Goal: Task Accomplishment & Management: Use online tool/utility

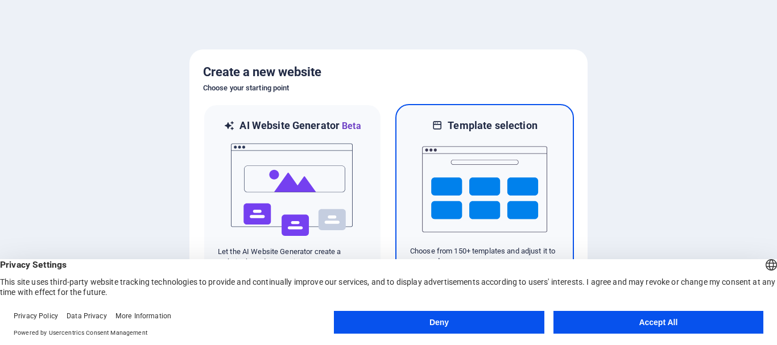
click at [482, 132] on h6 "Template selection" at bounding box center [492, 126] width 89 height 14
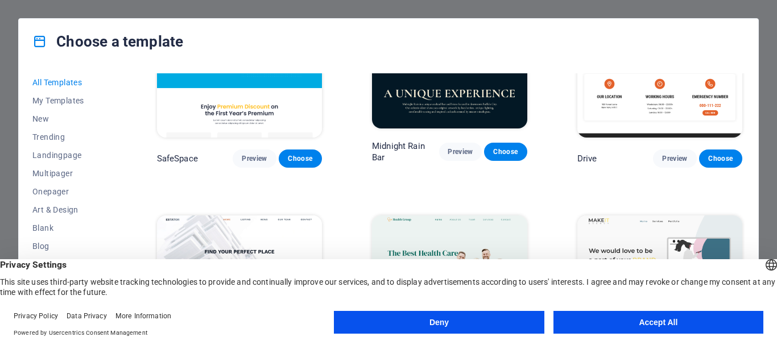
scroll to position [2197, 0]
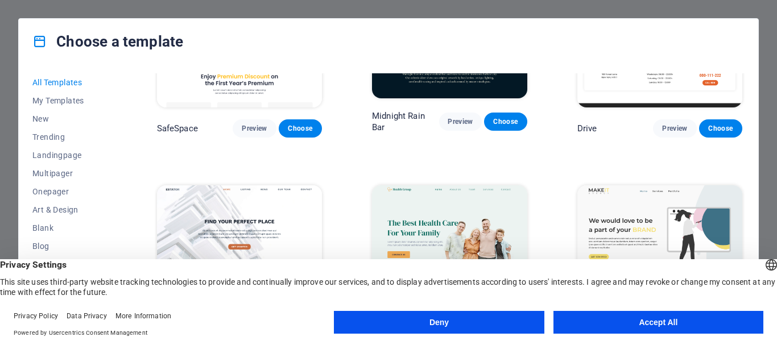
click at [471, 195] on img at bounding box center [449, 257] width 155 height 143
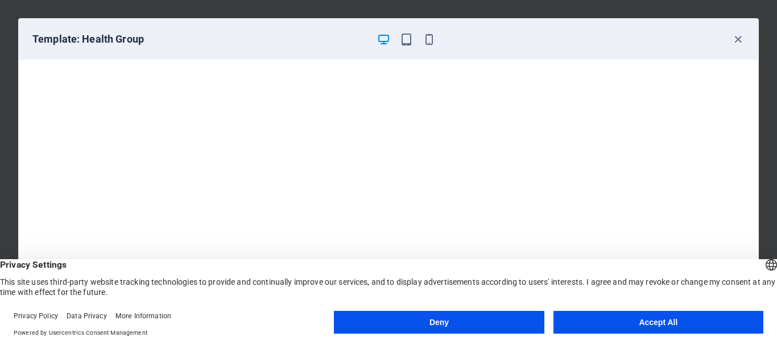
click at [668, 319] on button "Accept All" at bounding box center [659, 322] width 210 height 23
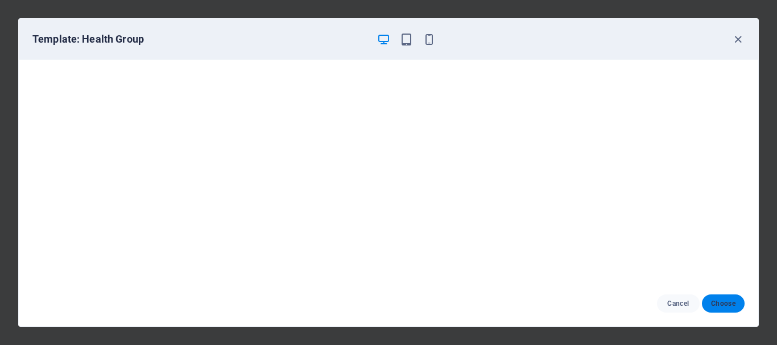
click at [728, 297] on button "Choose" at bounding box center [723, 304] width 43 height 18
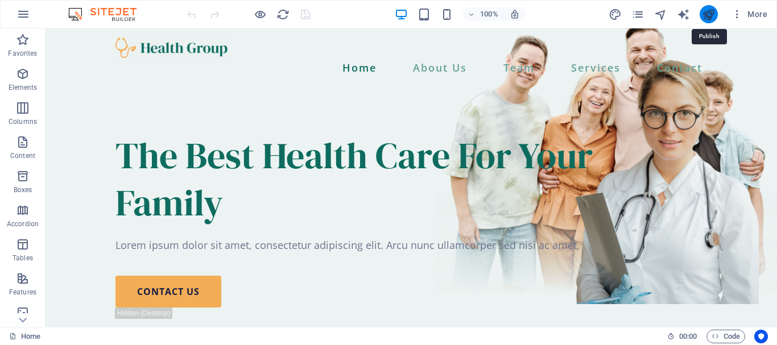
click at [707, 13] on icon "publish" at bounding box center [708, 14] width 13 height 13
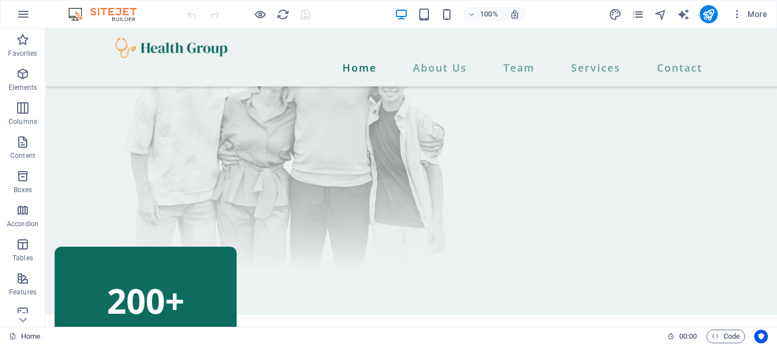
scroll to position [344, 0]
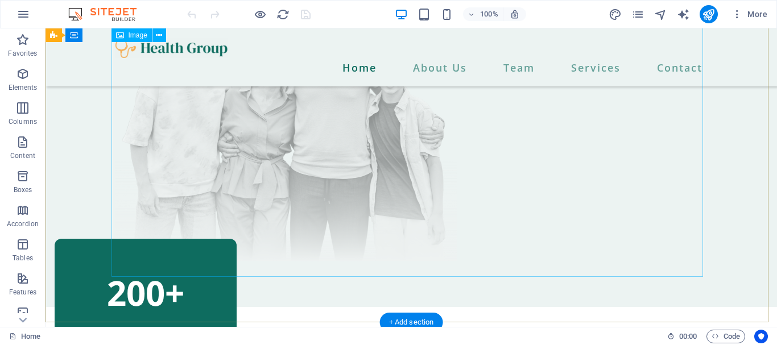
click at [460, 133] on figure at bounding box center [412, 117] width 592 height 289
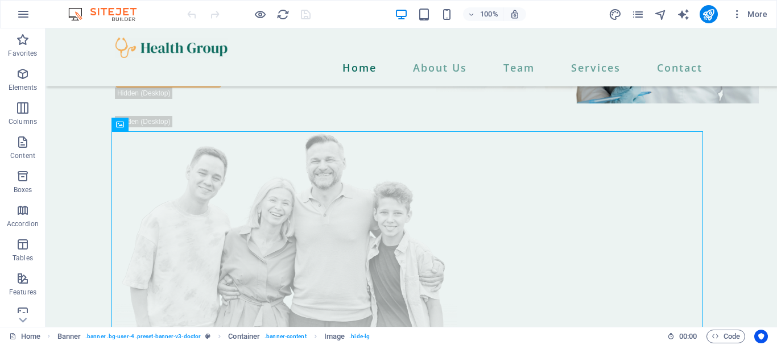
scroll to position [151, 0]
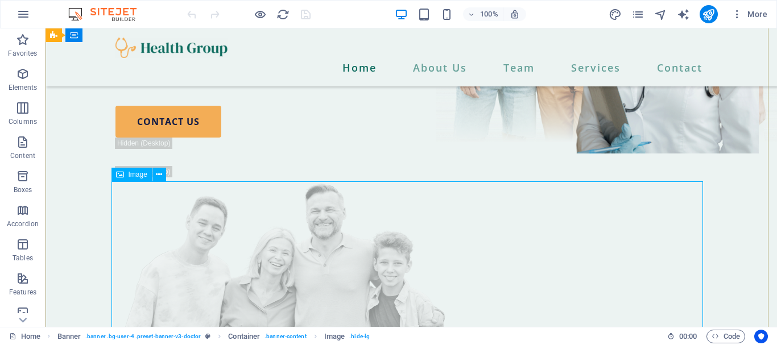
click at [130, 176] on span "Image" at bounding box center [138, 174] width 19 height 7
click at [163, 172] on button at bounding box center [160, 175] width 14 height 14
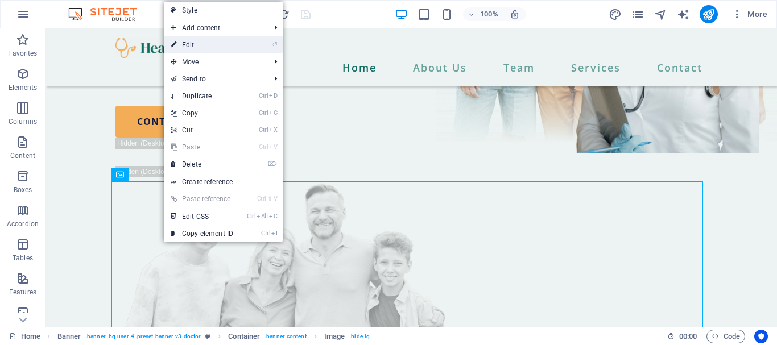
click at [197, 48] on link "⏎ Edit" at bounding box center [202, 44] width 76 height 17
select select "px"
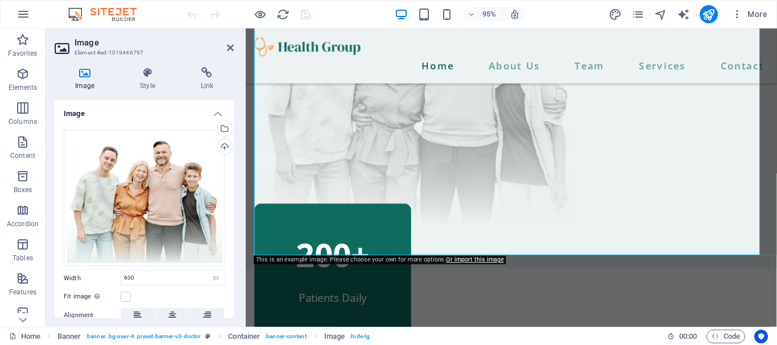
scroll to position [172, 0]
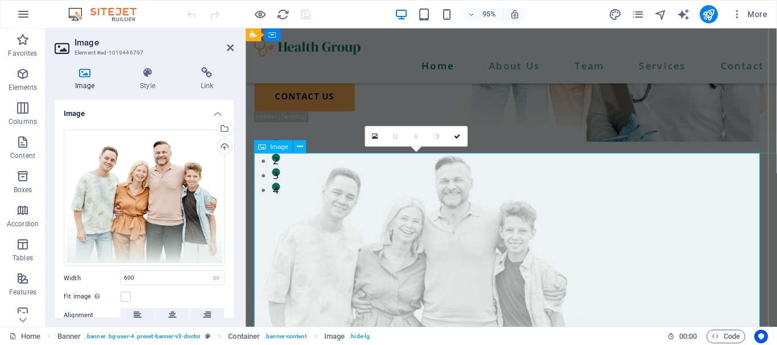
drag, startPoint x: 408, startPoint y: 322, endPoint x: 380, endPoint y: 250, distance: 77.1
click at [410, 322] on figure at bounding box center [525, 289] width 541 height 289
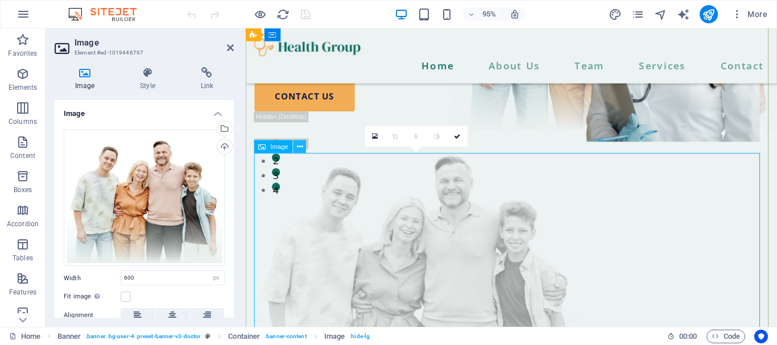
click at [298, 149] on icon at bounding box center [300, 146] width 6 height 11
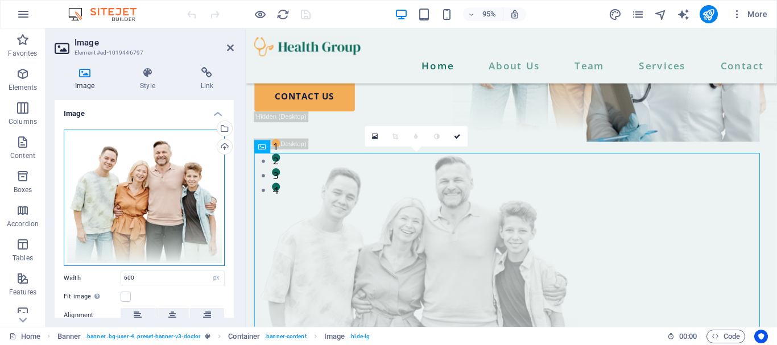
click at [205, 172] on div "Drag files here, click to choose files or select files from Files or our free s…" at bounding box center [144, 198] width 161 height 137
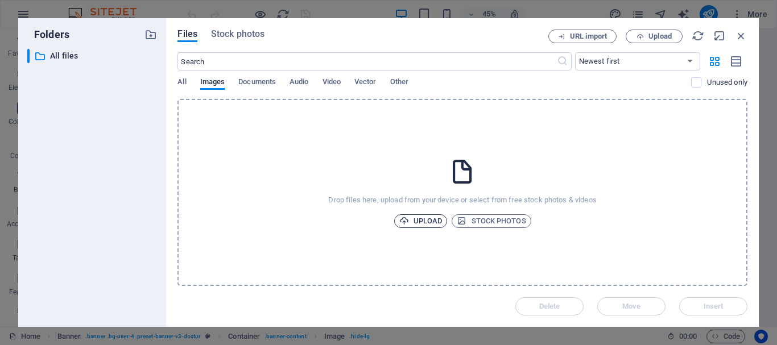
click at [415, 223] on span "Upload" at bounding box center [420, 222] width 43 height 14
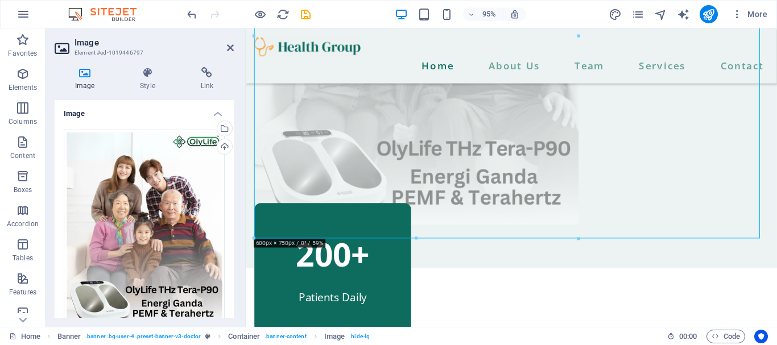
scroll to position [509, 0]
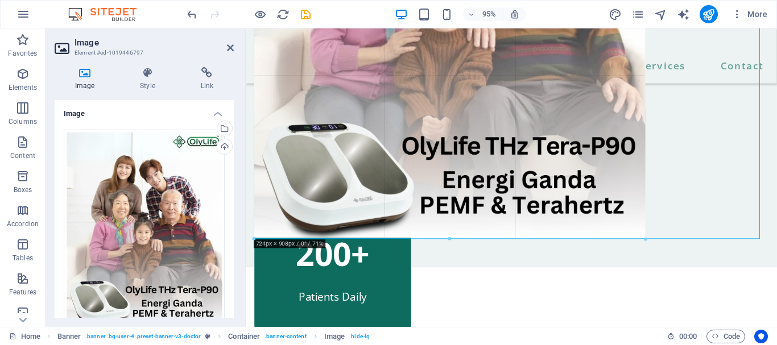
drag, startPoint x: 355, startPoint y: 220, endPoint x: 582, endPoint y: 327, distance: 251.2
type input "724"
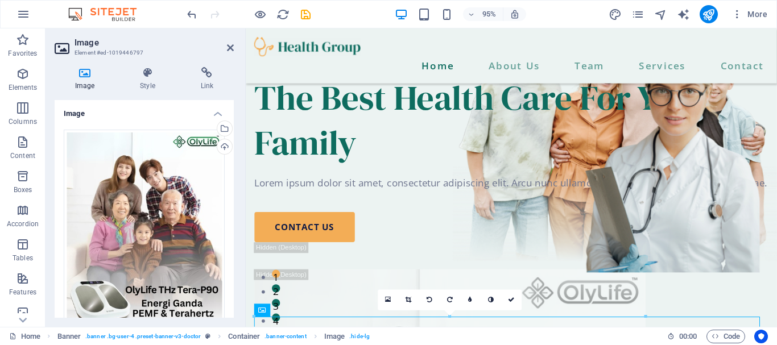
scroll to position [0, 0]
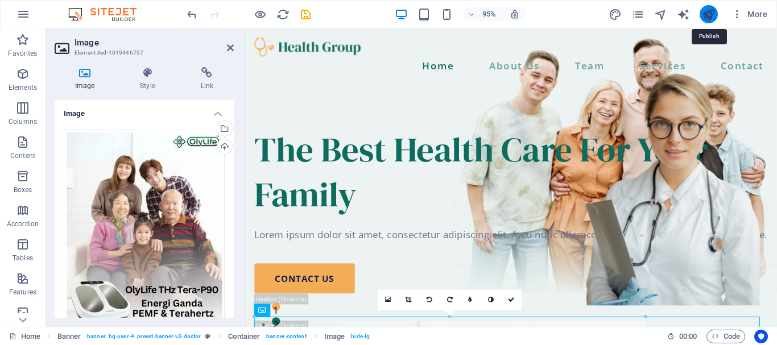
click at [707, 12] on icon "publish" at bounding box center [708, 14] width 13 height 13
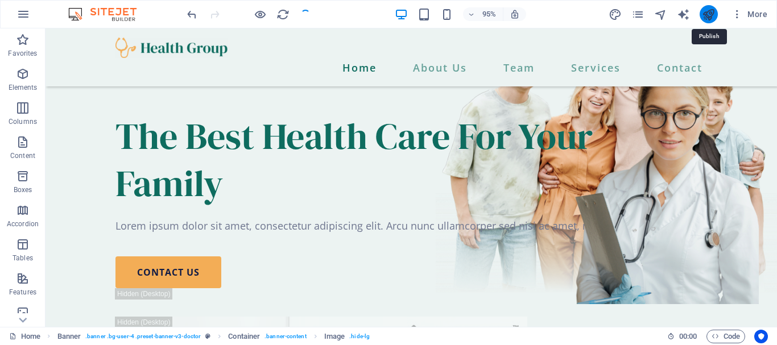
checkbox input "false"
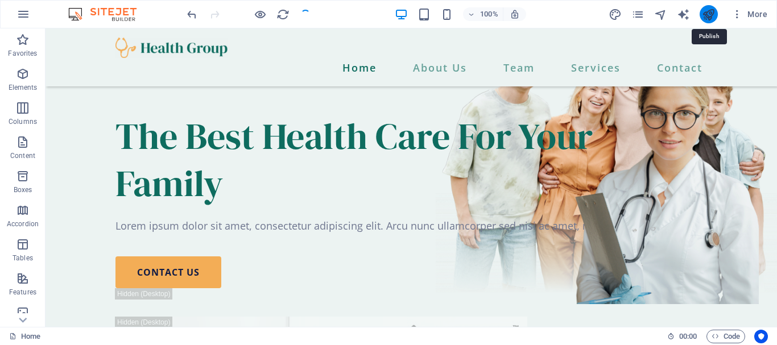
scroll to position [412, 0]
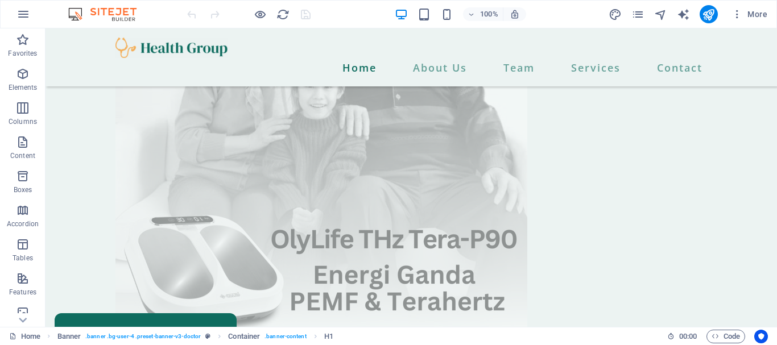
scroll to position [504, 0]
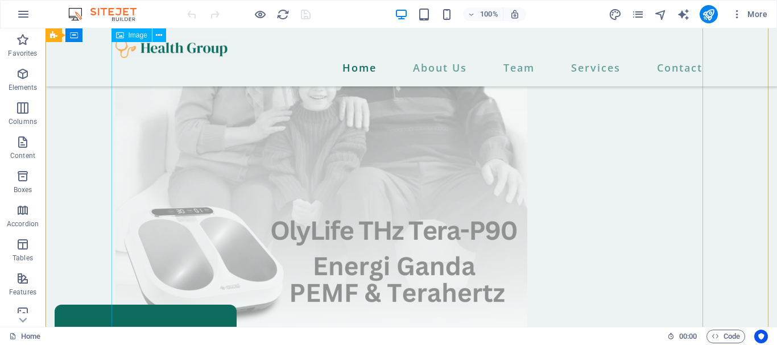
click at [610, 198] on figure at bounding box center [412, 70] width 592 height 515
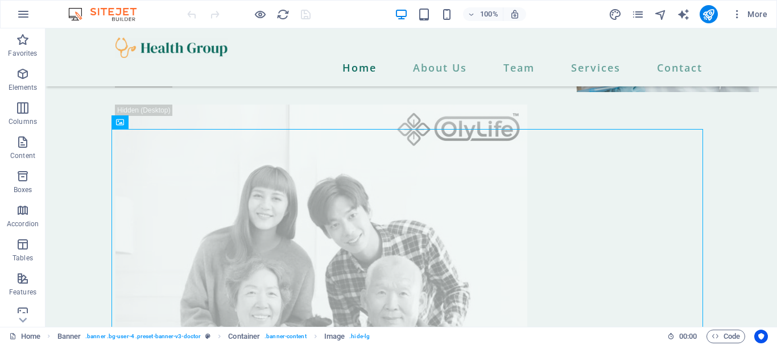
scroll to position [221, 0]
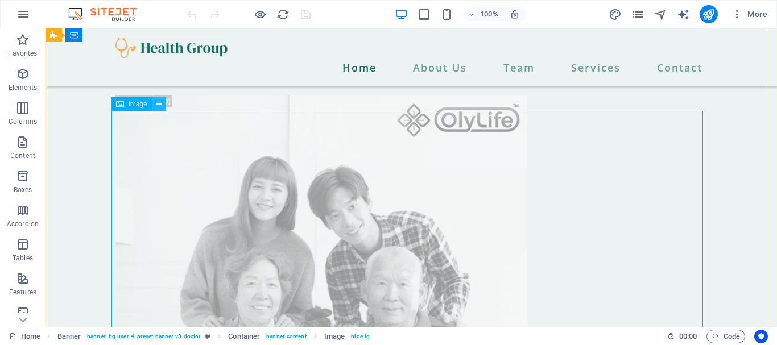
click at [159, 106] on icon at bounding box center [159, 104] width 6 height 12
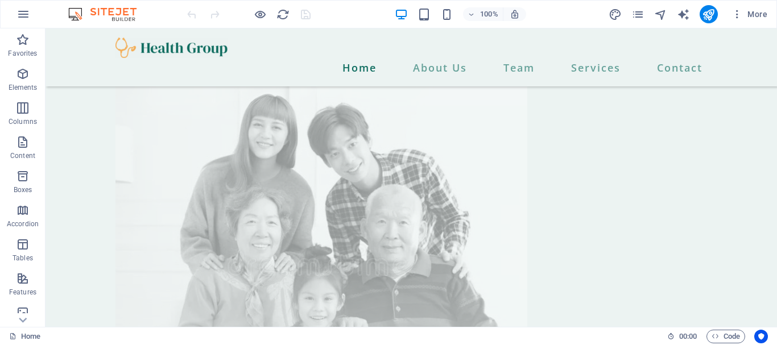
scroll to position [319, 0]
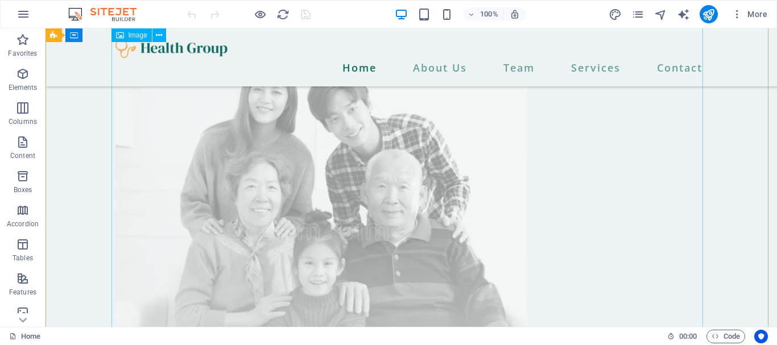
click at [439, 230] on figure at bounding box center [412, 255] width 592 height 515
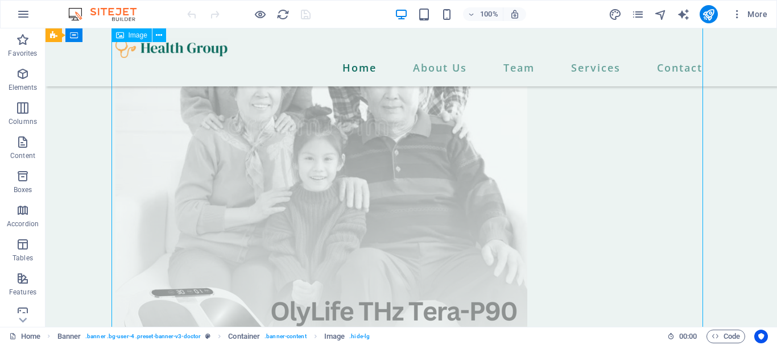
click at [564, 306] on figure at bounding box center [412, 151] width 592 height 515
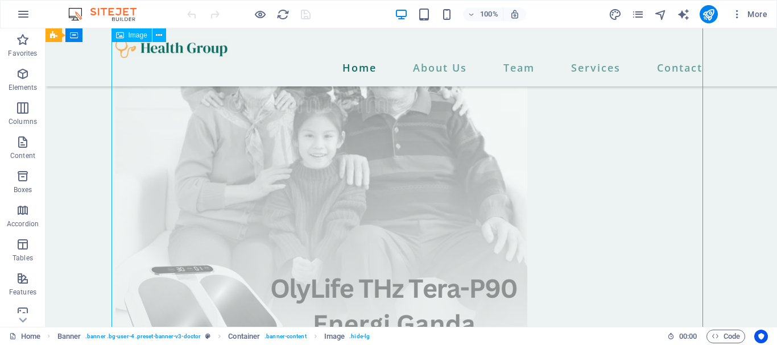
click at [607, 275] on figure at bounding box center [412, 128] width 592 height 515
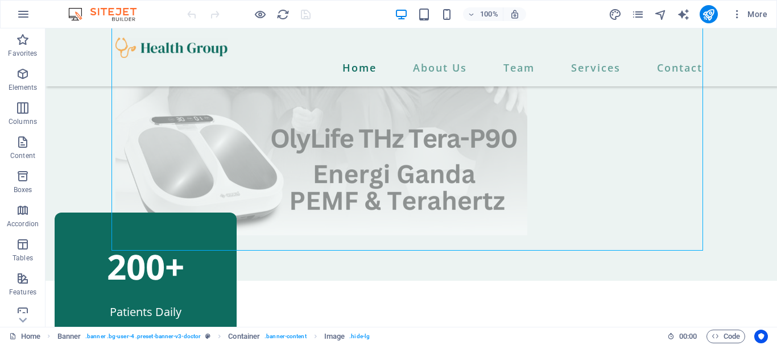
scroll to position [605, 0]
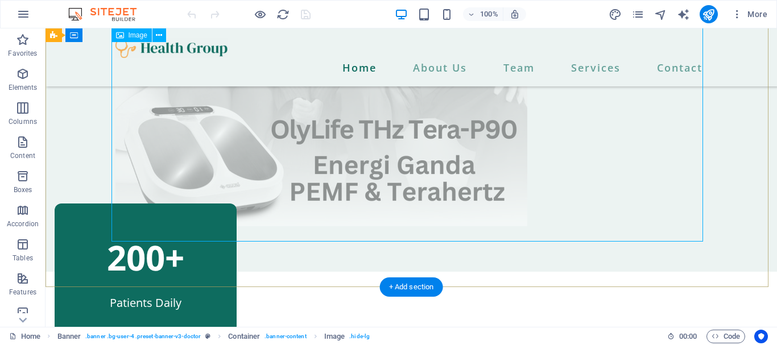
select select "px"
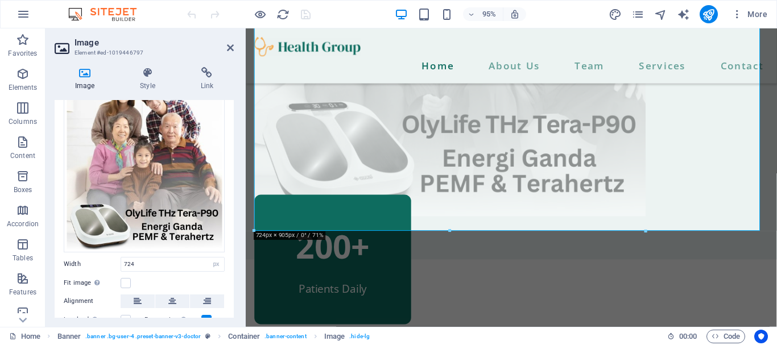
scroll to position [0, 0]
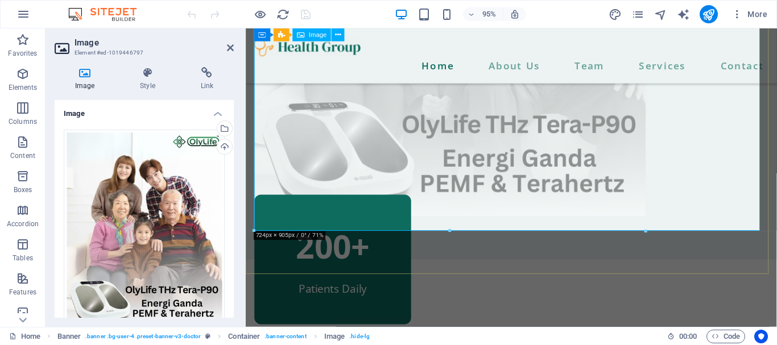
drag, startPoint x: 606, startPoint y: 164, endPoint x: 618, endPoint y: 184, distance: 23.7
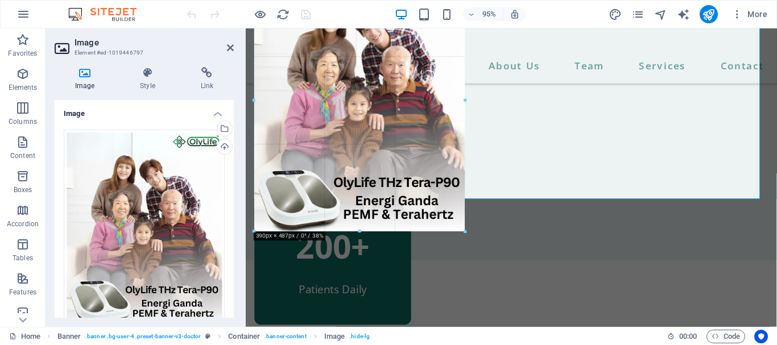
scroll to position [368, 0]
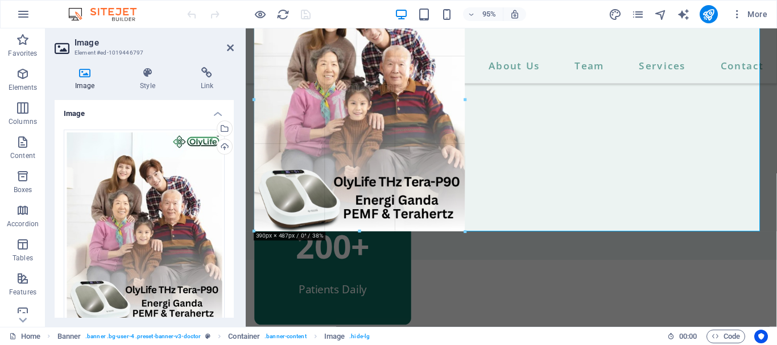
drag, startPoint x: 642, startPoint y: 232, endPoint x: 0, endPoint y: -6, distance: 684.4
type input "390"
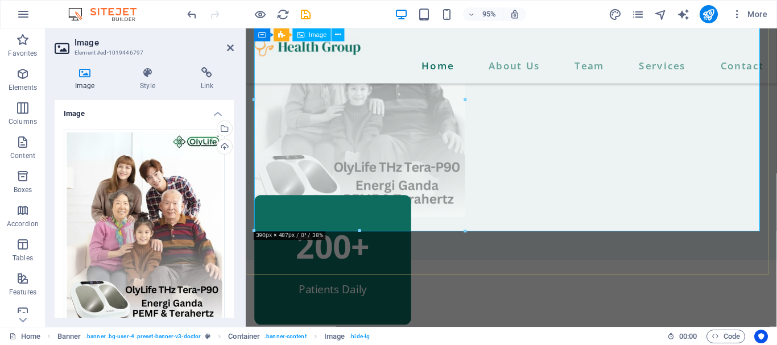
click at [370, 138] on figure at bounding box center [525, 88] width 541 height 278
click at [591, 155] on figure at bounding box center [525, 88] width 541 height 278
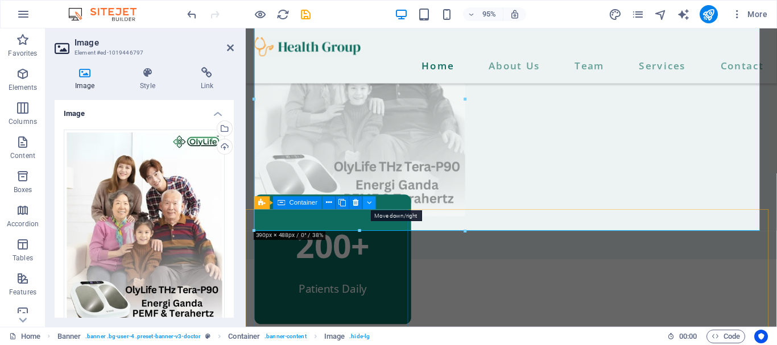
click at [365, 199] on button at bounding box center [369, 203] width 13 height 13
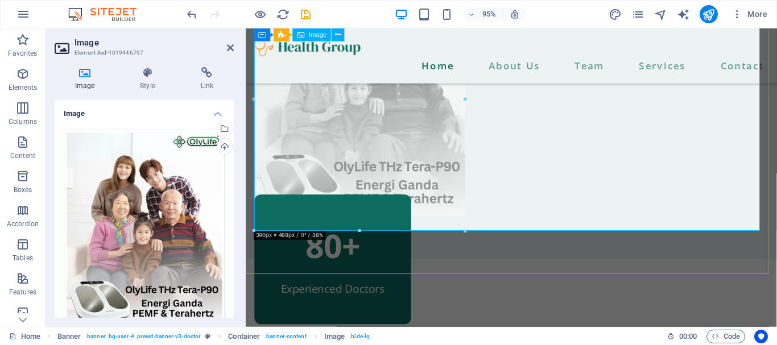
click at [729, 133] on figure at bounding box center [525, 88] width 541 height 278
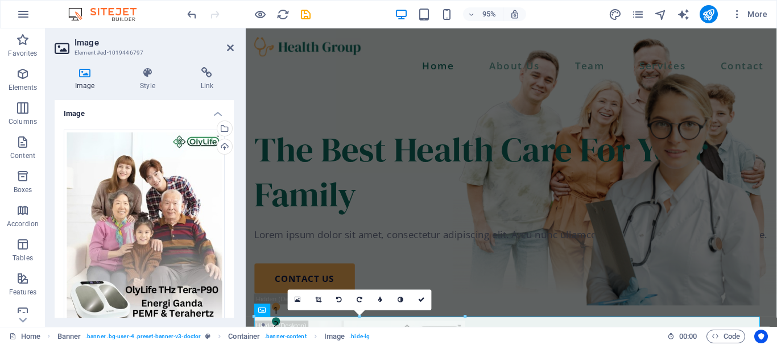
click at [219, 111] on h4 "Image" at bounding box center [144, 110] width 179 height 20
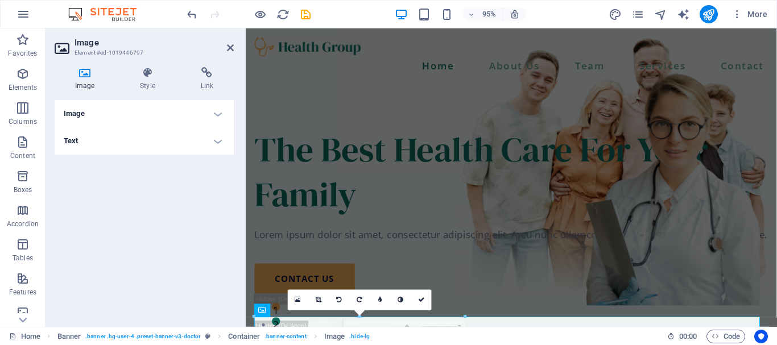
click at [216, 113] on h4 "Image" at bounding box center [144, 113] width 179 height 27
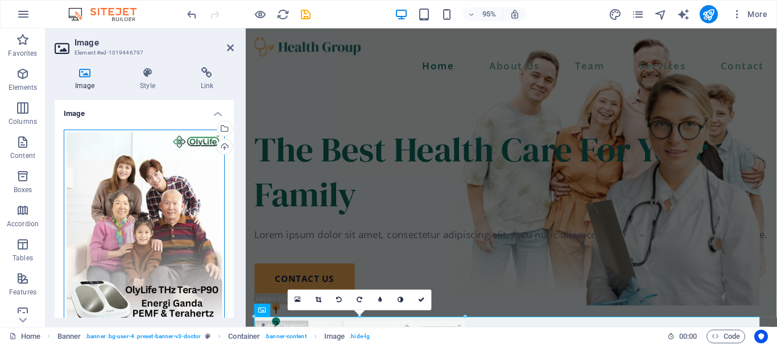
click at [166, 272] on div "Drag files here, click to choose files or select files from Files or our free s…" at bounding box center [144, 230] width 161 height 200
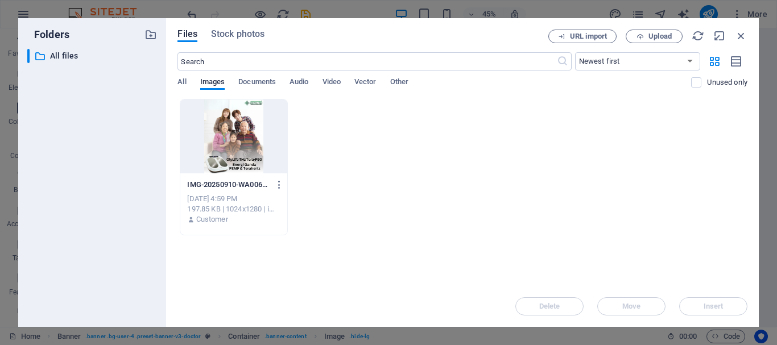
click at [166, 272] on div "Files Stock photos URL import Upload ​ Newest first Oldest first Name (A-Z) Nam…" at bounding box center [462, 172] width 593 height 309
click at [231, 153] on div at bounding box center [233, 137] width 106 height 74
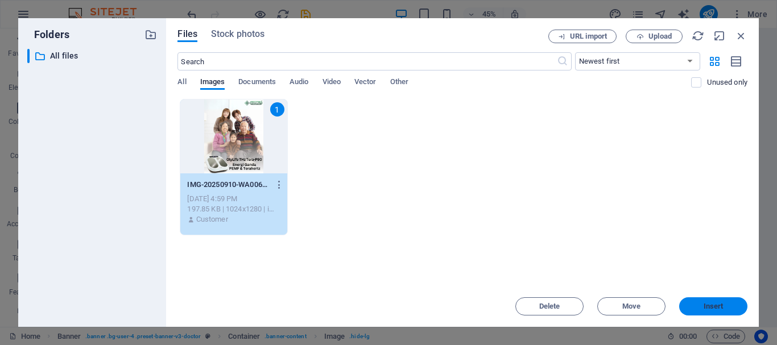
click at [722, 309] on span "Insert" at bounding box center [714, 306] width 20 height 7
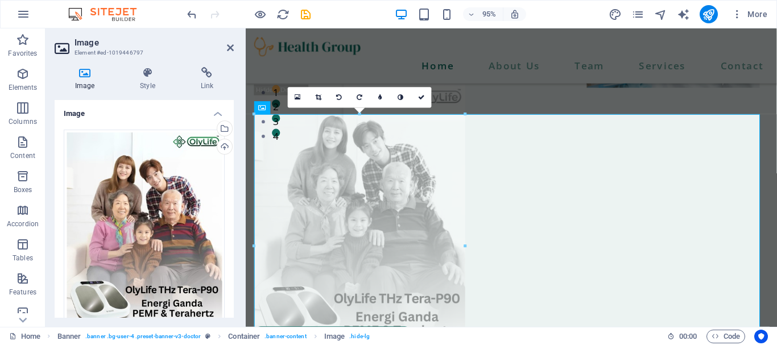
scroll to position [246, 0]
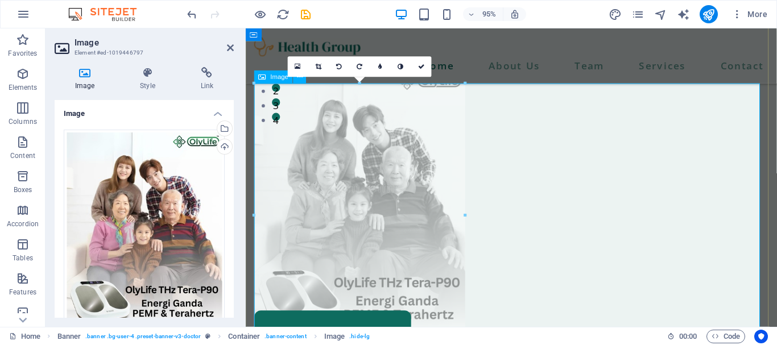
click at [686, 192] on figure at bounding box center [525, 210] width 541 height 278
click at [421, 67] on icon at bounding box center [421, 67] width 7 height 6
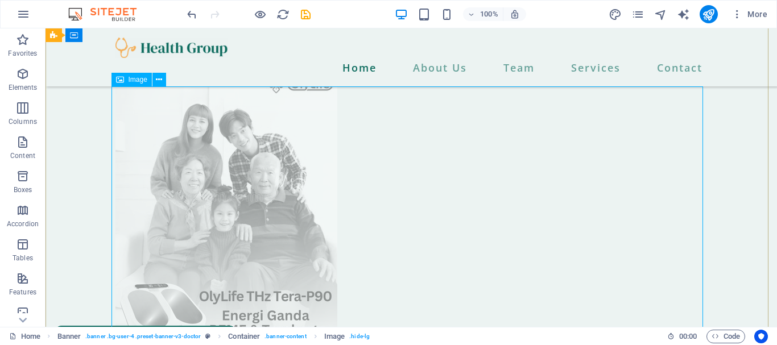
click at [479, 191] on figure at bounding box center [412, 210] width 592 height 278
click at [166, 81] on button at bounding box center [160, 80] width 14 height 14
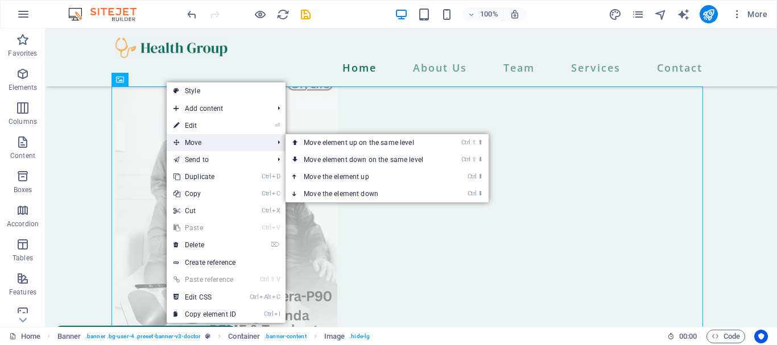
click at [215, 141] on span "Move" at bounding box center [218, 142] width 102 height 17
drag, startPoint x: 335, startPoint y: 145, endPoint x: 290, endPoint y: 116, distance: 53.2
click at [335, 145] on link "Ctrl ⇧ ⬆ Move element up on the same level" at bounding box center [366, 142] width 160 height 17
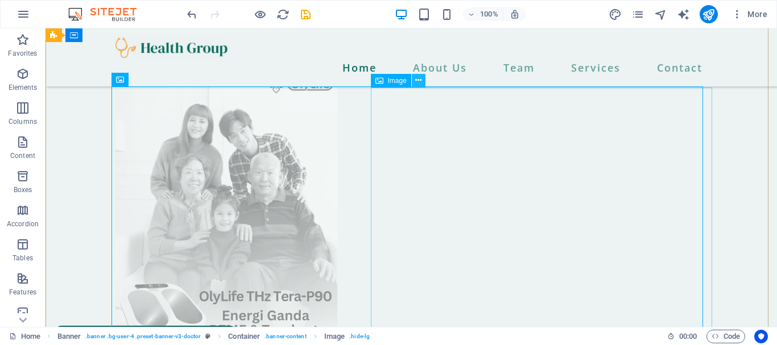
click at [419, 83] on icon at bounding box center [418, 81] width 6 height 12
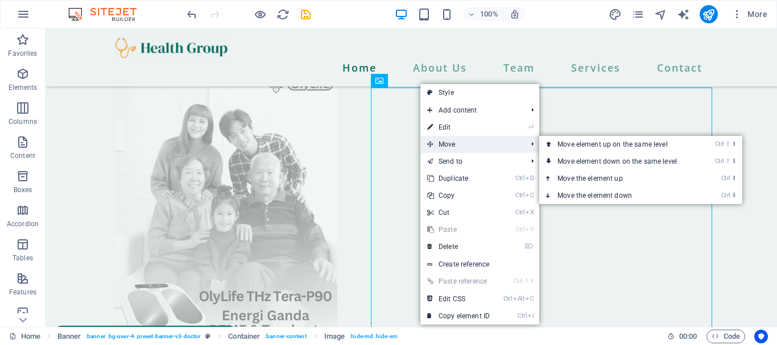
click at [455, 146] on span "Move" at bounding box center [472, 144] width 102 height 17
click at [562, 145] on link "Ctrl ⇧ ⬆ Move element up on the same level" at bounding box center [619, 144] width 160 height 17
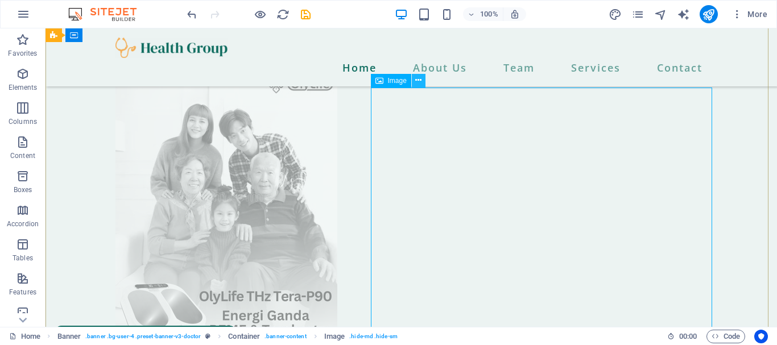
click at [418, 85] on icon at bounding box center [418, 81] width 6 height 12
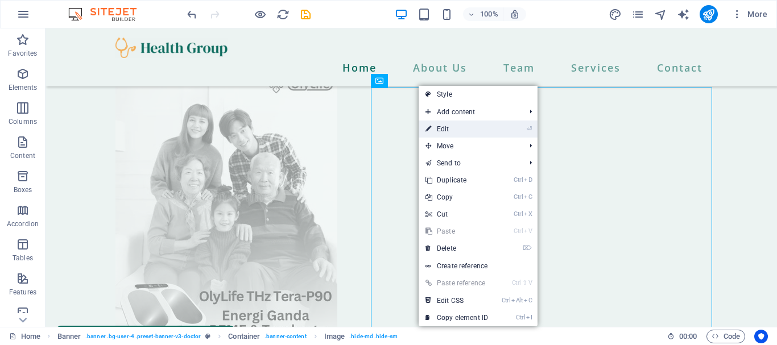
click at [451, 134] on link "⏎ Edit" at bounding box center [457, 129] width 76 height 17
select select "px"
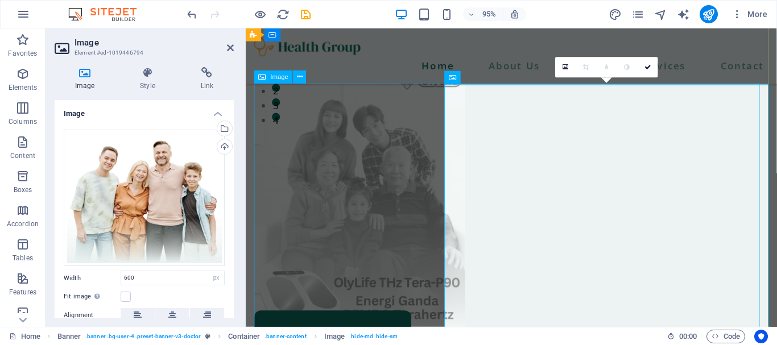
click at [590, 172] on figure at bounding box center [525, 210] width 541 height 278
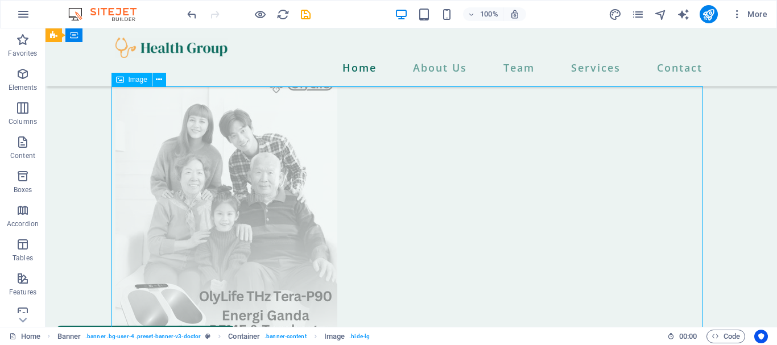
click at [572, 165] on figure at bounding box center [412, 210] width 592 height 278
click at [432, 174] on figure at bounding box center [412, 210] width 592 height 278
click at [156, 155] on figure at bounding box center [412, 210] width 592 height 278
click at [603, 164] on figure at bounding box center [412, 210] width 592 height 278
click at [160, 82] on icon at bounding box center [159, 80] width 6 height 12
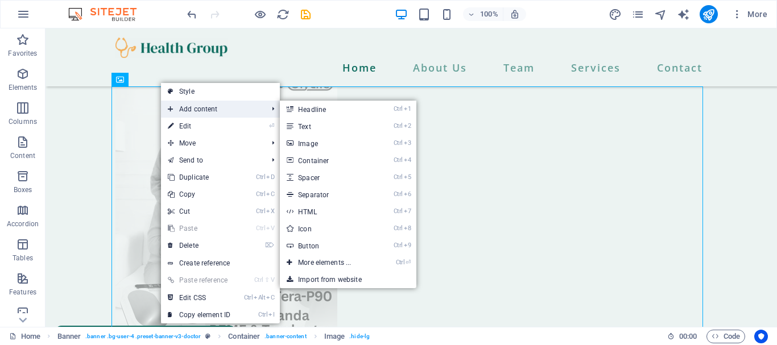
click at [191, 111] on span "Add content" at bounding box center [212, 109] width 102 height 17
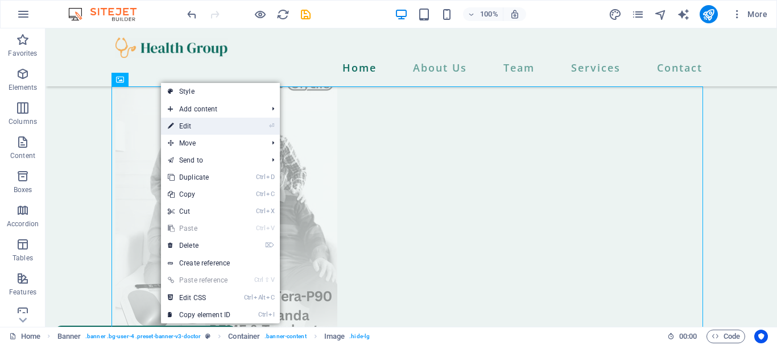
click at [188, 127] on link "⏎ Edit" at bounding box center [199, 126] width 76 height 17
select select "px"
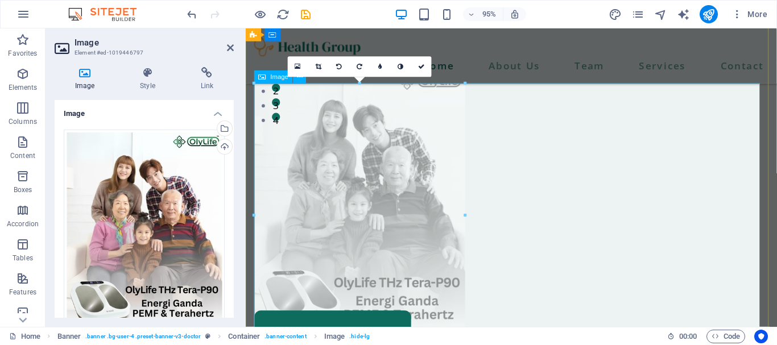
click at [269, 80] on div "Image" at bounding box center [273, 77] width 39 height 13
click at [150, 86] on h4 "Style" at bounding box center [150, 79] width 60 height 24
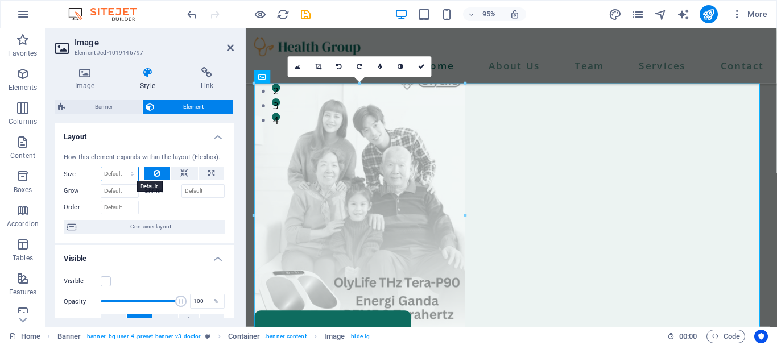
click at [113, 173] on select "Default auto px % 1/1 1/2 1/3 1/4 1/5 1/6 1/7 1/8 1/9 1/10" at bounding box center [119, 174] width 37 height 14
click at [154, 167] on icon at bounding box center [157, 174] width 7 height 14
click at [85, 75] on icon at bounding box center [85, 72] width 60 height 11
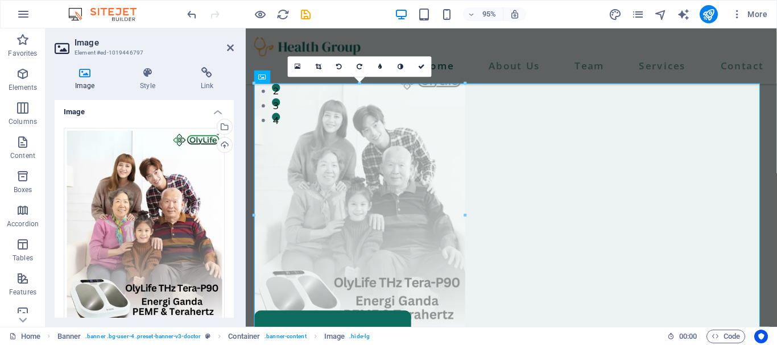
scroll to position [0, 0]
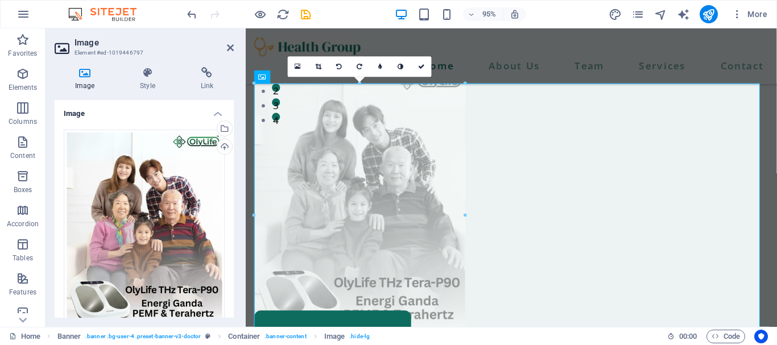
drag, startPoint x: 233, startPoint y: 179, endPoint x: 13, endPoint y: 104, distance: 232.5
click at [517, 272] on figure at bounding box center [525, 210] width 541 height 278
click at [586, 183] on figure at bounding box center [525, 210] width 541 height 278
click at [79, 80] on h4 "Image" at bounding box center [87, 79] width 65 height 24
click at [228, 48] on icon at bounding box center [230, 47] width 7 height 9
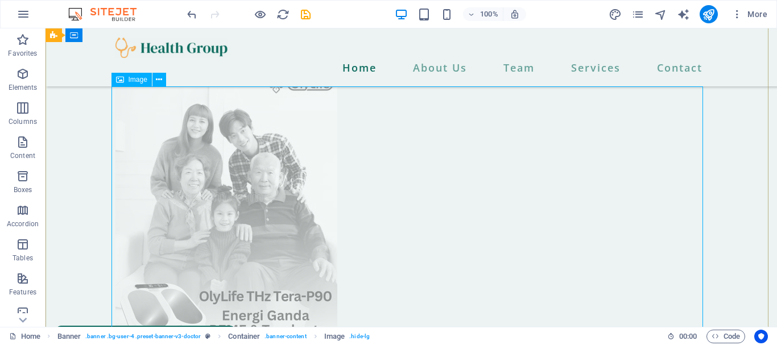
click at [553, 145] on figure at bounding box center [412, 210] width 592 height 278
click at [160, 81] on icon at bounding box center [159, 80] width 6 height 12
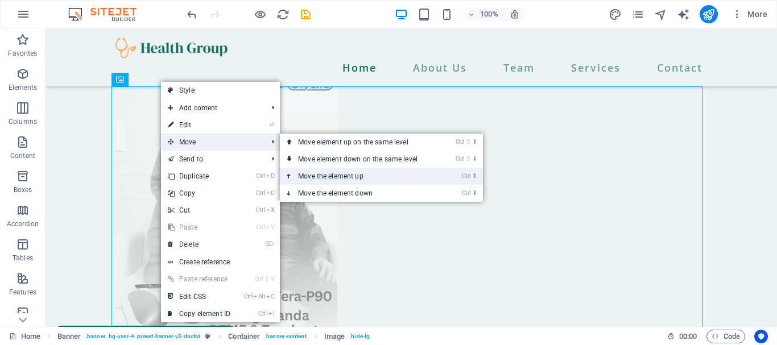
click at [340, 176] on link "Ctrl ⬆ Move the element up" at bounding box center [360, 176] width 160 height 17
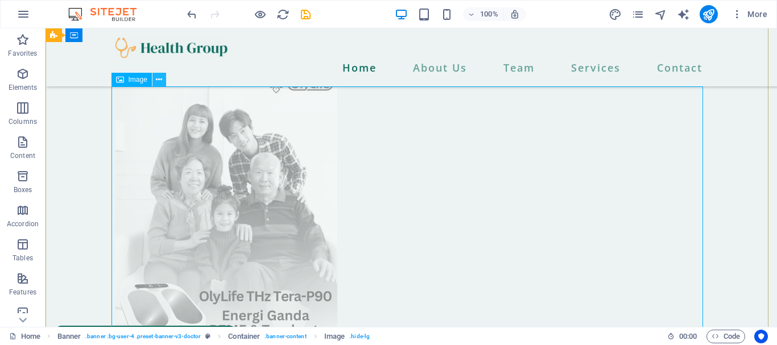
click at [157, 81] on icon at bounding box center [159, 80] width 6 height 12
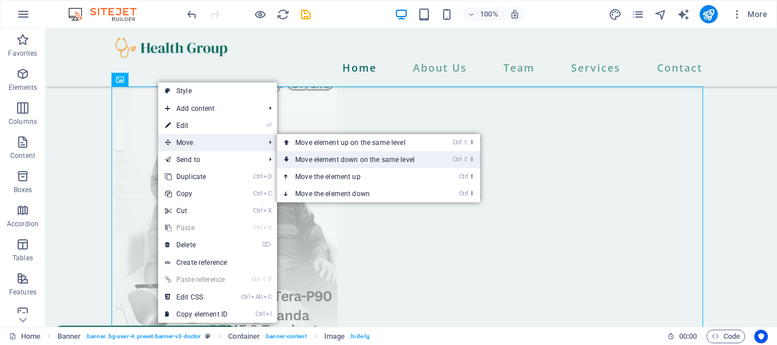
click at [344, 158] on link "Ctrl ⇧ ⬇ Move element down on the same level" at bounding box center [357, 159] width 160 height 17
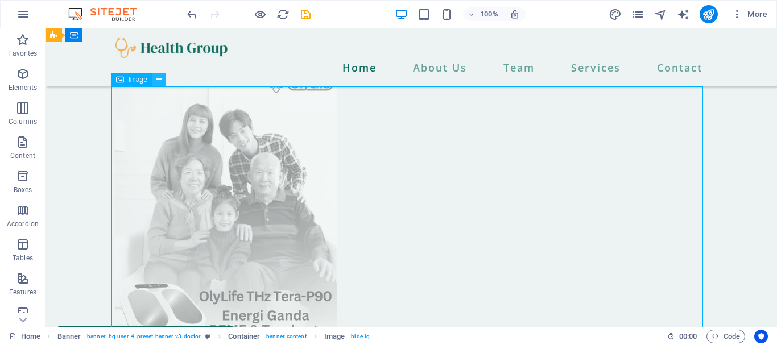
click at [165, 79] on button at bounding box center [160, 80] width 14 height 14
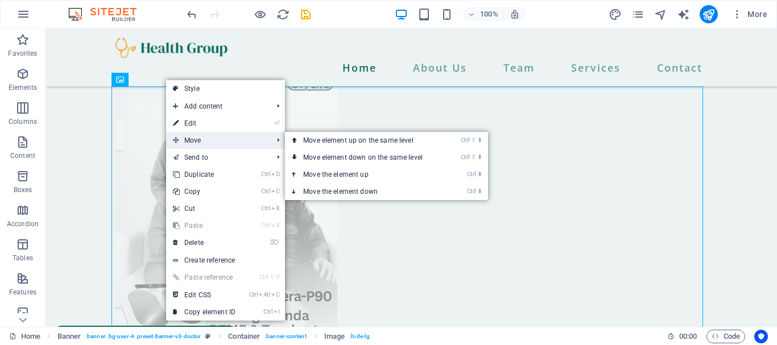
click at [207, 142] on span "Move" at bounding box center [217, 140] width 102 height 17
click at [323, 174] on link "Ctrl ⬆ Move the element up" at bounding box center [365, 174] width 160 height 17
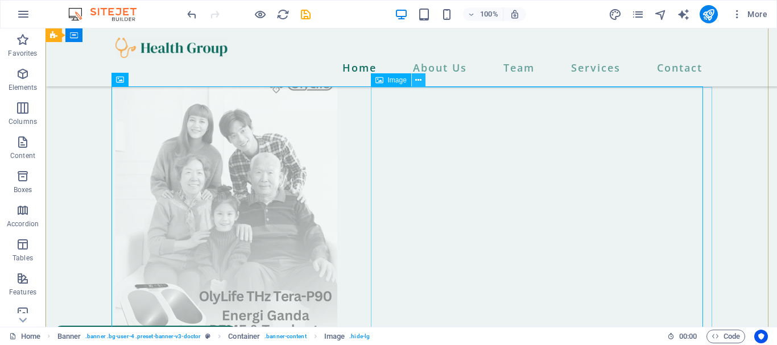
click at [421, 79] on icon at bounding box center [418, 81] width 6 height 12
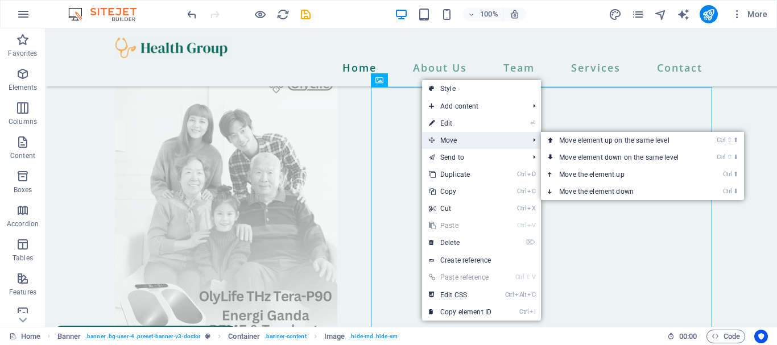
click at [447, 142] on span "Move" at bounding box center [473, 140] width 102 height 17
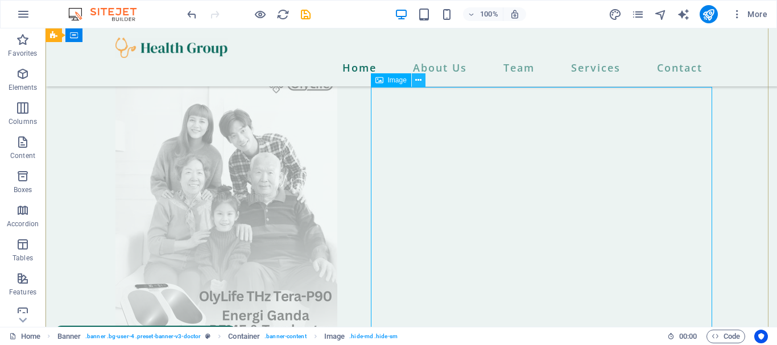
click at [422, 83] on button at bounding box center [419, 80] width 14 height 14
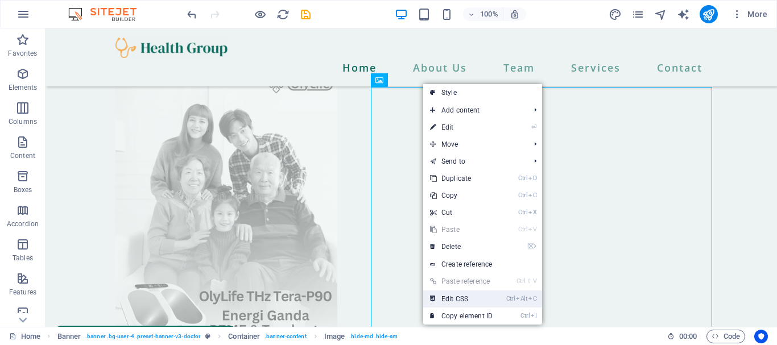
click at [442, 297] on link "Ctrl Alt C Edit CSS" at bounding box center [461, 299] width 76 height 17
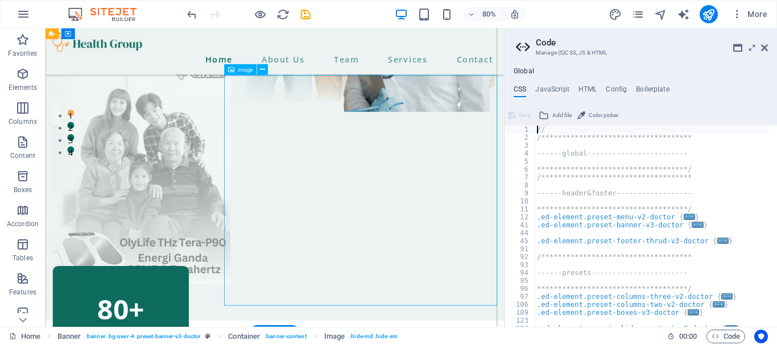
click at [242, 75] on div "Image" at bounding box center [240, 70] width 32 height 11
click at [263, 65] on button at bounding box center [262, 70] width 11 height 11
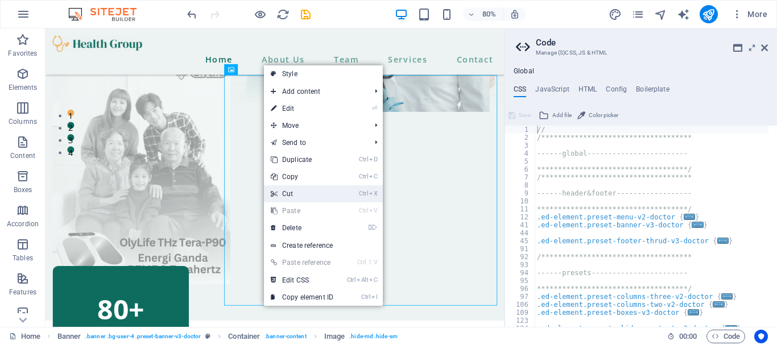
click at [302, 194] on link "Ctrl X Cut" at bounding box center [302, 194] width 76 height 17
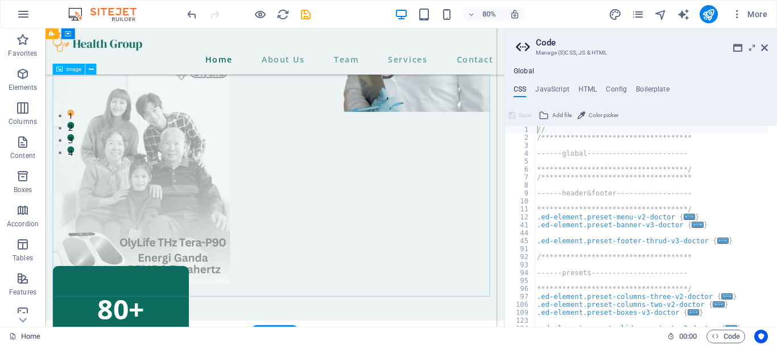
click at [234, 166] on figure at bounding box center [332, 210] width 555 height 278
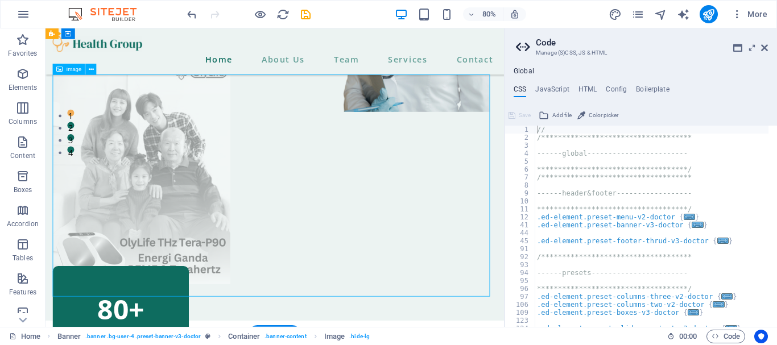
click at [521, 176] on figure at bounding box center [332, 210] width 555 height 278
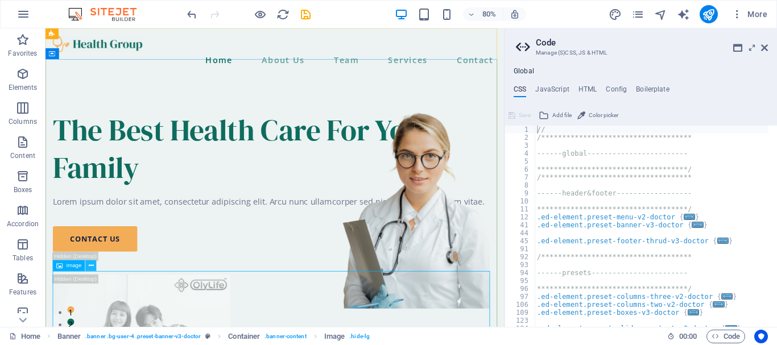
click at [89, 265] on button at bounding box center [91, 266] width 11 height 11
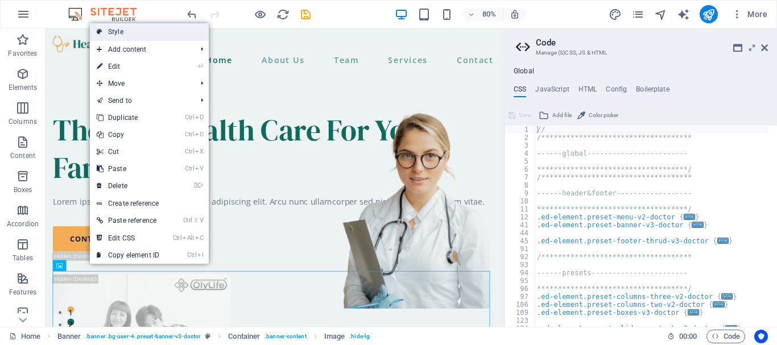
click at [119, 32] on link "Style" at bounding box center [149, 31] width 119 height 17
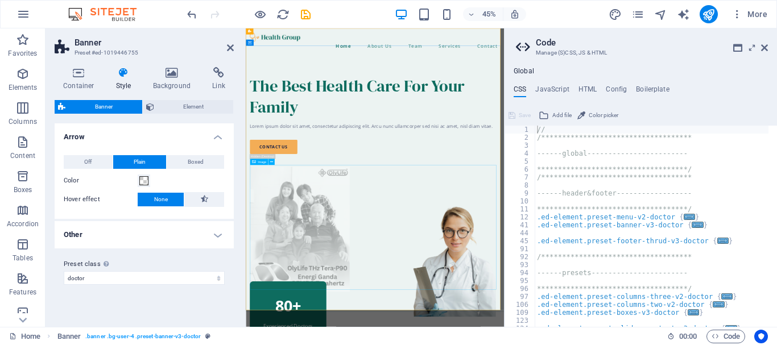
click at [713, 128] on div "**********" at bounding box center [658, 230] width 246 height 209
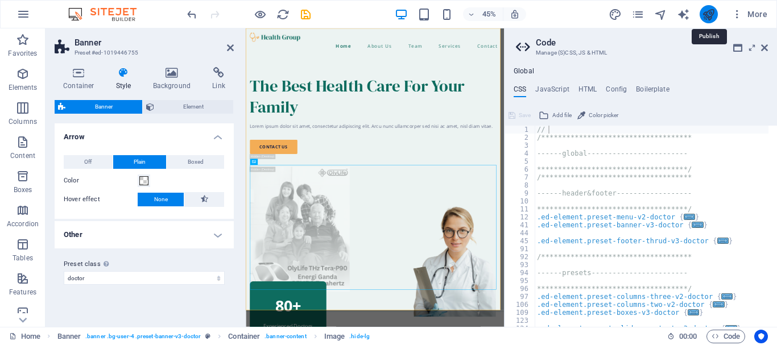
click at [715, 17] on icon "publish" at bounding box center [708, 14] width 13 height 13
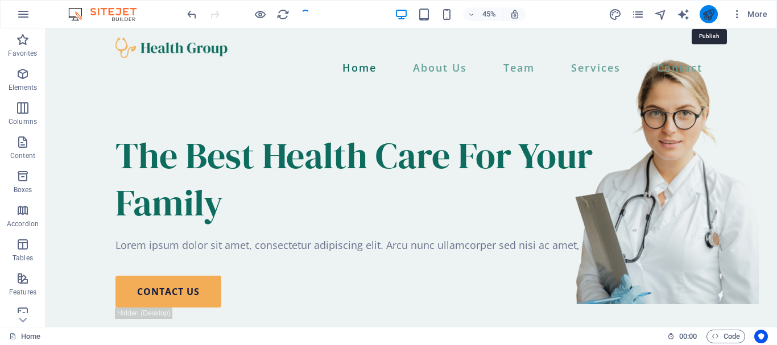
checkbox input "false"
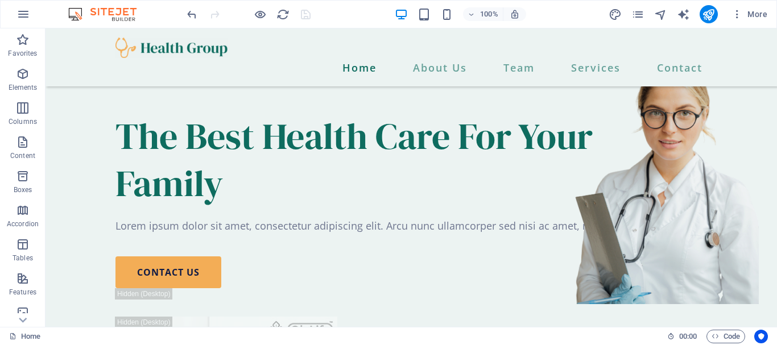
scroll to position [335, 0]
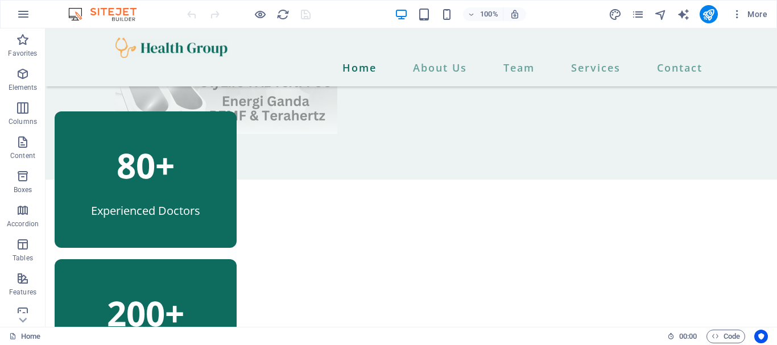
scroll to position [301, 0]
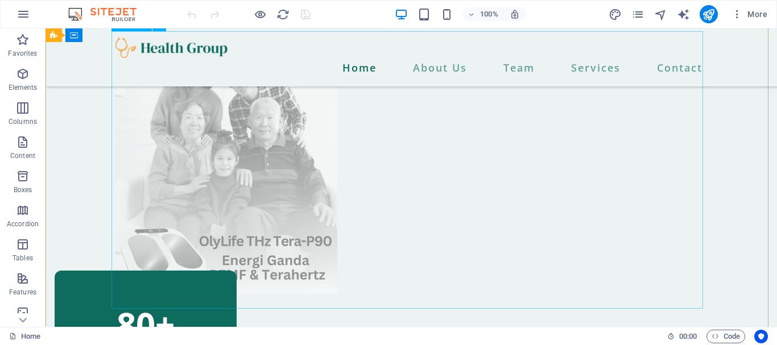
click at [239, 211] on figure at bounding box center [412, 155] width 592 height 278
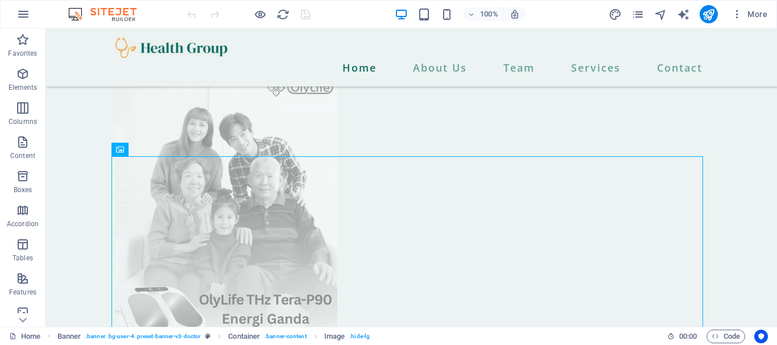
scroll to position [134, 0]
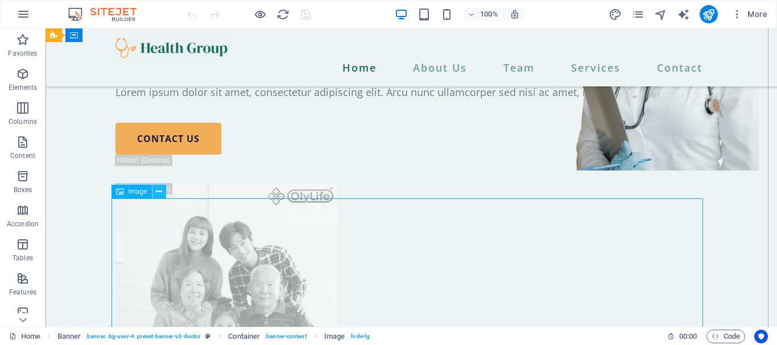
click at [159, 193] on icon at bounding box center [159, 192] width 6 height 12
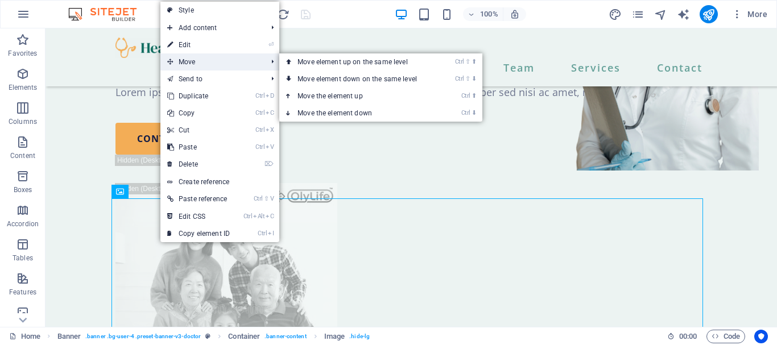
click at [191, 60] on span "Move" at bounding box center [211, 61] width 102 height 17
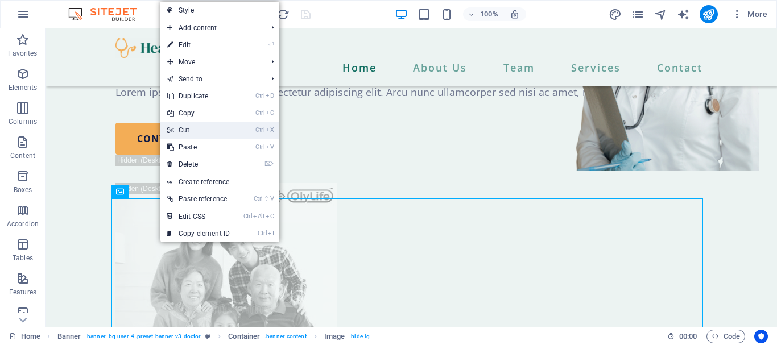
click at [184, 129] on link "Ctrl X Cut" at bounding box center [198, 130] width 76 height 17
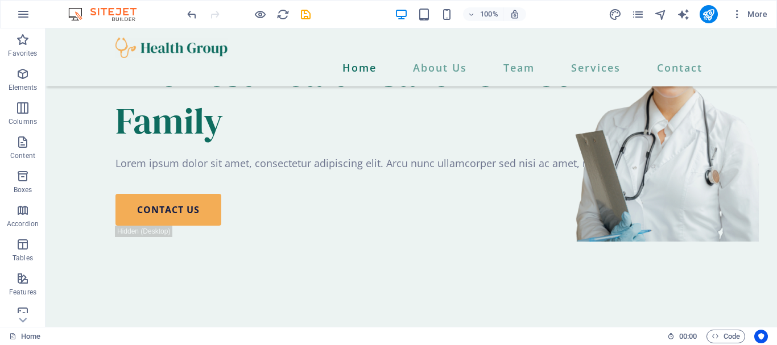
scroll to position [55, 0]
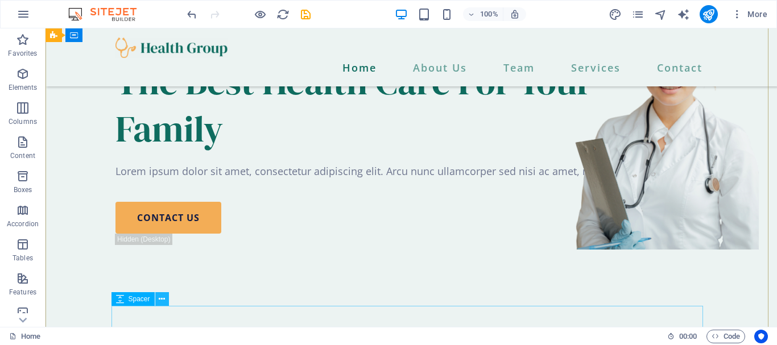
click at [165, 298] on icon at bounding box center [162, 300] width 6 height 12
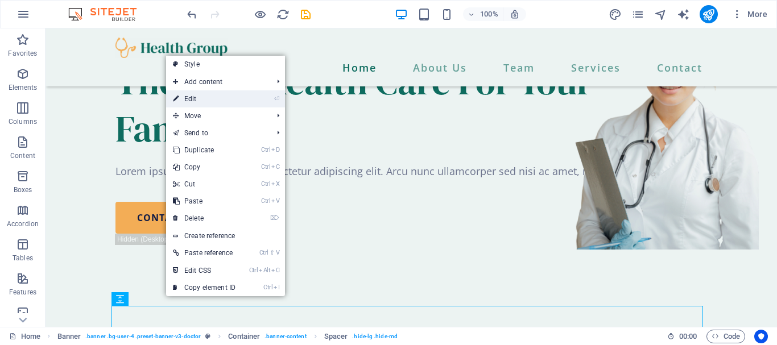
click at [204, 96] on link "⏎ Edit" at bounding box center [204, 98] width 76 height 17
select select "px"
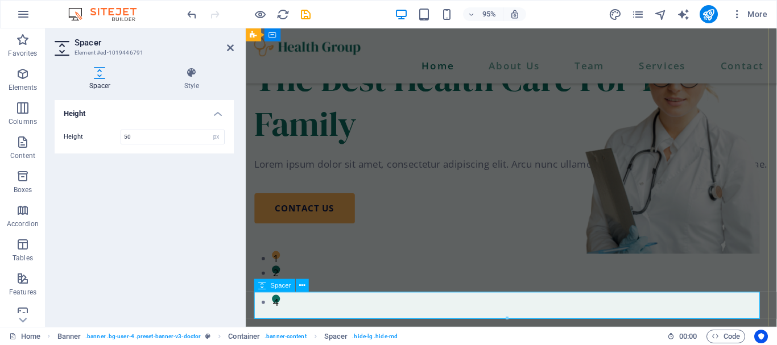
click at [627, 262] on div at bounding box center [525, 248] width 541 height 28
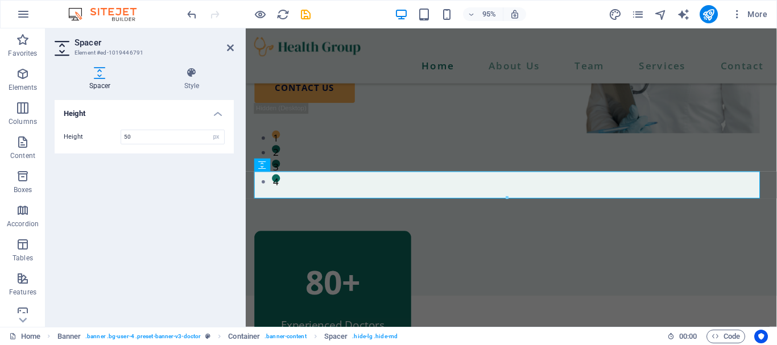
scroll to position [237, 0]
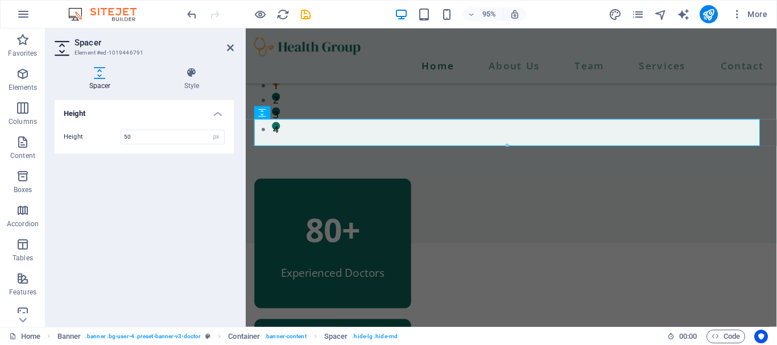
click at [191, 240] on div "Height Height 50 px rem vh vw" at bounding box center [144, 209] width 179 height 218
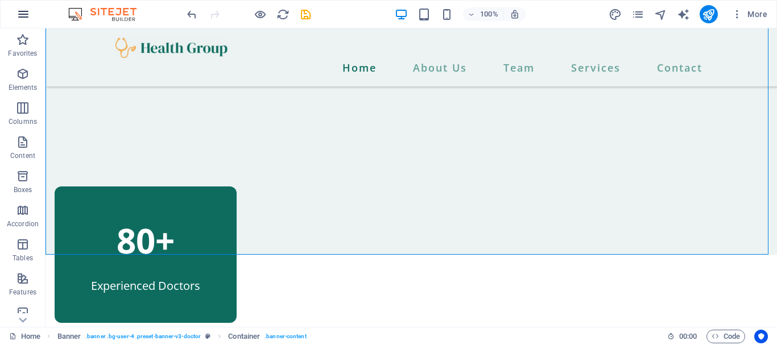
click at [23, 15] on icon "button" at bounding box center [24, 14] width 14 height 14
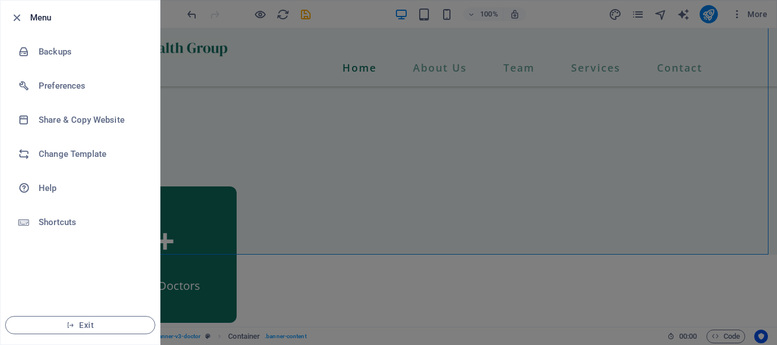
click at [282, 124] on div at bounding box center [388, 172] width 777 height 345
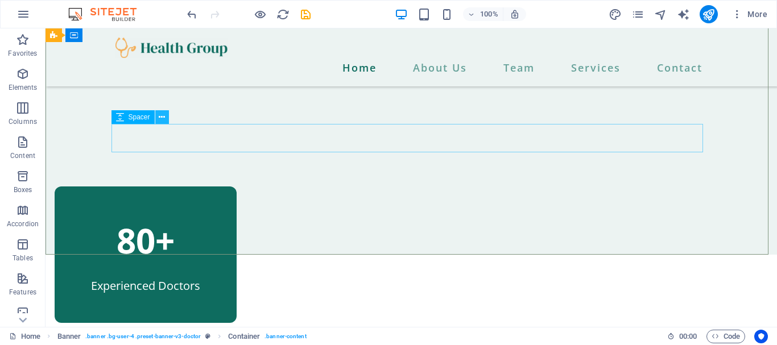
click at [162, 119] on icon at bounding box center [162, 118] width 6 height 12
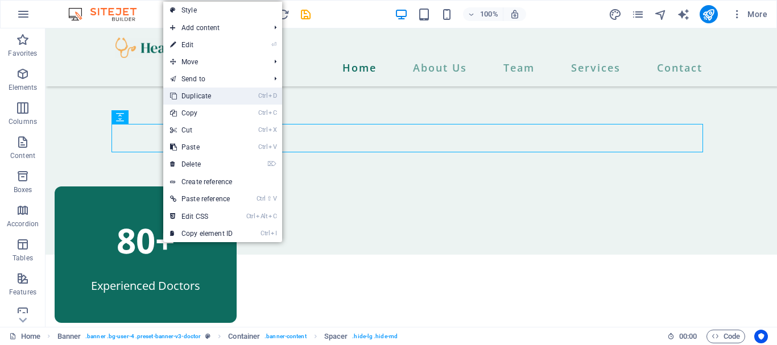
click at [203, 96] on link "Ctrl D Duplicate" at bounding box center [201, 96] width 76 height 17
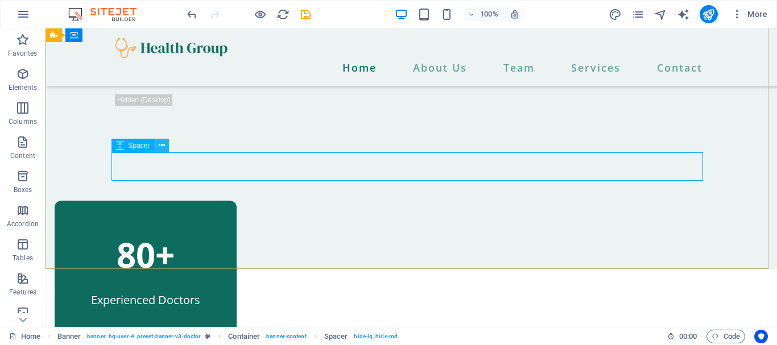
click at [161, 142] on icon at bounding box center [162, 146] width 6 height 12
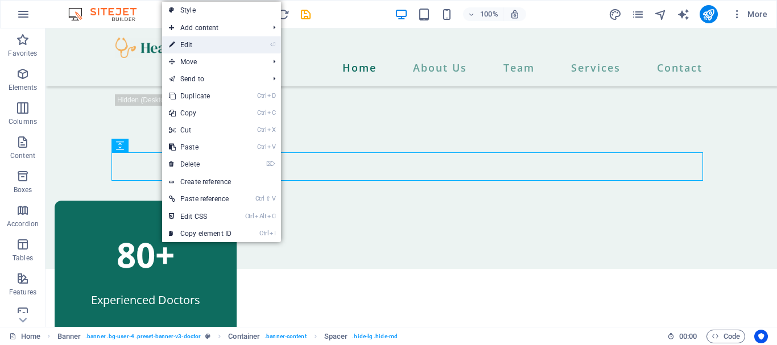
click at [198, 42] on link "⏎ Edit" at bounding box center [200, 44] width 76 height 17
select select "px"
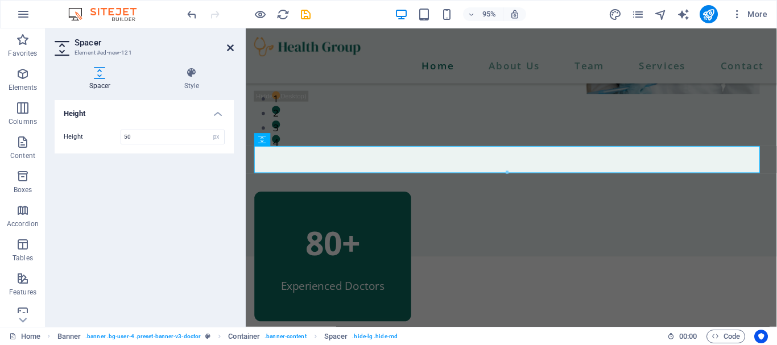
click at [230, 49] on icon at bounding box center [230, 47] width 7 height 9
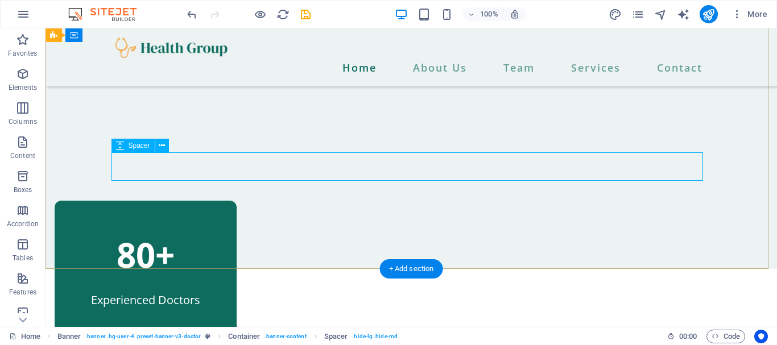
click at [323, 123] on div at bounding box center [412, 108] width 592 height 28
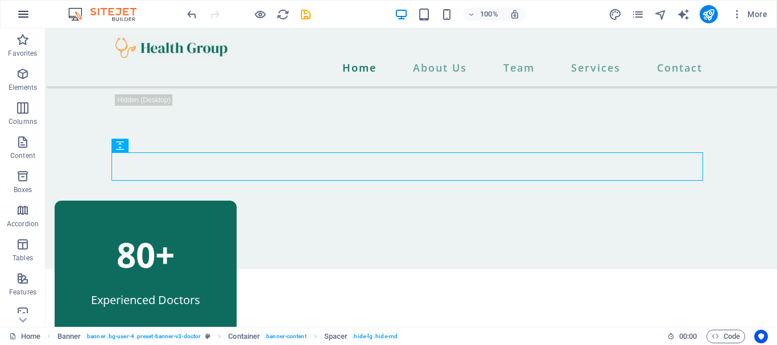
click at [24, 15] on icon "button" at bounding box center [24, 14] width 14 height 14
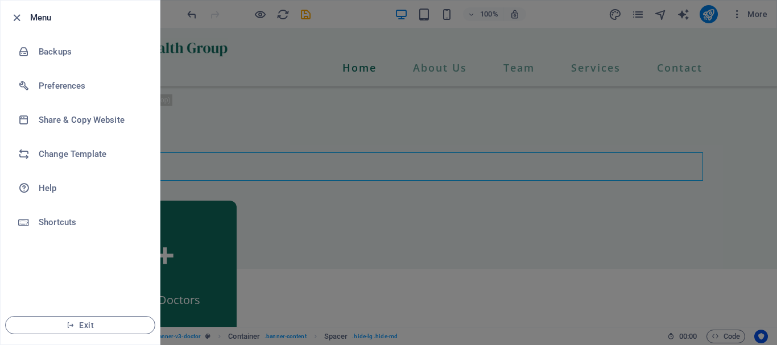
click at [427, 123] on div at bounding box center [388, 172] width 777 height 345
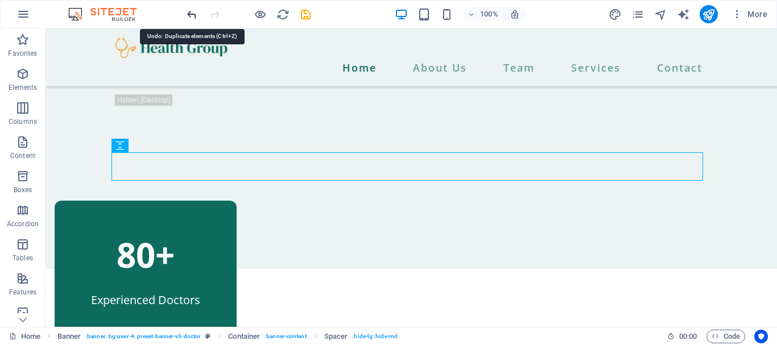
click at [190, 16] on icon "undo" at bounding box center [192, 14] width 13 height 13
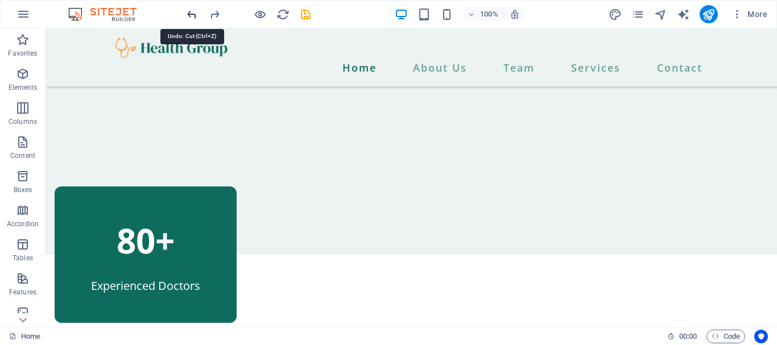
click at [190, 16] on icon "undo" at bounding box center [192, 14] width 13 height 13
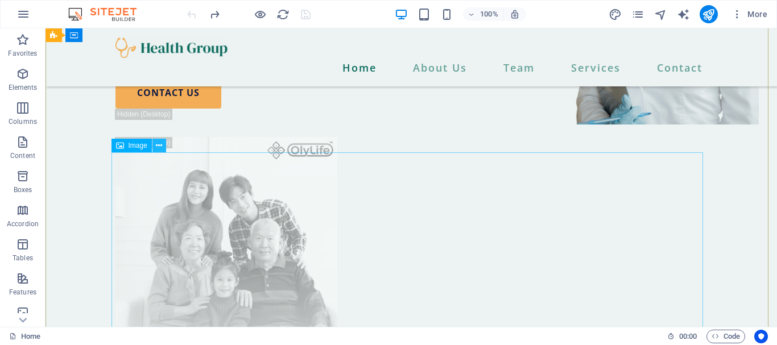
click at [158, 147] on icon at bounding box center [159, 146] width 6 height 12
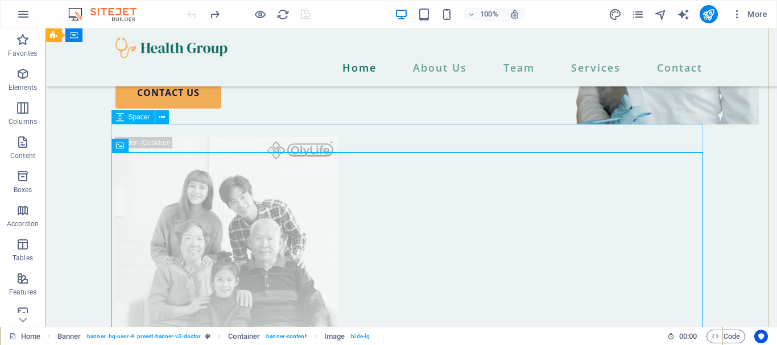
click at [475, 129] on div at bounding box center [412, 123] width 592 height 28
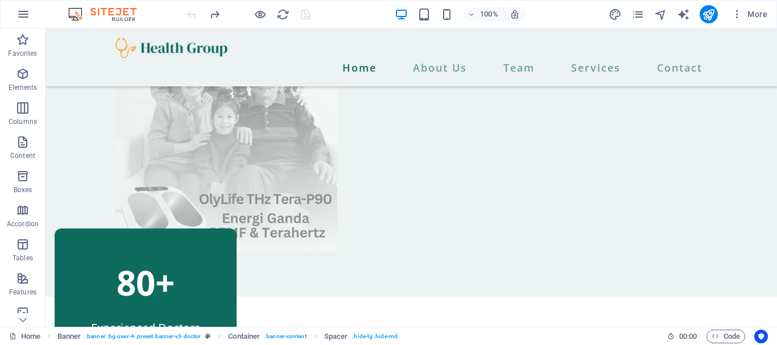
scroll to position [352, 0]
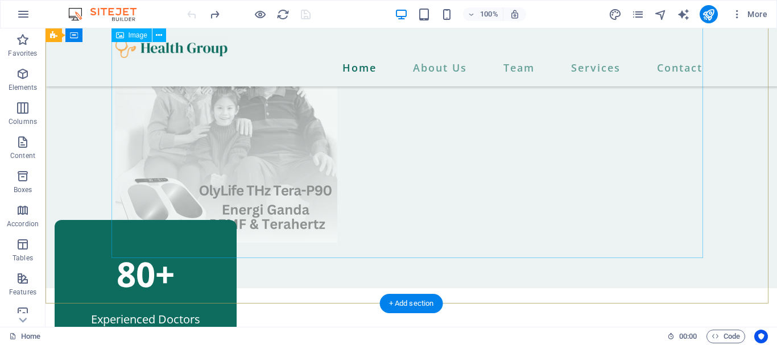
click at [524, 102] on figure at bounding box center [412, 104] width 592 height 278
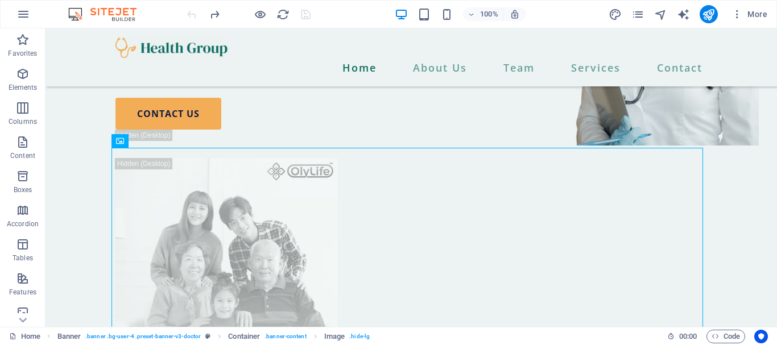
scroll to position [151, 0]
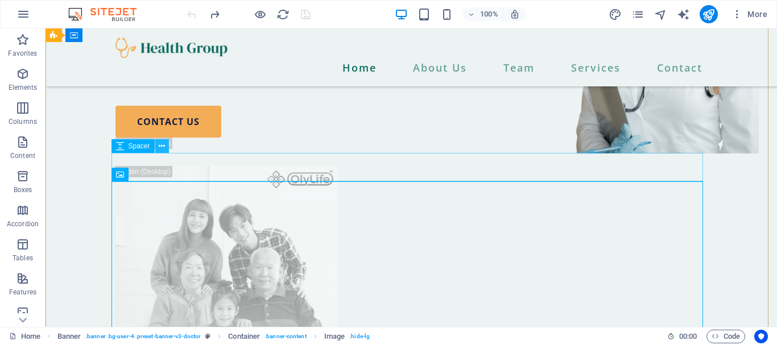
click at [157, 147] on button at bounding box center [162, 146] width 14 height 14
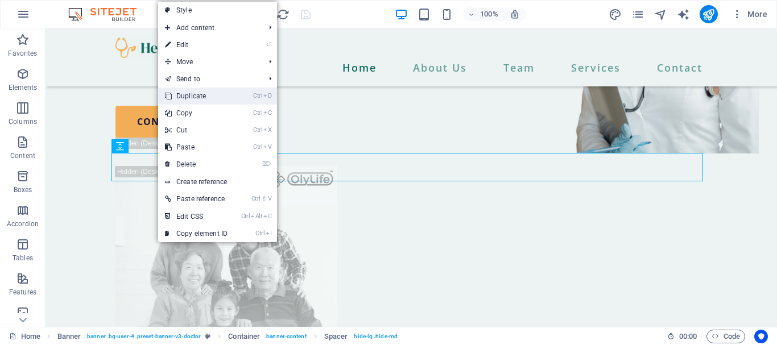
click at [197, 97] on link "Ctrl D Duplicate" at bounding box center [196, 96] width 76 height 17
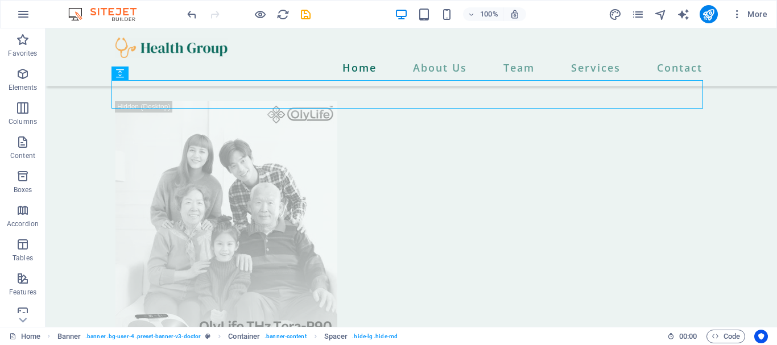
scroll to position [252, 0]
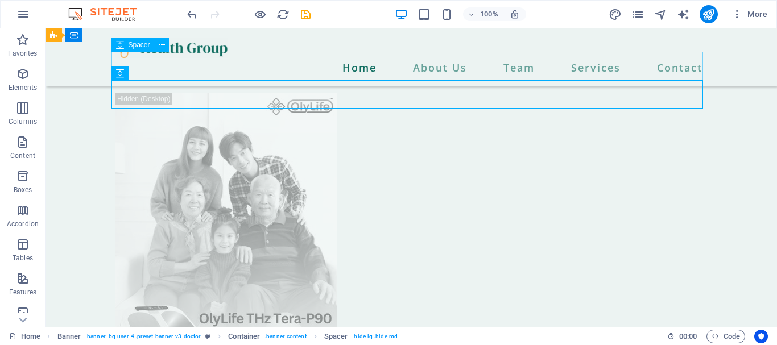
click at [417, 65] on div at bounding box center [412, 50] width 592 height 28
click at [670, 93] on div at bounding box center [412, 79] width 592 height 28
click at [198, 84] on div at bounding box center [412, 79] width 592 height 28
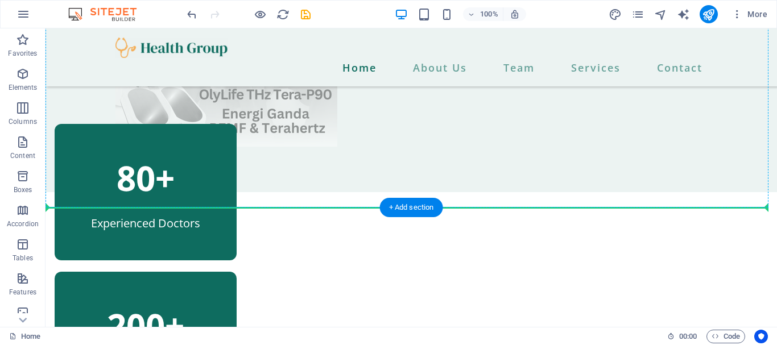
scroll to position [468, 0]
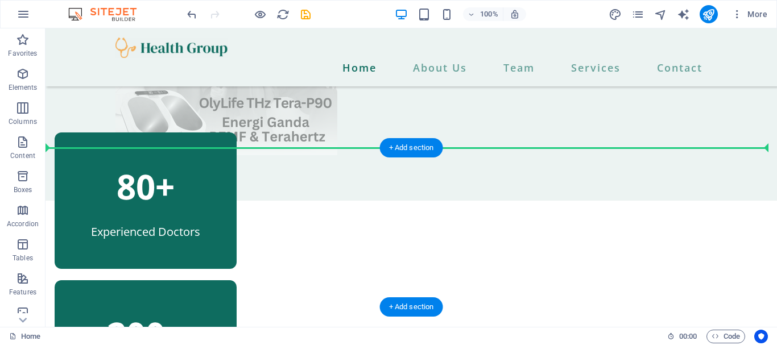
drag, startPoint x: 224, startPoint y: 81, endPoint x: 105, endPoint y: 163, distance: 145.2
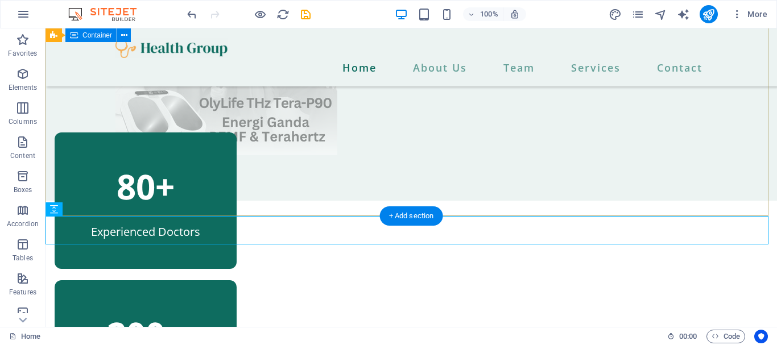
scroll to position [439, 0]
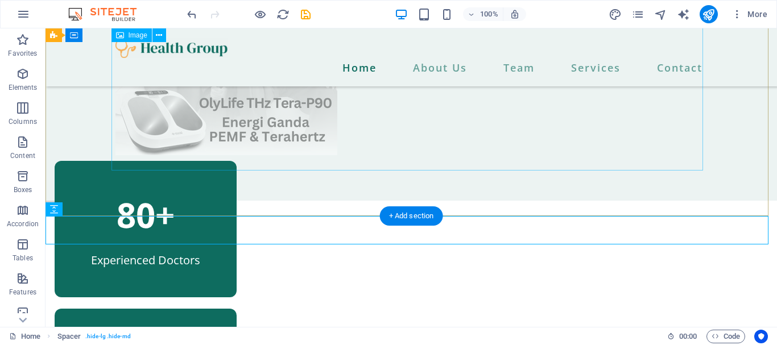
click at [446, 132] on figure at bounding box center [412, 17] width 592 height 278
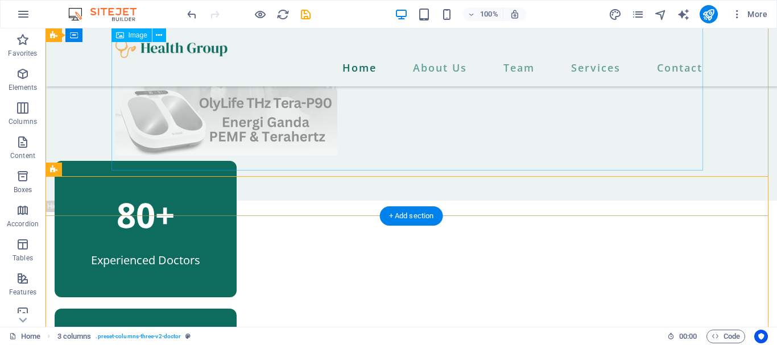
click at [205, 155] on figure at bounding box center [412, 17] width 592 height 278
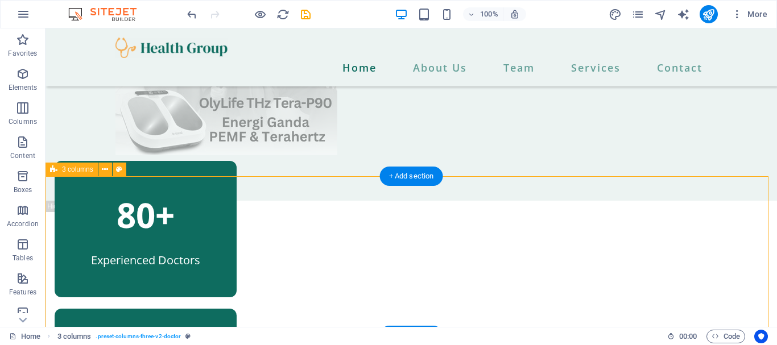
click at [104, 171] on icon at bounding box center [105, 170] width 6 height 12
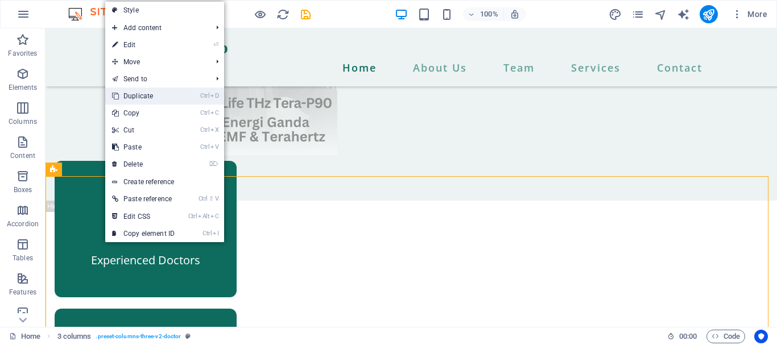
click at [140, 96] on link "Ctrl D Duplicate" at bounding box center [143, 96] width 76 height 17
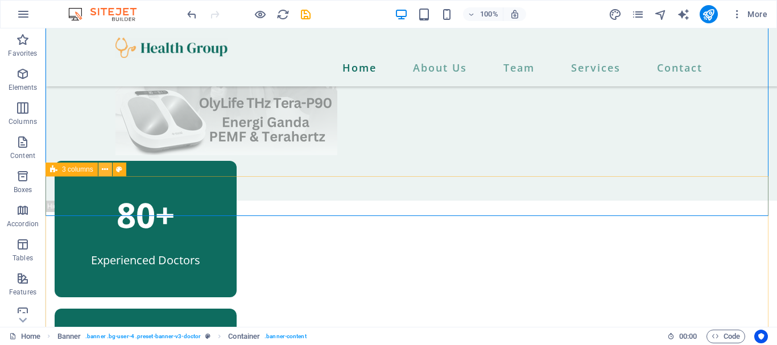
click at [109, 170] on button at bounding box center [105, 170] width 14 height 14
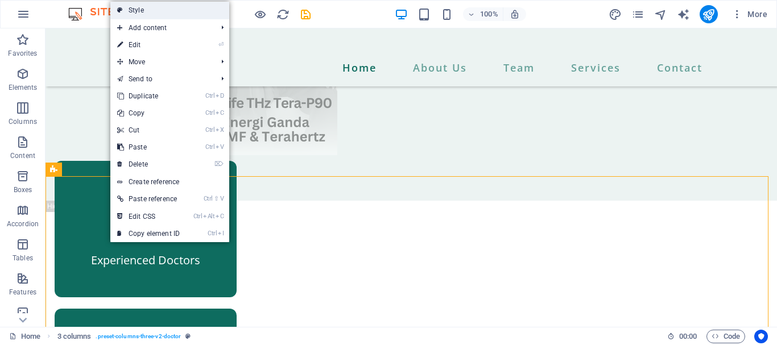
click at [143, 7] on link "Style" at bounding box center [169, 10] width 119 height 17
select select "px"
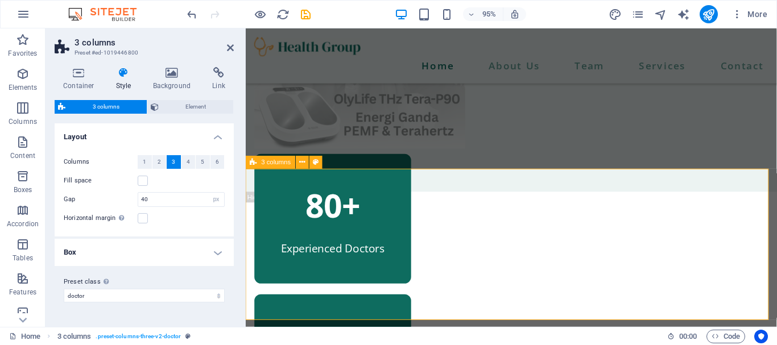
drag, startPoint x: 708, startPoint y: 197, endPoint x: 485, endPoint y: 251, distance: 228.8
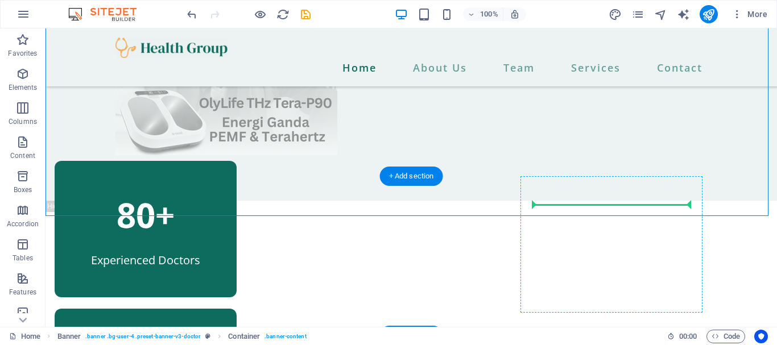
drag, startPoint x: 417, startPoint y: 173, endPoint x: 627, endPoint y: 213, distance: 213.7
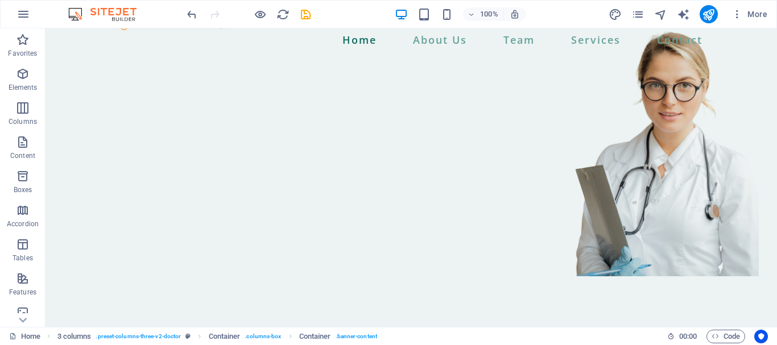
scroll to position [0, 0]
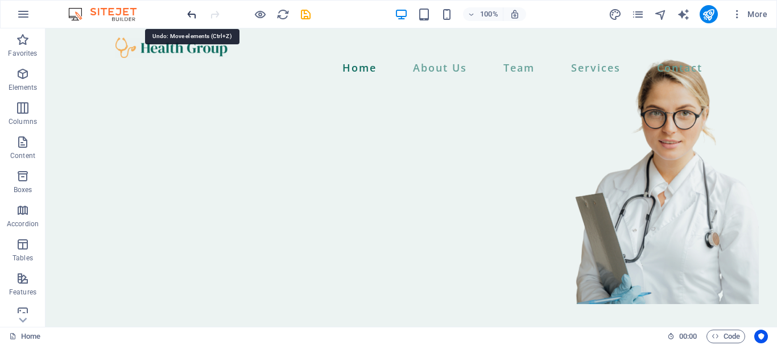
click at [189, 12] on icon "undo" at bounding box center [192, 14] width 13 height 13
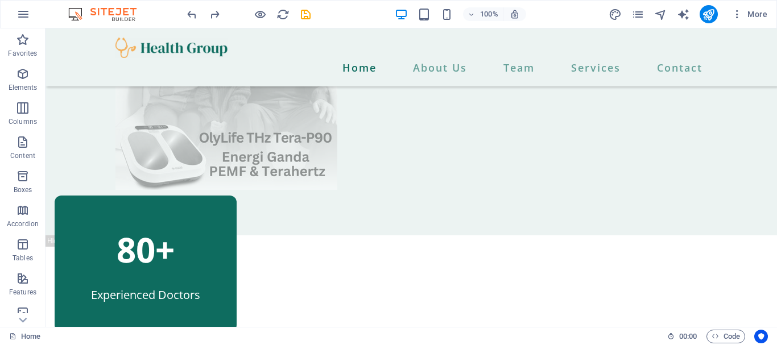
scroll to position [431, 0]
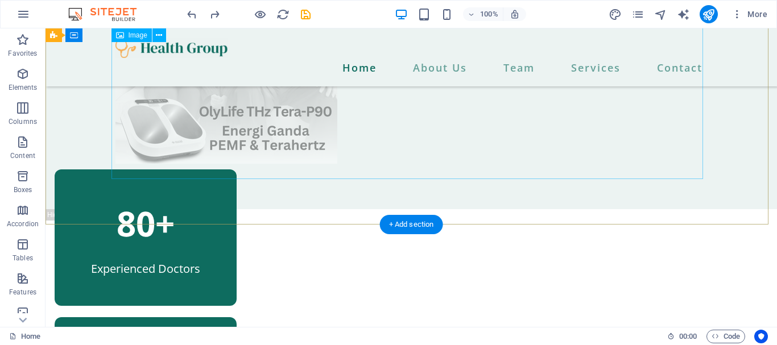
click at [122, 139] on figure at bounding box center [412, 25] width 592 height 278
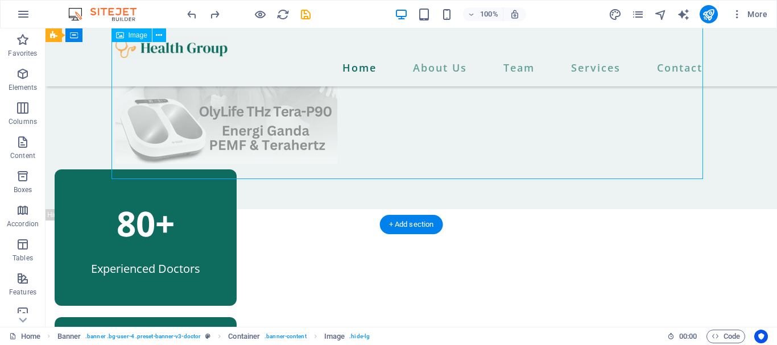
click at [283, 131] on figure at bounding box center [412, 25] width 592 height 278
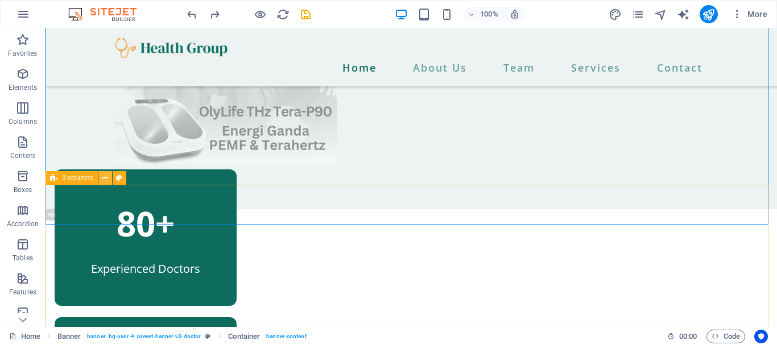
click at [102, 176] on icon at bounding box center [105, 178] width 6 height 12
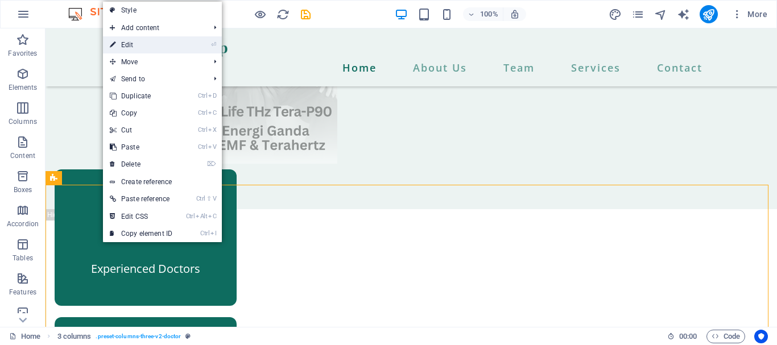
click at [138, 50] on link "⏎ Edit" at bounding box center [141, 44] width 76 height 17
select select "px"
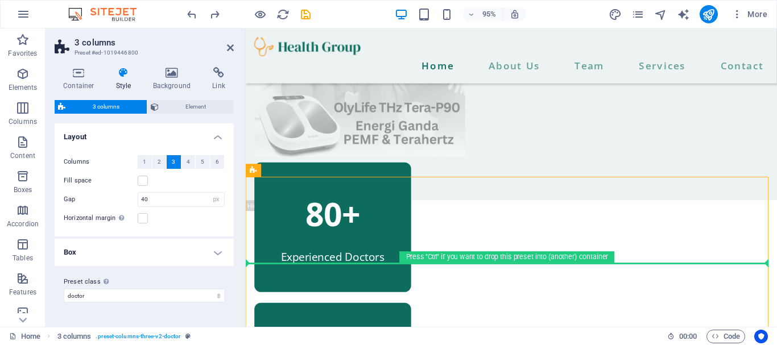
drag, startPoint x: 249, startPoint y: 199, endPoint x: 244, endPoint y: 277, distance: 78.7
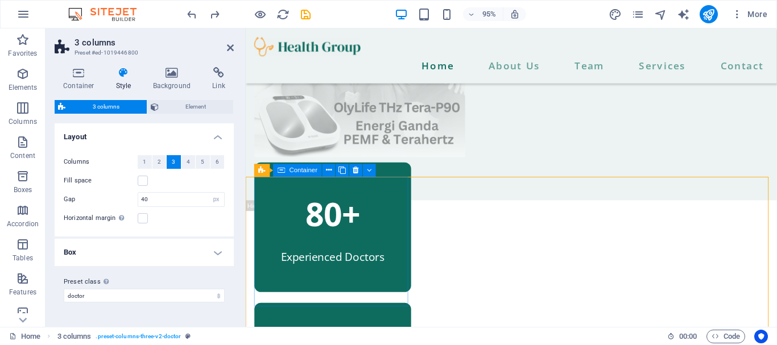
drag, startPoint x: 269, startPoint y: 186, endPoint x: 300, endPoint y: 189, distance: 31.5
click at [300, 189] on div "80+ Experienced Doctors" at bounding box center [337, 238] width 165 height 137
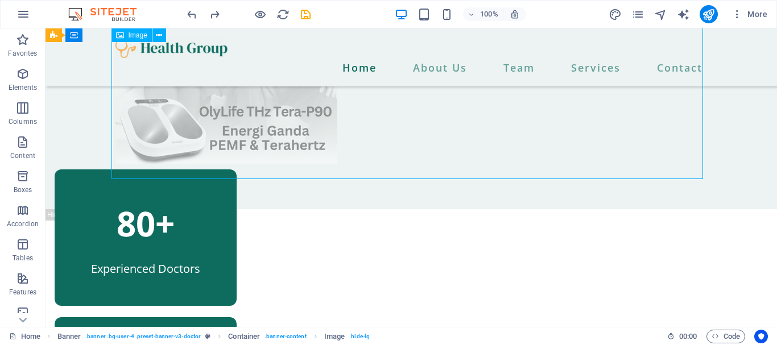
drag, startPoint x: 164, startPoint y: 136, endPoint x: 374, endPoint y: 164, distance: 211.3
click at [374, 164] on figure at bounding box center [412, 25] width 592 height 278
click at [673, 145] on figure at bounding box center [412, 25] width 592 height 278
click at [672, 145] on figure at bounding box center [412, 25] width 592 height 278
select select "px"
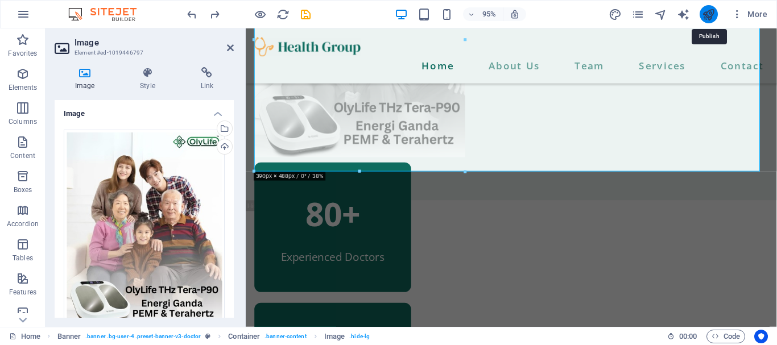
click at [715, 15] on icon "publish" at bounding box center [708, 14] width 13 height 13
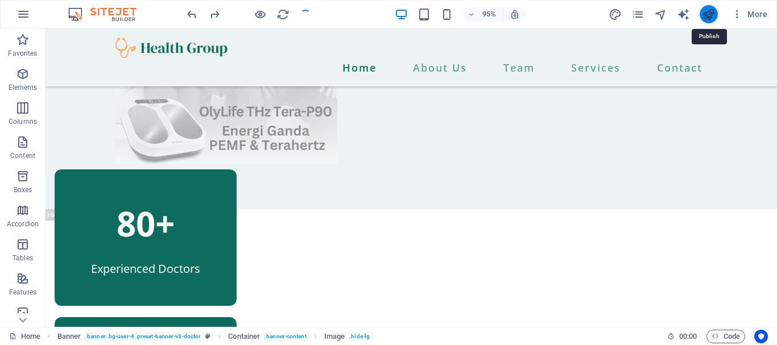
checkbox input "false"
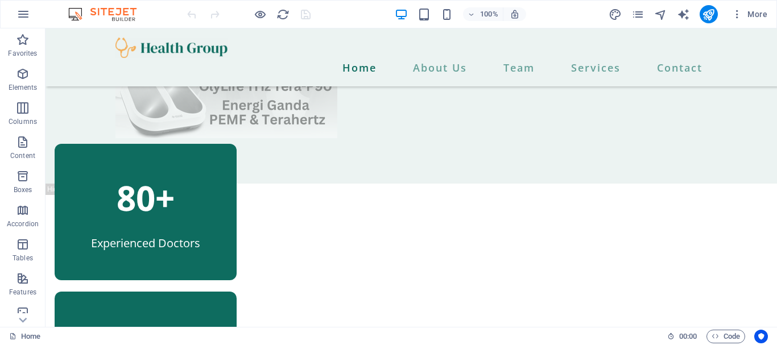
scroll to position [473, 0]
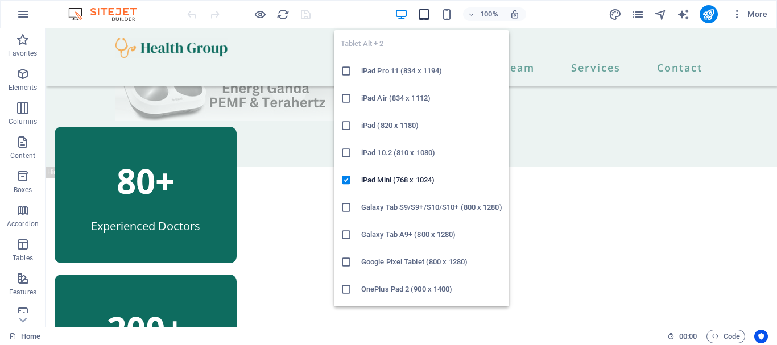
click at [427, 15] on icon "button" at bounding box center [424, 14] width 13 height 13
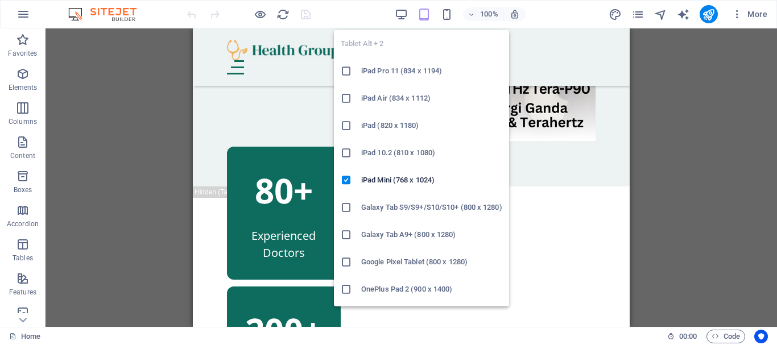
scroll to position [478, 0]
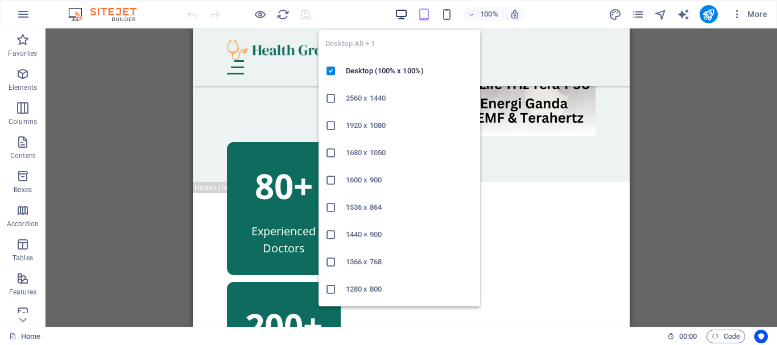
click at [402, 13] on icon "button" at bounding box center [401, 14] width 13 height 13
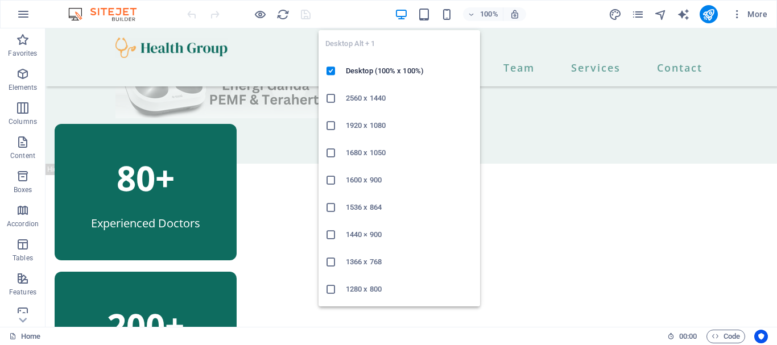
scroll to position [473, 0]
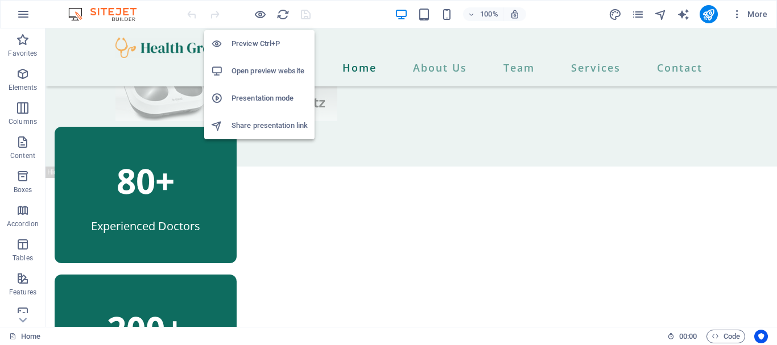
click at [264, 46] on h6 "Preview Ctrl+P" at bounding box center [270, 44] width 76 height 14
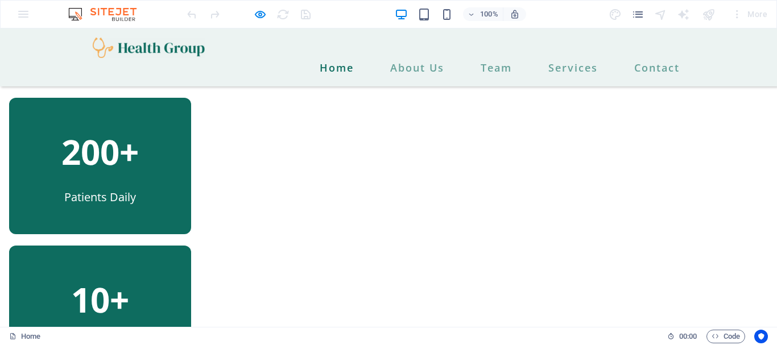
click at [162, 46] on img at bounding box center [149, 48] width 113 height 20
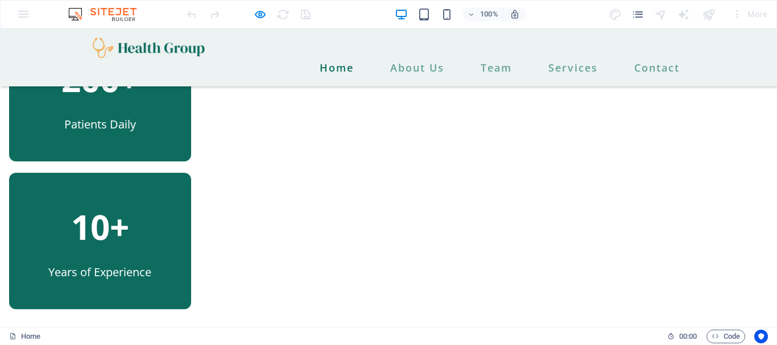
scroll to position [0, 0]
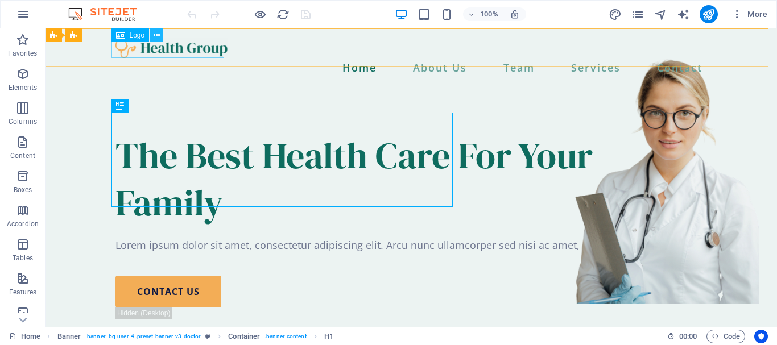
click at [155, 32] on icon at bounding box center [157, 36] width 6 height 12
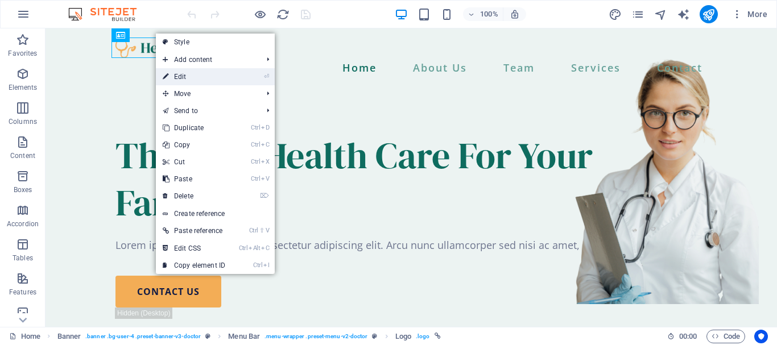
click at [180, 77] on link "⏎ Edit" at bounding box center [194, 76] width 76 height 17
select select "px"
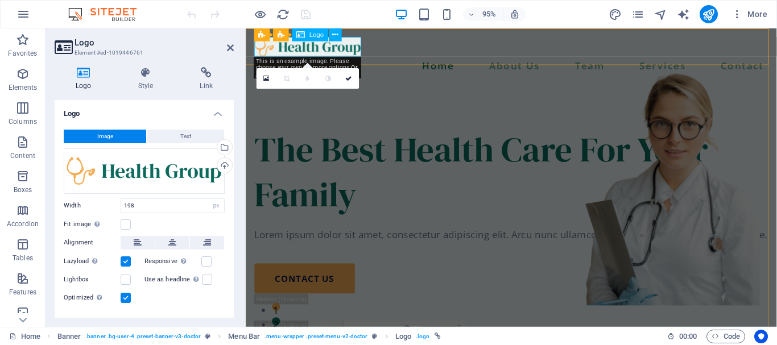
click at [328, 51] on div at bounding box center [525, 48] width 541 height 20
click at [223, 162] on div "Upload" at bounding box center [223, 166] width 17 height 17
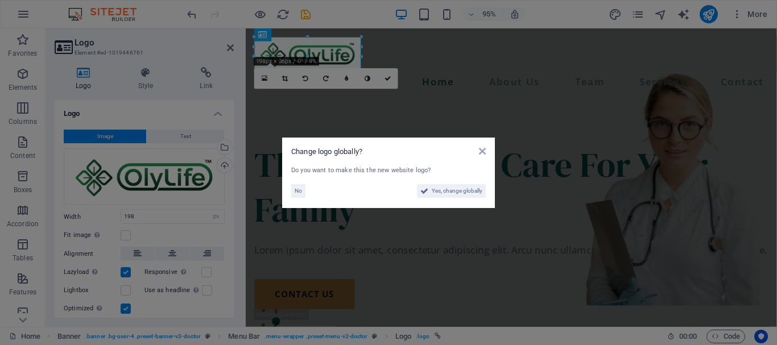
click at [700, 185] on aside "Change logo globally? Do you want to make this the new website logo? No Yes, ch…" at bounding box center [388, 172] width 777 height 345
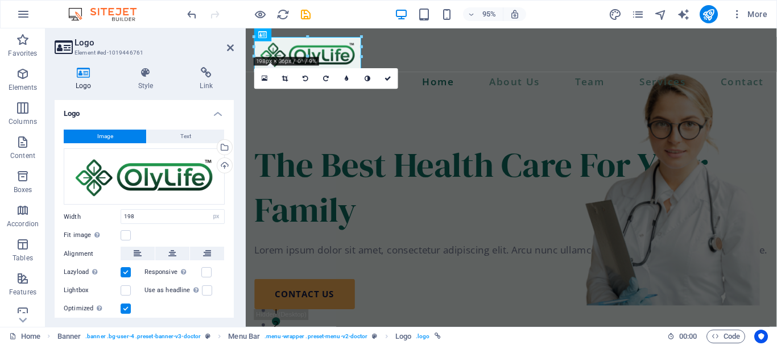
drag, startPoint x: 234, startPoint y: 144, endPoint x: 240, endPoint y: 170, distance: 26.8
click at [240, 170] on div "Logo Style Link Logo Image Text Drag files here, click to choose files or selec…" at bounding box center [144, 192] width 197 height 269
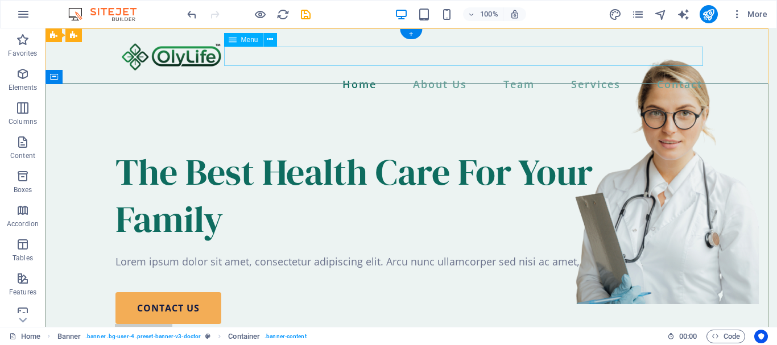
click at [348, 75] on nav "Home About Us Team Services Contact" at bounding box center [412, 84] width 592 height 19
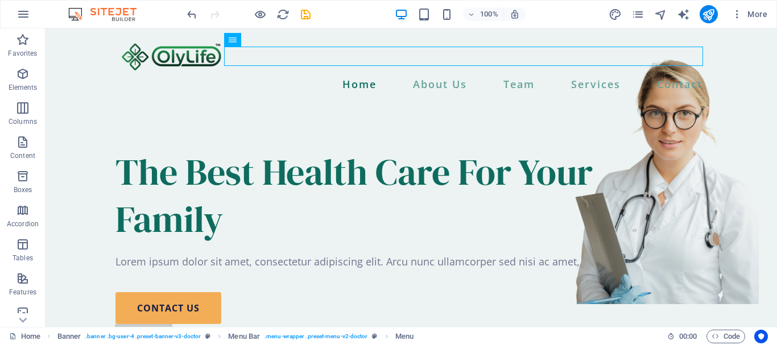
drag, startPoint x: 773, startPoint y: 46, endPoint x: 822, endPoint y: 45, distance: 49.5
click at [708, 12] on icon "publish" at bounding box center [708, 14] width 13 height 13
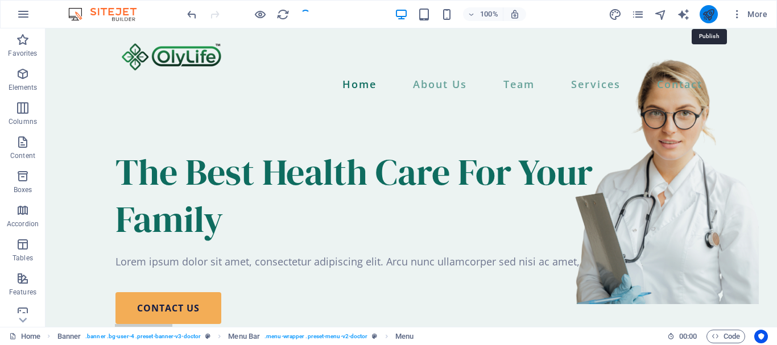
checkbox input "false"
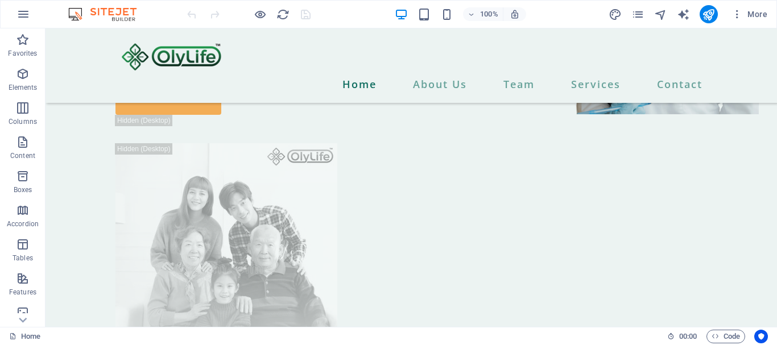
scroll to position [164, 0]
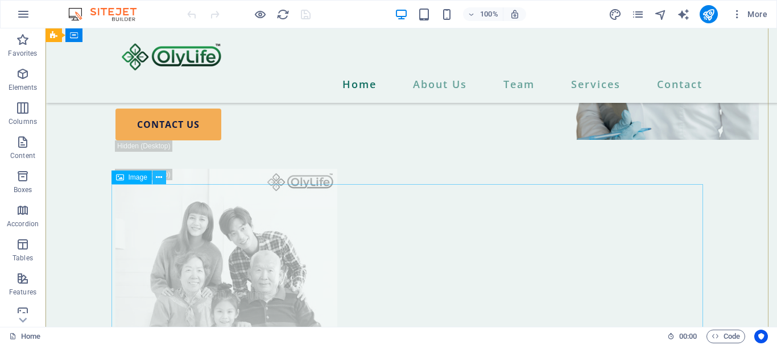
click at [159, 175] on icon at bounding box center [159, 178] width 6 height 12
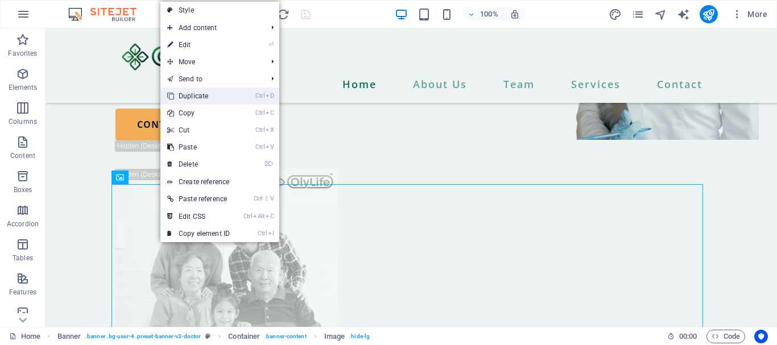
click at [203, 95] on link "Ctrl D Duplicate" at bounding box center [198, 96] width 76 height 17
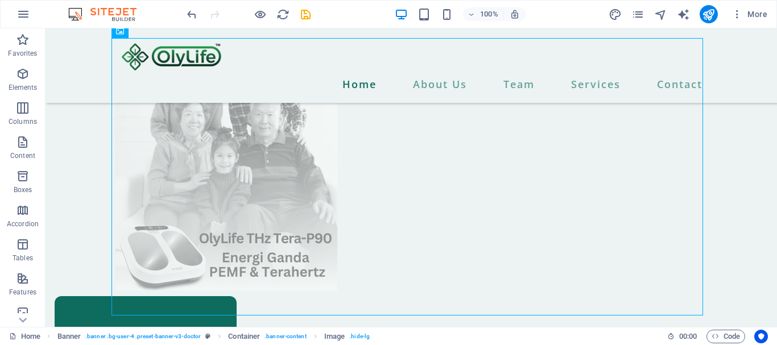
scroll to position [588, 0]
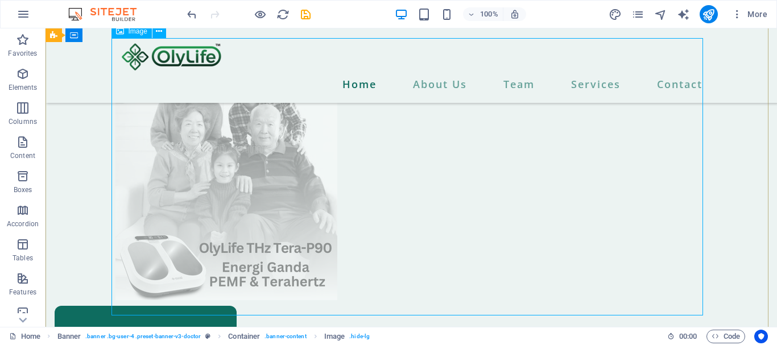
click at [277, 191] on figure at bounding box center [412, 162] width 592 height 278
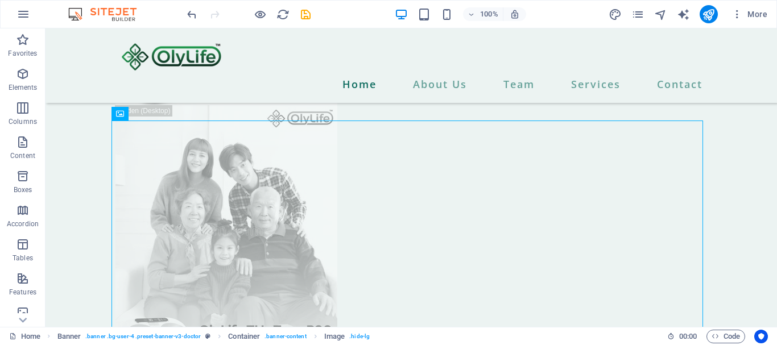
scroll to position [497, 0]
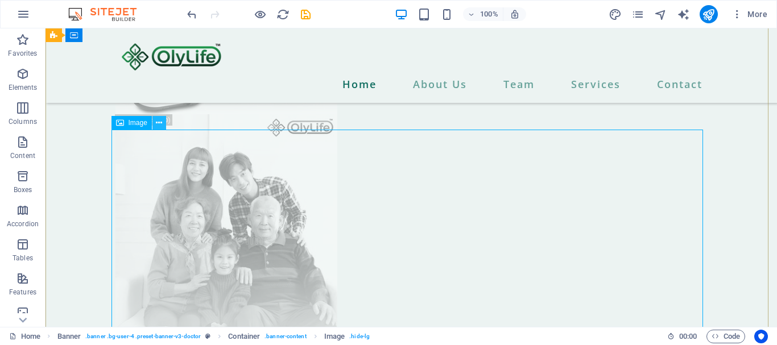
click at [159, 122] on icon at bounding box center [159, 123] width 6 height 12
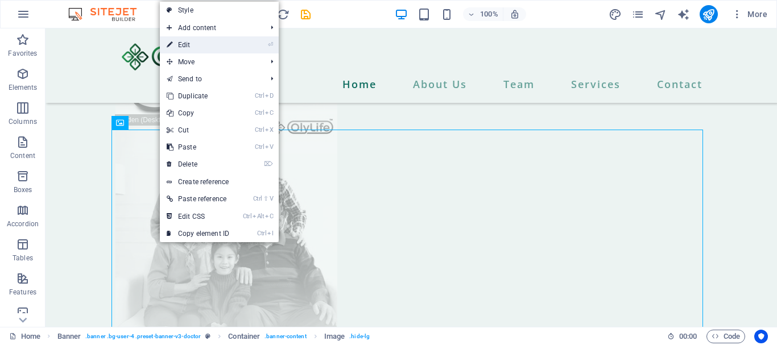
click at [193, 47] on link "⏎ Edit" at bounding box center [198, 44] width 76 height 17
select select "px"
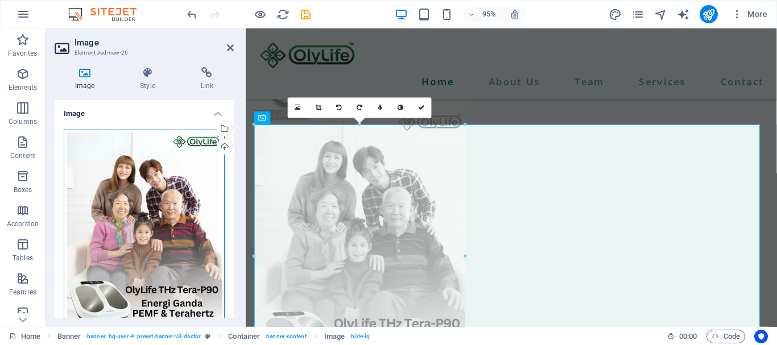
click at [197, 143] on div "Drag files here, click to choose files or select files from Files or our free s…" at bounding box center [144, 230] width 161 height 200
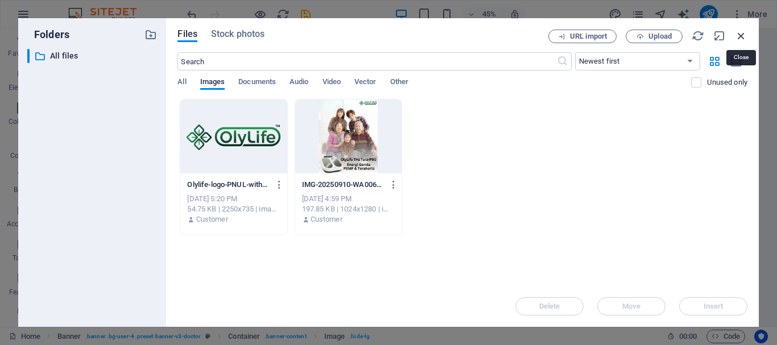
click at [740, 33] on icon "button" at bounding box center [741, 36] width 13 height 13
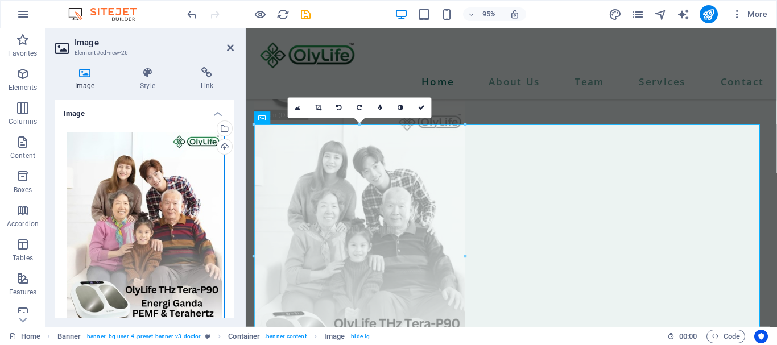
click at [171, 179] on div "Drag files here, click to choose files or select files from Files or our free s…" at bounding box center [144, 230] width 161 height 200
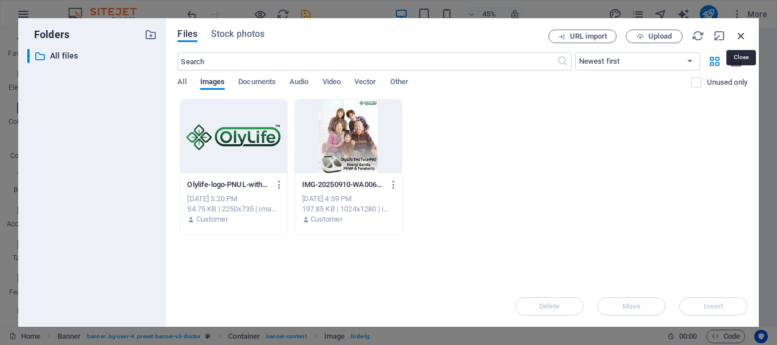
click at [745, 32] on icon "button" at bounding box center [741, 36] width 13 height 13
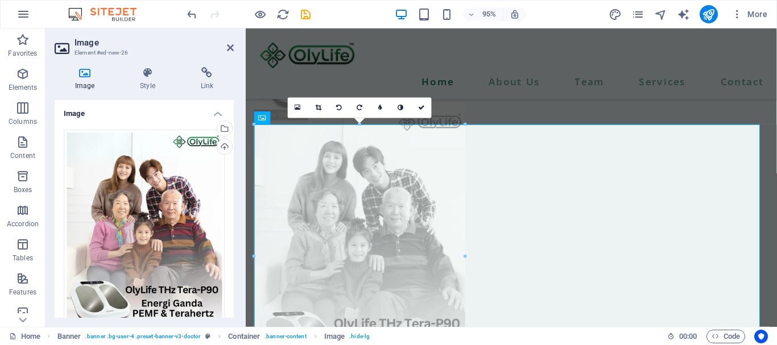
click at [84, 75] on icon at bounding box center [85, 72] width 60 height 11
click at [90, 83] on h4 "Image" at bounding box center [87, 79] width 65 height 24
click at [100, 155] on div "Drag files here, click to choose files or select files from Files or our free s…" at bounding box center [144, 230] width 161 height 200
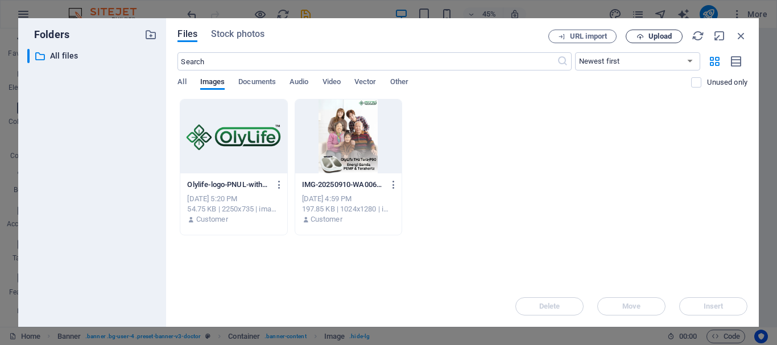
click at [657, 33] on span "Upload" at bounding box center [660, 36] width 23 height 7
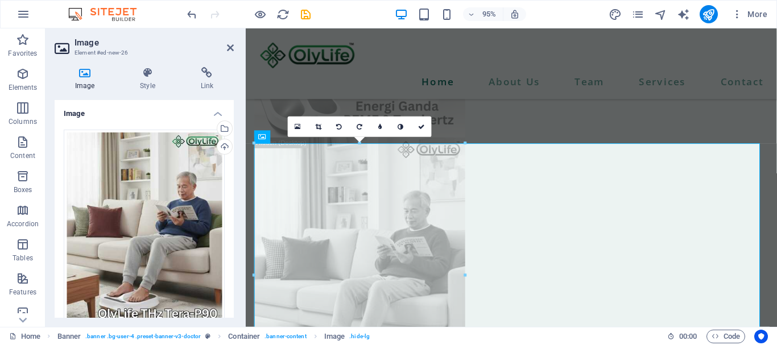
scroll to position [468, 0]
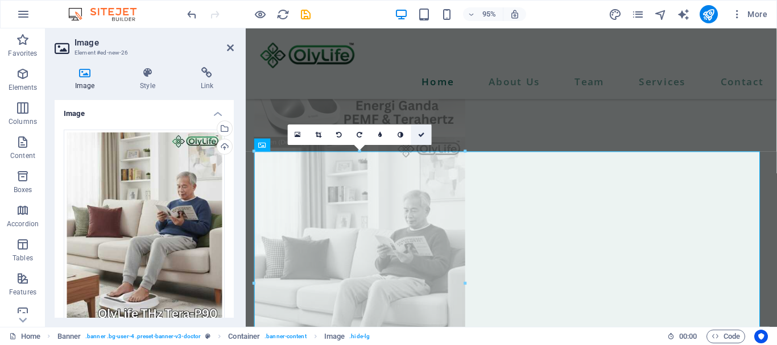
click at [419, 133] on icon at bounding box center [421, 135] width 7 height 6
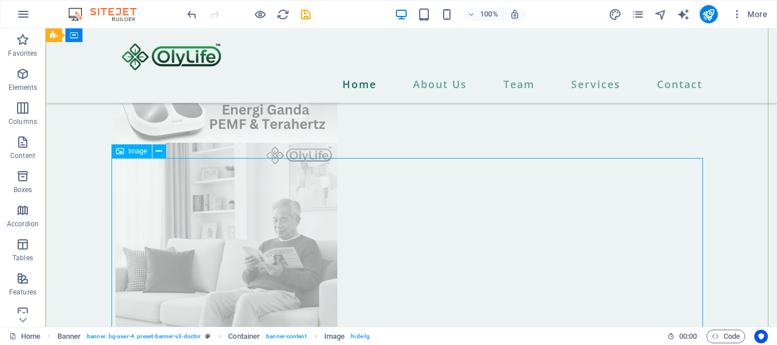
click at [429, 219] on figure at bounding box center [412, 282] width 592 height 278
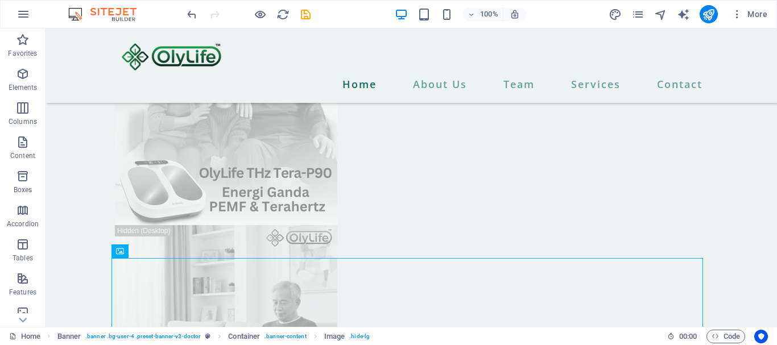
scroll to position [368, 0]
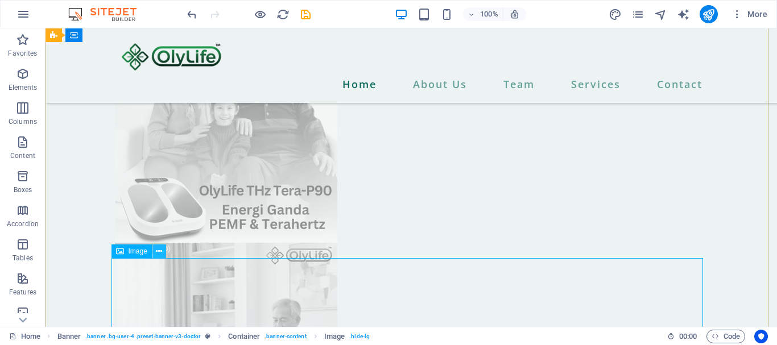
click at [159, 249] on icon at bounding box center [159, 252] width 6 height 12
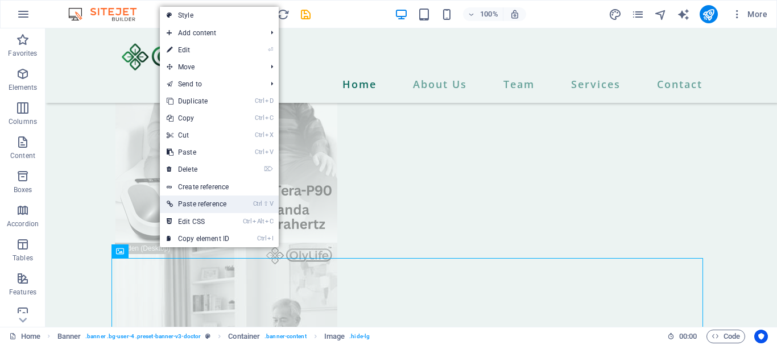
click at [205, 207] on link "Ctrl ⇧ V Paste reference" at bounding box center [198, 204] width 76 height 17
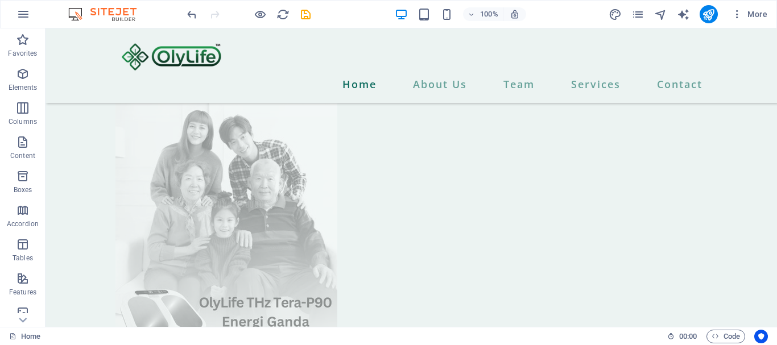
scroll to position [812, 0]
click at [257, 198] on div at bounding box center [412, 216] width 592 height 278
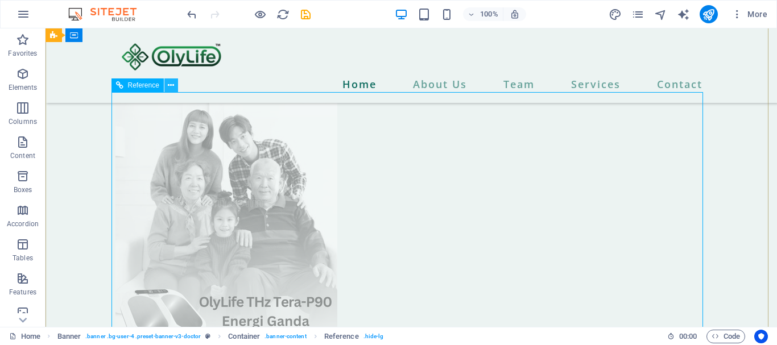
click at [172, 90] on icon at bounding box center [171, 86] width 6 height 12
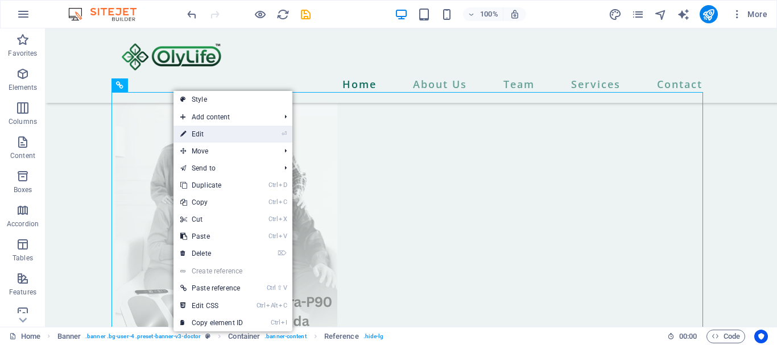
click at [194, 130] on link "⏎ Edit" at bounding box center [212, 134] width 76 height 17
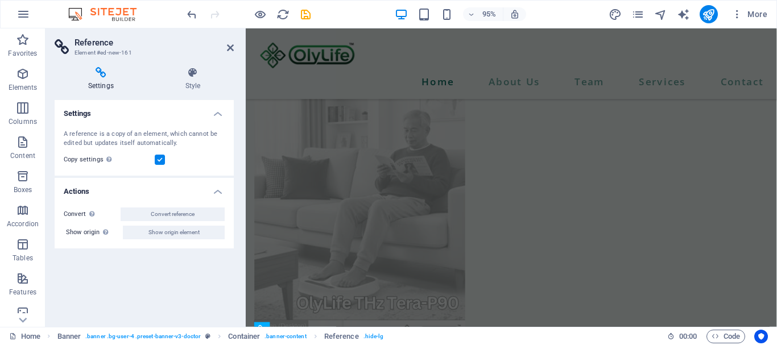
scroll to position [505, 0]
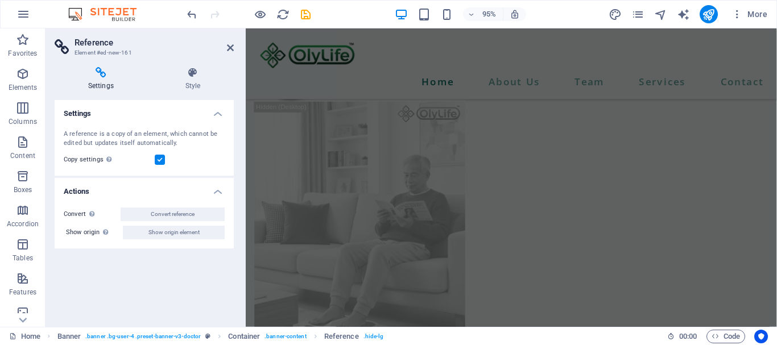
click at [105, 82] on h4 "Settings" at bounding box center [103, 79] width 97 height 24
click at [100, 71] on icon at bounding box center [101, 72] width 93 height 11
click at [228, 48] on icon at bounding box center [230, 47] width 7 height 9
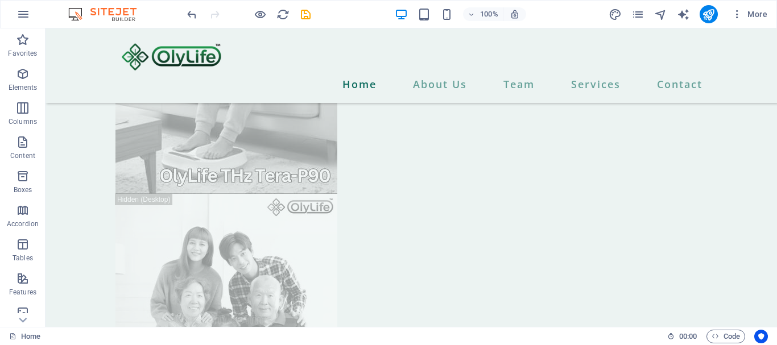
scroll to position [685, 0]
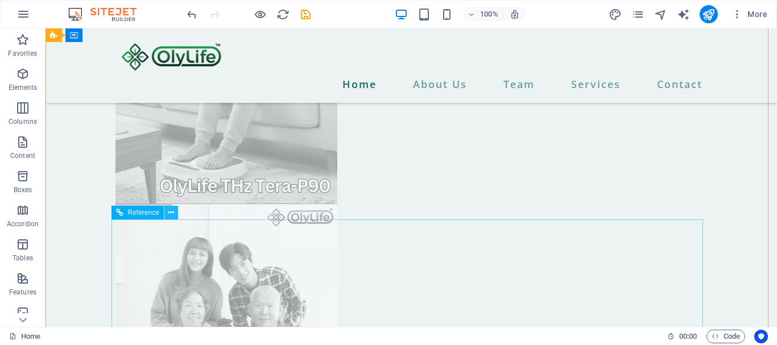
click at [171, 212] on icon at bounding box center [171, 213] width 6 height 12
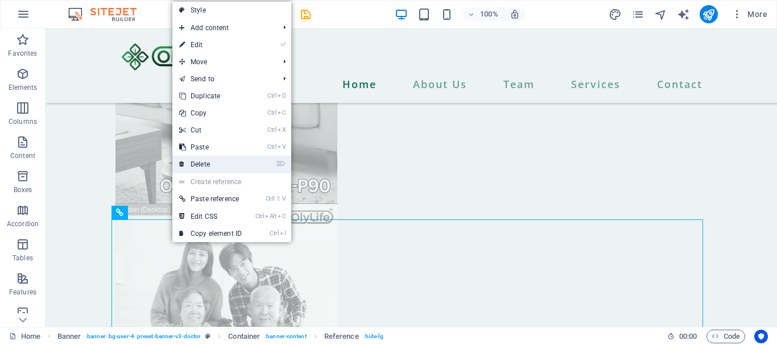
click at [197, 162] on link "⌦ Delete" at bounding box center [210, 164] width 76 height 17
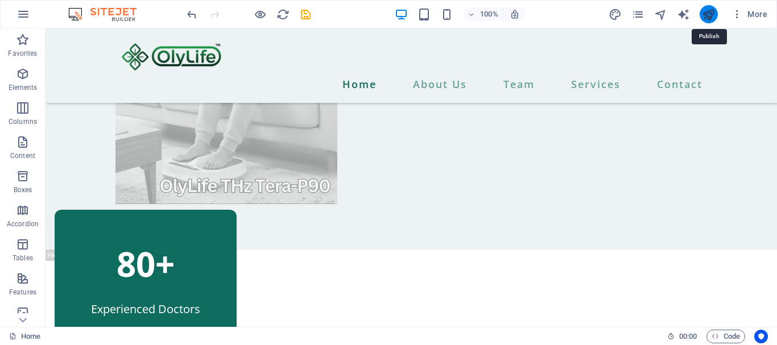
click at [714, 14] on icon "publish" at bounding box center [708, 14] width 13 height 13
checkbox input "false"
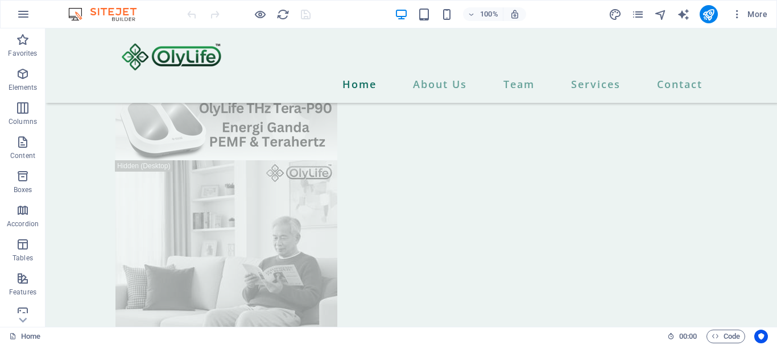
scroll to position [442, 0]
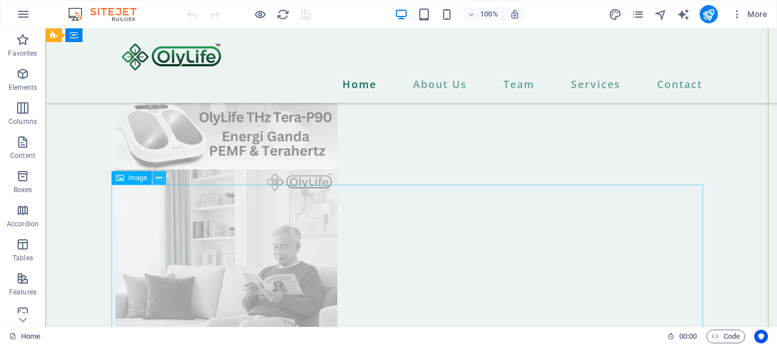
click at [158, 178] on icon at bounding box center [159, 178] width 6 height 12
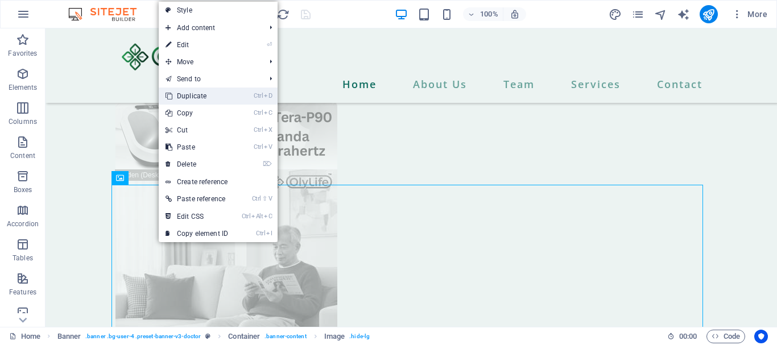
click at [190, 94] on link "Ctrl D Duplicate" at bounding box center [197, 96] width 76 height 17
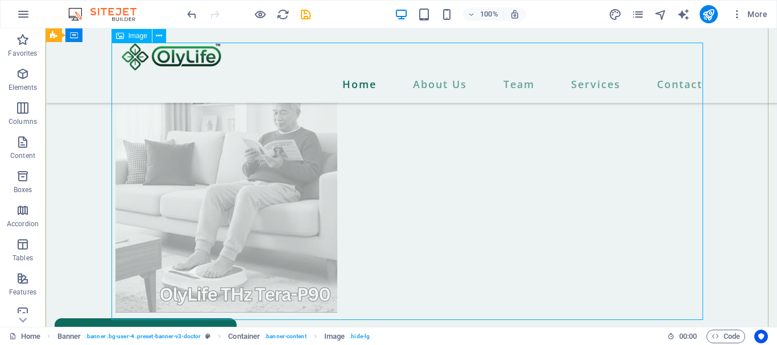
scroll to position [866, 0]
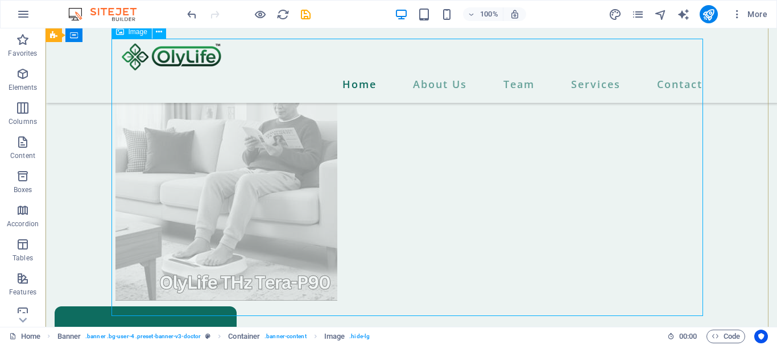
click at [221, 180] on figure at bounding box center [412, 162] width 592 height 278
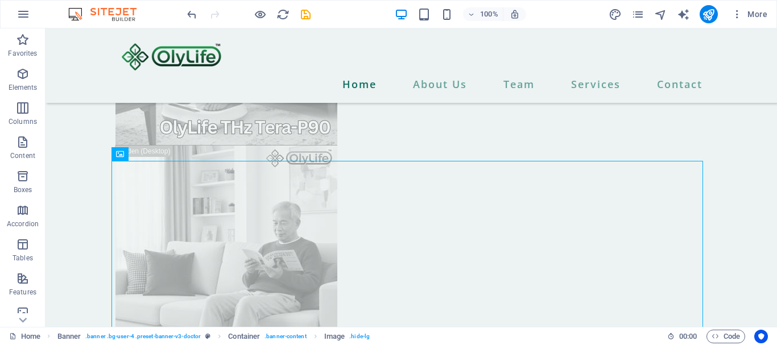
scroll to position [724, 0]
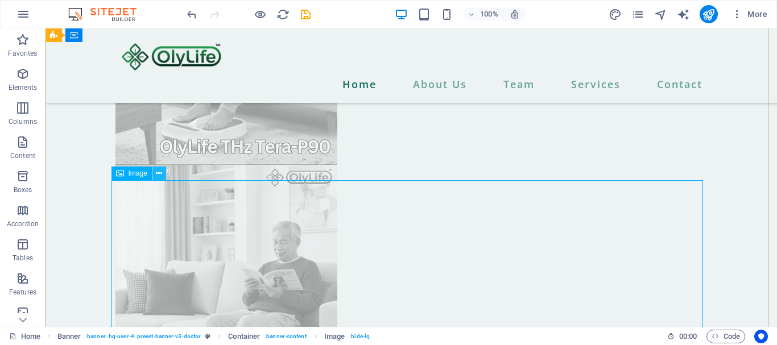
click at [158, 170] on icon at bounding box center [159, 174] width 6 height 12
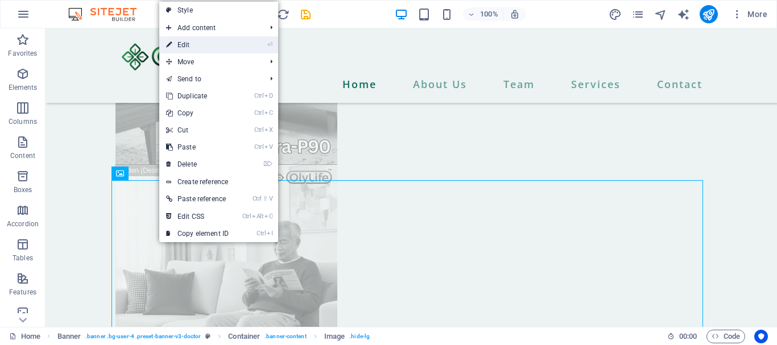
click at [183, 45] on link "⏎ Edit" at bounding box center [197, 44] width 76 height 17
select select "px"
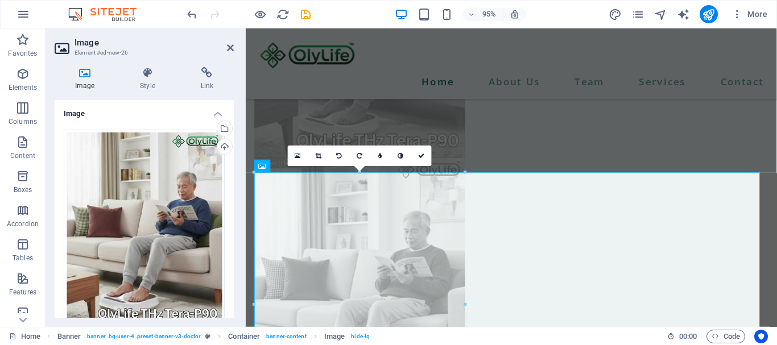
click at [82, 76] on icon at bounding box center [85, 72] width 60 height 11
click at [83, 73] on icon at bounding box center [85, 72] width 60 height 11
click at [154, 189] on div "Drag files here, click to choose files or select files from Files or our free s…" at bounding box center [144, 230] width 161 height 200
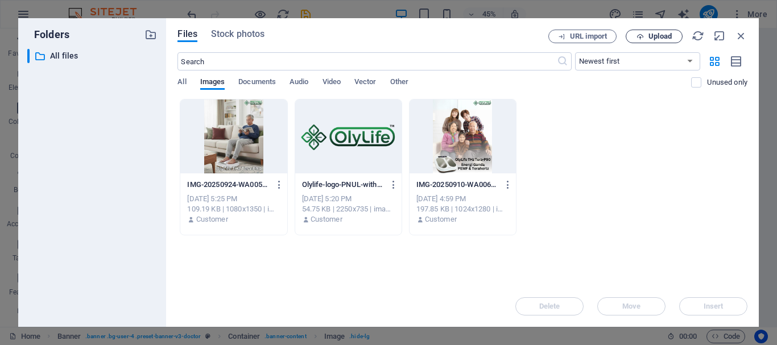
click at [656, 36] on span "Upload" at bounding box center [660, 36] width 23 height 7
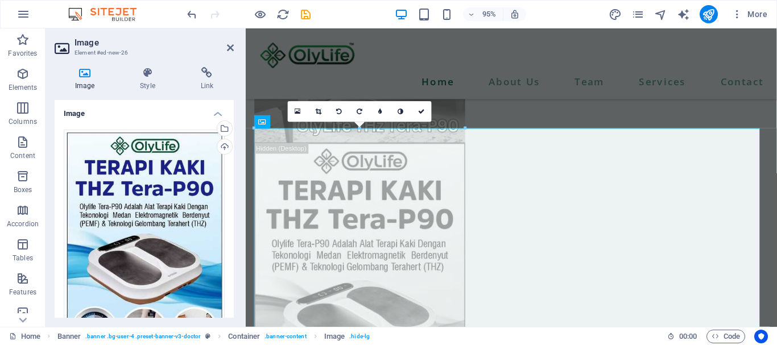
scroll to position [740, 0]
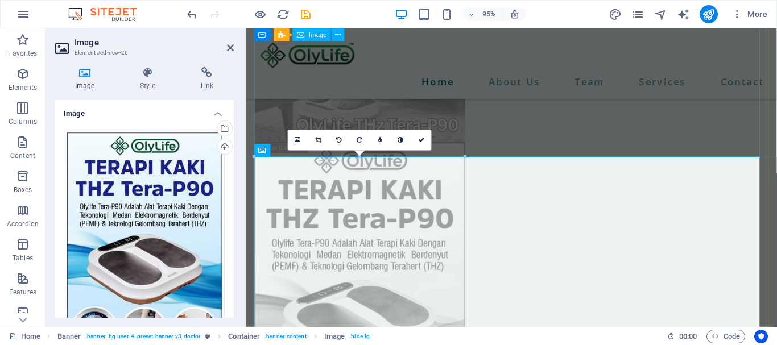
click at [286, 149] on figure at bounding box center [525, 10] width 541 height 278
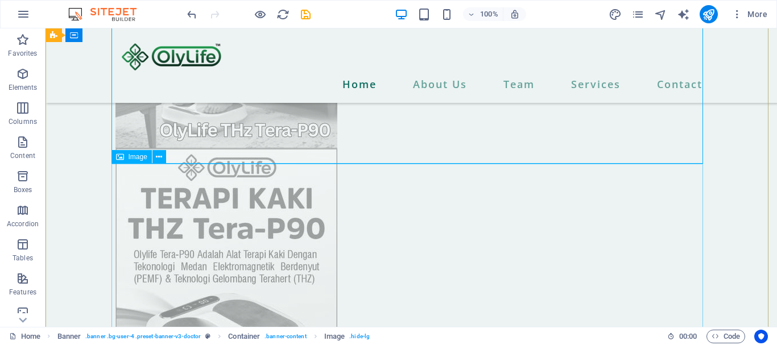
click at [156, 155] on icon at bounding box center [159, 157] width 6 height 12
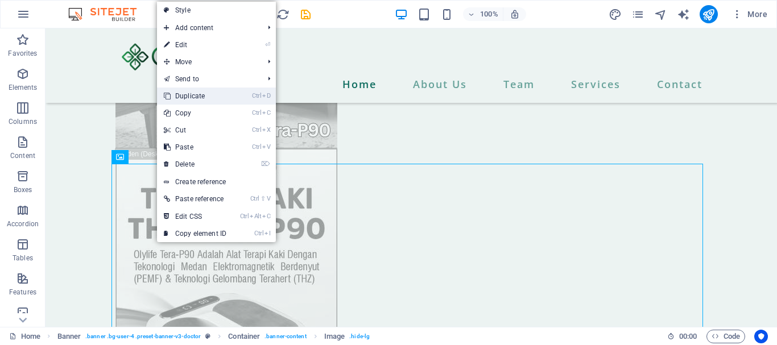
click at [187, 96] on link "Ctrl D Duplicate" at bounding box center [195, 96] width 76 height 17
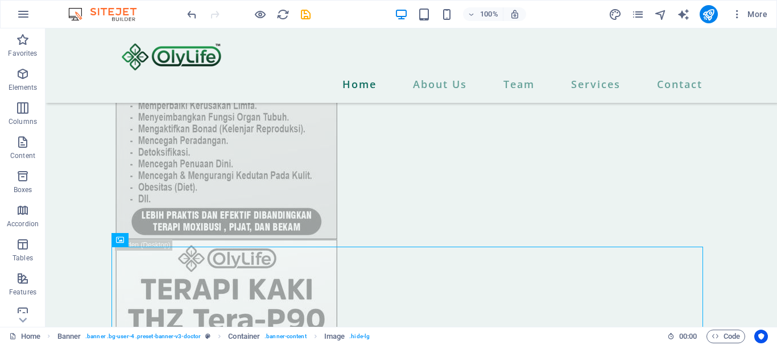
scroll to position [1225, 0]
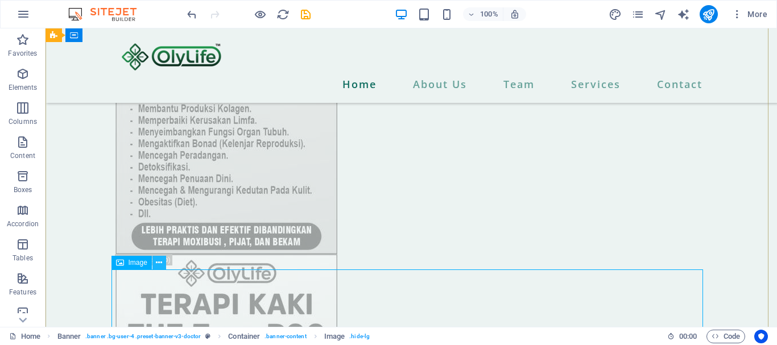
click at [154, 262] on button at bounding box center [160, 263] width 14 height 14
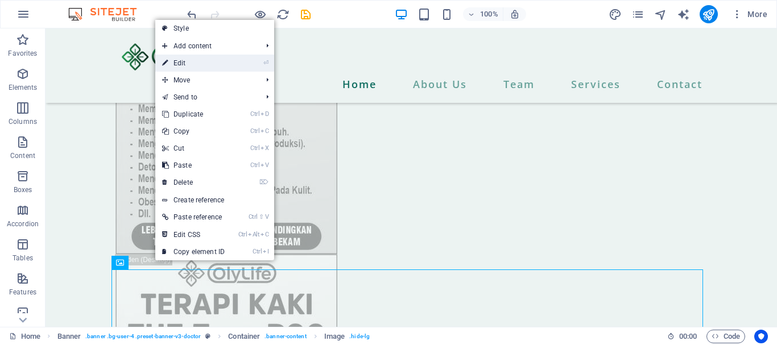
click at [180, 63] on link "⏎ Edit" at bounding box center [193, 63] width 76 height 17
select select "px"
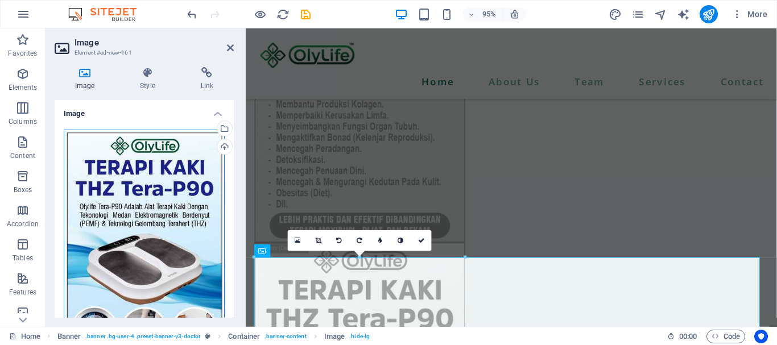
drag, startPoint x: 159, startPoint y: 176, endPoint x: 123, endPoint y: 131, distance: 58.3
click at [159, 175] on div "Drag files here, click to choose files or select files from Files or our free s…" at bounding box center [144, 339] width 161 height 419
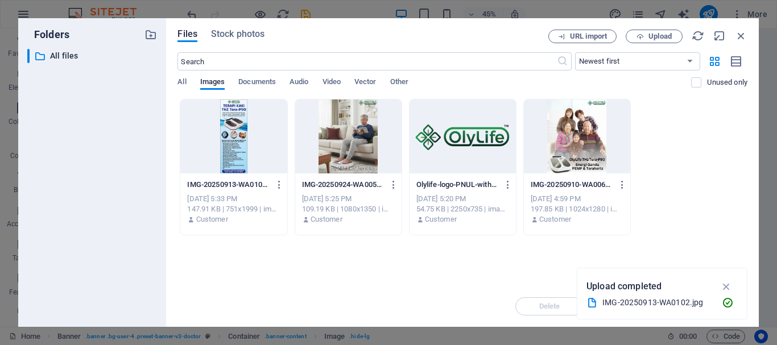
click at [92, 79] on div "​ All files All files" at bounding box center [92, 183] width 130 height 269
click at [657, 33] on span "Upload" at bounding box center [660, 36] width 23 height 7
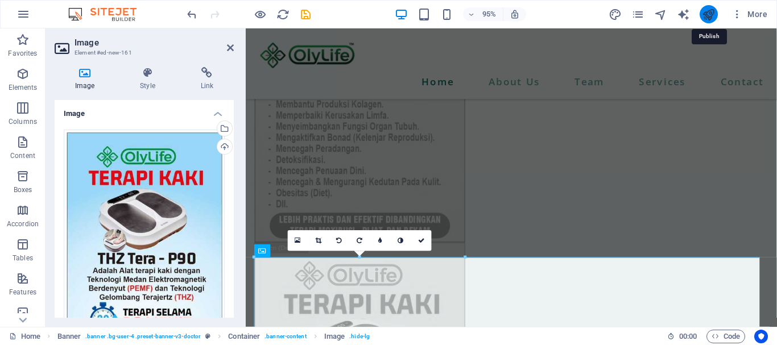
click at [703, 18] on icon "publish" at bounding box center [708, 14] width 13 height 13
checkbox input "false"
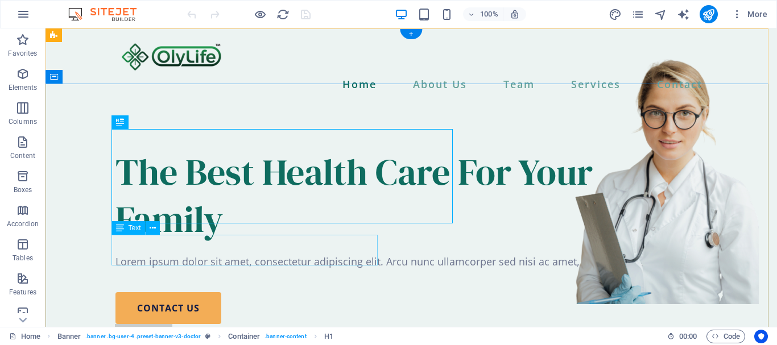
click at [355, 254] on div "Lorem ipsum dolor sit amet, consectetur adipiscing elit. Arcu nunc ullamcorper …" at bounding box center [412, 261] width 592 height 15
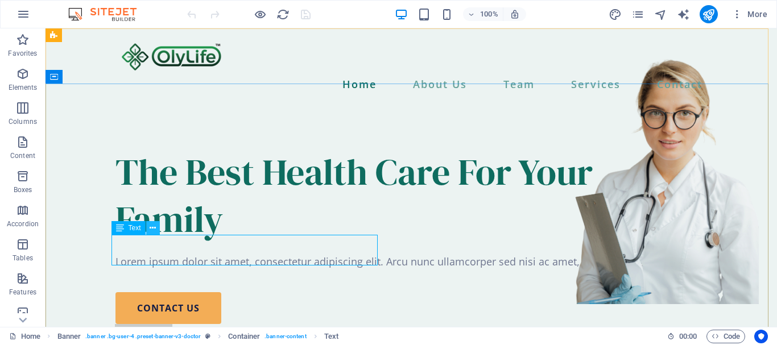
click at [154, 228] on icon at bounding box center [153, 229] width 6 height 12
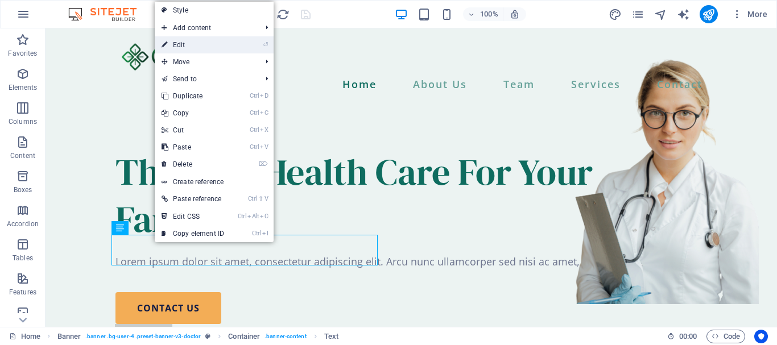
click at [178, 48] on link "⏎ Edit" at bounding box center [193, 44] width 76 height 17
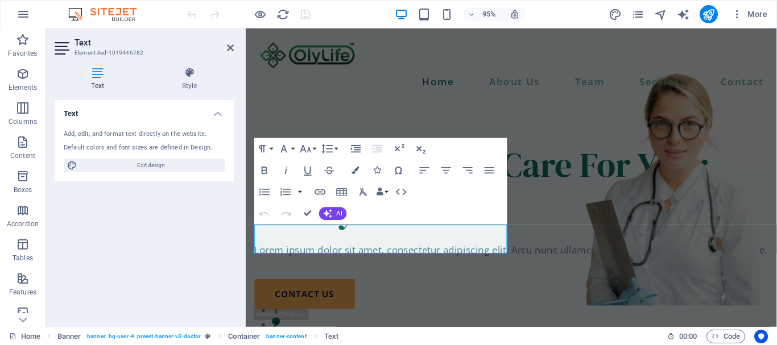
drag, startPoint x: 214, startPoint y: 149, endPoint x: 66, endPoint y: 139, distance: 148.3
click at [57, 131] on div "Add, edit, and format text directly on the website. Default colors and font siz…" at bounding box center [144, 151] width 179 height 61
drag, startPoint x: 61, startPoint y: 133, endPoint x: 124, endPoint y: 143, distance: 63.4
click at [124, 143] on div "Add, edit, and format text directly on the website. Default colors and font siz…" at bounding box center [144, 151] width 179 height 61
click at [152, 167] on span "Edit design" at bounding box center [151, 166] width 141 height 14
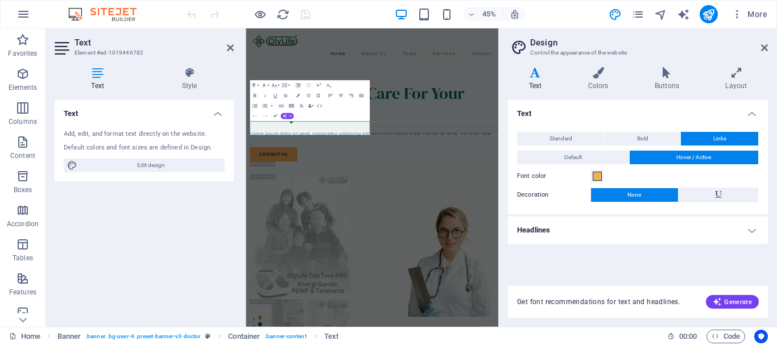
drag, startPoint x: 65, startPoint y: 133, endPoint x: 166, endPoint y: 148, distance: 102.4
click at [166, 148] on div "Add, edit, and format text directly on the website. Default colors and font siz…" at bounding box center [144, 151] width 179 height 61
click at [215, 114] on h4 "Text" at bounding box center [144, 110] width 179 height 20
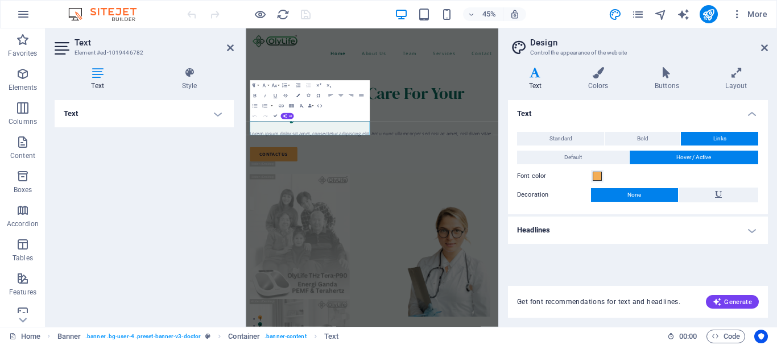
click at [213, 114] on h4 "Text" at bounding box center [144, 113] width 179 height 27
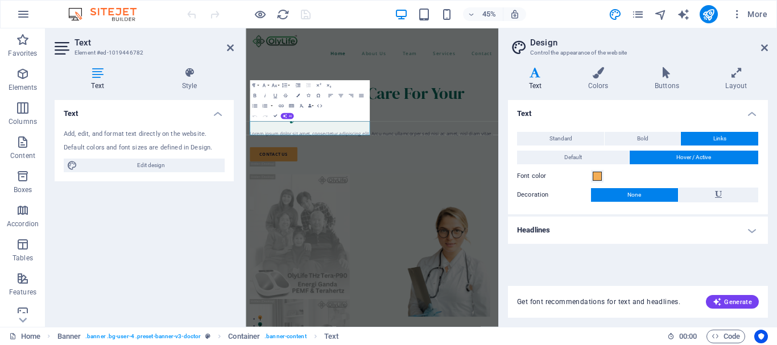
click at [198, 147] on div "Default colors and font sizes are defined in Design." at bounding box center [144, 148] width 161 height 10
click at [72, 163] on icon at bounding box center [72, 166] width 10 height 14
click at [130, 169] on span "Edit design" at bounding box center [151, 166] width 141 height 14
click at [557, 301] on span "Get font recommendations for text and headlines." at bounding box center [598, 302] width 163 height 9
click at [555, 261] on div "Text Standard Bold Links Font color Font Open Sans Font size 18 rem px Line hei…" at bounding box center [638, 186] width 260 height 172
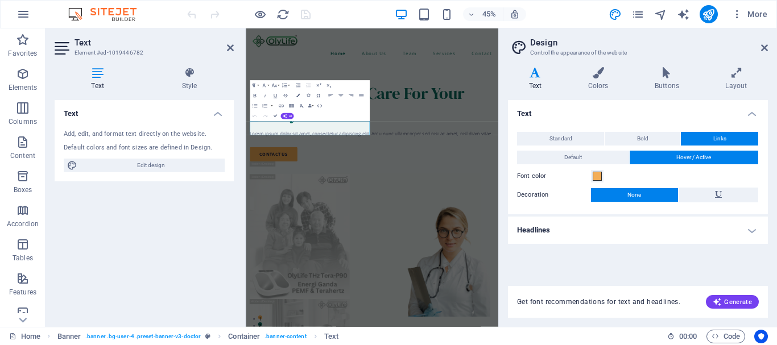
click at [327, 116] on div "Paragraph Format Normal Heading 1 Heading 2 Heading 3 Heading 4 Heading 5 Headi…" at bounding box center [310, 101] width 120 height 41
click at [298, 84] on icon "button" at bounding box center [298, 85] width 5 height 3
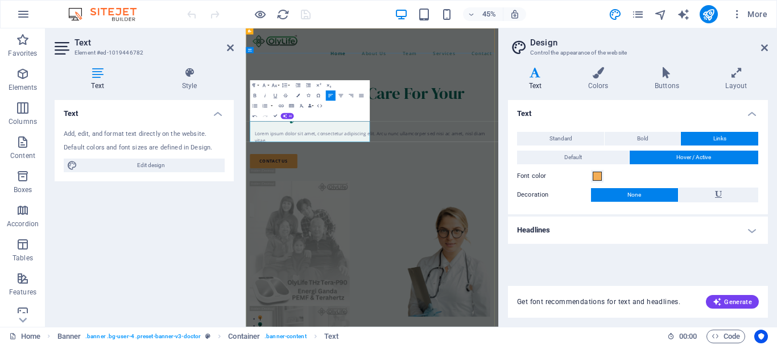
click at [502, 277] on p "Lorem ipsum dolor sit amet, consectetur adipiscing elit. Arcu nunc ullamcorper …" at bounding box center [532, 269] width 532 height 31
drag, startPoint x: 498, startPoint y: 267, endPoint x: 474, endPoint y: 143, distance: 126.4
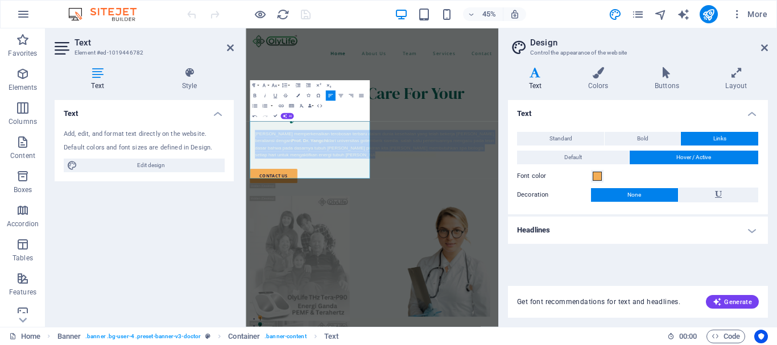
drag, startPoint x: 496, startPoint y: 344, endPoint x: 67, endPoint y: 180, distance: 459.0
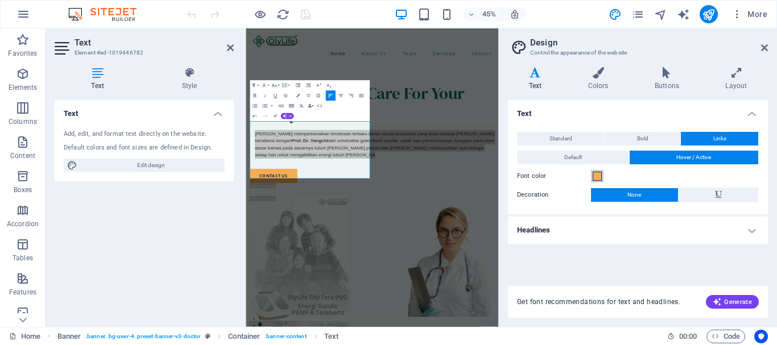
click at [597, 175] on span at bounding box center [597, 176] width 9 height 9
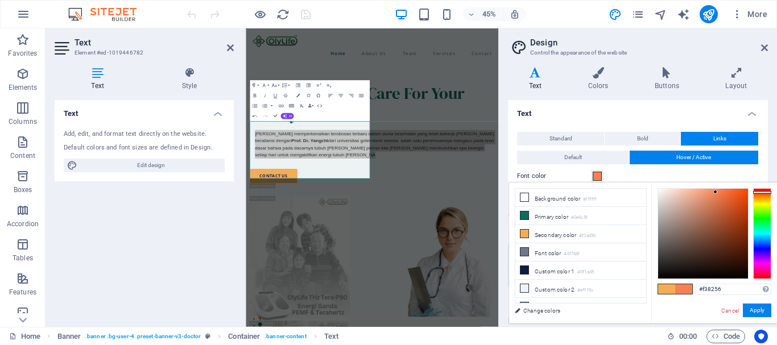
click at [763, 192] on div at bounding box center [762, 233] width 18 height 91
click at [763, 192] on div at bounding box center [762, 192] width 18 height 3
click at [687, 287] on span at bounding box center [683, 290] width 17 height 10
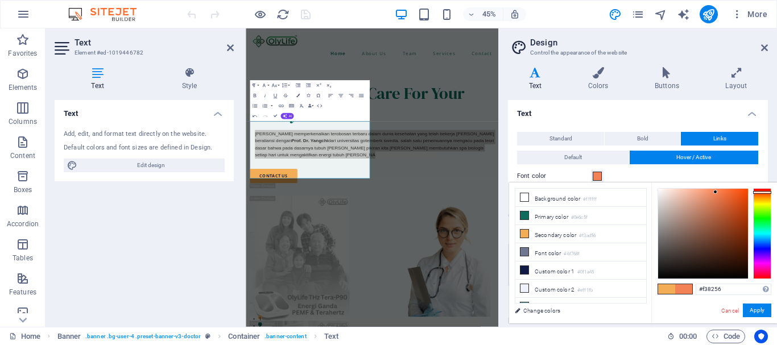
type input "#e95b23"
click at [734, 196] on div at bounding box center [703, 234] width 90 height 90
click at [596, 173] on span at bounding box center [597, 176] width 9 height 9
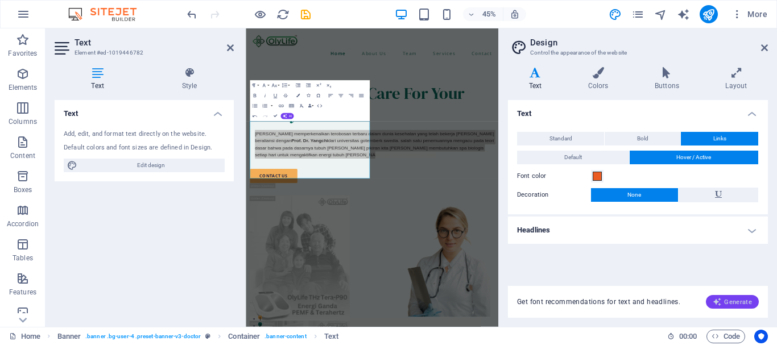
click at [732, 297] on button "Generate" at bounding box center [732, 302] width 53 height 14
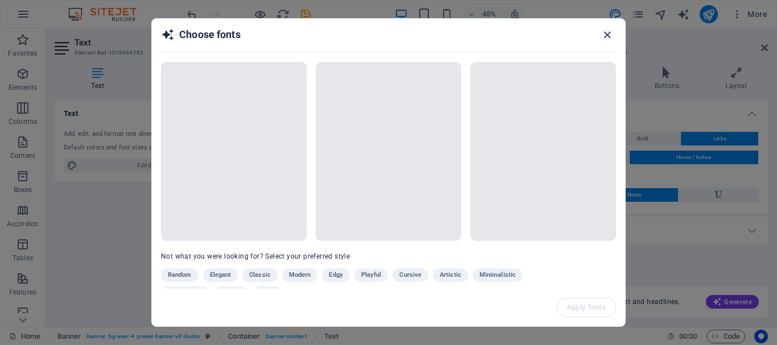
click at [604, 34] on icon "button" at bounding box center [607, 34] width 13 height 13
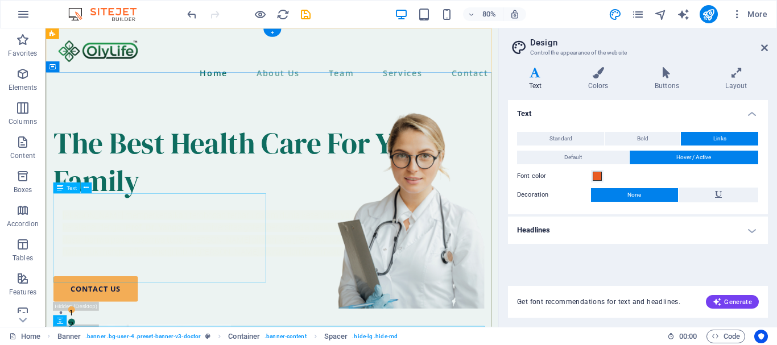
click at [189, 280] on div "Olylife memperkenalkan terobosan terbaru dalam dunia kesehatan yang telah beker…" at bounding box center [329, 284] width 548 height 61
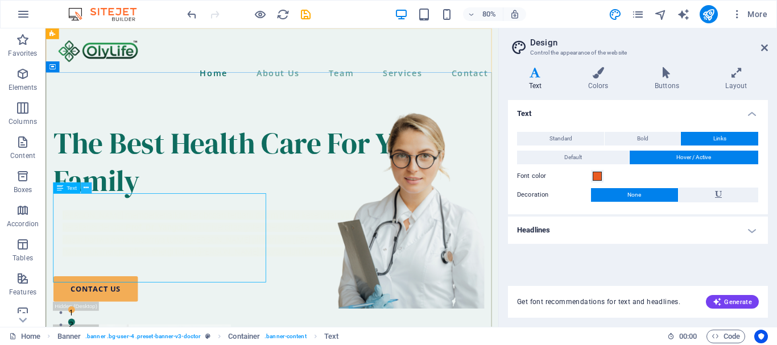
click at [83, 187] on button at bounding box center [86, 188] width 11 height 11
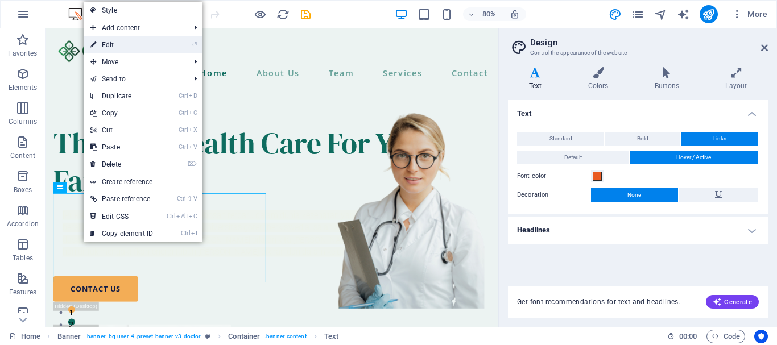
click at [101, 44] on link "⏎ Edit" at bounding box center [122, 44] width 76 height 17
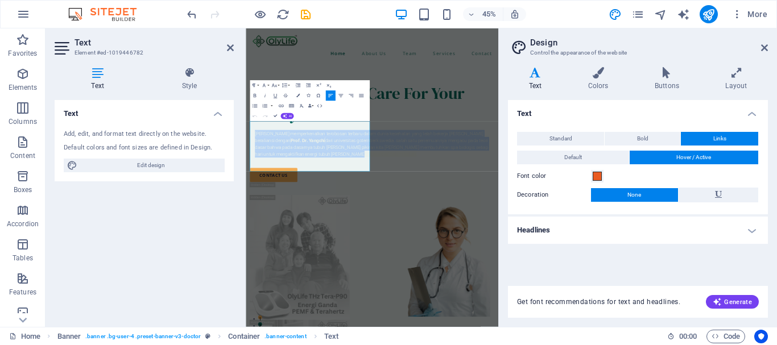
drag, startPoint x: 497, startPoint y: 337, endPoint x: 414, endPoint y: 117, distance: 234.8
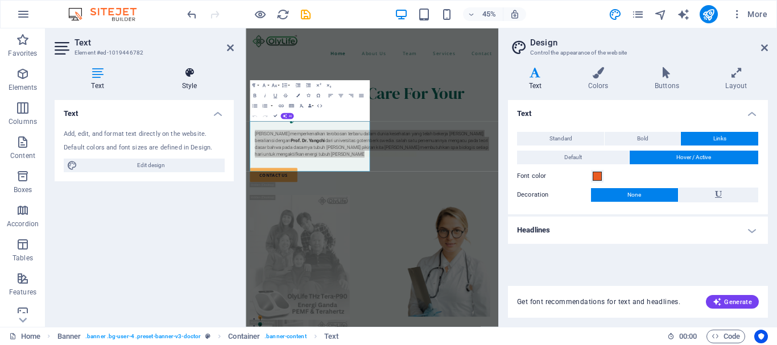
click at [193, 83] on h4 "Style" at bounding box center [189, 79] width 89 height 24
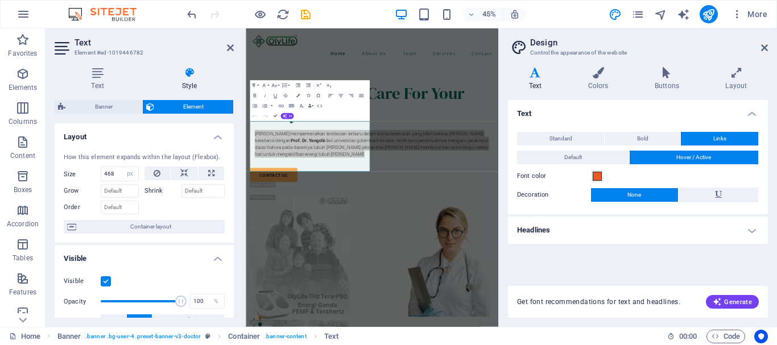
drag, startPoint x: 230, startPoint y: 188, endPoint x: 240, endPoint y: 220, distance: 33.1
click at [240, 220] on div "Text Style Text Add, edit, and format text directly on the website. Default col…" at bounding box center [144, 192] width 197 height 269
drag, startPoint x: 230, startPoint y: 193, endPoint x: 228, endPoint y: 146, distance: 47.9
click at [228, 146] on div "How this element expands within the layout (Flexbox). Size 468 Default auto px …" at bounding box center [144, 194] width 179 height 100
click at [542, 78] on icon at bounding box center [535, 72] width 55 height 11
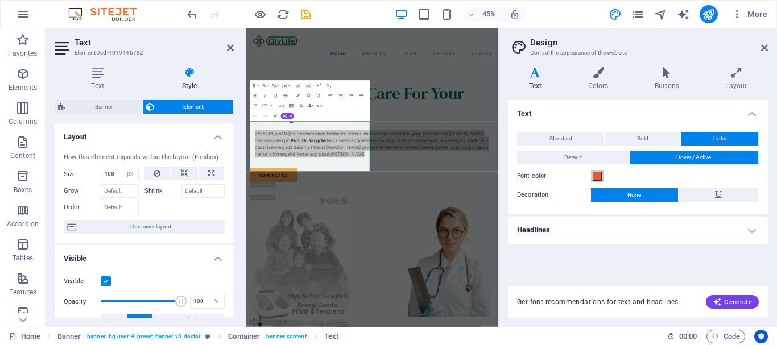
click at [597, 177] on span at bounding box center [597, 176] width 9 height 9
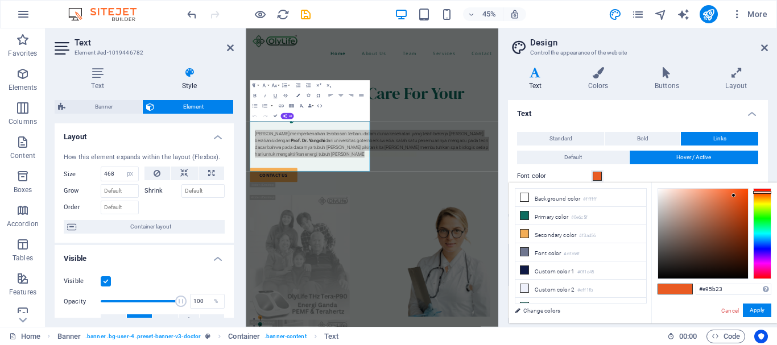
click at [675, 289] on span at bounding box center [683, 290] width 17 height 10
click at [762, 311] on button "Apply" at bounding box center [757, 311] width 28 height 14
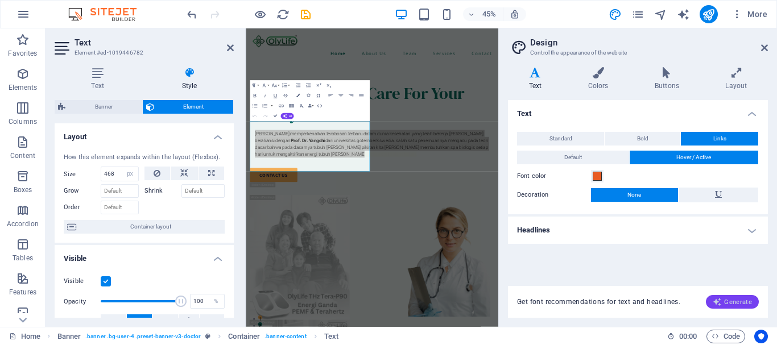
click at [741, 301] on span "Generate" at bounding box center [732, 302] width 39 height 9
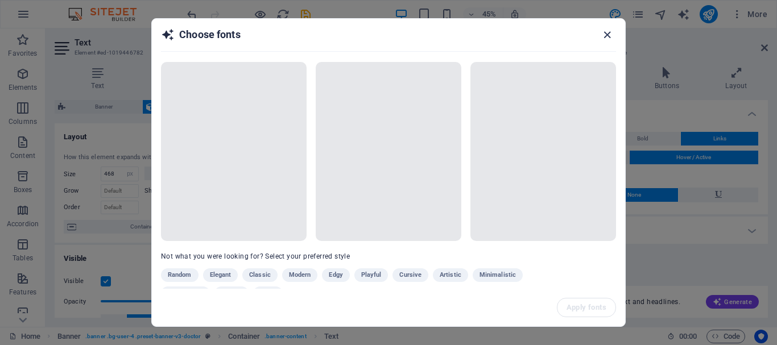
click at [605, 34] on icon "button" at bounding box center [607, 34] width 13 height 13
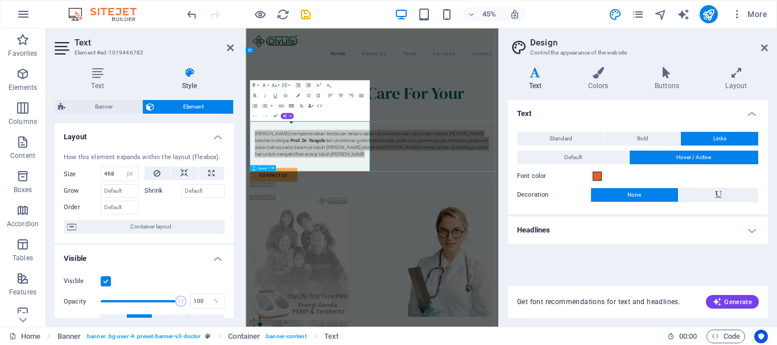
click at [636, 339] on div at bounding box center [526, 327] width 543 height 23
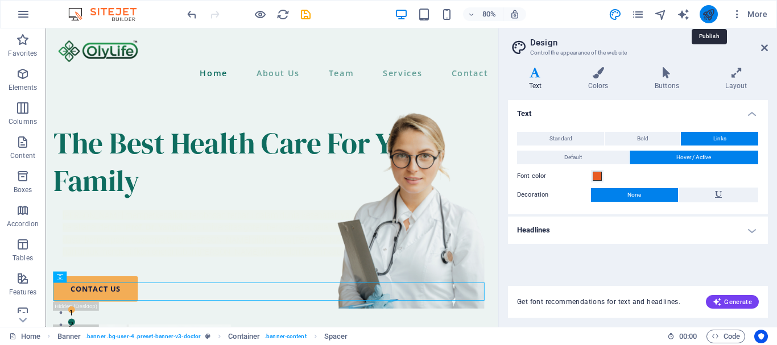
click at [703, 11] on icon "publish" at bounding box center [708, 14] width 13 height 13
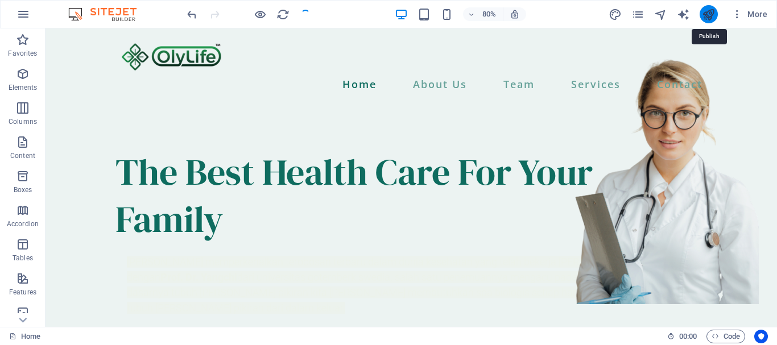
checkbox input "false"
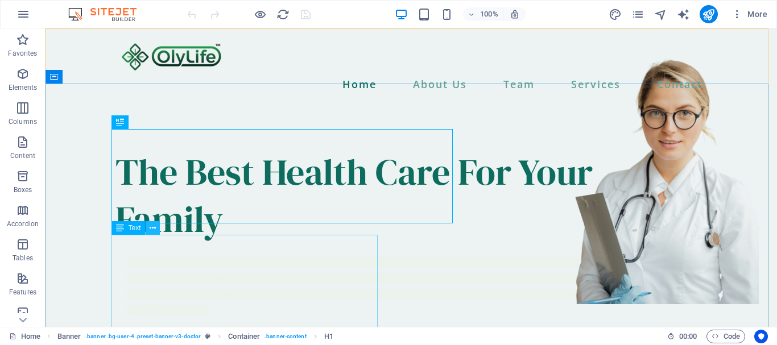
click at [157, 223] on button at bounding box center [153, 228] width 14 height 14
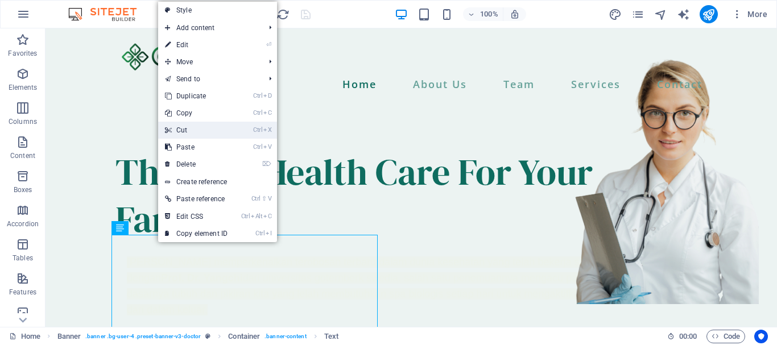
click at [200, 129] on link "Ctrl X Cut" at bounding box center [196, 130] width 76 height 17
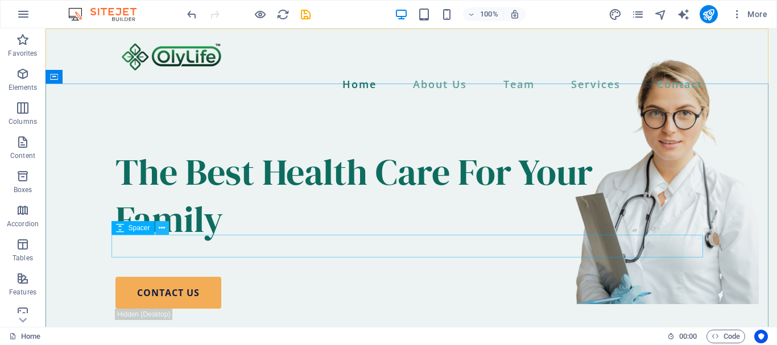
click at [163, 230] on icon at bounding box center [162, 229] width 6 height 12
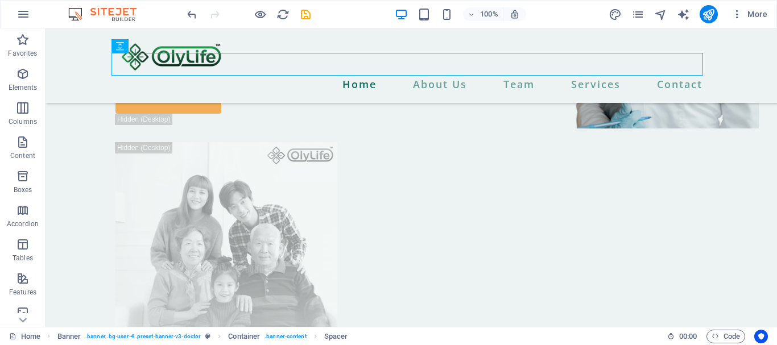
scroll to position [182, 0]
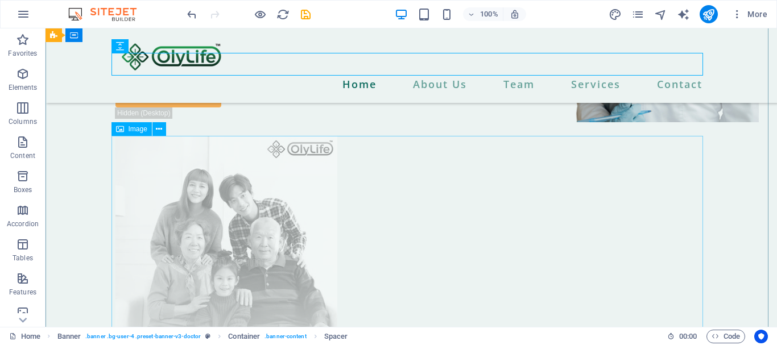
click at [551, 227] on figure at bounding box center [412, 275] width 592 height 278
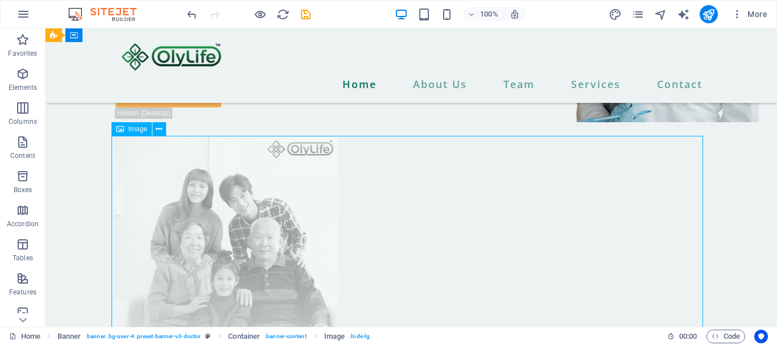
click at [266, 211] on figure at bounding box center [412, 275] width 592 height 278
click at [162, 132] on icon at bounding box center [159, 129] width 6 height 12
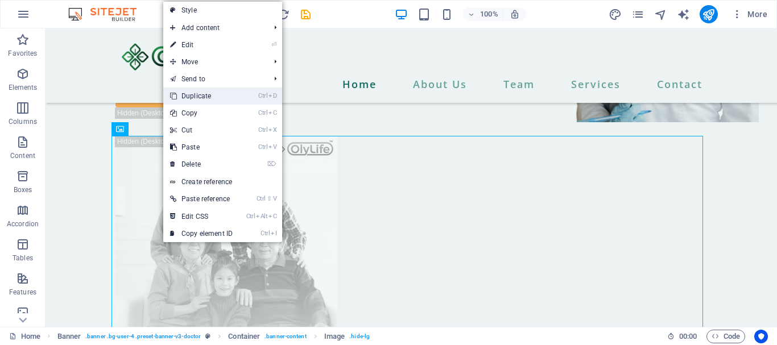
click at [211, 96] on link "Ctrl D Duplicate" at bounding box center [201, 96] width 76 height 17
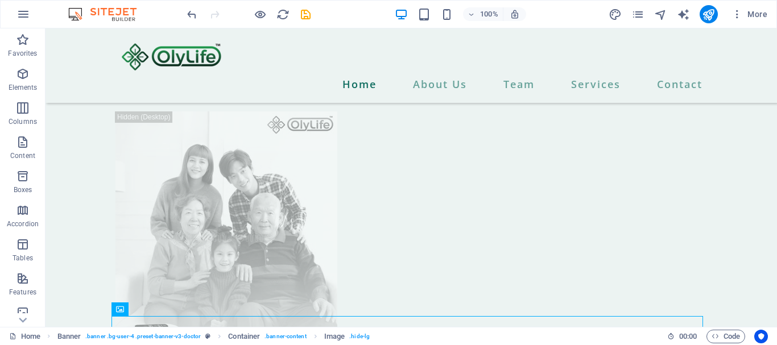
scroll to position [121, 0]
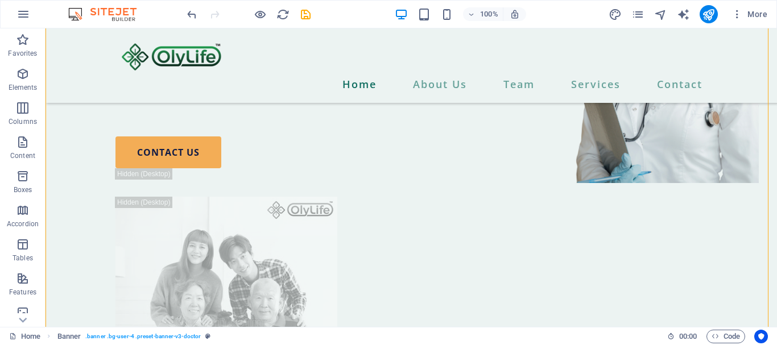
drag, startPoint x: 272, startPoint y: 242, endPoint x: 254, endPoint y: 104, distance: 139.5
drag, startPoint x: 224, startPoint y: 197, endPoint x: 212, endPoint y: 114, distance: 83.4
click at [282, 208] on figure at bounding box center [412, 336] width 592 height 278
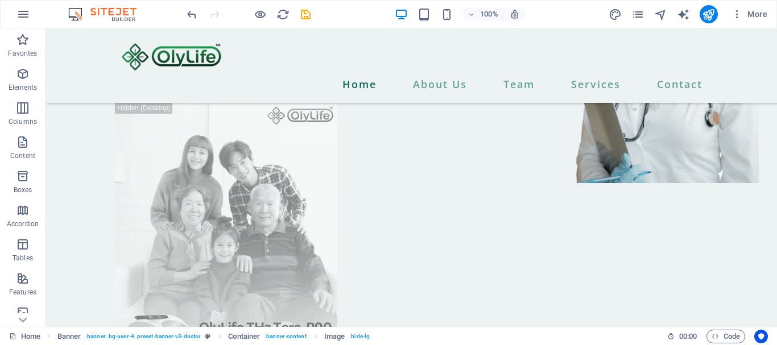
drag, startPoint x: 164, startPoint y: 220, endPoint x: 123, endPoint y: 113, distance: 115.1
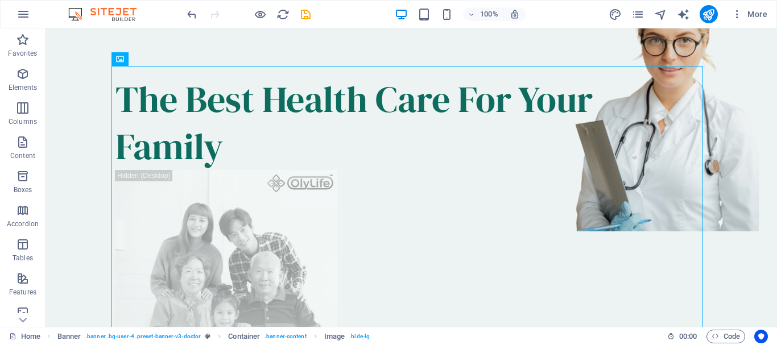
scroll to position [0, 0]
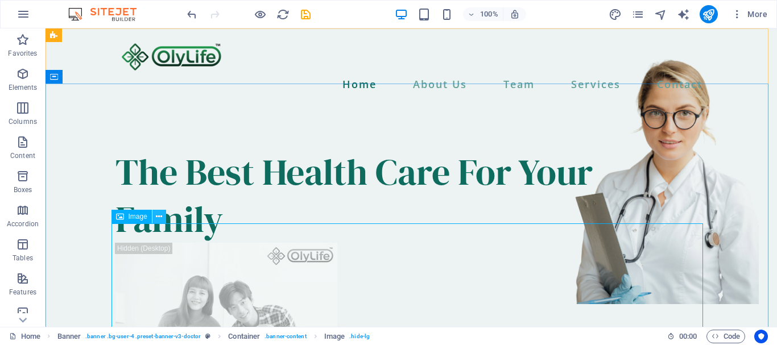
click at [162, 217] on icon at bounding box center [159, 217] width 6 height 12
click at [156, 216] on icon at bounding box center [159, 217] width 6 height 12
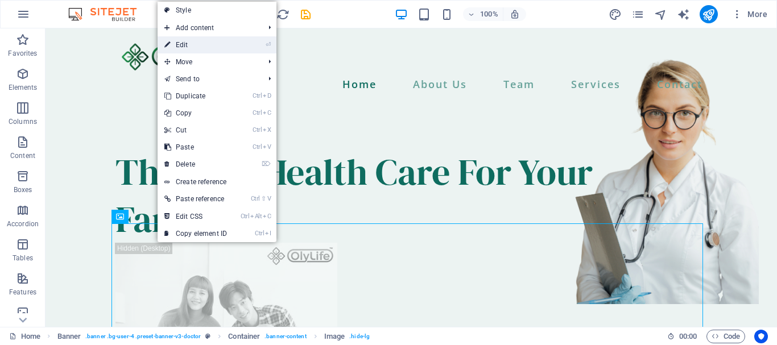
click at [189, 50] on link "⏎ Edit" at bounding box center [196, 44] width 76 height 17
select select "px"
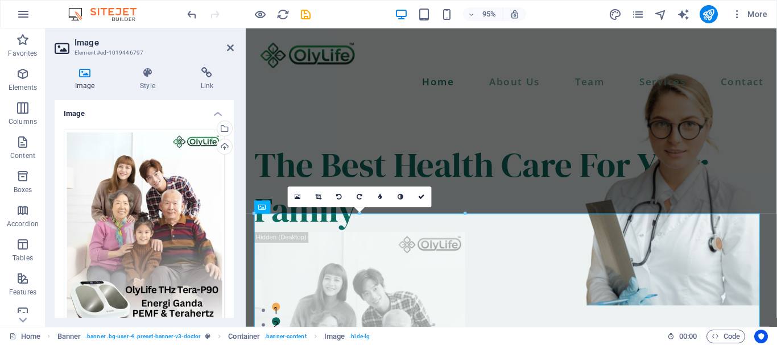
click at [90, 78] on h4 "Image" at bounding box center [87, 79] width 65 height 24
click at [85, 75] on icon at bounding box center [85, 72] width 60 height 11
click at [86, 75] on icon at bounding box center [85, 72] width 60 height 11
click at [183, 154] on div "Drag files here, click to choose files or select files from Files or our free s…" at bounding box center [144, 230] width 161 height 200
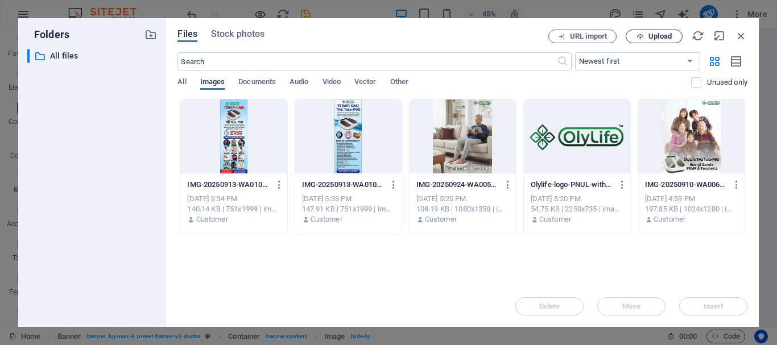
click at [663, 36] on span "Upload" at bounding box center [660, 36] width 23 height 7
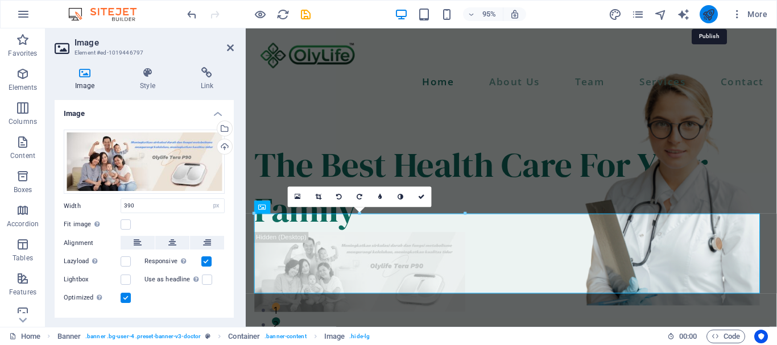
click at [710, 13] on icon "publish" at bounding box center [708, 14] width 13 height 13
checkbox input "false"
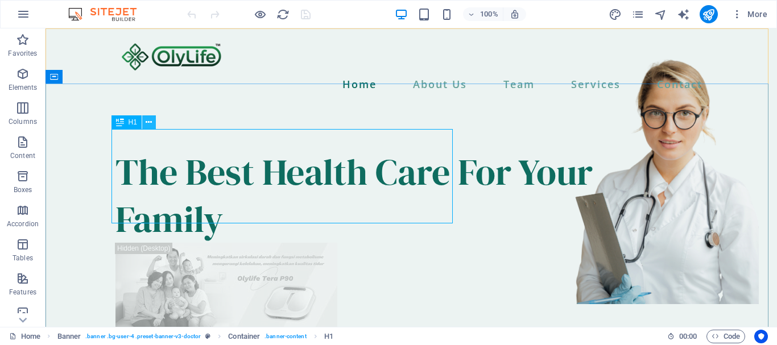
click at [149, 120] on icon at bounding box center [149, 123] width 6 height 12
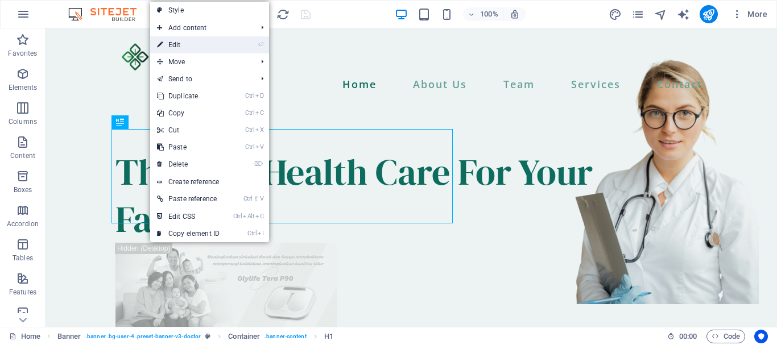
click at [178, 42] on link "⏎ Edit" at bounding box center [188, 44] width 76 height 17
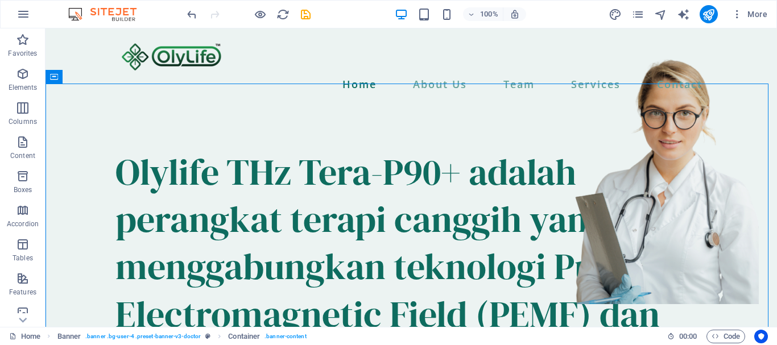
drag, startPoint x: 775, startPoint y: 40, endPoint x: 821, endPoint y: 40, distance: 45.5
click at [191, 11] on icon "undo" at bounding box center [192, 14] width 13 height 13
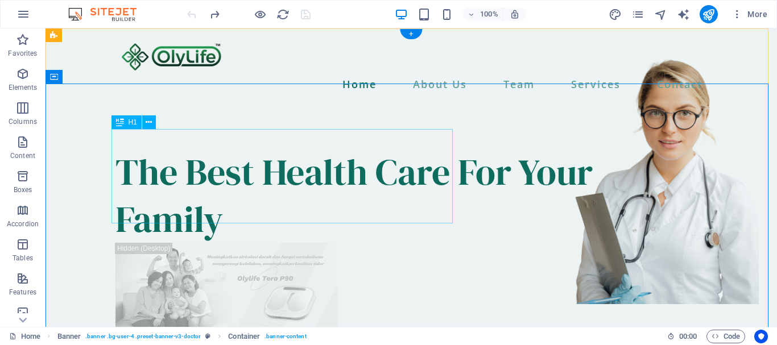
click at [311, 199] on div "The Best Health Care For Your Family" at bounding box center [412, 196] width 592 height 94
click at [153, 121] on button at bounding box center [149, 123] width 14 height 14
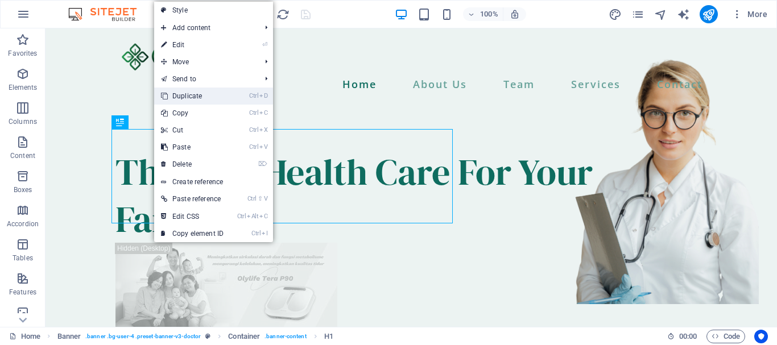
click at [203, 93] on link "Ctrl D Duplicate" at bounding box center [192, 96] width 76 height 17
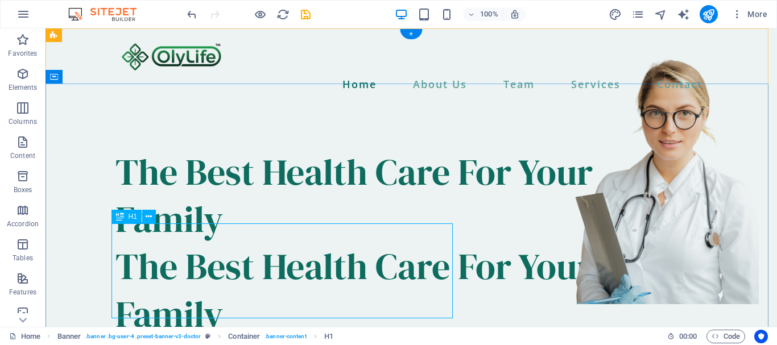
click at [373, 300] on div "The Best Health Care For Your Family" at bounding box center [412, 290] width 592 height 94
click at [151, 216] on icon at bounding box center [149, 217] width 6 height 12
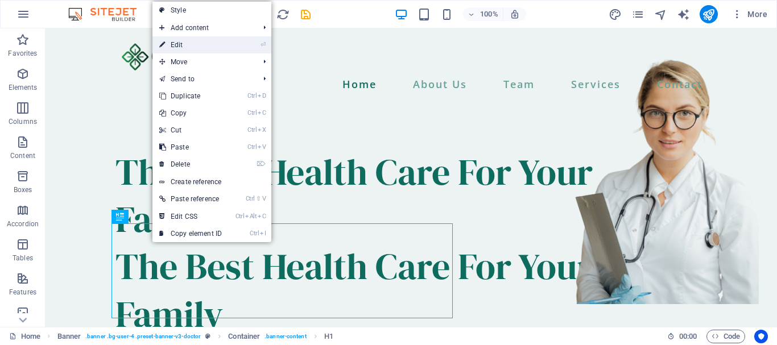
click at [186, 46] on link "⏎ Edit" at bounding box center [191, 44] width 76 height 17
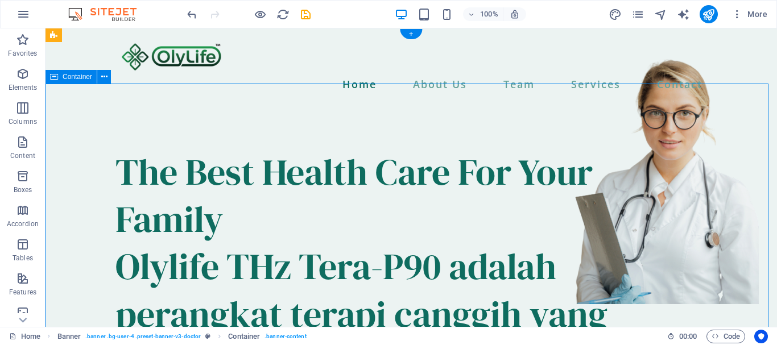
drag, startPoint x: 541, startPoint y: 248, endPoint x: 543, endPoint y: 265, distance: 16.7
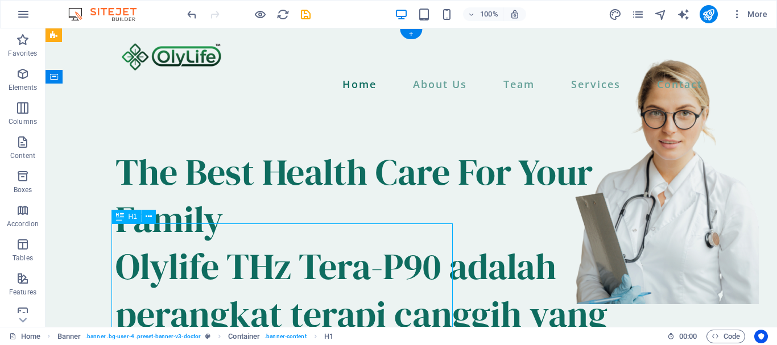
drag, startPoint x: 121, startPoint y: 242, endPoint x: 187, endPoint y: 259, distance: 68.2
click at [149, 216] on icon at bounding box center [149, 217] width 6 height 12
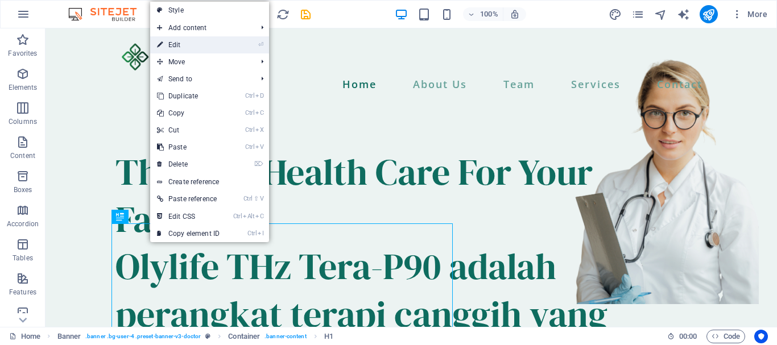
click at [177, 48] on link "⏎ Edit" at bounding box center [188, 44] width 76 height 17
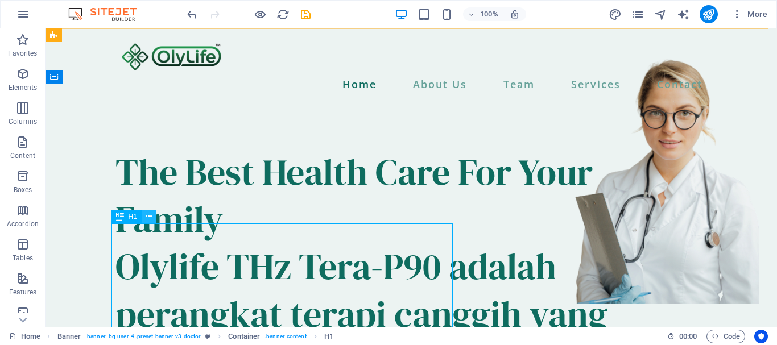
click at [151, 213] on icon at bounding box center [149, 217] width 6 height 12
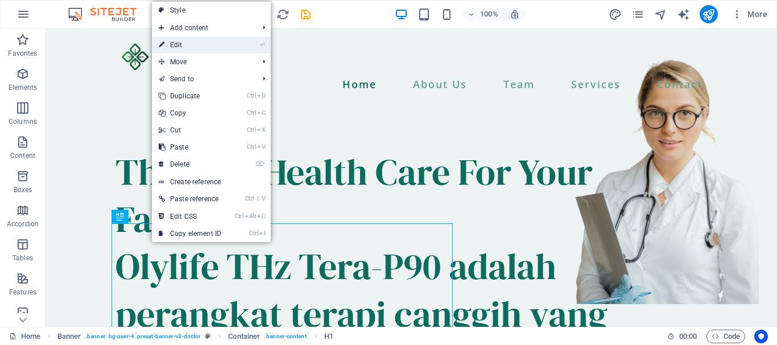
click at [183, 50] on link "⏎ Edit" at bounding box center [190, 44] width 76 height 17
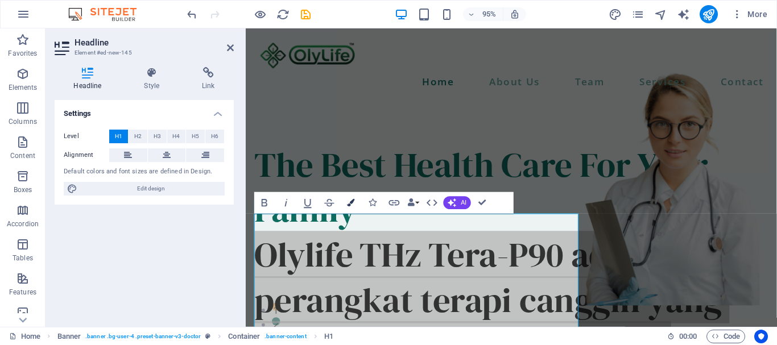
click at [351, 205] on icon "button" at bounding box center [351, 203] width 7 height 7
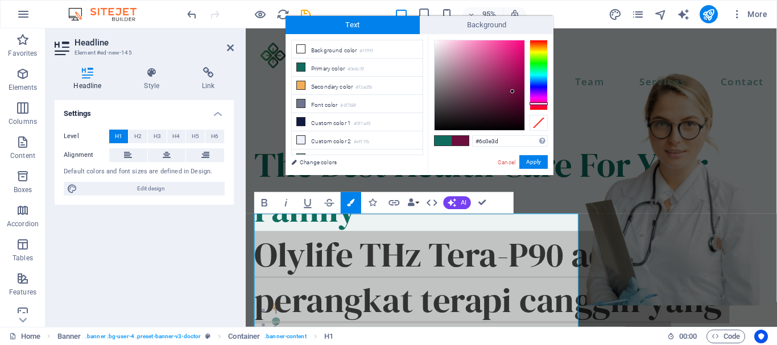
click at [539, 104] on div at bounding box center [539, 75] width 18 height 71
click at [460, 145] on span at bounding box center [460, 141] width 17 height 10
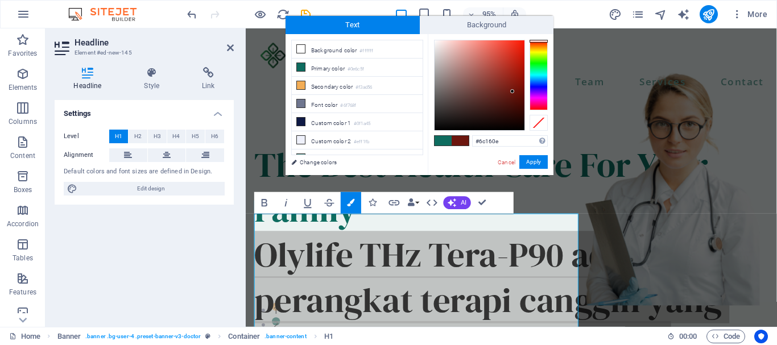
click at [535, 41] on div at bounding box center [539, 75] width 18 height 71
type input "#f23f2e"
click at [507, 44] on div at bounding box center [480, 85] width 90 height 90
click at [539, 157] on button "Apply" at bounding box center [534, 162] width 28 height 14
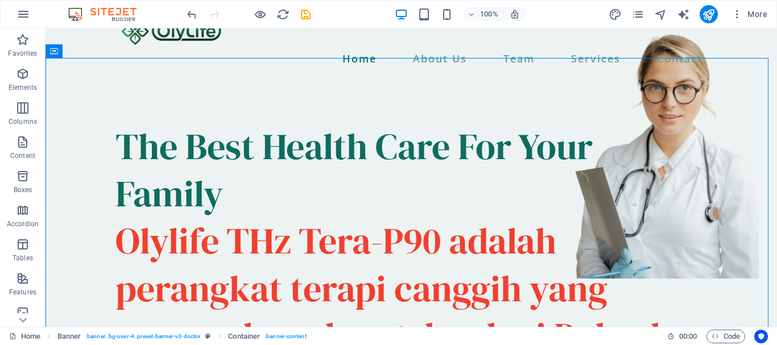
scroll to position [39, 0]
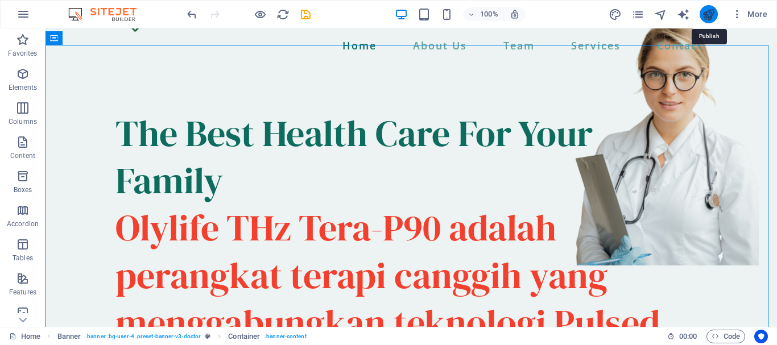
click at [708, 11] on icon "publish" at bounding box center [708, 14] width 13 height 13
checkbox input "false"
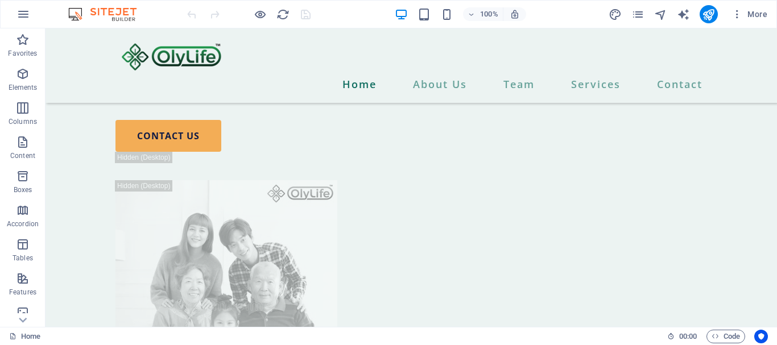
scroll to position [554, 0]
click at [163, 229] on button at bounding box center [160, 231] width 14 height 14
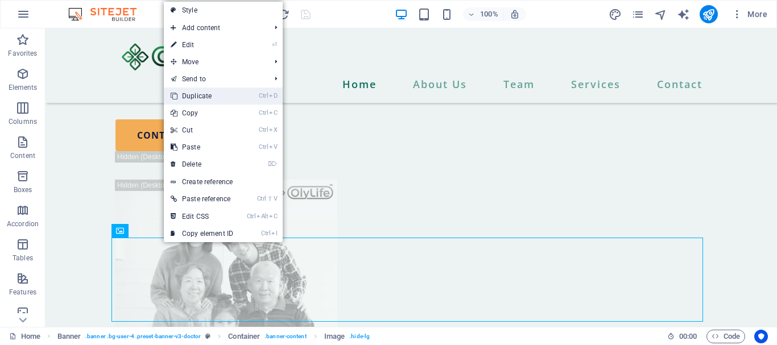
click at [211, 100] on link "Ctrl D Duplicate" at bounding box center [202, 96] width 76 height 17
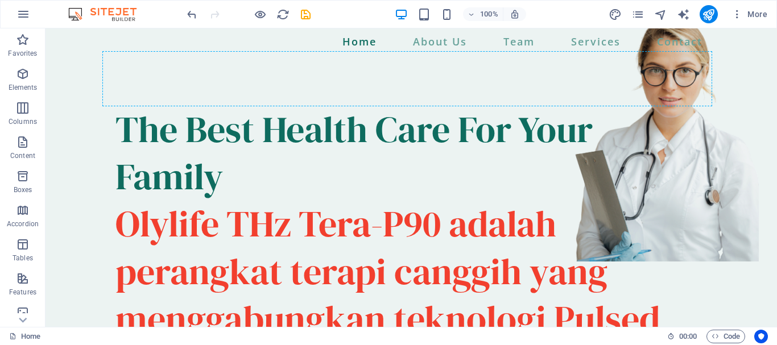
scroll to position [40, 0]
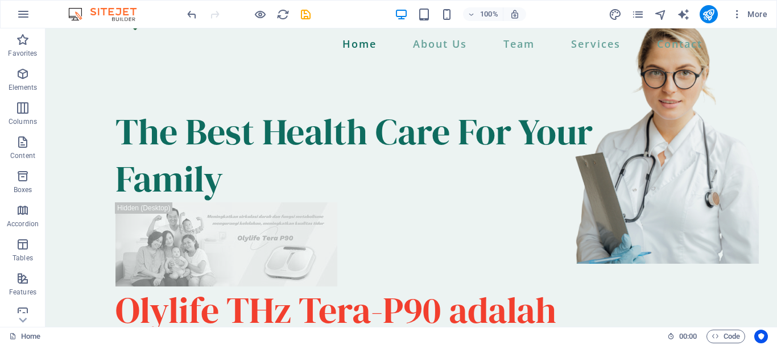
drag, startPoint x: 161, startPoint y: 259, endPoint x: 189, endPoint y: 212, distance: 55.1
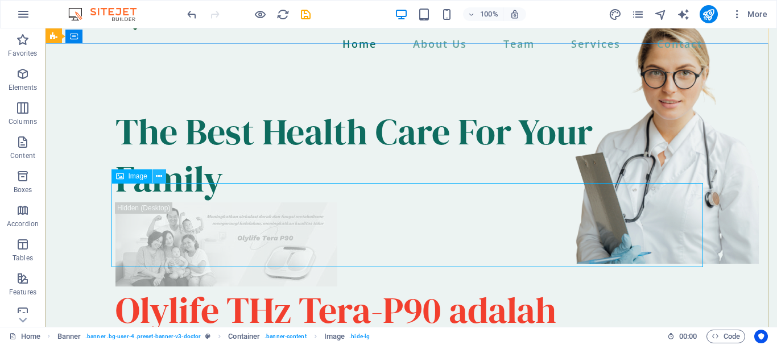
click at [159, 178] on icon at bounding box center [159, 177] width 6 height 12
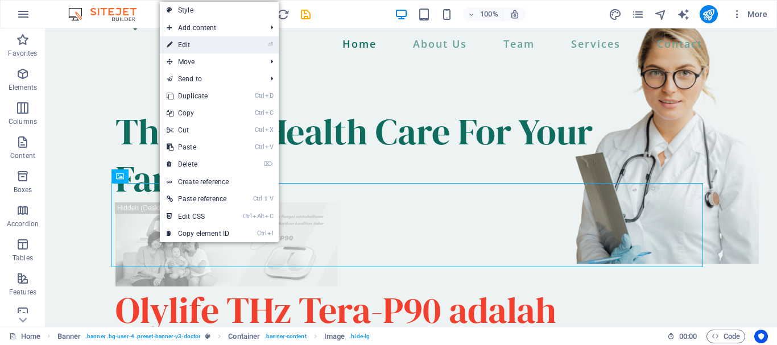
click at [183, 45] on link "⏎ Edit" at bounding box center [198, 44] width 76 height 17
select select "px"
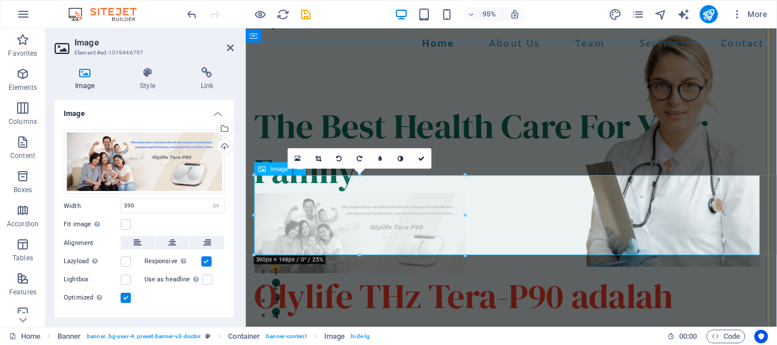
drag, startPoint x: 502, startPoint y: 219, endPoint x: 486, endPoint y: 217, distance: 16.6
click at [501, 219] on figure at bounding box center [525, 245] width 541 height 84
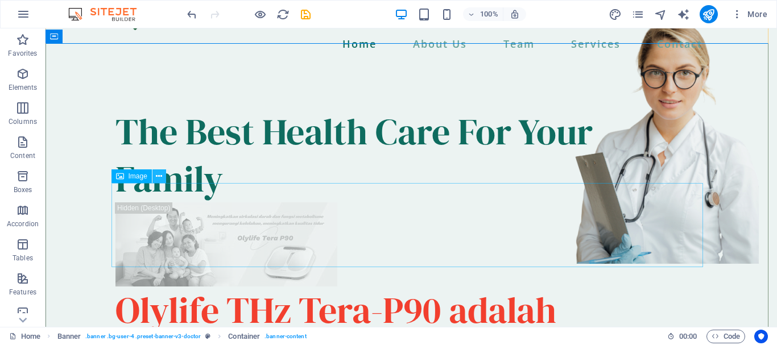
click at [158, 174] on icon at bounding box center [159, 177] width 6 height 12
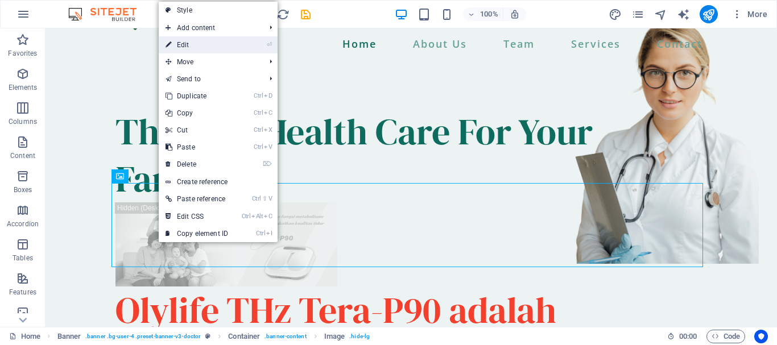
click at [192, 48] on link "⏎ Edit" at bounding box center [197, 44] width 76 height 17
select select "px"
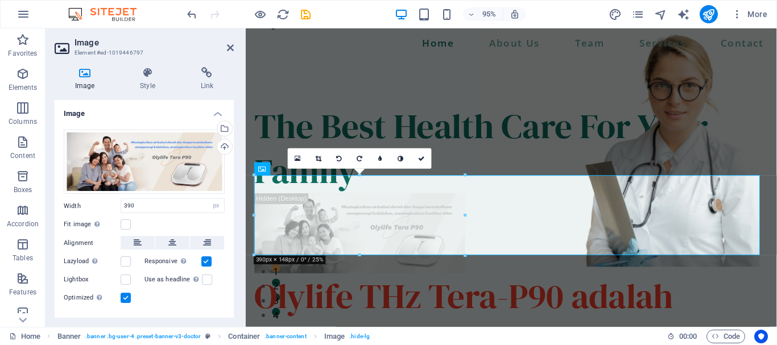
click at [85, 74] on icon at bounding box center [85, 72] width 60 height 11
click at [83, 76] on icon at bounding box center [85, 72] width 60 height 11
click at [183, 165] on div "Drag files here, click to choose files or select files from Files or our free s…" at bounding box center [144, 162] width 161 height 65
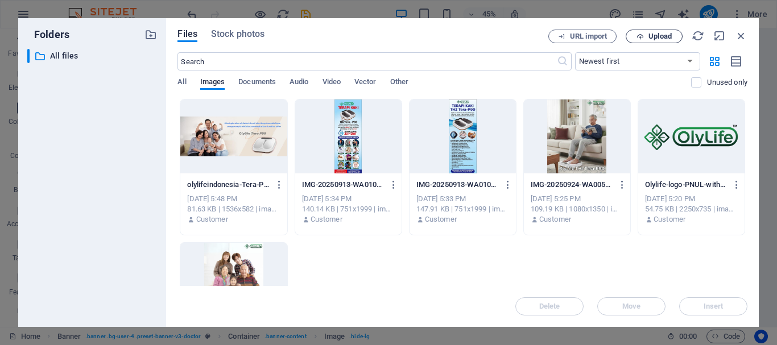
click at [656, 34] on span "Upload" at bounding box center [660, 36] width 23 height 7
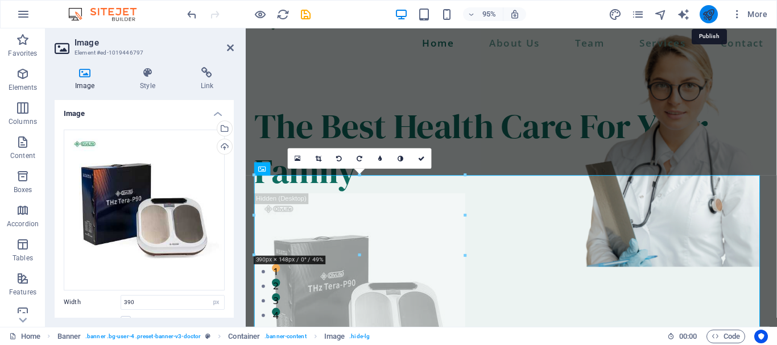
click at [707, 13] on icon "publish" at bounding box center [708, 14] width 13 height 13
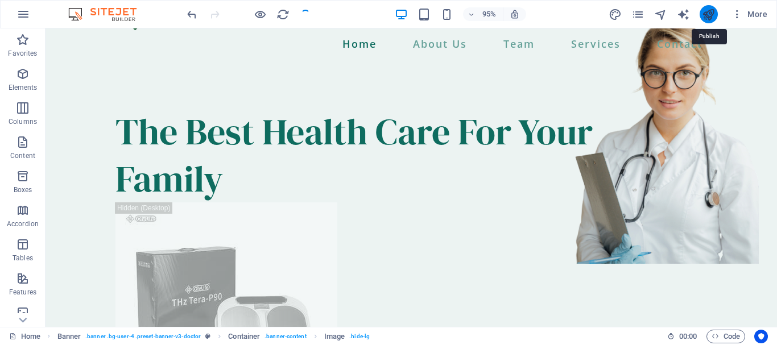
checkbox input "false"
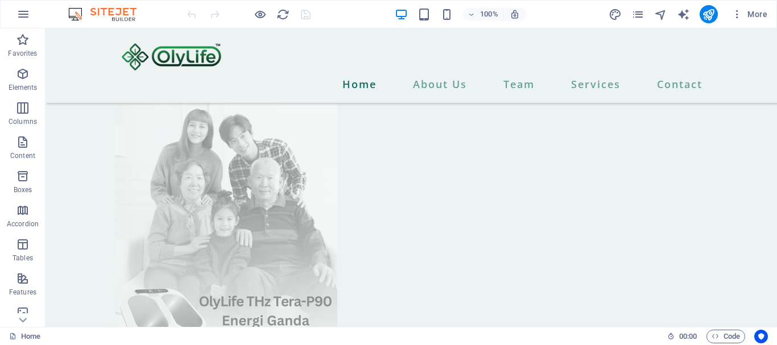
scroll to position [893, 0]
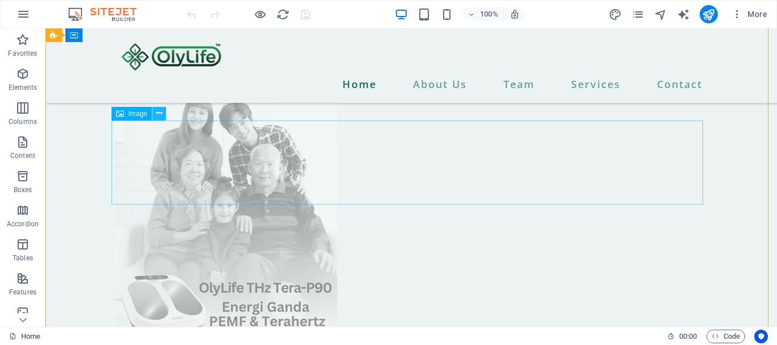
click at [159, 113] on icon at bounding box center [159, 114] width 6 height 12
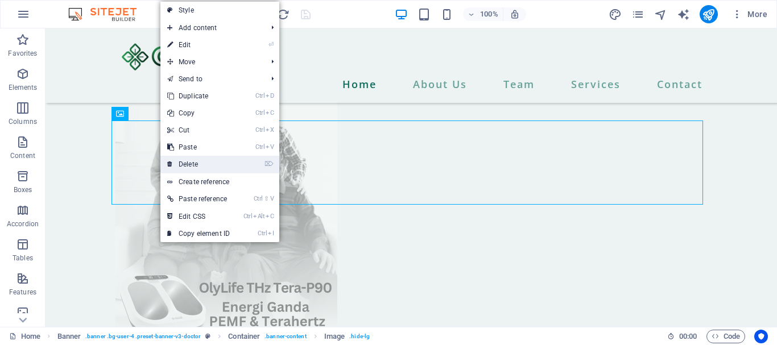
click at [192, 168] on link "⌦ Delete" at bounding box center [198, 164] width 76 height 17
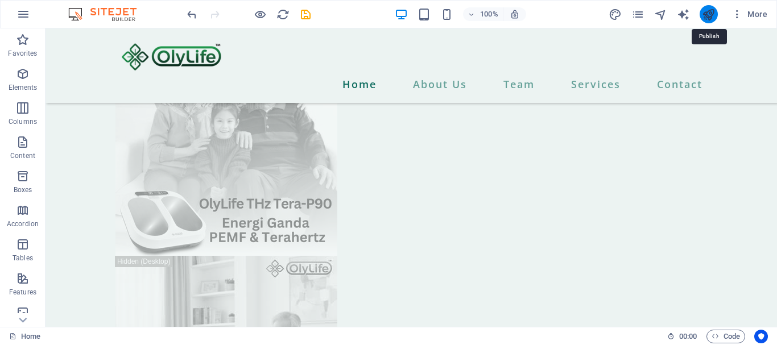
click at [710, 8] on icon "publish" at bounding box center [708, 14] width 13 height 13
checkbox input "false"
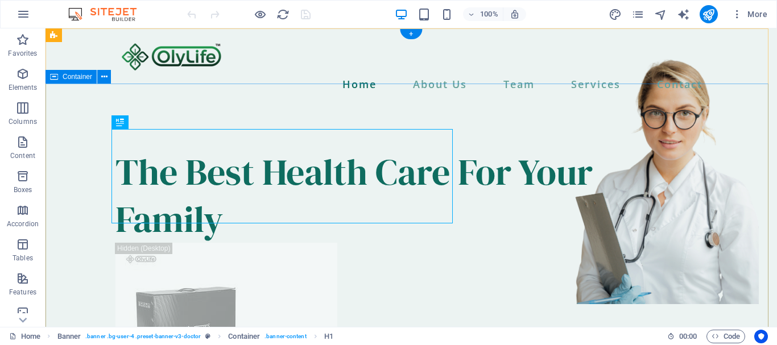
drag, startPoint x: 46, startPoint y: 28, endPoint x: 748, endPoint y: 294, distance: 751.2
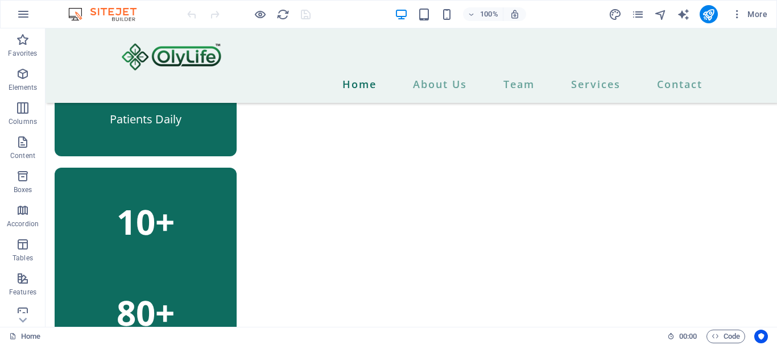
scroll to position [2636, 0]
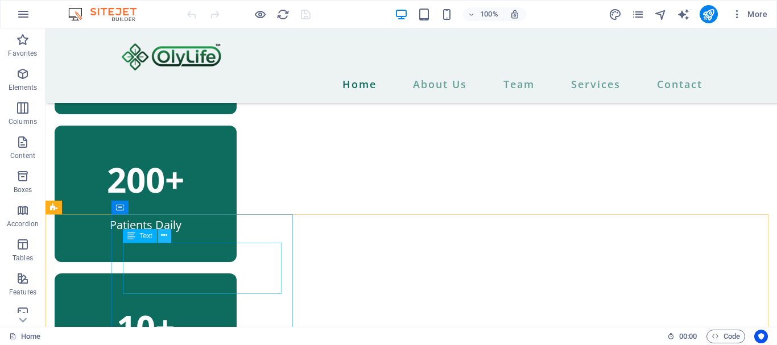
click at [166, 237] on icon at bounding box center [164, 236] width 6 height 12
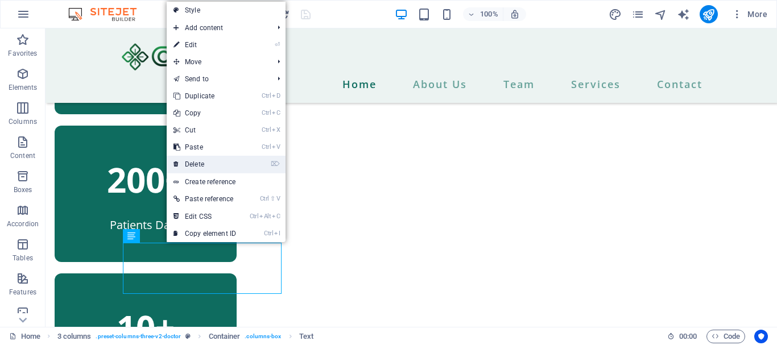
click at [203, 166] on link "⌦ Delete" at bounding box center [205, 164] width 76 height 17
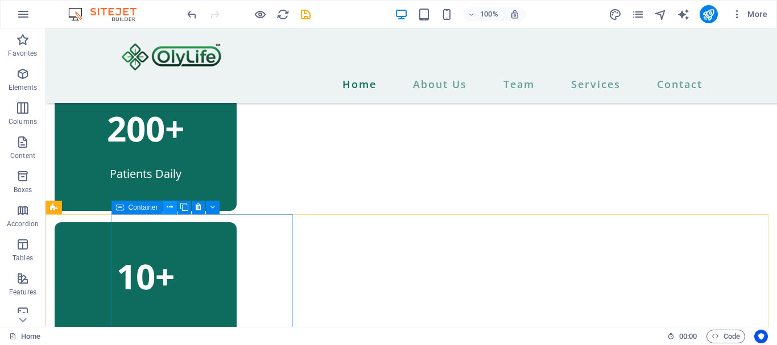
click at [167, 208] on icon at bounding box center [170, 207] width 6 height 12
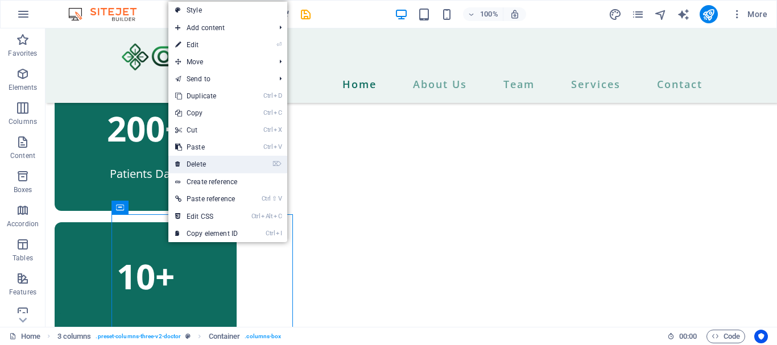
click at [202, 164] on link "⌦ Delete" at bounding box center [206, 164] width 76 height 17
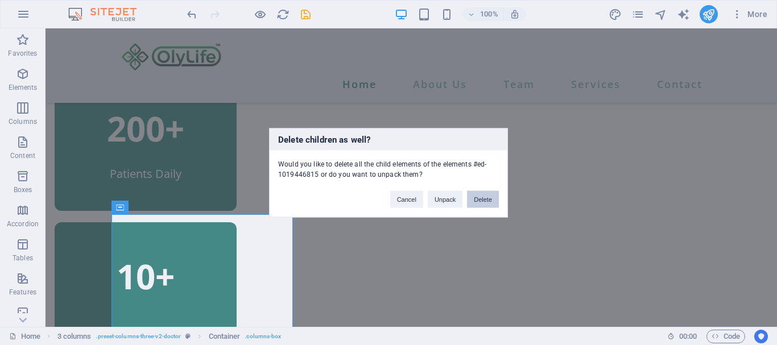
click at [480, 200] on button "Delete" at bounding box center [483, 199] width 32 height 17
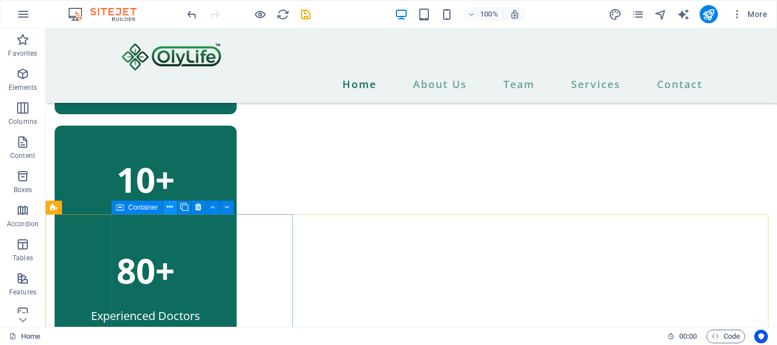
click at [171, 206] on icon at bounding box center [170, 207] width 6 height 12
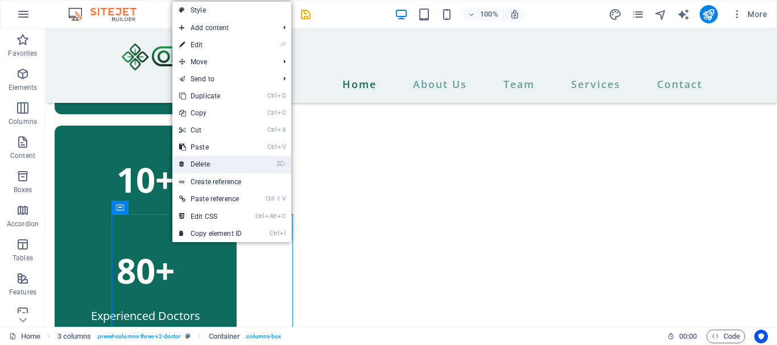
click at [204, 163] on link "⌦ Delete" at bounding box center [210, 164] width 76 height 17
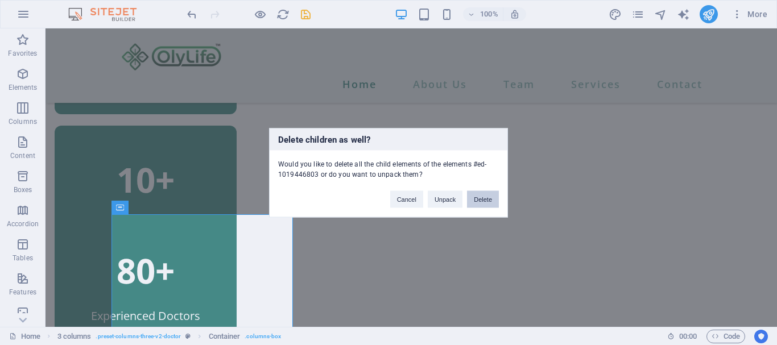
drag, startPoint x: 478, startPoint y: 197, endPoint x: 431, endPoint y: 168, distance: 55.1
click at [478, 197] on button "Delete" at bounding box center [483, 199] width 32 height 17
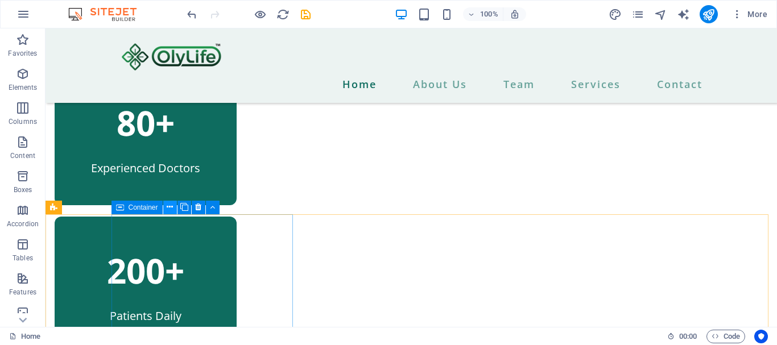
click at [168, 204] on icon at bounding box center [170, 207] width 6 height 12
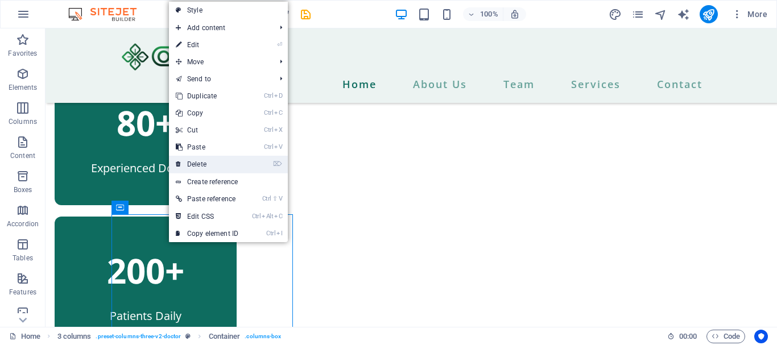
click at [194, 166] on link "⌦ Delete" at bounding box center [207, 164] width 76 height 17
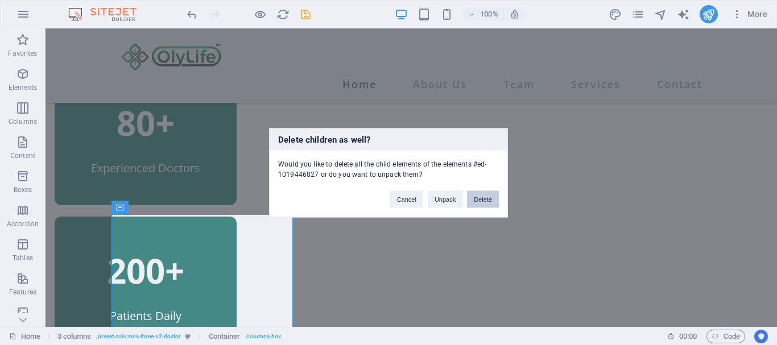
click at [477, 201] on button "Delete" at bounding box center [483, 199] width 32 height 17
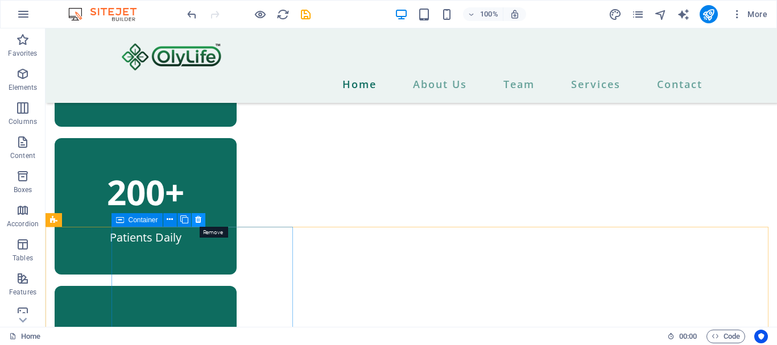
click at [197, 217] on icon at bounding box center [198, 220] width 6 height 12
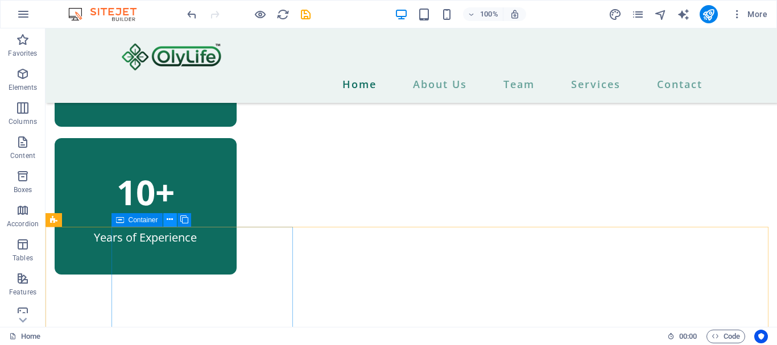
click at [168, 220] on icon at bounding box center [170, 220] width 6 height 12
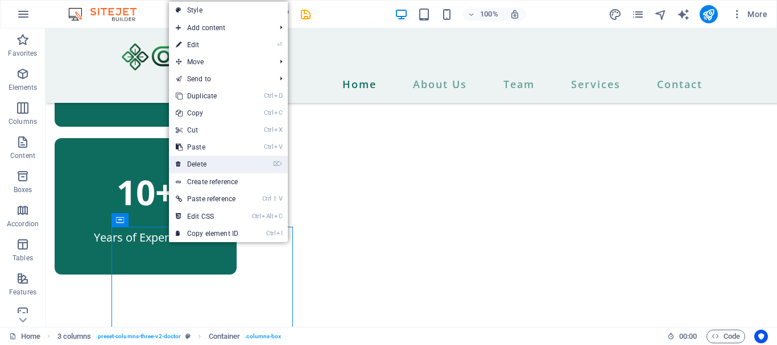
click at [202, 165] on link "⌦ Delete" at bounding box center [207, 164] width 76 height 17
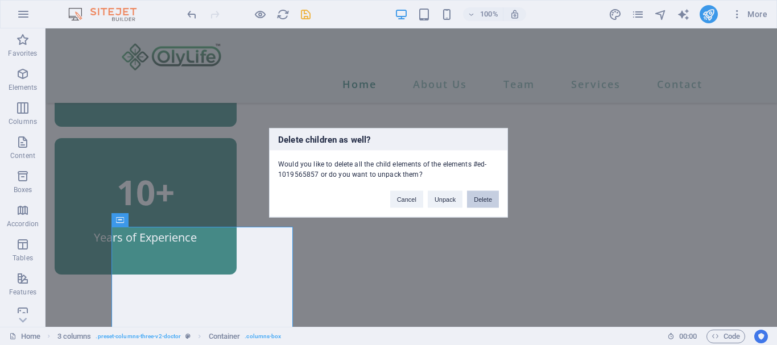
drag, startPoint x: 479, startPoint y: 200, endPoint x: 432, endPoint y: 170, distance: 55.4
click at [479, 200] on button "Delete" at bounding box center [483, 199] width 32 height 17
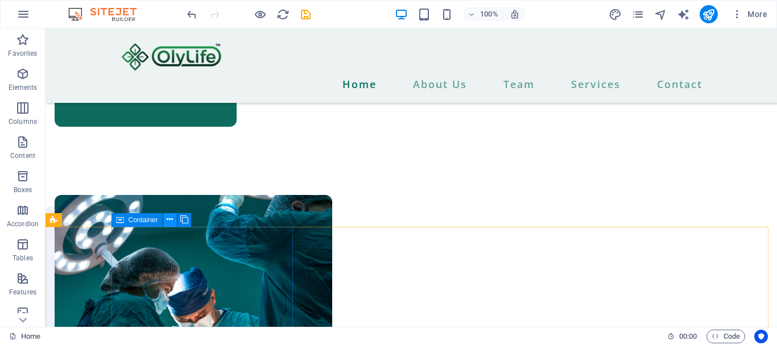
click at [172, 217] on icon at bounding box center [170, 220] width 6 height 12
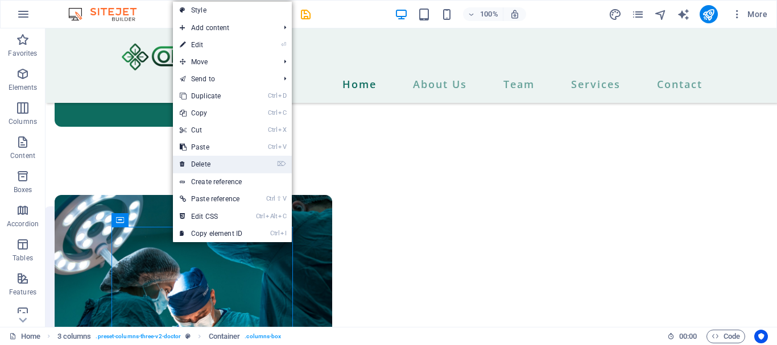
click at [200, 161] on link "⌦ Delete" at bounding box center [211, 164] width 76 height 17
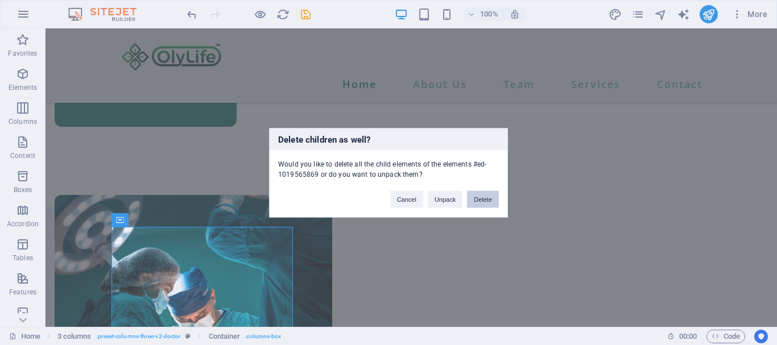
click at [484, 194] on button "Delete" at bounding box center [483, 199] width 32 height 17
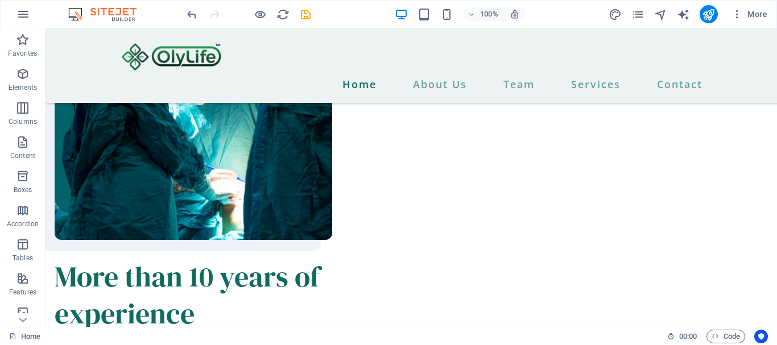
scroll to position [2714, 0]
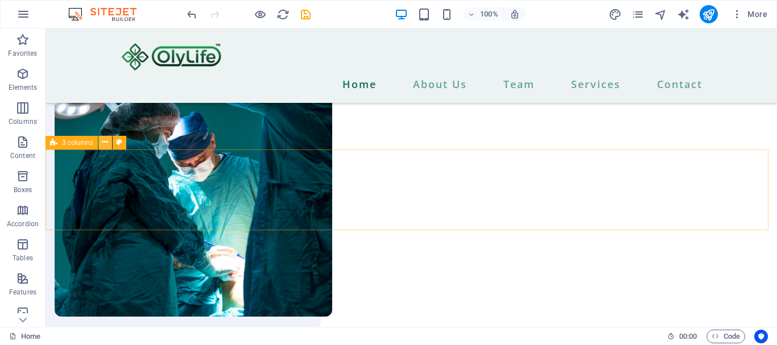
click at [105, 142] on icon at bounding box center [105, 143] width 6 height 12
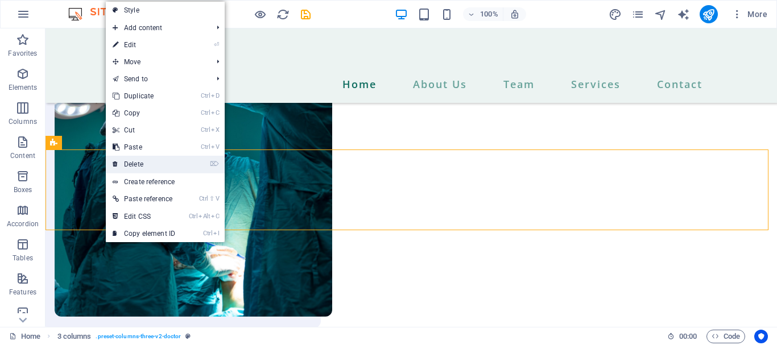
click at [138, 166] on link "⌦ Delete" at bounding box center [144, 164] width 76 height 17
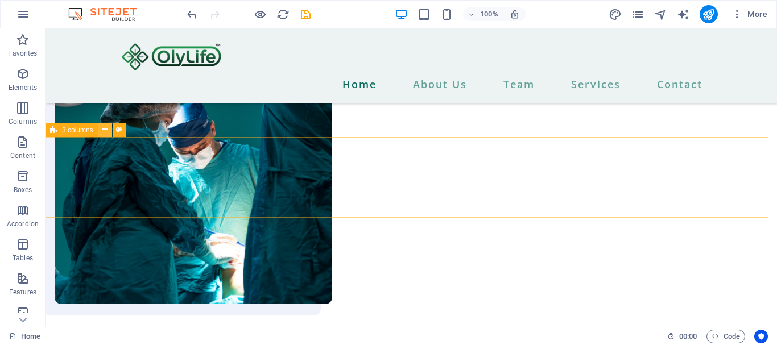
click at [103, 130] on icon at bounding box center [105, 130] width 6 height 12
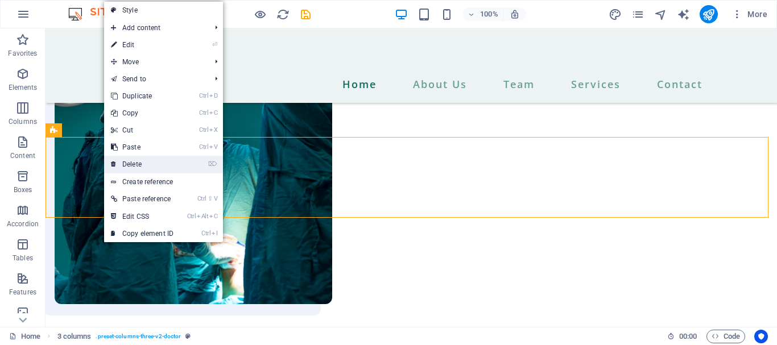
click at [138, 165] on link "⌦ Delete" at bounding box center [142, 164] width 76 height 17
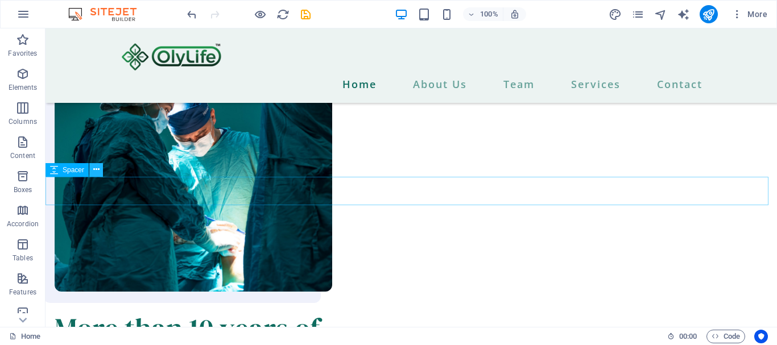
click at [93, 167] on icon at bounding box center [96, 170] width 6 height 12
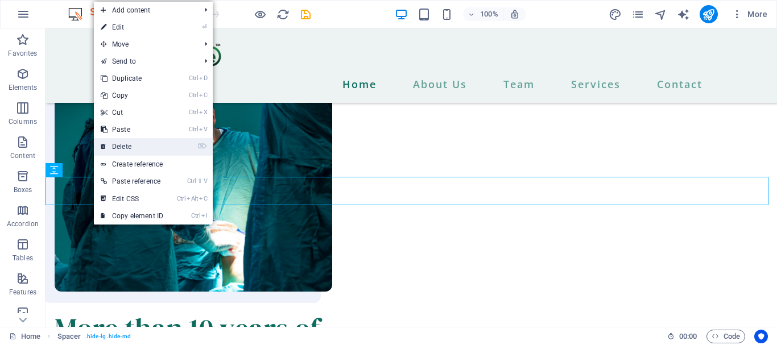
click at [130, 146] on link "⌦ Delete" at bounding box center [132, 146] width 76 height 17
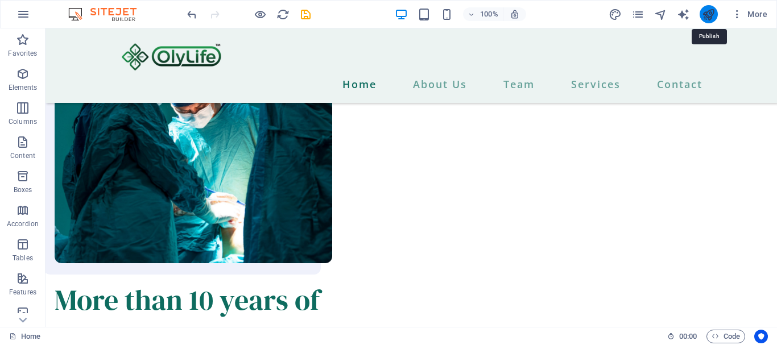
click at [707, 14] on icon "publish" at bounding box center [708, 14] width 13 height 13
checkbox input "false"
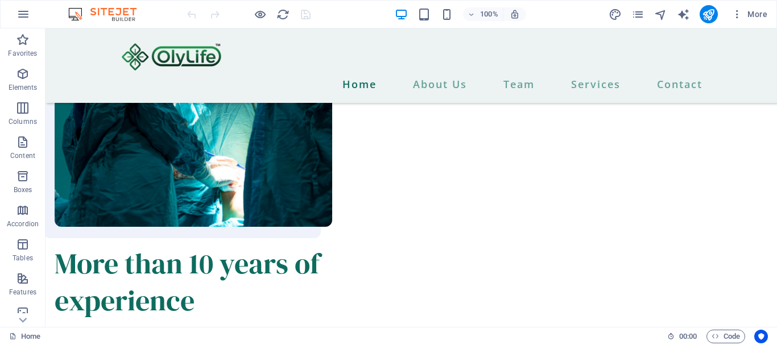
scroll to position [2763, 0]
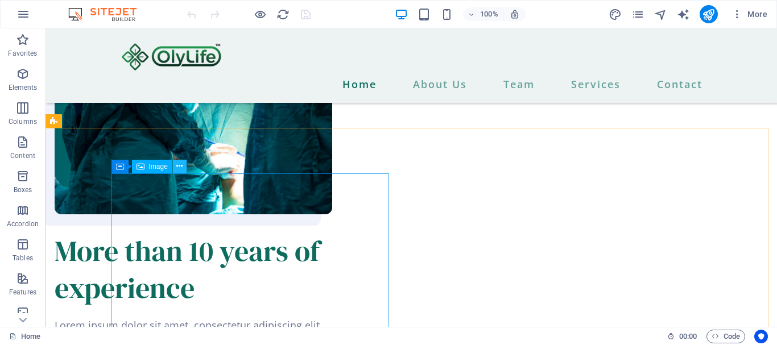
click at [178, 162] on icon at bounding box center [179, 166] width 6 height 12
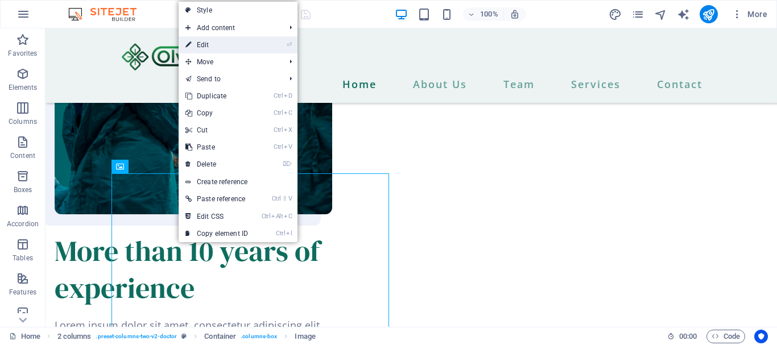
click at [212, 46] on link "⏎ Edit" at bounding box center [217, 44] width 76 height 17
select select "%"
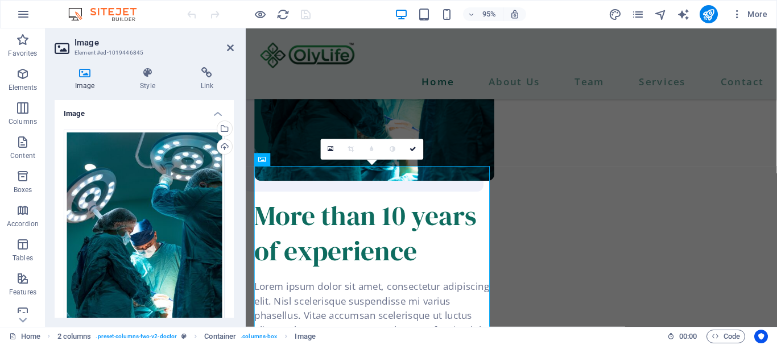
click at [77, 77] on icon at bounding box center [85, 72] width 60 height 11
click at [82, 77] on icon at bounding box center [85, 72] width 60 height 11
click at [91, 75] on icon at bounding box center [85, 72] width 60 height 11
click at [127, 178] on div "Drag files here, click to choose files or select files from Files or our free s…" at bounding box center [144, 249] width 161 height 239
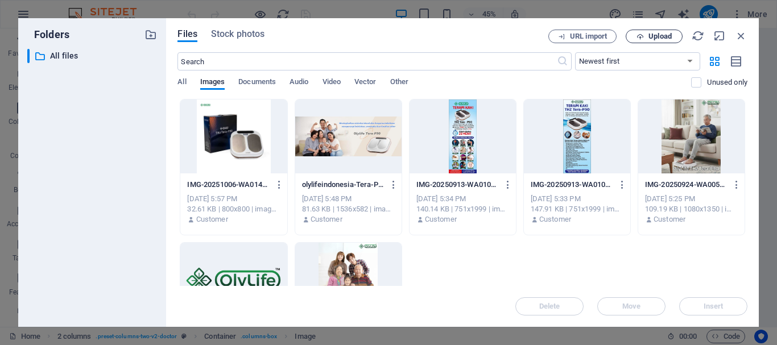
click at [663, 36] on span "Upload" at bounding box center [660, 36] width 23 height 7
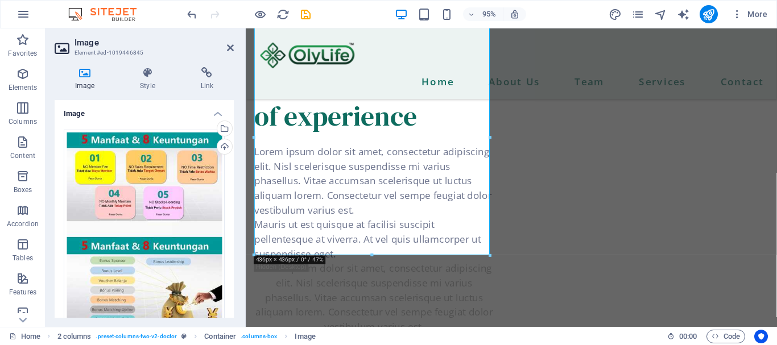
scroll to position [2917, 0]
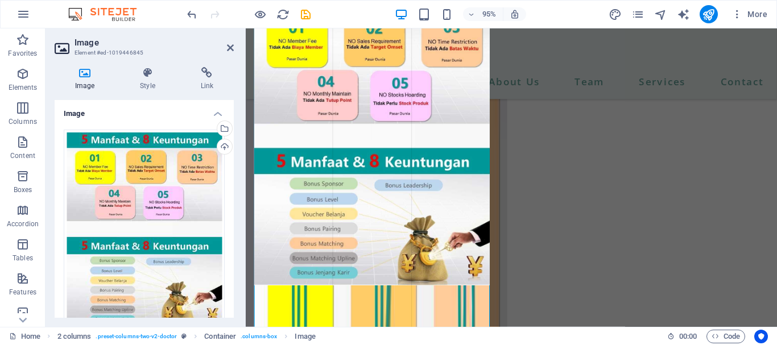
drag, startPoint x: 488, startPoint y: 257, endPoint x: 506, endPoint y: 250, distance: 19.4
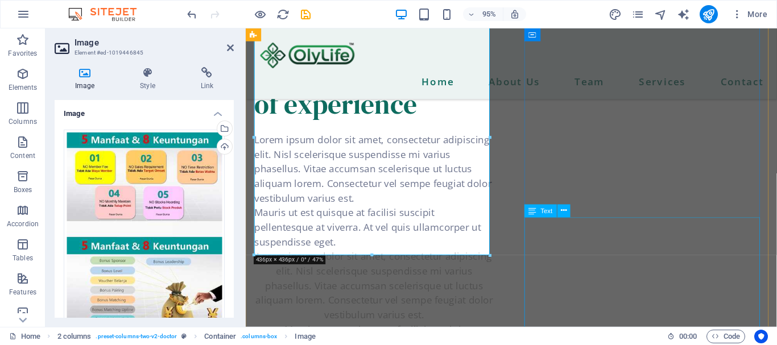
click at [508, 268] on div "Lorem ipsum dolor sit amet, consectetur adipiscing elit. Nisl scelerisque suspe…" at bounding box center [381, 322] width 253 height 123
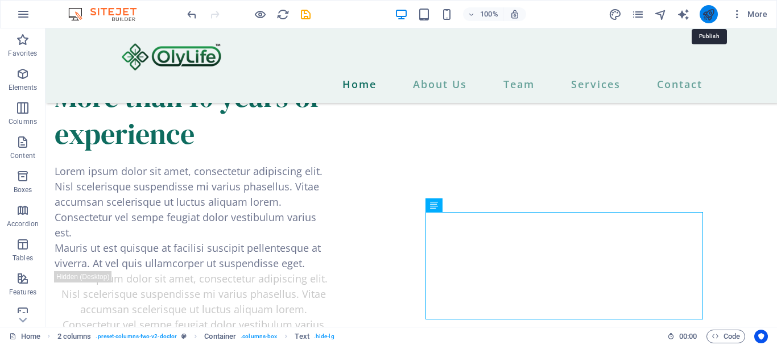
click at [707, 11] on icon "publish" at bounding box center [708, 14] width 13 height 13
checkbox input "false"
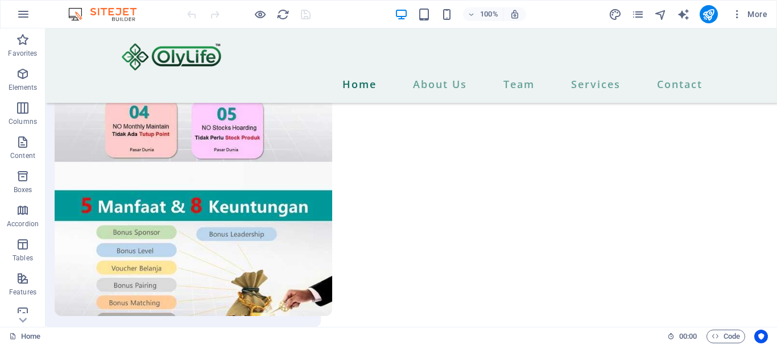
scroll to position [2724, 0]
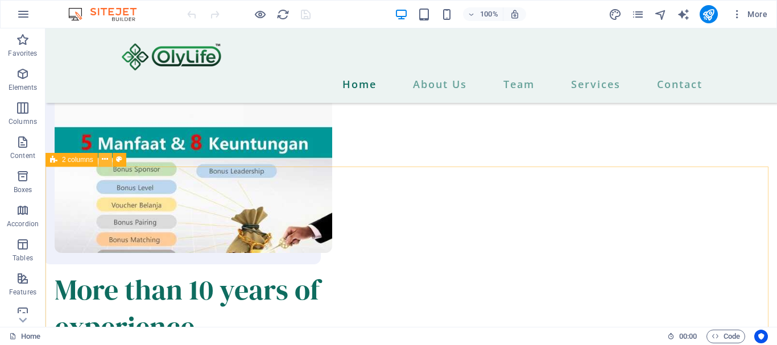
click at [104, 160] on icon at bounding box center [105, 160] width 6 height 12
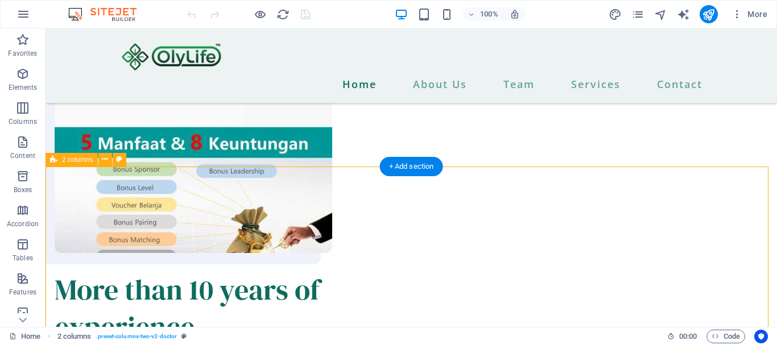
click at [579, 178] on div "More than 10 years of experience Lorem ipsum dolor sit amet, consectetur adipis…" at bounding box center [412, 291] width 732 height 722
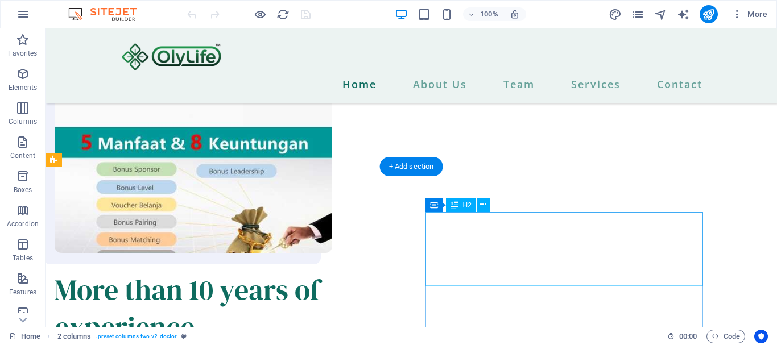
click at [332, 271] on div "More than 10 years of experience" at bounding box center [194, 308] width 278 height 74
drag, startPoint x: 514, startPoint y: 219, endPoint x: 465, endPoint y: 223, distance: 49.2
click at [332, 271] on div "More than 10 years of experience" at bounding box center [194, 308] width 278 height 74
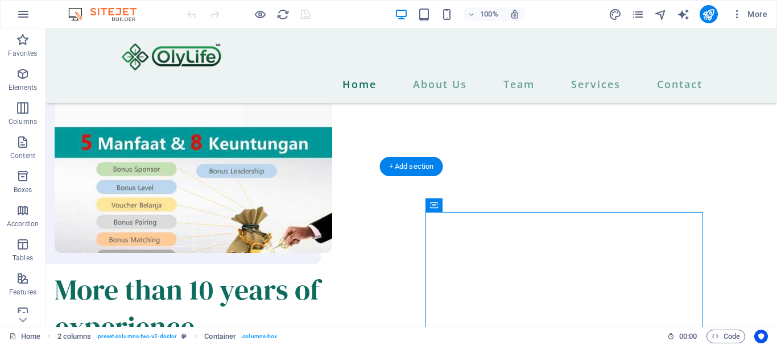
drag, startPoint x: 475, startPoint y: 237, endPoint x: 272, endPoint y: 195, distance: 206.8
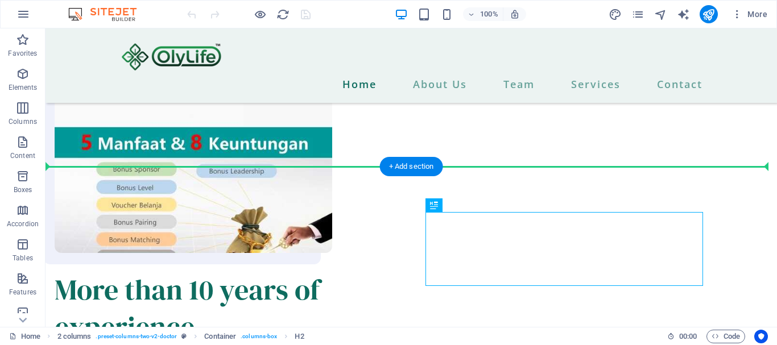
drag, startPoint x: 507, startPoint y: 233, endPoint x: 258, endPoint y: 187, distance: 253.4
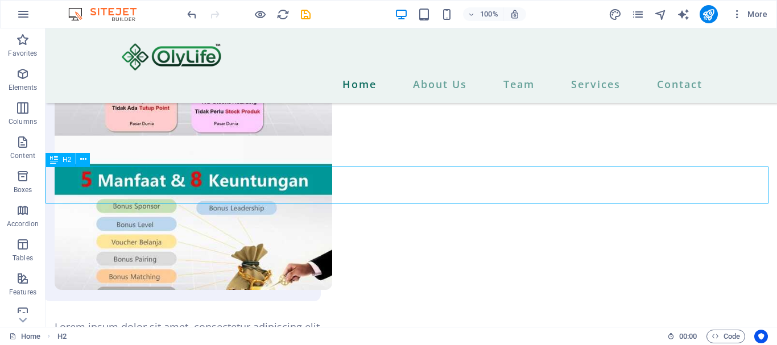
click at [52, 160] on icon at bounding box center [54, 160] width 8 height 14
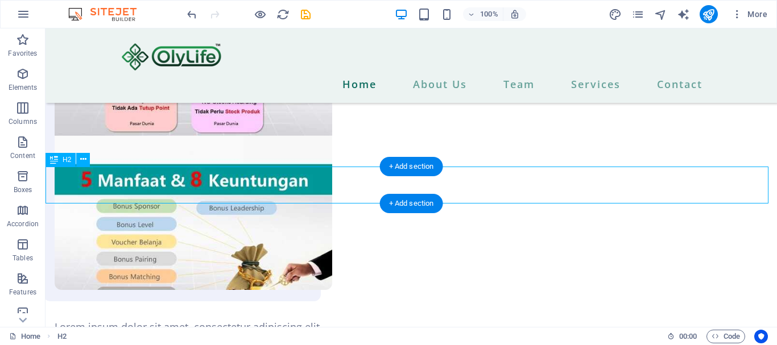
drag, startPoint x: 454, startPoint y: 192, endPoint x: 260, endPoint y: 200, distance: 193.6
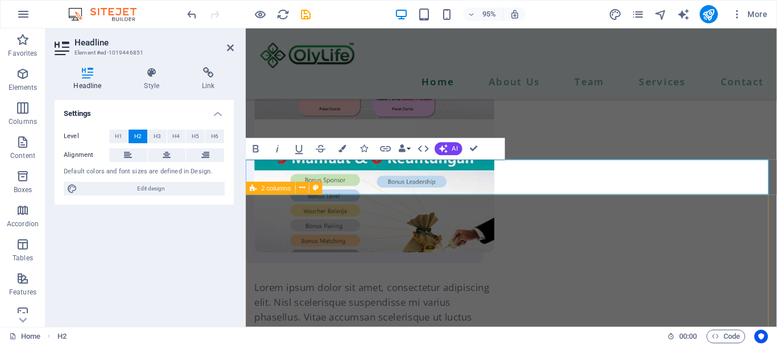
click at [539, 217] on div "Lorem ipsum dolor sit amet, consectetur adipiscing elit. Nisl scelerisque suspe…" at bounding box center [525, 293] width 559 height 653
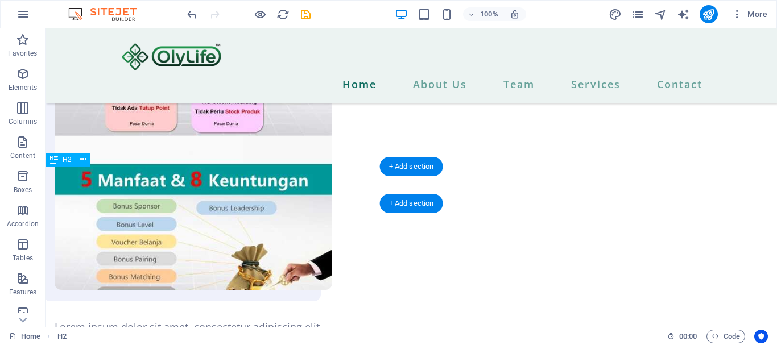
drag, startPoint x: 411, startPoint y: 170, endPoint x: 175, endPoint y: 178, distance: 236.8
click at [411, 170] on div "+ Add section" at bounding box center [411, 166] width 63 height 19
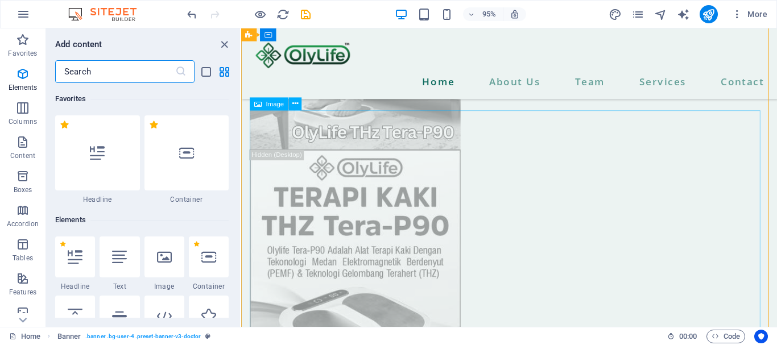
scroll to position [1991, 0]
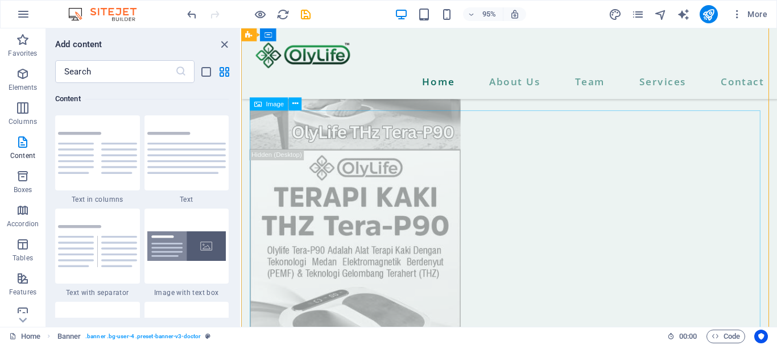
click at [658, 156] on figure at bounding box center [523, 17] width 546 height 278
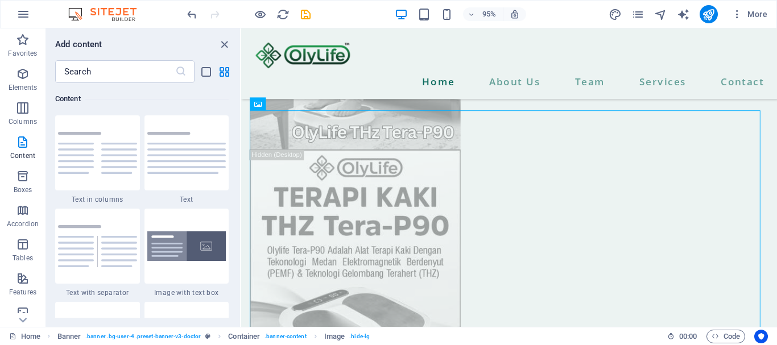
scroll to position [1547, 0]
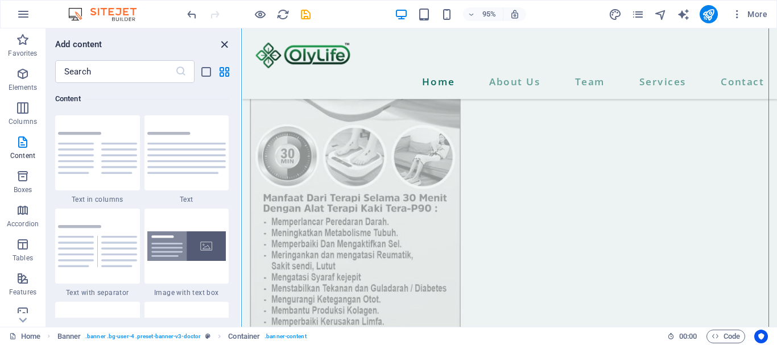
drag, startPoint x: 223, startPoint y: 43, endPoint x: 187, endPoint y: 15, distance: 45.4
click at [223, 43] on icon "close panel" at bounding box center [224, 44] width 13 height 13
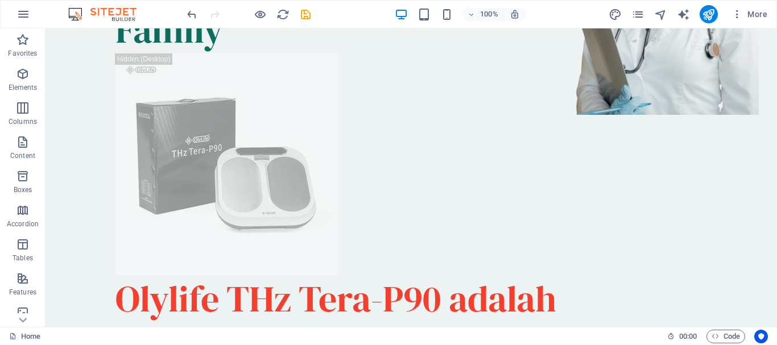
scroll to position [0, 0]
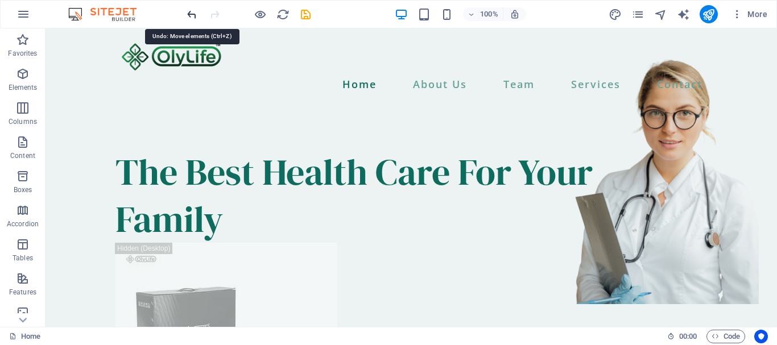
click at [193, 14] on icon "undo" at bounding box center [192, 14] width 13 height 13
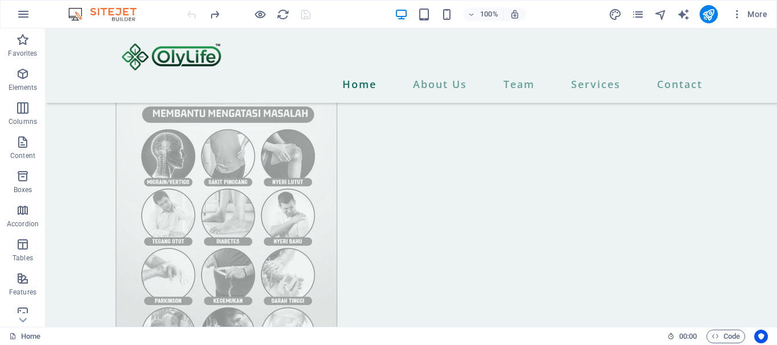
scroll to position [2795, 0]
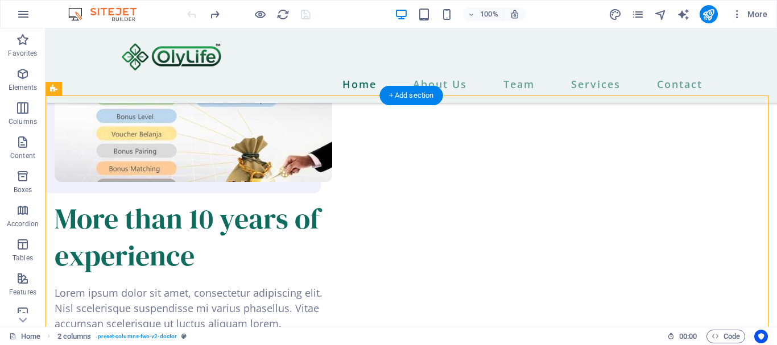
drag, startPoint x: 498, startPoint y: 163, endPoint x: 460, endPoint y: 166, distance: 38.2
click at [332, 200] on div "More than 10 years of experience" at bounding box center [194, 237] width 278 height 74
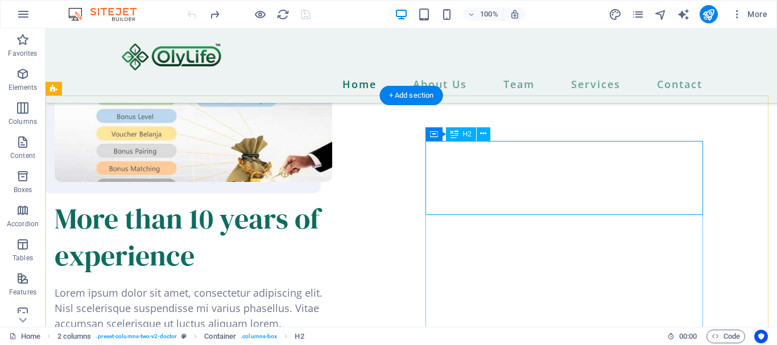
click at [332, 200] on div "More than 10 years of experience" at bounding box center [194, 237] width 278 height 74
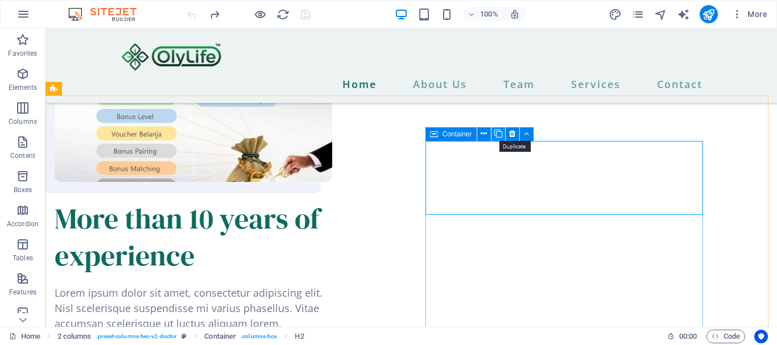
click at [493, 134] on button at bounding box center [499, 134] width 14 height 14
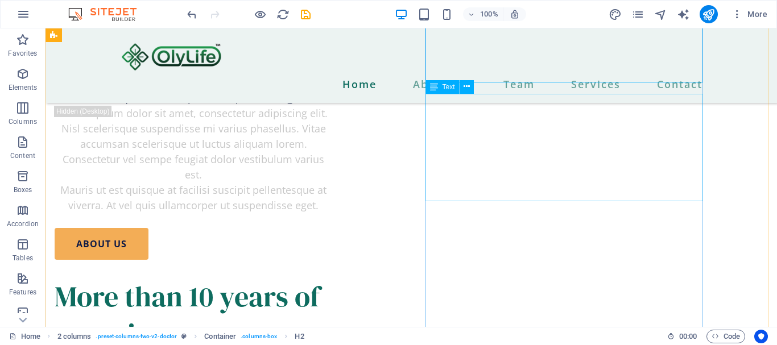
scroll to position [3315, 0]
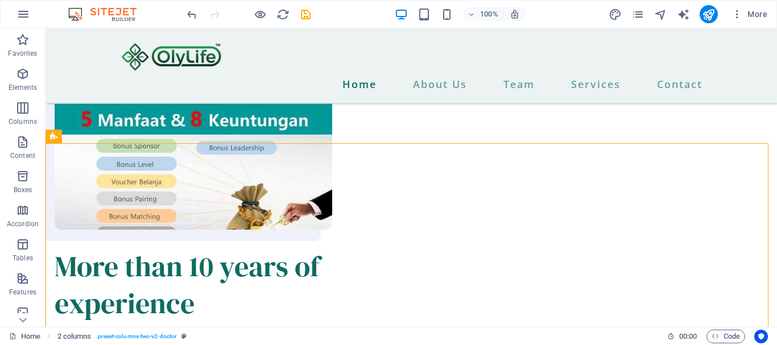
scroll to position [2734, 0]
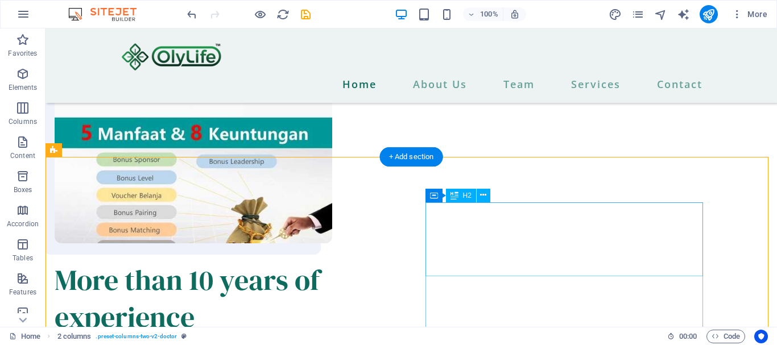
click at [332, 262] on div "More than 10 years of experience" at bounding box center [194, 299] width 278 height 74
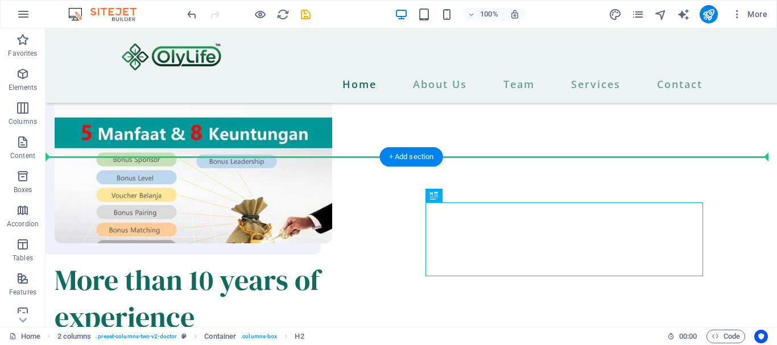
drag, startPoint x: 496, startPoint y: 225, endPoint x: 438, endPoint y: 172, distance: 78.9
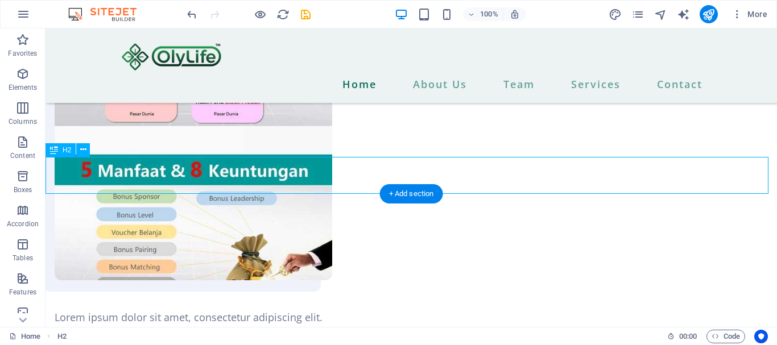
click at [55, 152] on icon at bounding box center [54, 150] width 8 height 14
click at [82, 151] on icon at bounding box center [83, 150] width 6 height 12
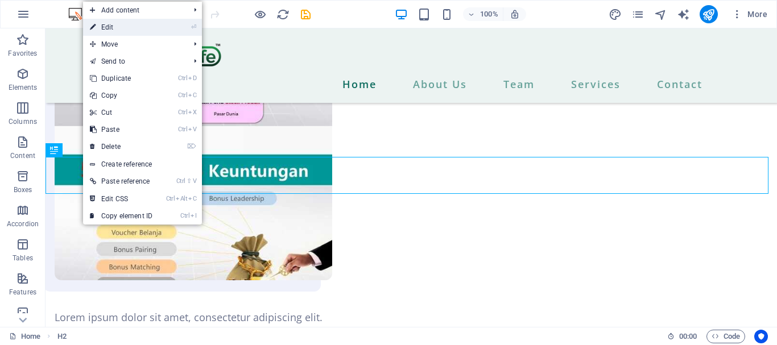
click at [118, 28] on link "⏎ Edit" at bounding box center [121, 27] width 76 height 17
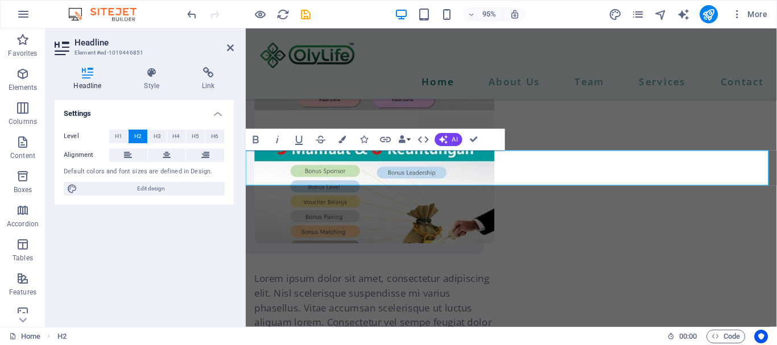
click at [256, 137] on icon "button" at bounding box center [256, 139] width 13 height 13
click at [426, 141] on icon "button" at bounding box center [423, 139] width 13 height 13
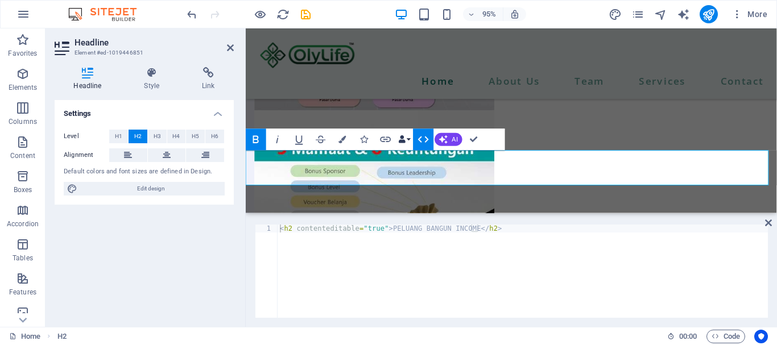
click at [410, 141] on button "Data Bindings" at bounding box center [404, 140] width 15 height 22
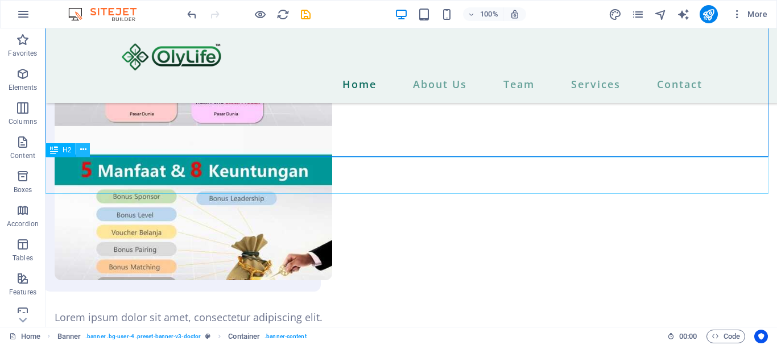
click at [82, 149] on icon at bounding box center [83, 150] width 6 height 12
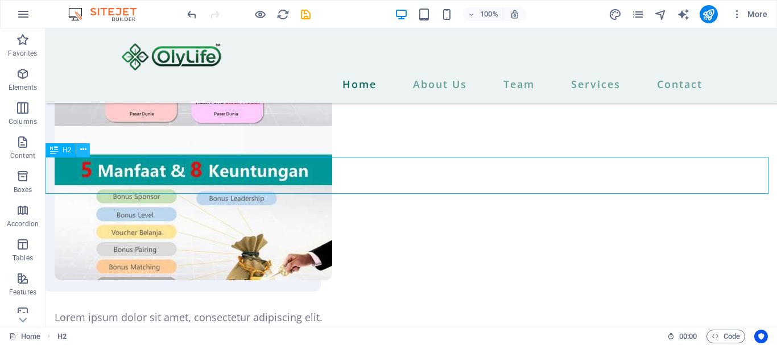
click at [84, 148] on icon at bounding box center [83, 150] width 6 height 12
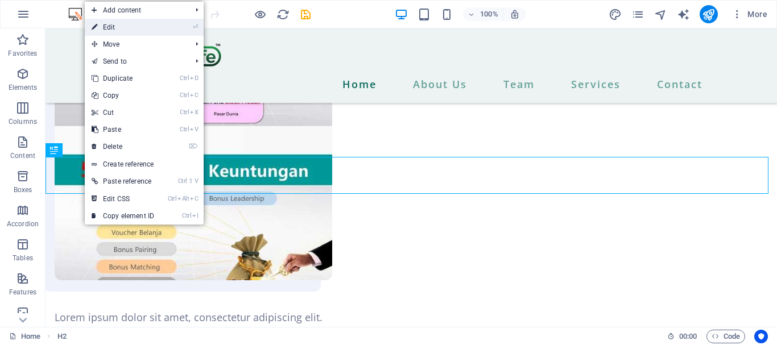
click at [113, 31] on link "⏎ Edit" at bounding box center [123, 27] width 76 height 17
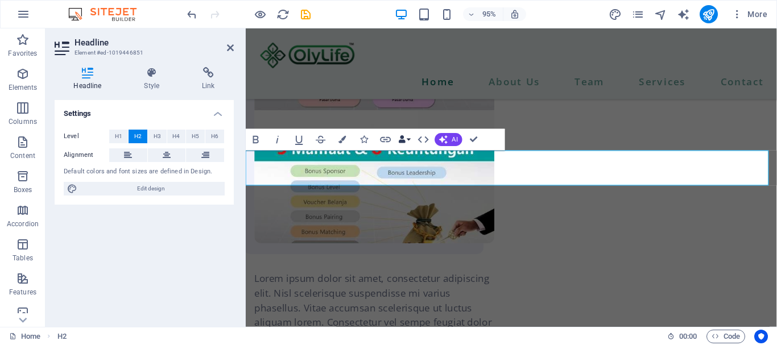
click at [405, 139] on icon "button" at bounding box center [402, 139] width 7 height 7
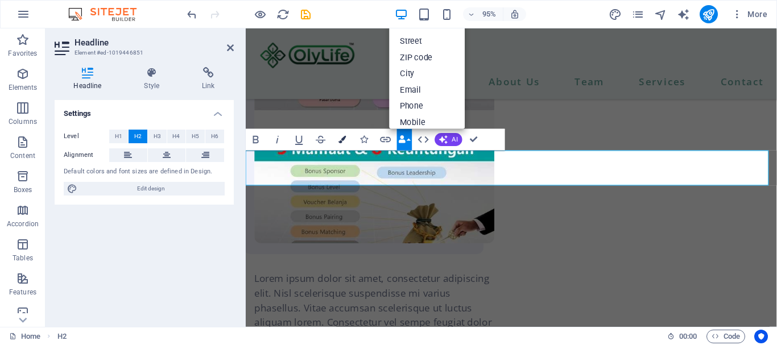
click at [344, 139] on icon "button" at bounding box center [342, 139] width 7 height 7
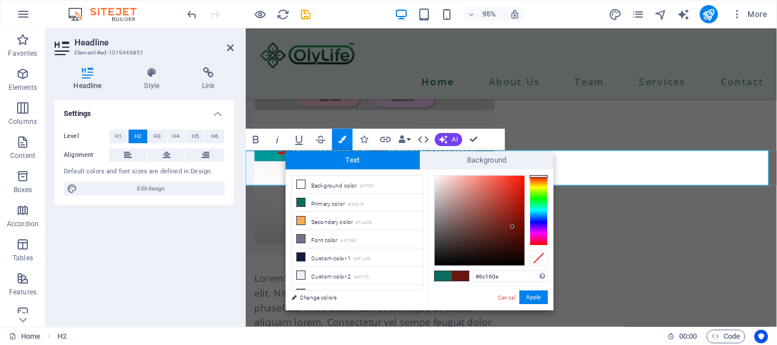
click at [537, 176] on div at bounding box center [539, 210] width 18 height 71
click at [538, 184] on div at bounding box center [539, 210] width 18 height 71
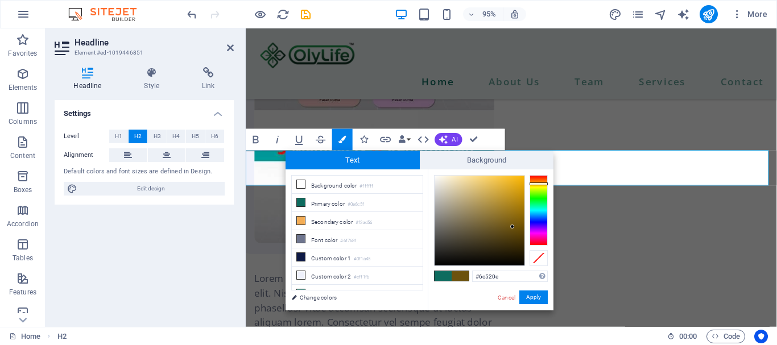
type input "#6c160e"
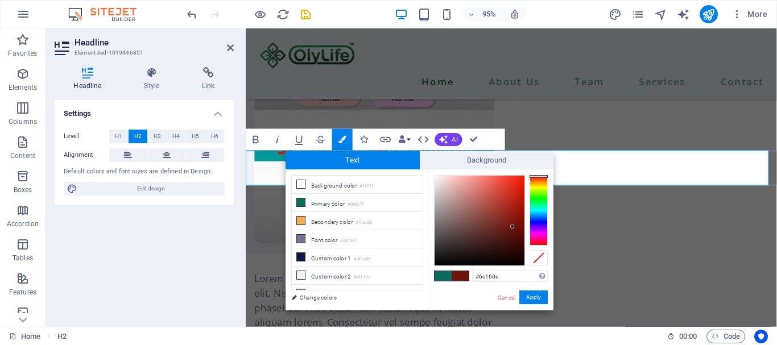
click at [537, 176] on div at bounding box center [539, 210] width 18 height 71
click at [537, 298] on button "Apply" at bounding box center [534, 298] width 28 height 14
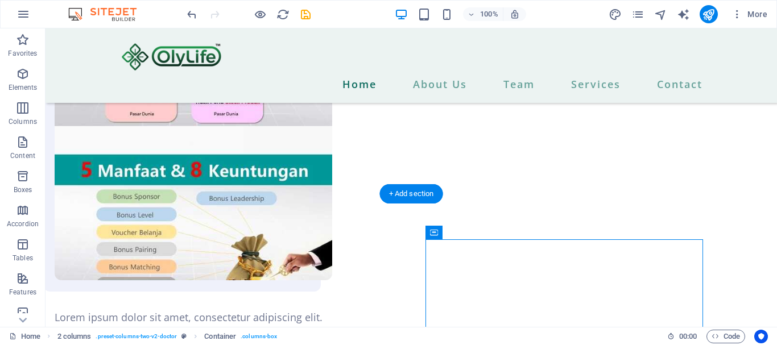
drag, startPoint x: 504, startPoint y: 258, endPoint x: 310, endPoint y: 207, distance: 201.1
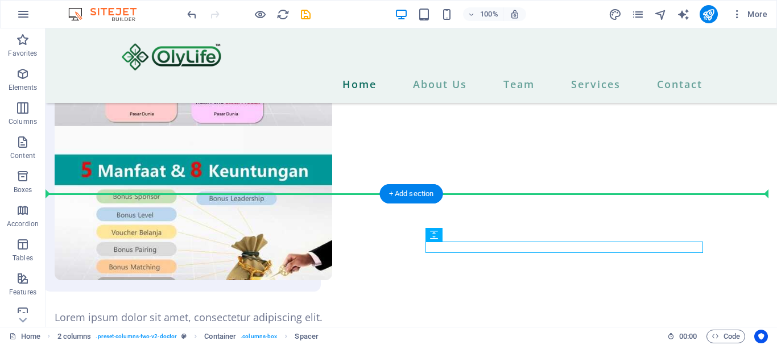
drag, startPoint x: 509, startPoint y: 265, endPoint x: 455, endPoint y: 211, distance: 76.5
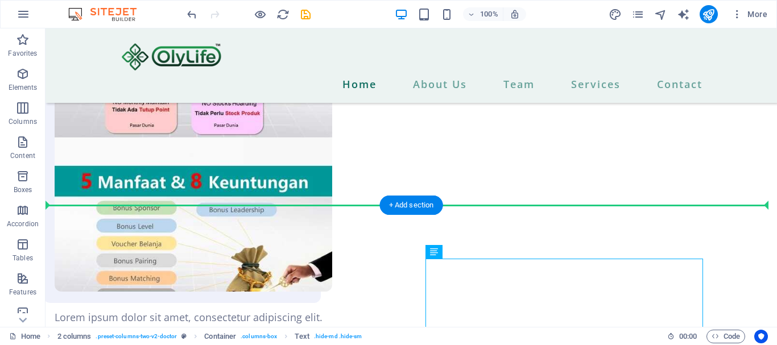
drag, startPoint x: 513, startPoint y: 280, endPoint x: 462, endPoint y: 230, distance: 71.6
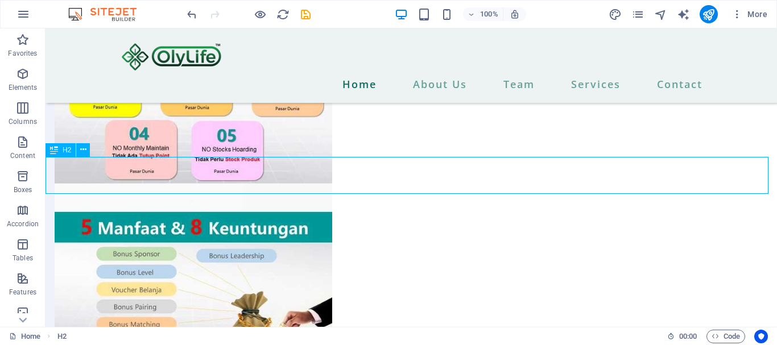
click at [52, 152] on icon at bounding box center [54, 150] width 8 height 14
drag, startPoint x: 379, startPoint y: 174, endPoint x: 43, endPoint y: 177, distance: 336.3
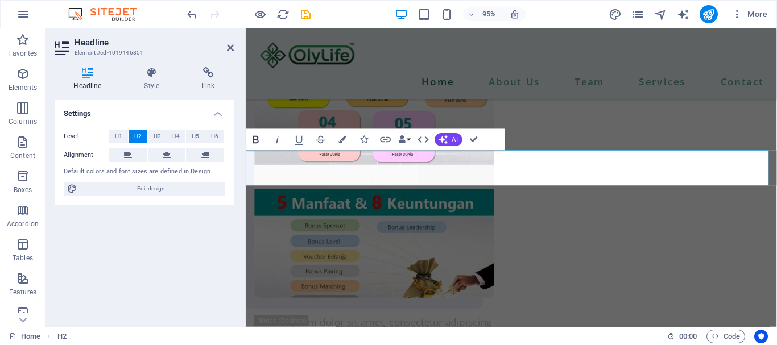
click at [258, 138] on icon "button" at bounding box center [256, 139] width 6 height 7
click at [169, 150] on icon at bounding box center [167, 156] width 8 height 14
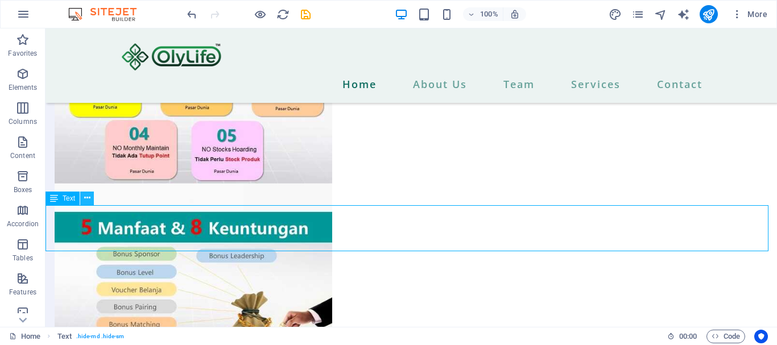
click at [88, 200] on icon at bounding box center [87, 198] width 6 height 12
click at [85, 199] on icon at bounding box center [87, 198] width 6 height 12
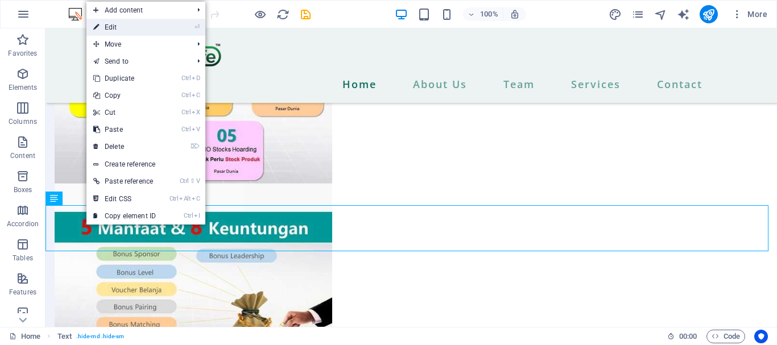
click at [107, 30] on link "⏎ Edit" at bounding box center [124, 27] width 76 height 17
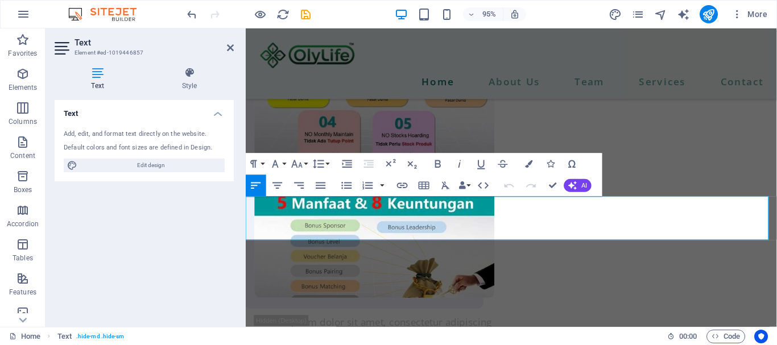
drag, startPoint x: 759, startPoint y: 242, endPoint x: 136, endPoint y: 209, distance: 624.0
click at [277, 187] on icon "button" at bounding box center [277, 185] width 13 height 13
drag, startPoint x: 357, startPoint y: 237, endPoint x: 441, endPoint y: 208, distance: 88.5
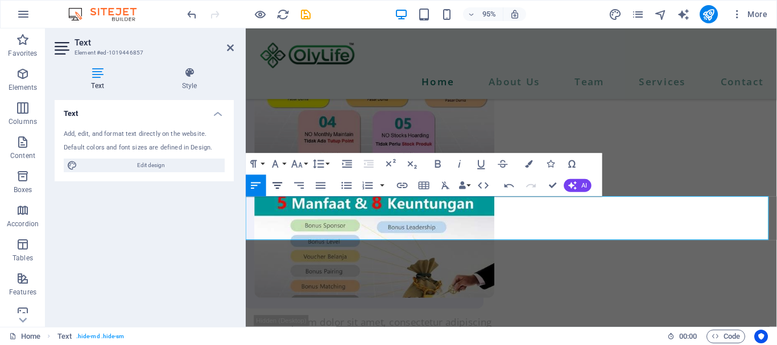
click at [277, 180] on icon "button" at bounding box center [277, 185] width 13 height 13
drag, startPoint x: 685, startPoint y: 215, endPoint x: 358, endPoint y: 211, distance: 327.2
click at [450, 188] on icon "button" at bounding box center [445, 185] width 13 height 13
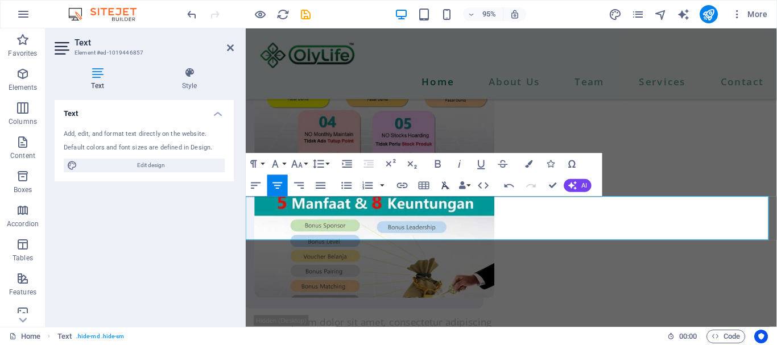
click at [451, 185] on icon "button" at bounding box center [445, 185] width 13 height 13
click at [522, 163] on button "Colors" at bounding box center [529, 164] width 20 height 22
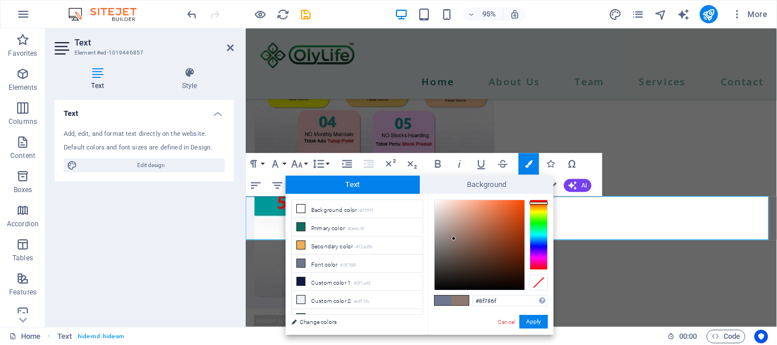
click at [541, 203] on div at bounding box center [539, 235] width 18 height 71
click at [510, 226] on div at bounding box center [480, 245] width 90 height 90
click at [512, 214] on div at bounding box center [480, 245] width 90 height 90
type input "#d71e43"
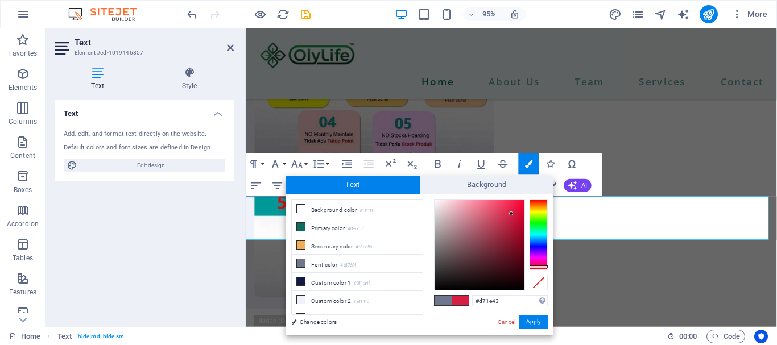
click at [539, 267] on div at bounding box center [539, 235] width 18 height 71
click at [532, 319] on button "Apply" at bounding box center [534, 322] width 28 height 14
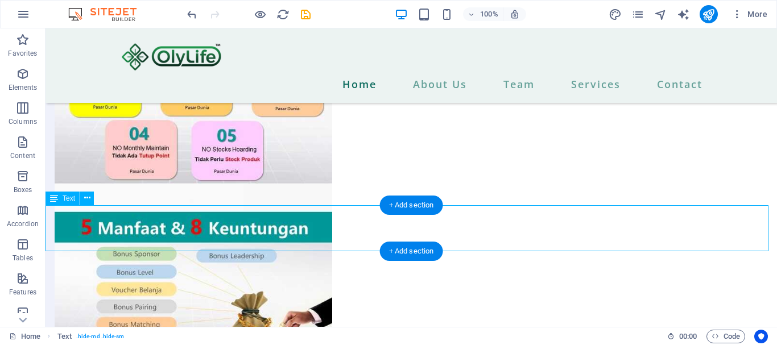
drag, startPoint x: 471, startPoint y: 242, endPoint x: 160, endPoint y: 258, distance: 311.7
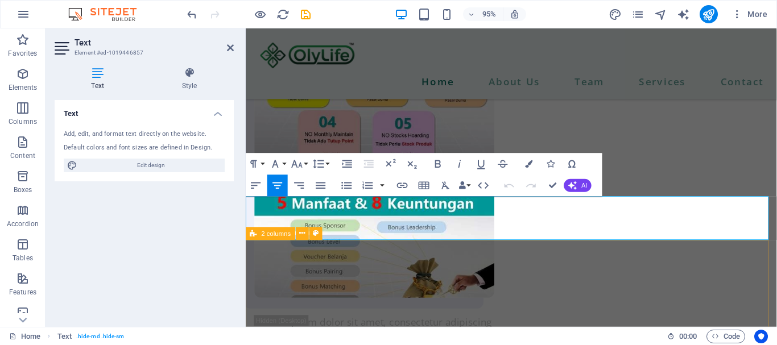
drag, startPoint x: 582, startPoint y: 240, endPoint x: 452, endPoint y: 251, distance: 130.8
click at [530, 164] on icon "button" at bounding box center [528, 163] width 7 height 7
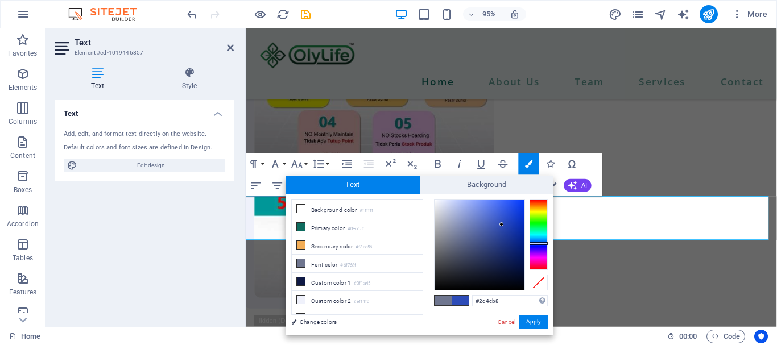
click at [502, 225] on div at bounding box center [480, 245] width 90 height 90
type input "#3f2db8"
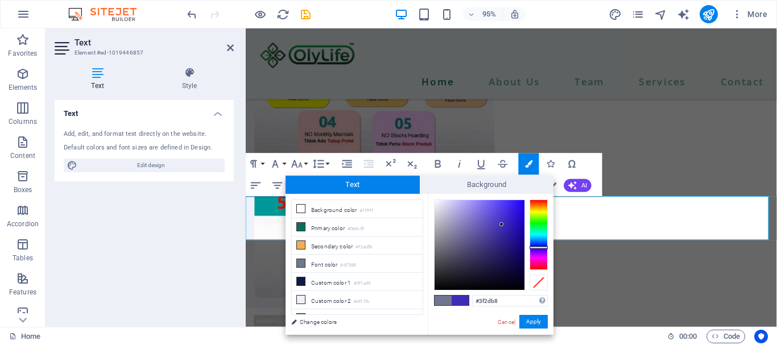
click at [542, 248] on div at bounding box center [539, 235] width 18 height 71
click at [535, 321] on button "Apply" at bounding box center [534, 322] width 28 height 14
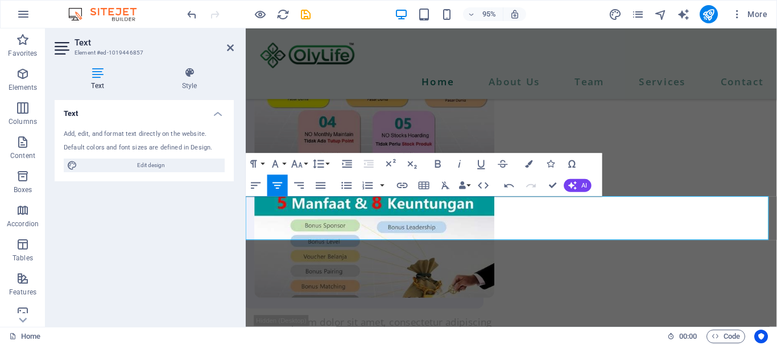
click at [622, 15] on p "MAU TAHU CARANYA ?" at bounding box center [525, 6] width 559 height 15
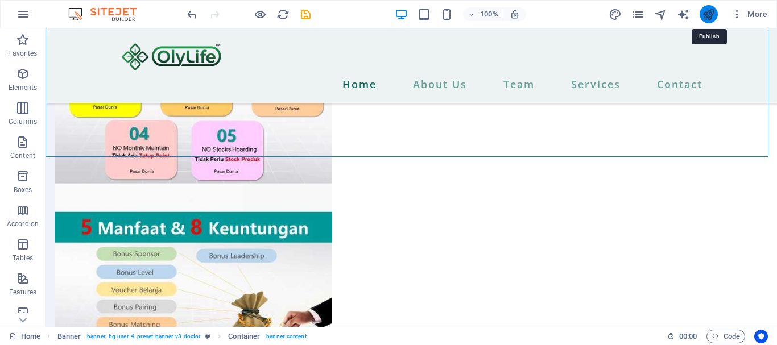
click at [706, 13] on icon "publish" at bounding box center [708, 14] width 13 height 13
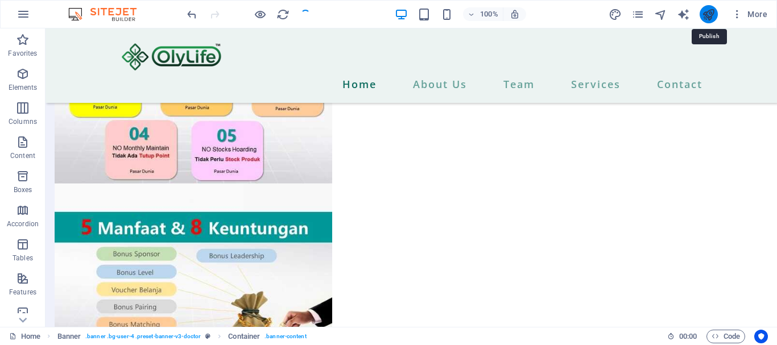
checkbox input "false"
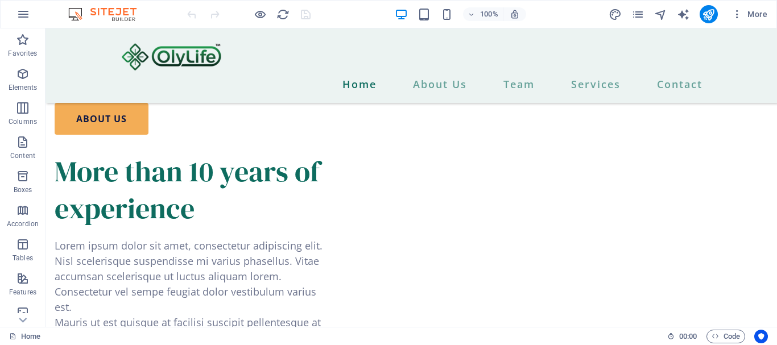
scroll to position [3123, 0]
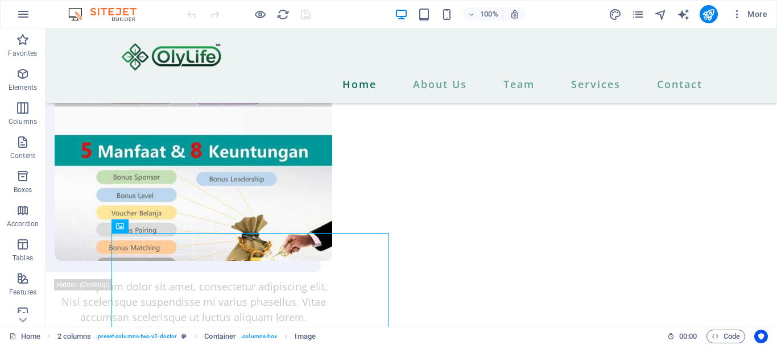
scroll to position [2798, 0]
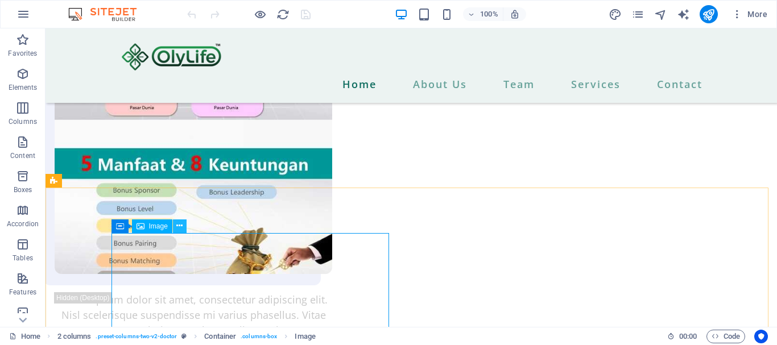
click at [179, 228] on icon at bounding box center [179, 226] width 6 height 12
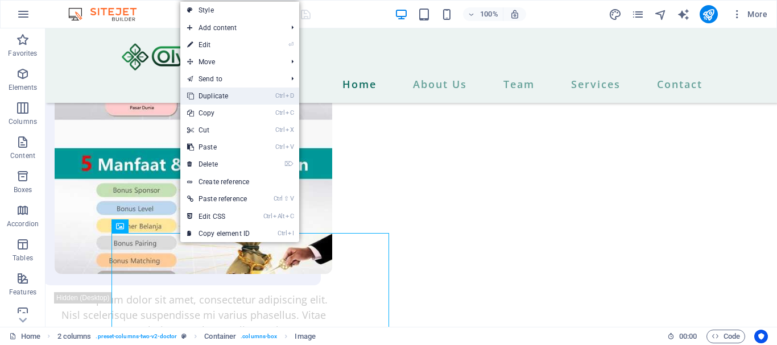
click at [223, 97] on link "Ctrl D Duplicate" at bounding box center [218, 96] width 76 height 17
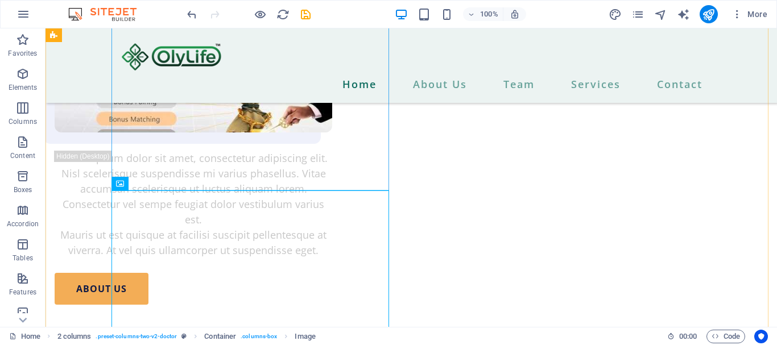
scroll to position [3269, 0]
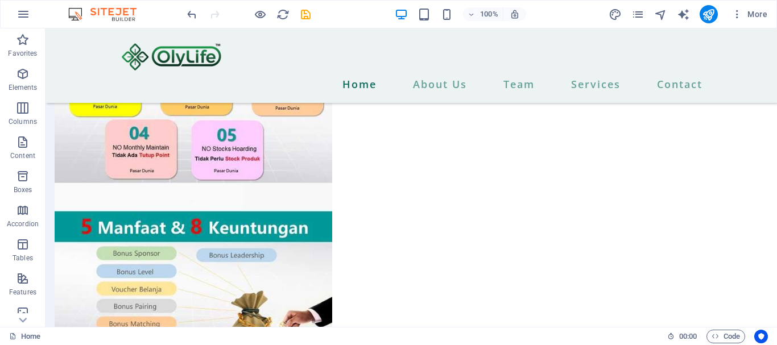
scroll to position [2984, 0]
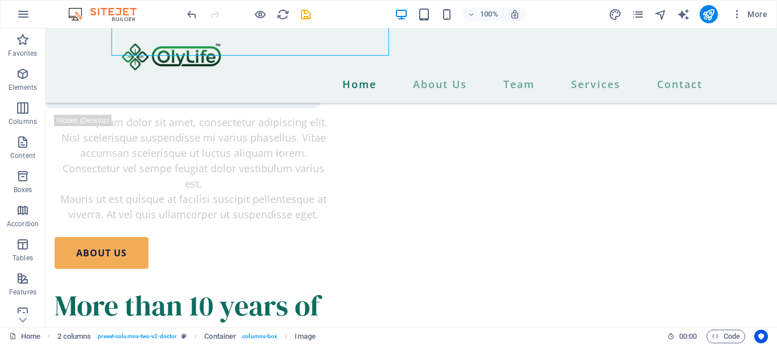
scroll to position [3295, 0]
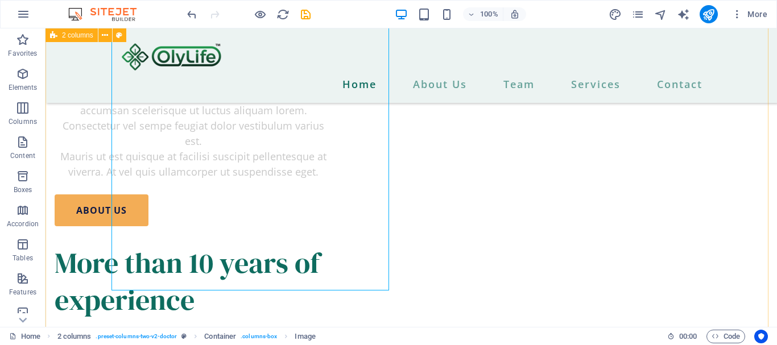
click at [80, 155] on div "Lorem ipsum dolor sit amet, consectetur adipiscing elit. Nisl scelerisque suspe…" at bounding box center [412, 39] width 732 height 1172
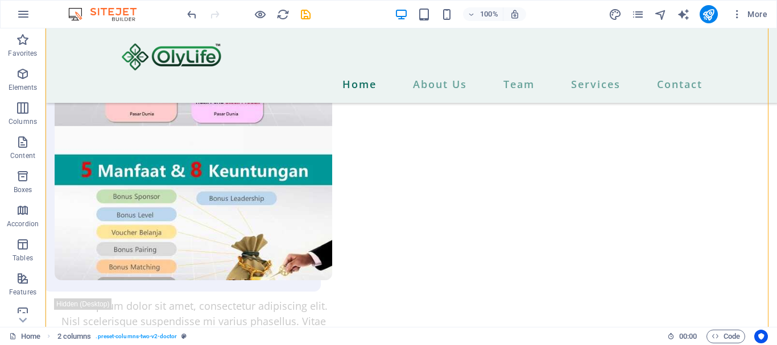
scroll to position [2971, 0]
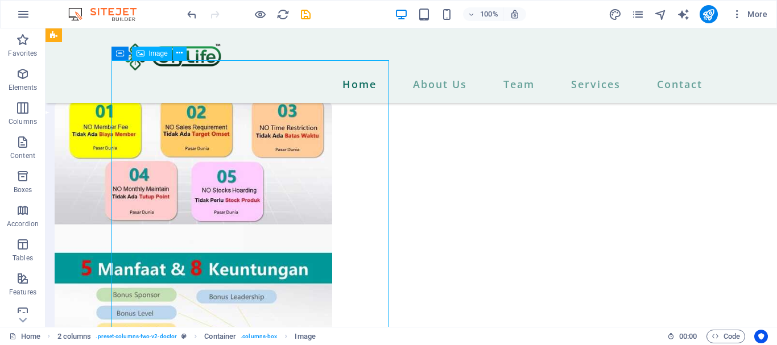
select select "%"
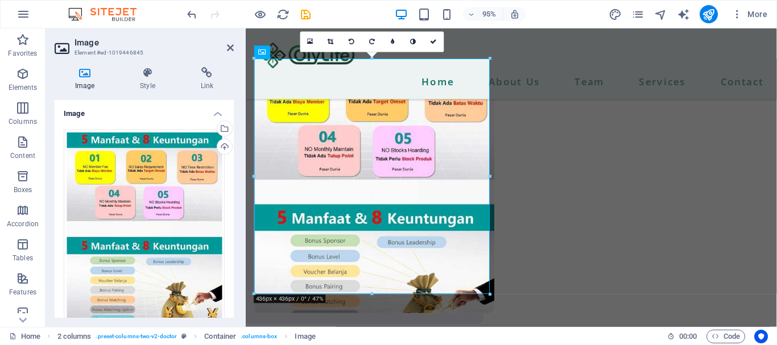
click at [85, 75] on icon at bounding box center [85, 72] width 60 height 11
click at [149, 161] on div "Drag files here, click to choose files or select files from Files or our free s…" at bounding box center [144, 230] width 161 height 201
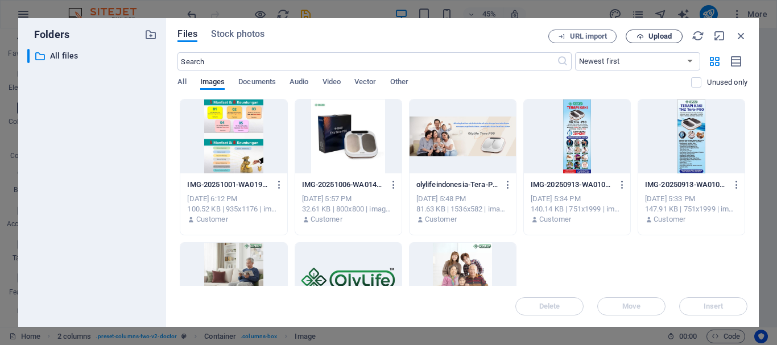
click at [662, 36] on span "Upload" at bounding box center [660, 36] width 23 height 7
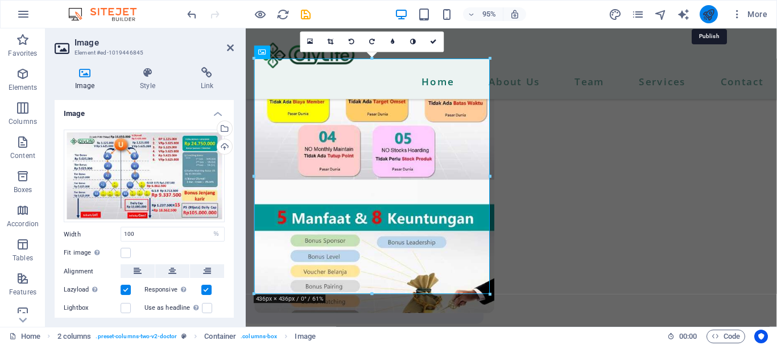
click at [711, 14] on icon "publish" at bounding box center [708, 14] width 13 height 13
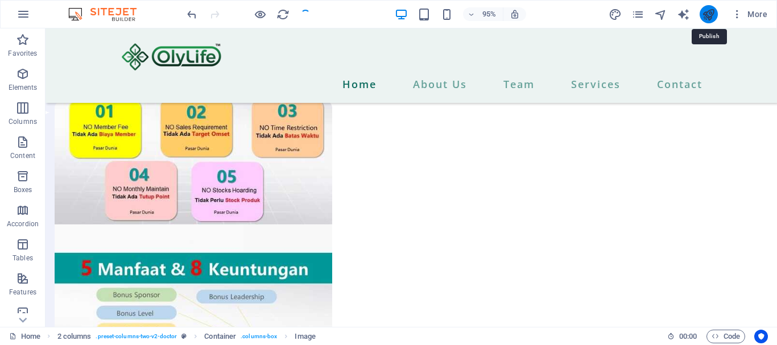
checkbox input "false"
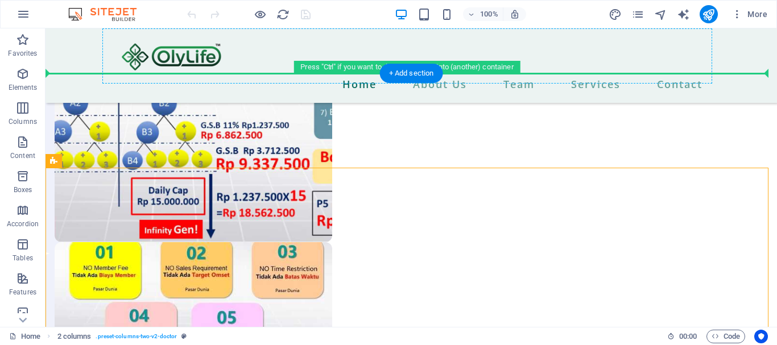
scroll to position [2817, 0]
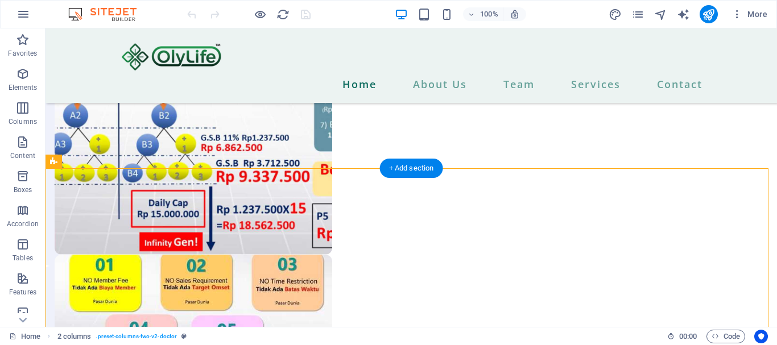
drag, startPoint x: 190, startPoint y: 277, endPoint x: 208, endPoint y: 189, distance: 88.8
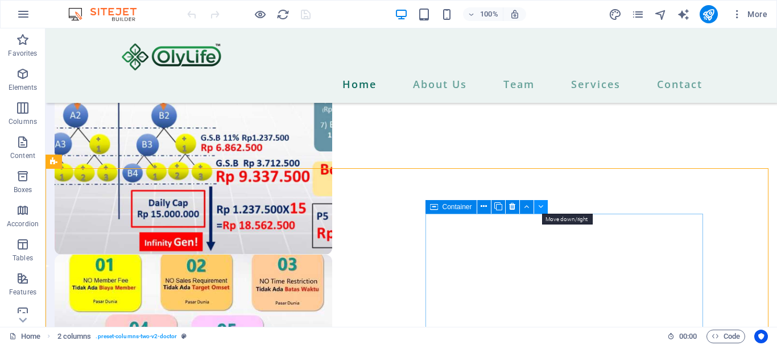
click at [541, 210] on icon at bounding box center [540, 207] width 5 height 12
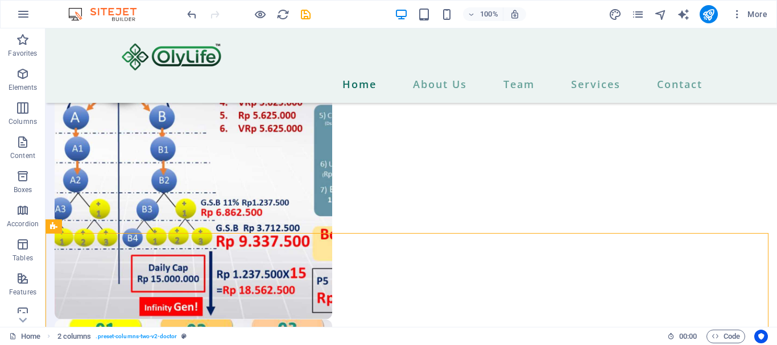
scroll to position [2779, 0]
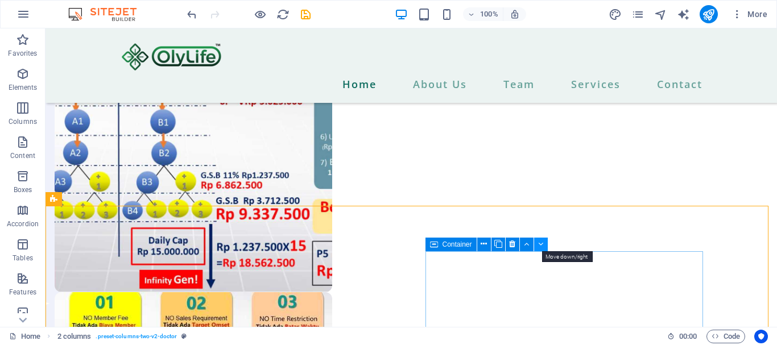
click at [542, 244] on icon at bounding box center [540, 244] width 5 height 12
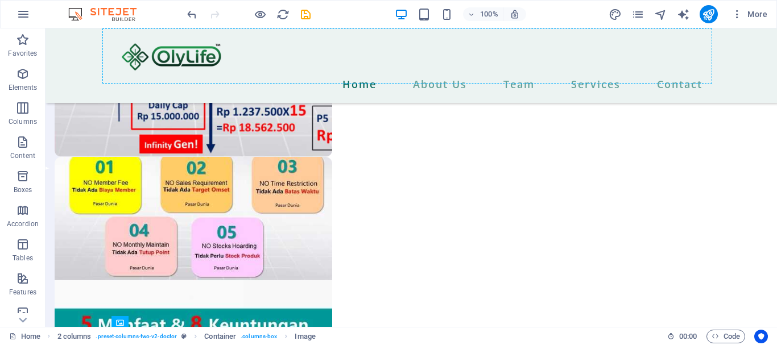
scroll to position [2765, 0]
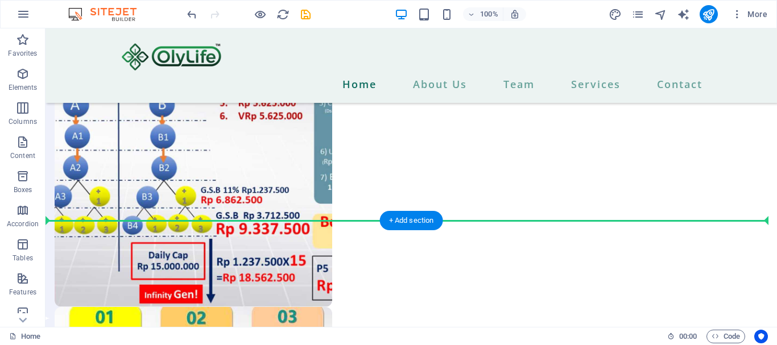
drag, startPoint x: 181, startPoint y: 233, endPoint x: 189, endPoint y: 245, distance: 13.9
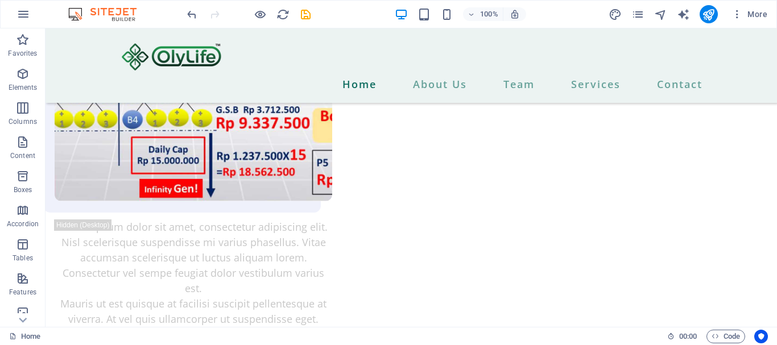
scroll to position [3618, 0]
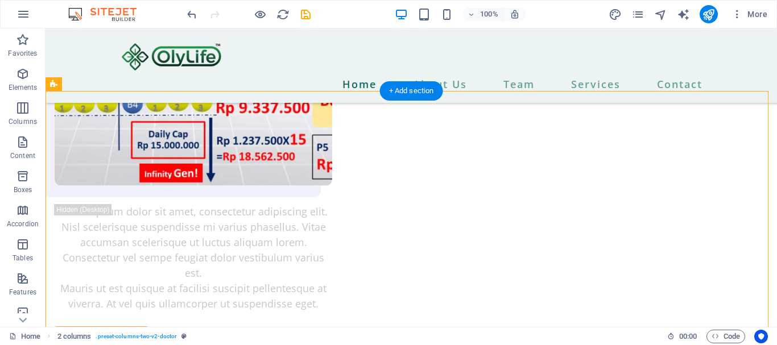
drag, startPoint x: 188, startPoint y: 160, endPoint x: 223, endPoint y: 113, distance: 58.6
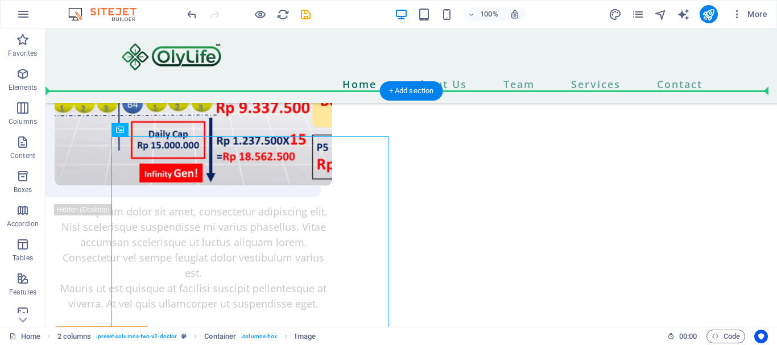
drag, startPoint x: 188, startPoint y: 158, endPoint x: 167, endPoint y: 108, distance: 54.1
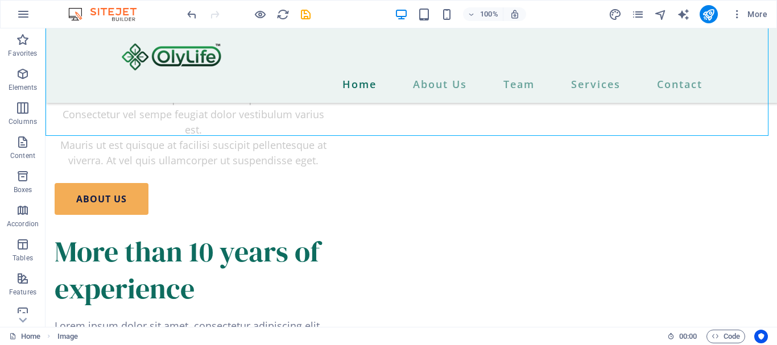
scroll to position [4247, 0]
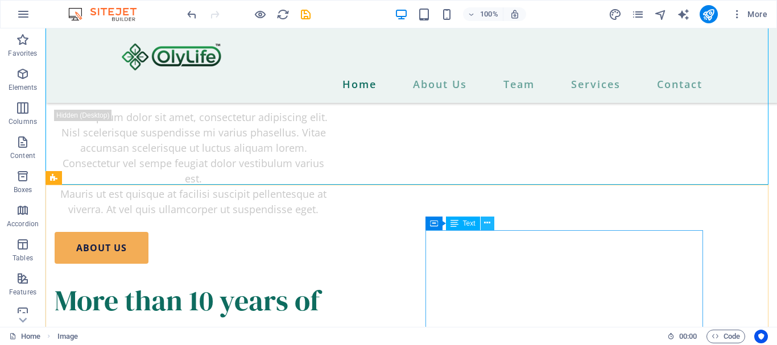
click at [492, 221] on button at bounding box center [488, 224] width 14 height 14
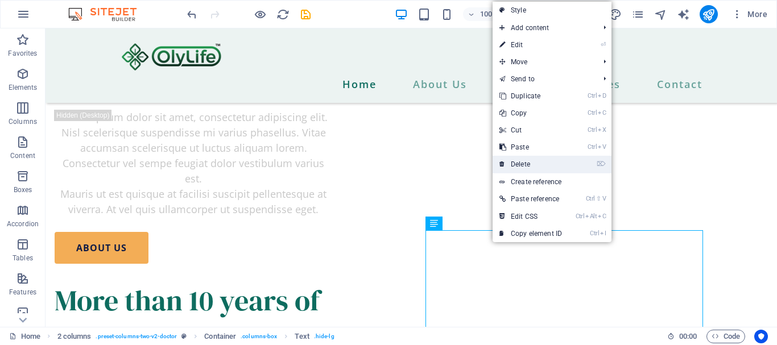
click at [527, 162] on link "⌦ Delete" at bounding box center [531, 164] width 76 height 17
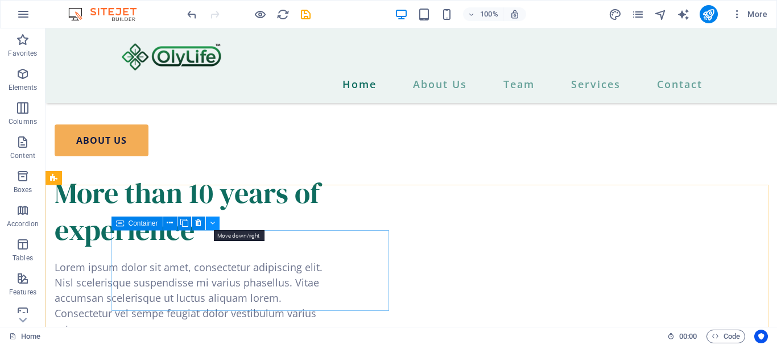
click at [213, 223] on icon at bounding box center [212, 223] width 5 height 12
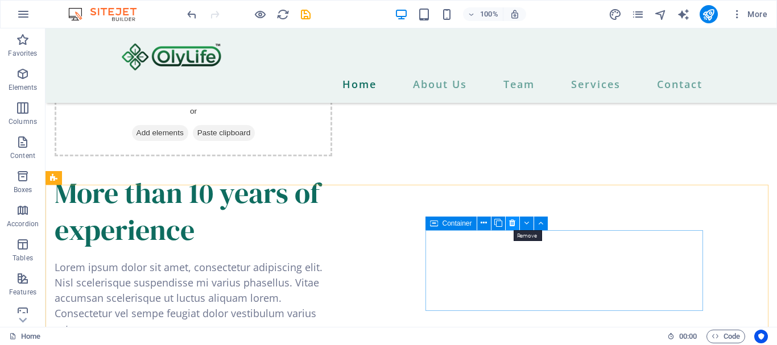
click at [512, 220] on icon at bounding box center [512, 223] width 6 height 12
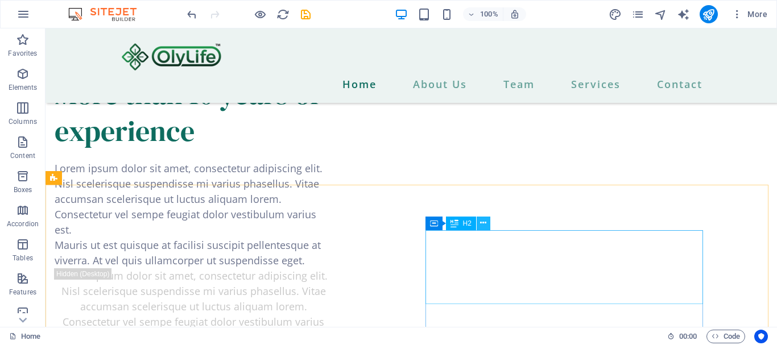
click at [484, 222] on icon at bounding box center [483, 223] width 6 height 12
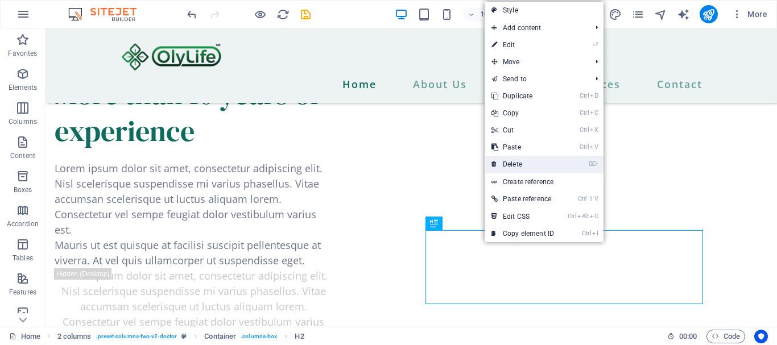
click at [510, 166] on link "⌦ Delete" at bounding box center [523, 164] width 76 height 17
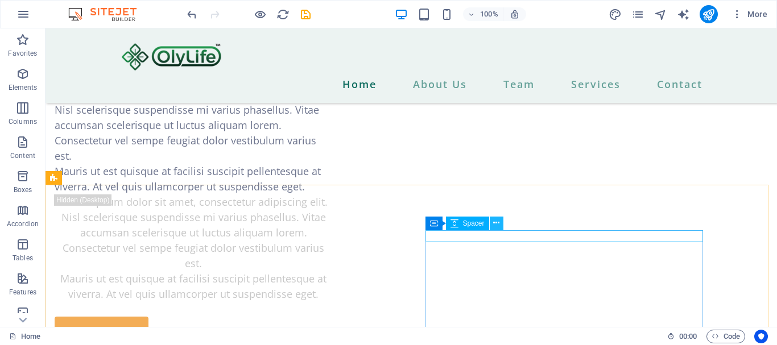
click at [496, 222] on icon at bounding box center [496, 223] width 6 height 12
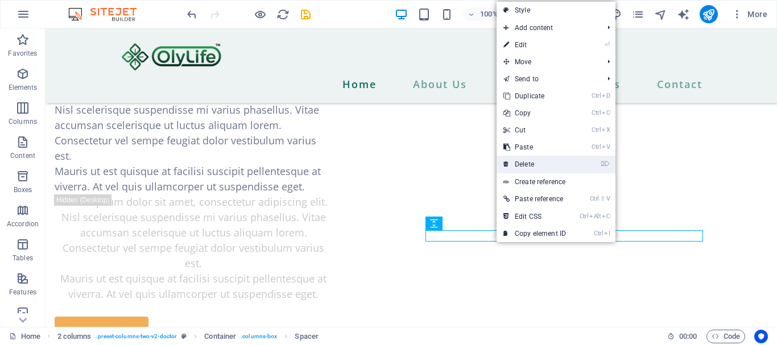
click at [525, 165] on link "⌦ Delete" at bounding box center [535, 164] width 76 height 17
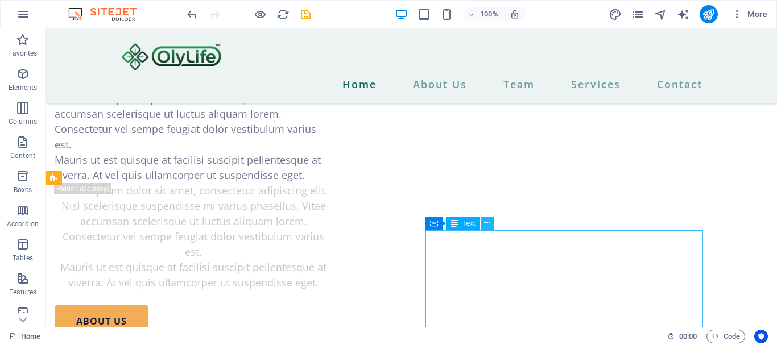
click at [483, 222] on button at bounding box center [488, 224] width 14 height 14
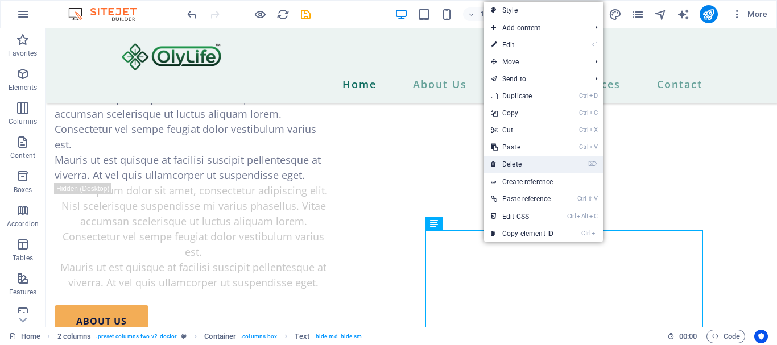
click at [512, 168] on link "⌦ Delete" at bounding box center [522, 164] width 76 height 17
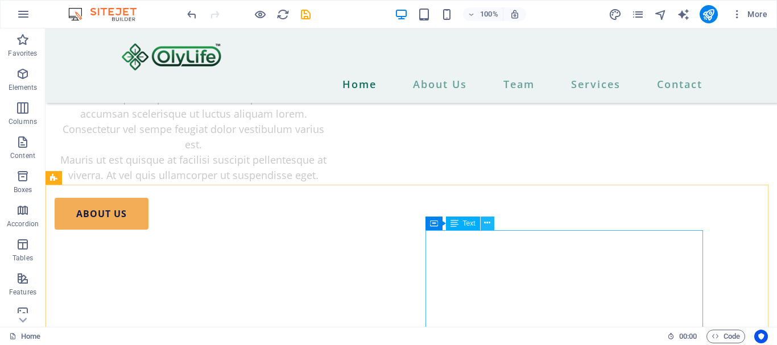
click at [490, 222] on icon at bounding box center [487, 223] width 6 height 12
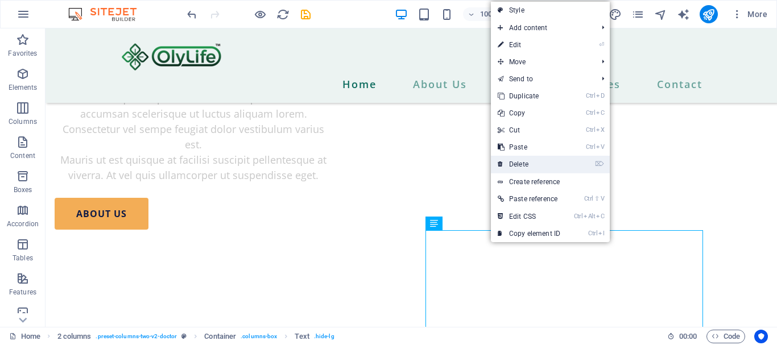
click at [517, 168] on link "⌦ Delete" at bounding box center [529, 164] width 76 height 17
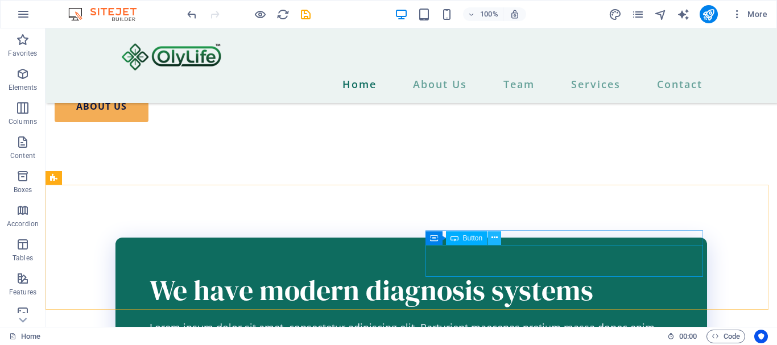
click at [498, 237] on button at bounding box center [495, 239] width 14 height 14
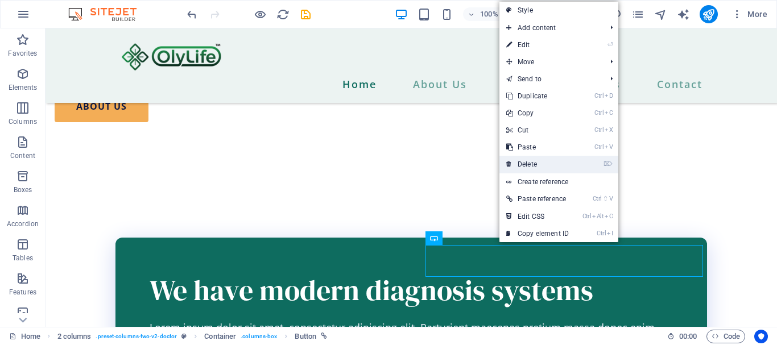
click at [530, 162] on link "⌦ Delete" at bounding box center [538, 164] width 76 height 17
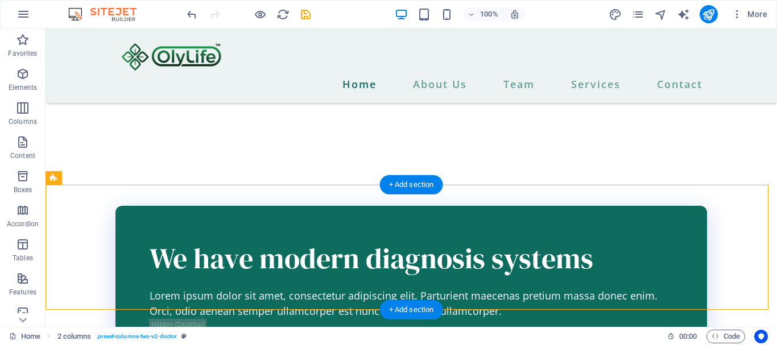
drag, startPoint x: 170, startPoint y: 254, endPoint x: 191, endPoint y: 209, distance: 49.6
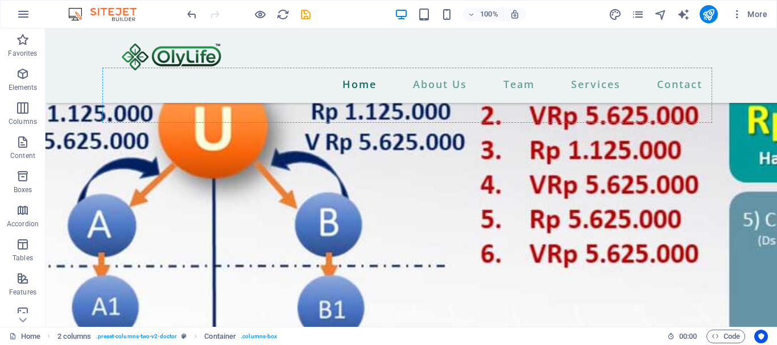
scroll to position [3443, 0]
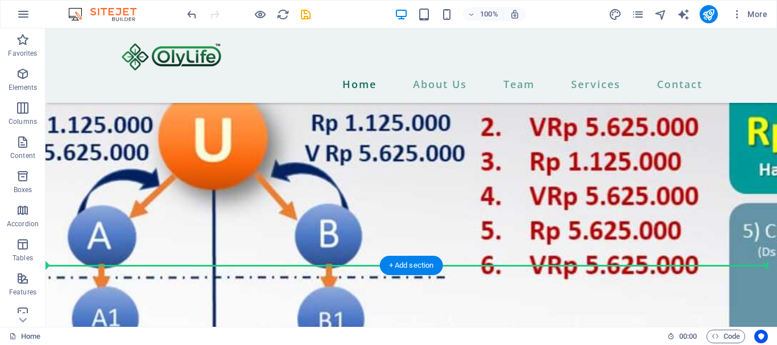
drag, startPoint x: 509, startPoint y: 252, endPoint x: 360, endPoint y: 258, distance: 149.2
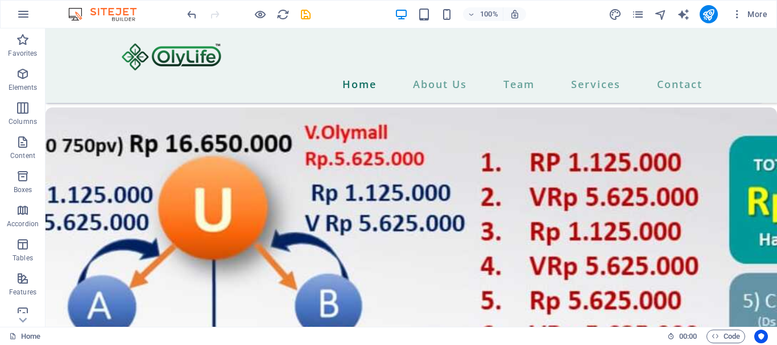
scroll to position [3334, 0]
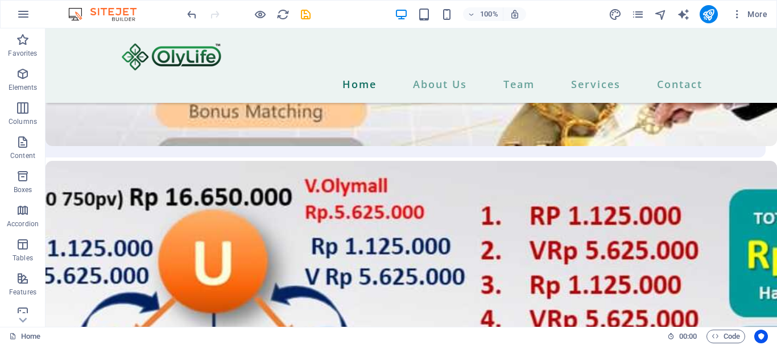
click at [777, 25] on header "100% More" at bounding box center [388, 14] width 777 height 28
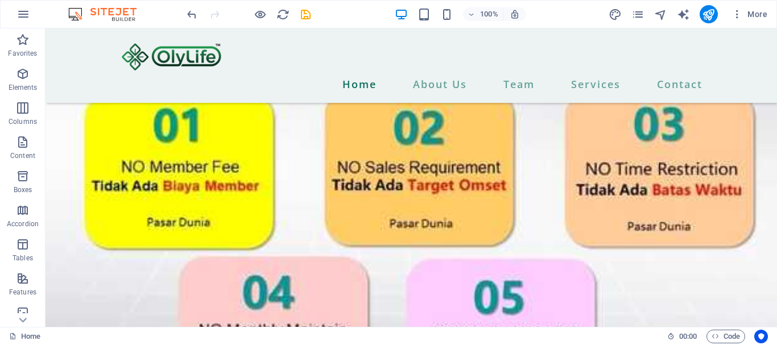
scroll to position [2726, 0]
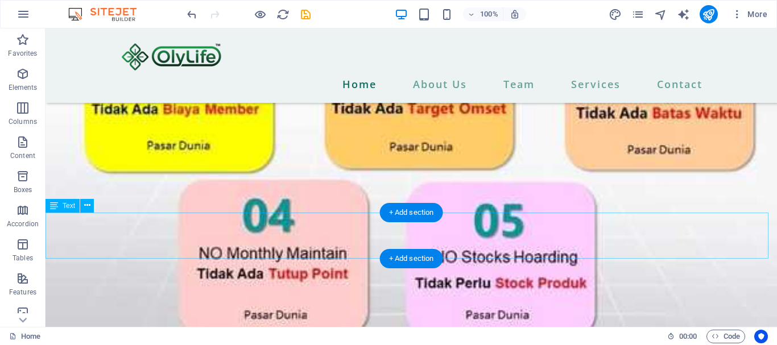
drag, startPoint x: 234, startPoint y: 222, endPoint x: 394, endPoint y: 232, distance: 160.8
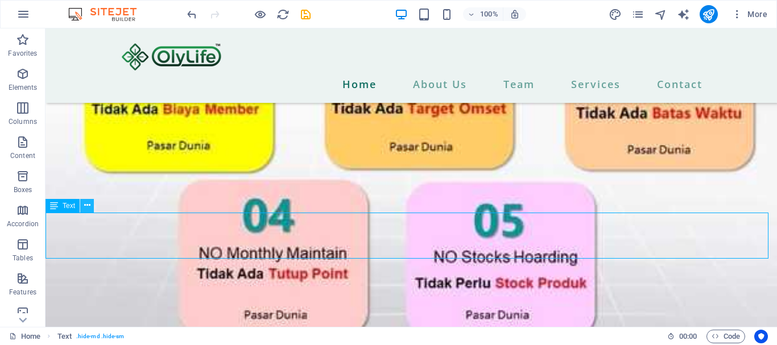
click at [87, 206] on icon at bounding box center [87, 206] width 6 height 12
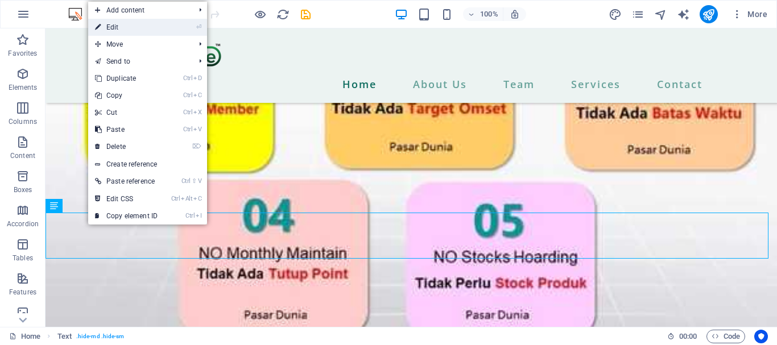
click at [112, 25] on link "⏎ Edit" at bounding box center [126, 27] width 76 height 17
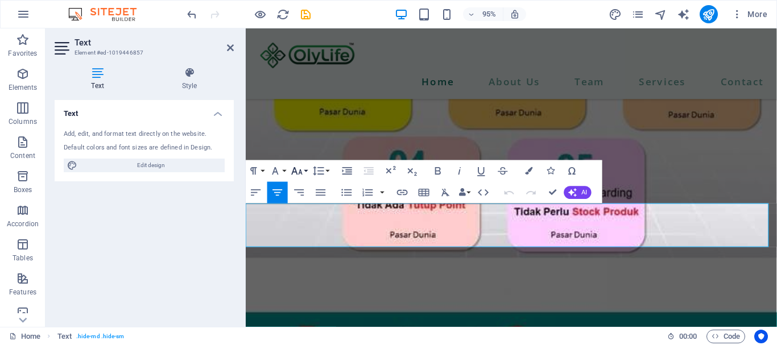
click at [307, 172] on button "Font Size" at bounding box center [299, 171] width 20 height 22
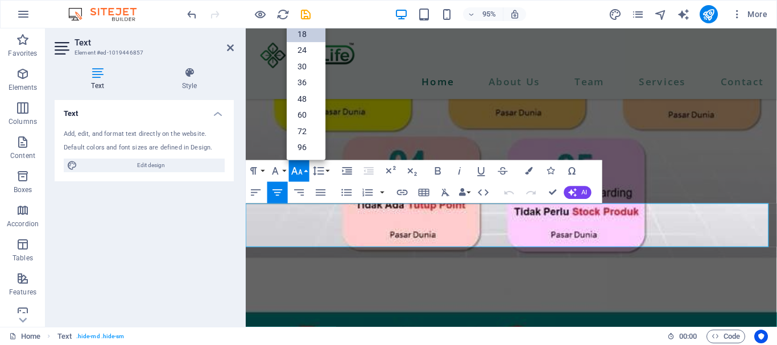
scroll to position [92, 0]
click at [300, 66] on link "30" at bounding box center [306, 67] width 39 height 17
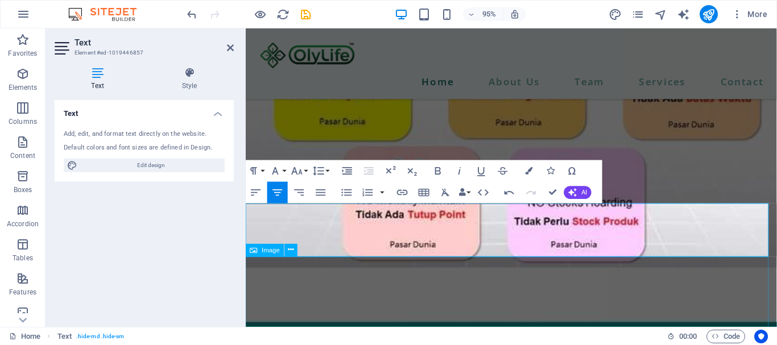
drag, startPoint x: 364, startPoint y: 235, endPoint x: 677, endPoint y: 253, distance: 313.5
click at [303, 170] on icon "button" at bounding box center [297, 170] width 13 height 13
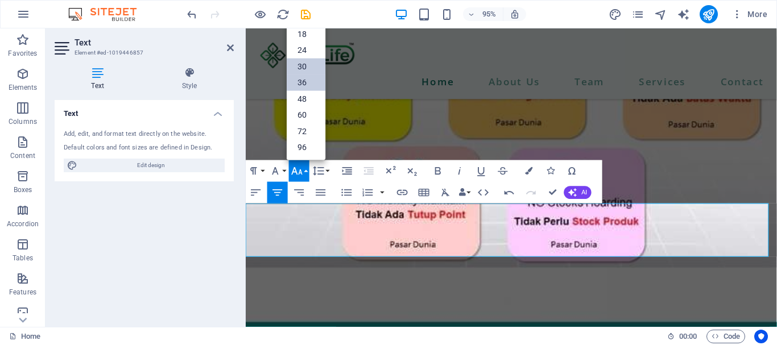
click at [302, 85] on link "36" at bounding box center [306, 83] width 39 height 17
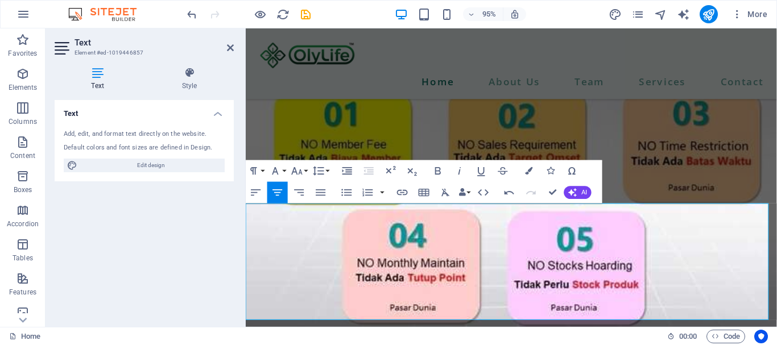
click at [590, 36] on span "​Dapatkan Income 30 juta perhari dari penjualan Alat Terapi P90" at bounding box center [526, 6] width 498 height 59
click at [595, 36] on span "​Dapatkan Income 30 juta perhari dari penjualan Alat Terapi P90" at bounding box center [526, 6] width 498 height 59
click at [594, 36] on span "​Dapatkan Income 30 juta perhari dari penjualan Alat Terapi P90" at bounding box center [526, 6] width 498 height 59
drag, startPoint x: 958, startPoint y: 43, endPoint x: 678, endPoint y: 28, distance: 280.4
click at [664, 15] on icon "navigator" at bounding box center [660, 14] width 13 height 13
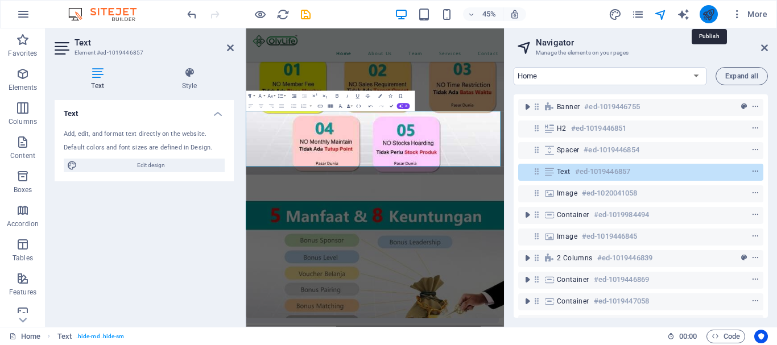
click at [711, 16] on icon "publish" at bounding box center [708, 14] width 13 height 13
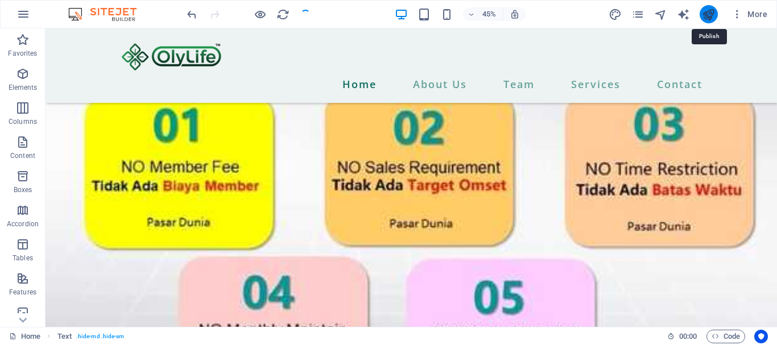
checkbox input "false"
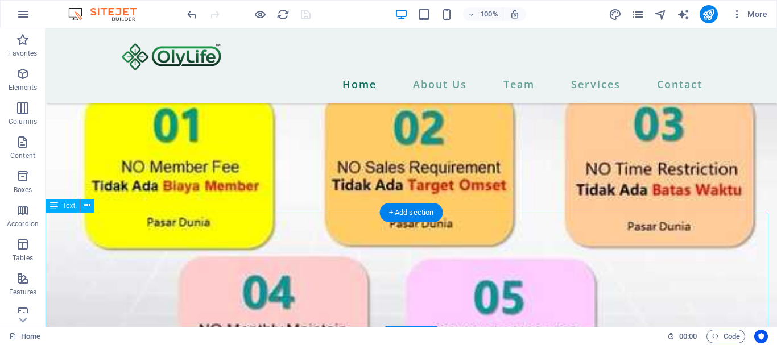
click at [734, 99] on div "Dapatkan Income 30 juta perhari dari penjualan Alat Terapi P90 MAU TAHU CARANYA…" at bounding box center [412, 37] width 732 height 123
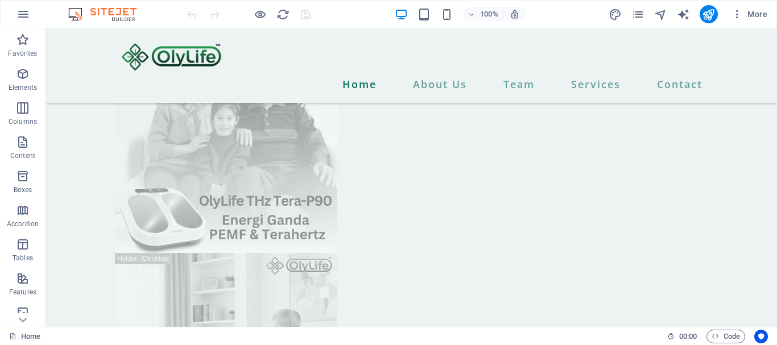
scroll to position [819, 0]
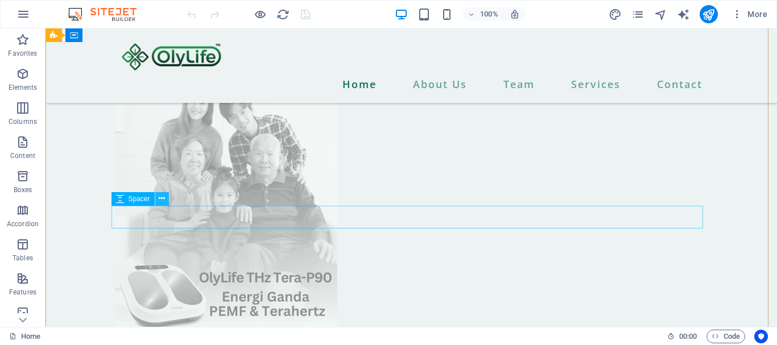
click at [161, 200] on icon at bounding box center [162, 199] width 6 height 12
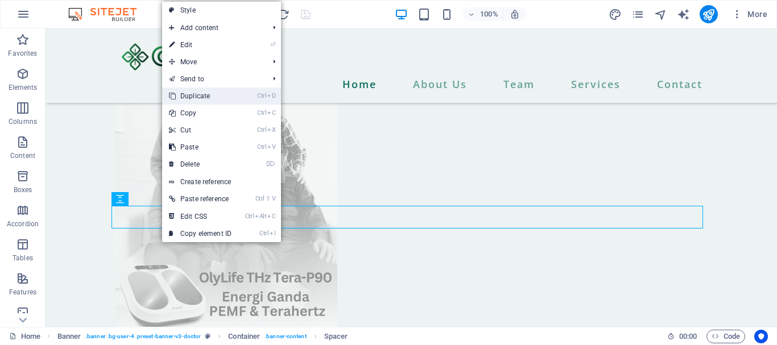
click at [193, 93] on link "Ctrl D Duplicate" at bounding box center [200, 96] width 76 height 17
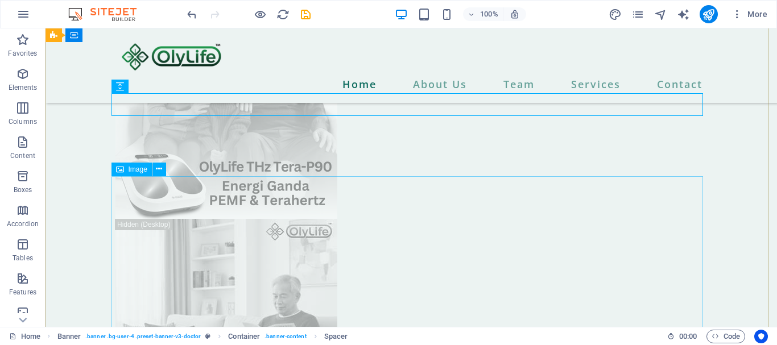
scroll to position [956, 0]
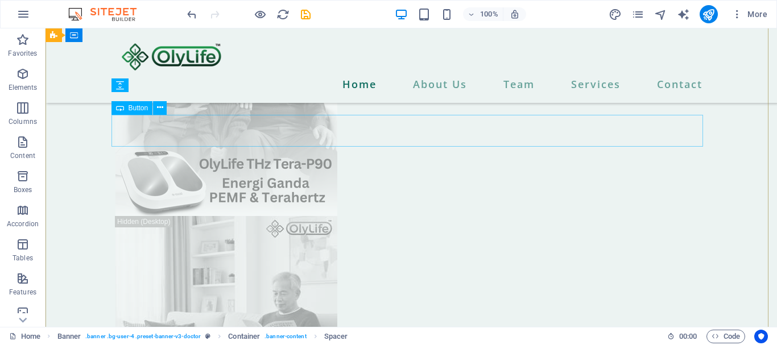
drag, startPoint x: 173, startPoint y: 117, endPoint x: 233, endPoint y: 133, distance: 62.5
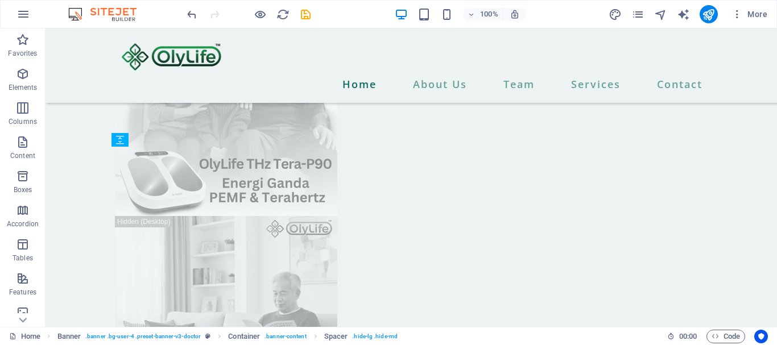
drag, startPoint x: 149, startPoint y: 140, endPoint x: 139, endPoint y: 327, distance: 187.5
click at [139, 327] on section "Favorites Elements Columns Content Boxes Accordion Tables Features Images Slide…" at bounding box center [388, 177] width 777 height 299
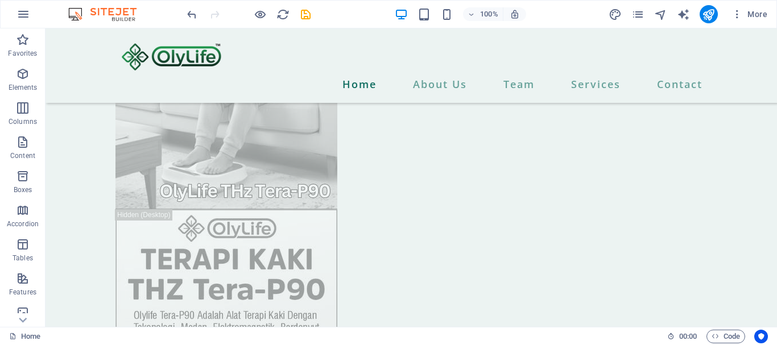
scroll to position [1256, 0]
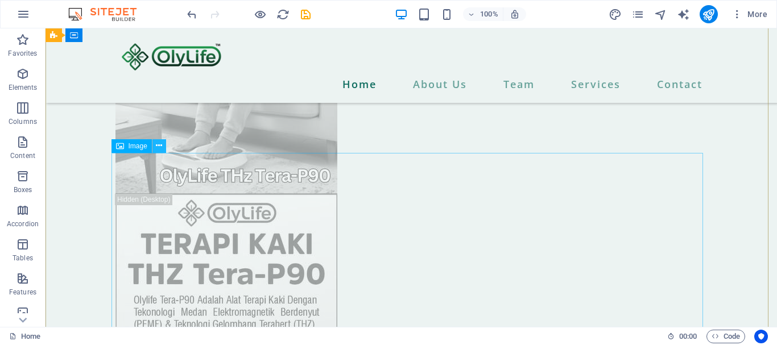
click at [159, 147] on icon at bounding box center [159, 146] width 6 height 12
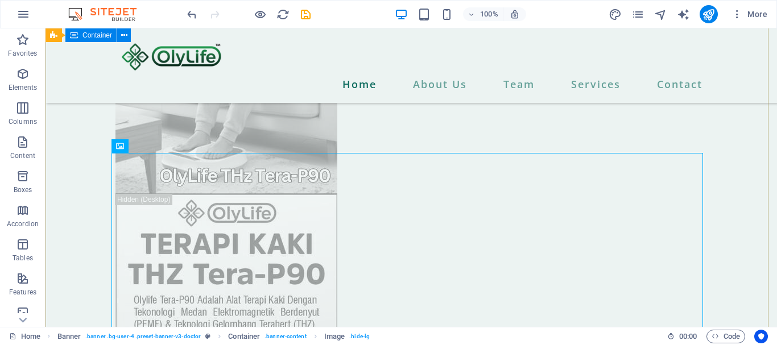
click at [718, 232] on div "The Best Health Care For Your Family Olylife THz Tera-P90 adalah perangkat tera…" at bounding box center [412, 97] width 732 height 2648
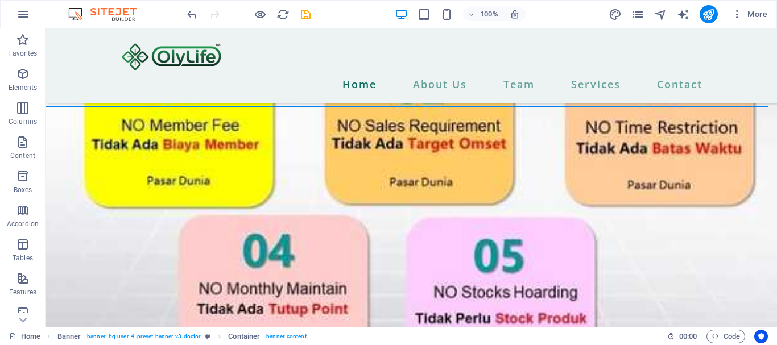
scroll to position [2807, 0]
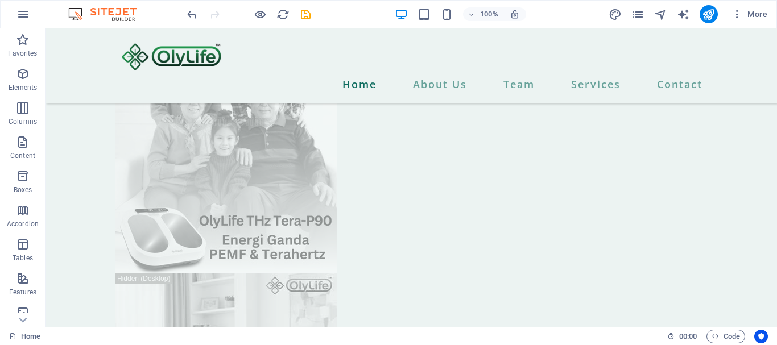
scroll to position [961, 0]
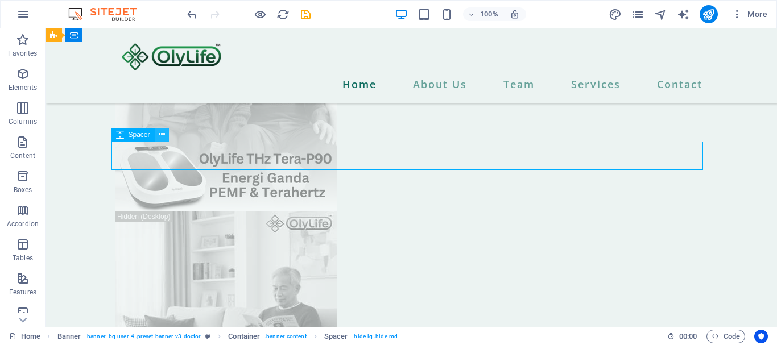
click at [163, 134] on icon at bounding box center [162, 135] width 6 height 12
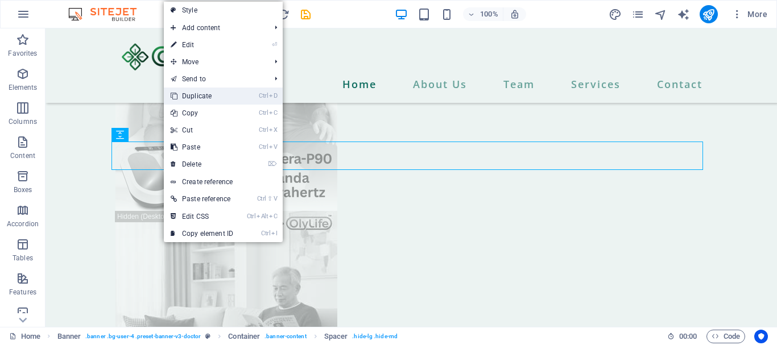
click at [197, 94] on link "Ctrl D Duplicate" at bounding box center [202, 96] width 76 height 17
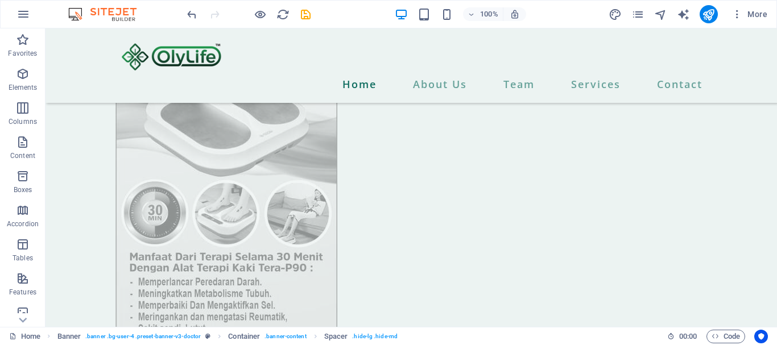
scroll to position [1534, 0]
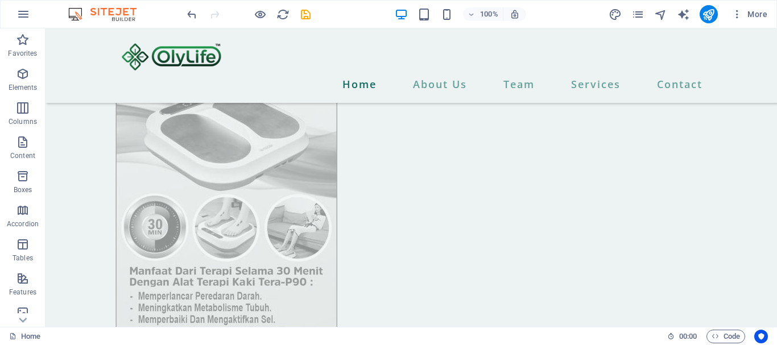
drag, startPoint x: 191, startPoint y: 196, endPoint x: 297, endPoint y: 190, distance: 106.6
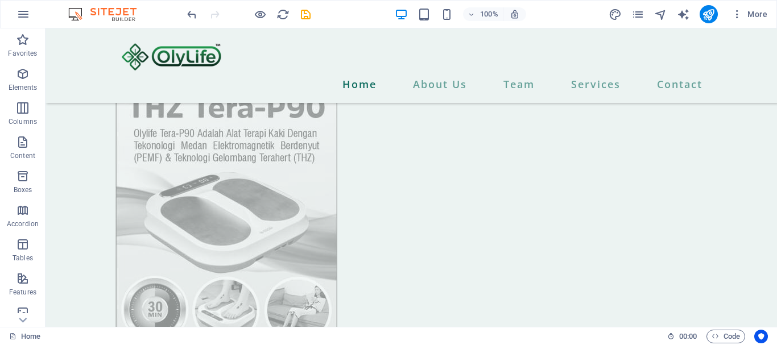
scroll to position [1481, 0]
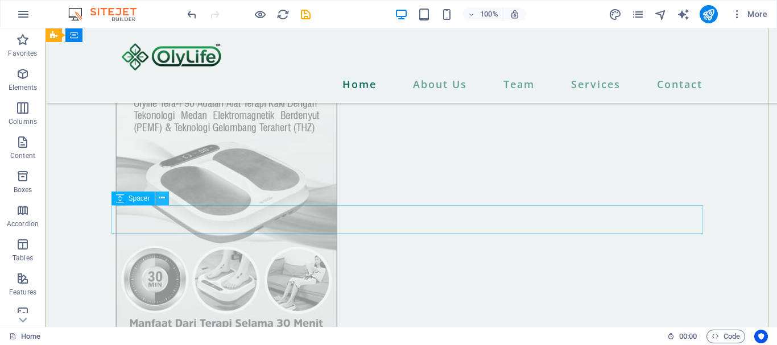
click at [160, 195] on icon at bounding box center [162, 198] width 6 height 12
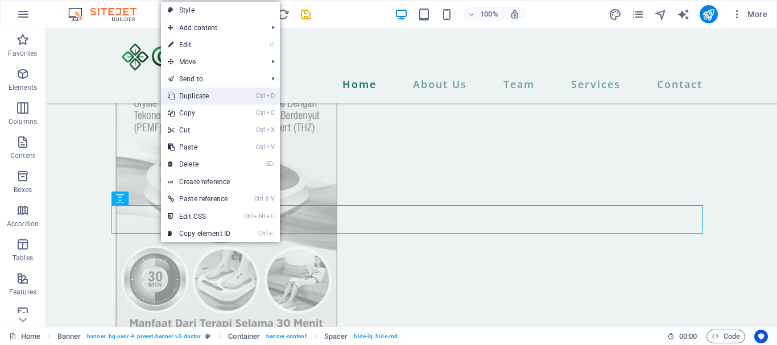
click at [206, 98] on link "Ctrl D Duplicate" at bounding box center [199, 96] width 76 height 17
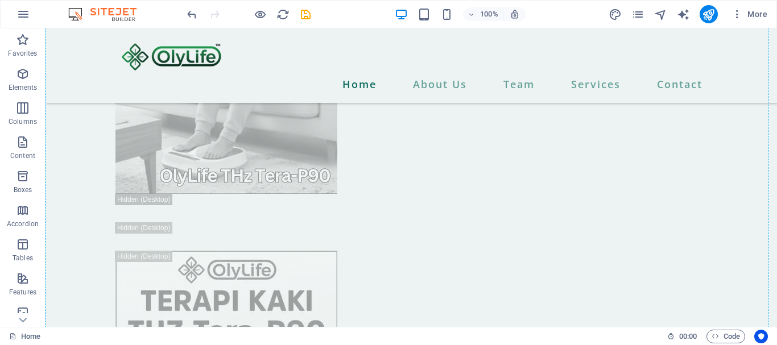
scroll to position [1227, 0]
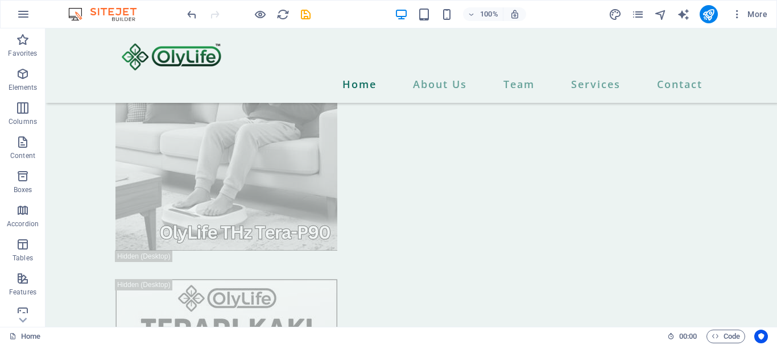
drag, startPoint x: 180, startPoint y: 228, endPoint x: 167, endPoint y: 182, distance: 47.9
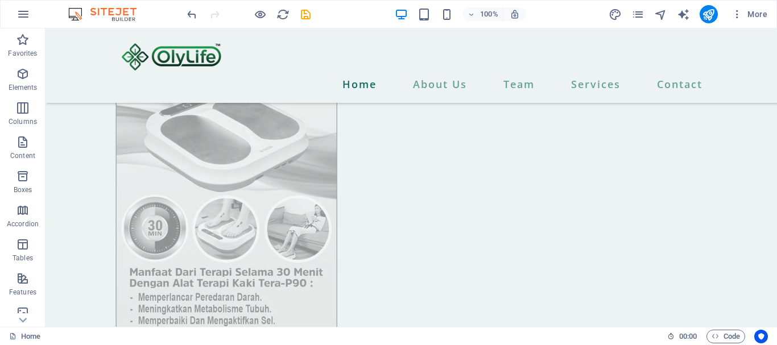
scroll to position [1538, 0]
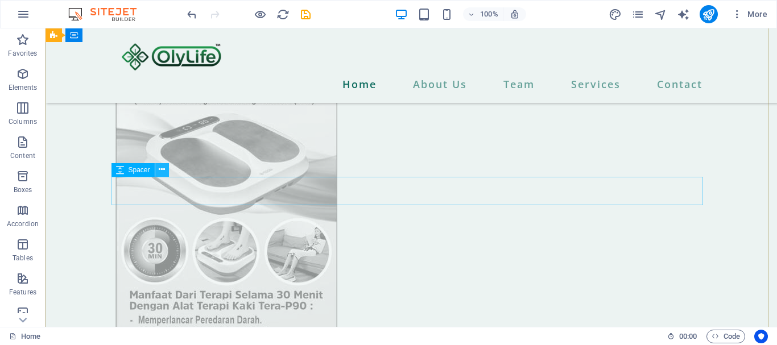
click at [159, 171] on icon at bounding box center [162, 170] width 6 height 12
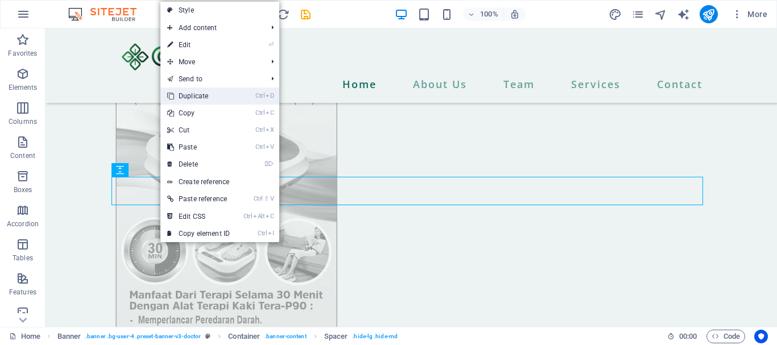
click at [195, 100] on link "Ctrl D Duplicate" at bounding box center [198, 96] width 76 height 17
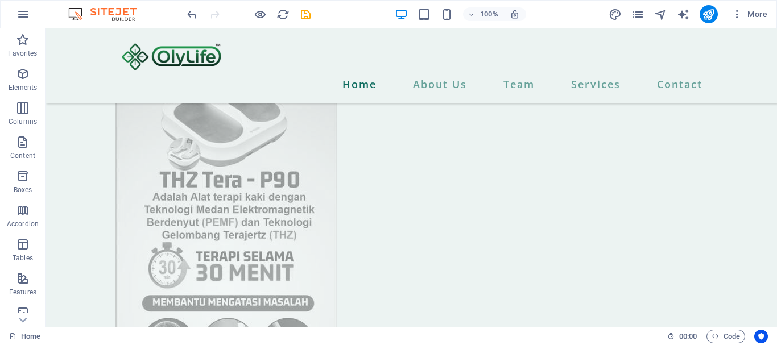
scroll to position [2098, 0]
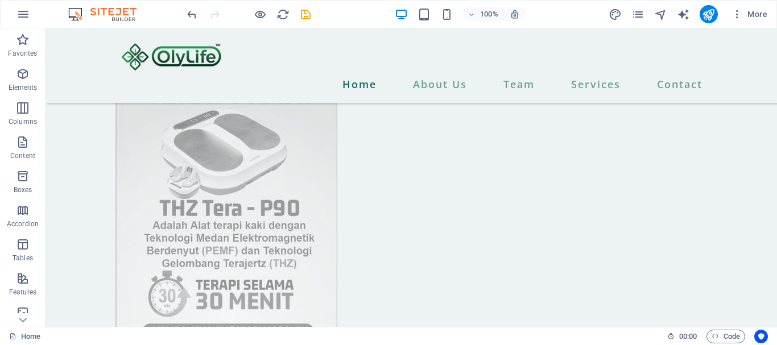
drag, startPoint x: 184, startPoint y: 229, endPoint x: 139, endPoint y: 241, distance: 46.9
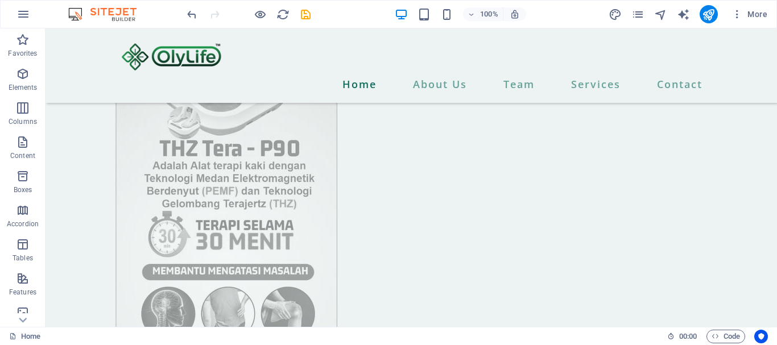
scroll to position [2135, 0]
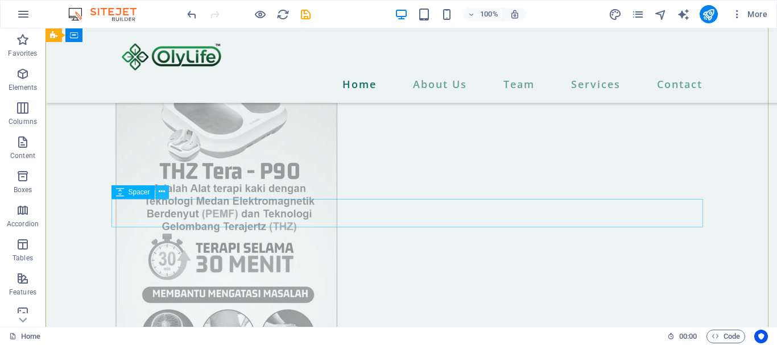
click at [161, 193] on icon at bounding box center [162, 192] width 6 height 12
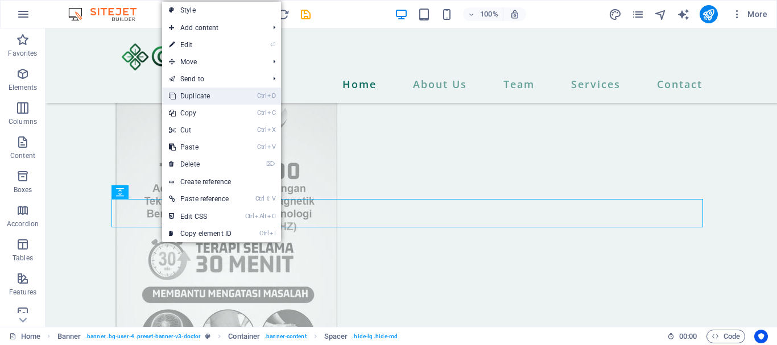
click at [202, 96] on link "Ctrl D Duplicate" at bounding box center [200, 96] width 76 height 17
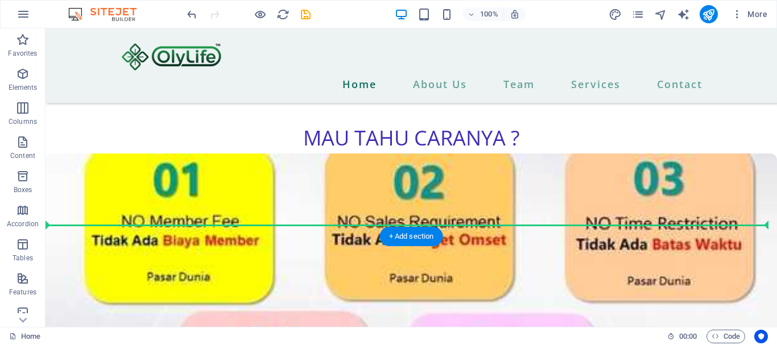
scroll to position [2916, 0]
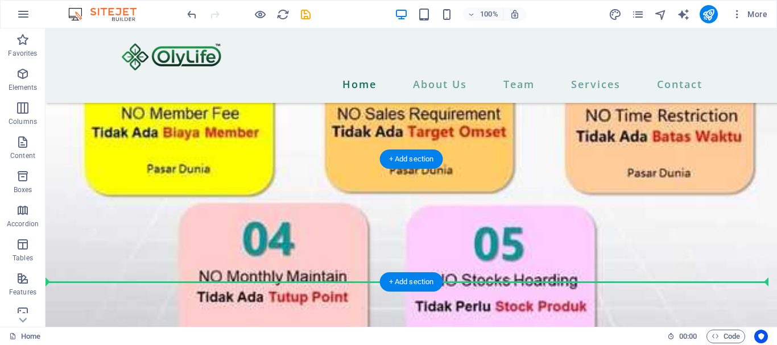
drag, startPoint x: 191, startPoint y: 249, endPoint x: 149, endPoint y: 281, distance: 52.8
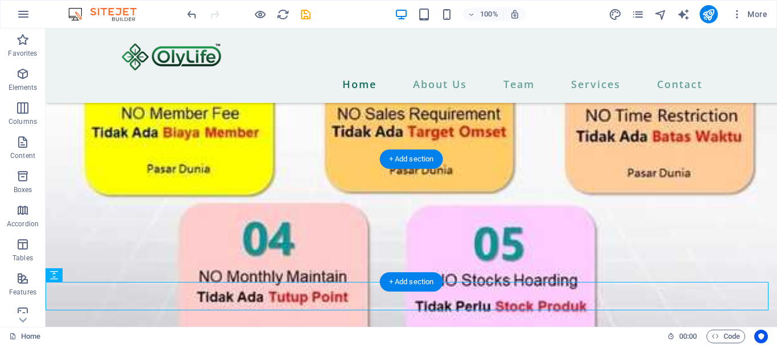
scroll to position [2888, 0]
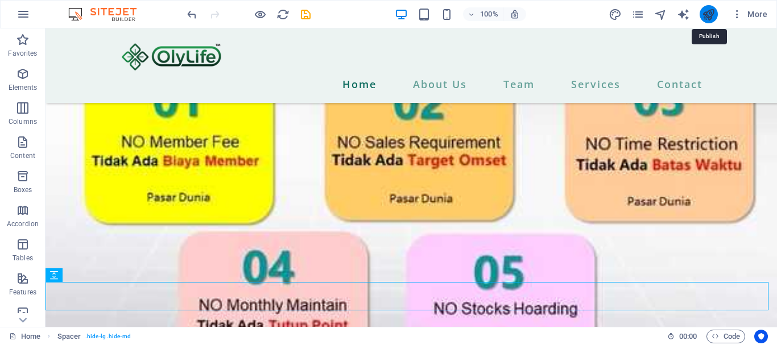
click at [710, 15] on icon "publish" at bounding box center [708, 14] width 13 height 13
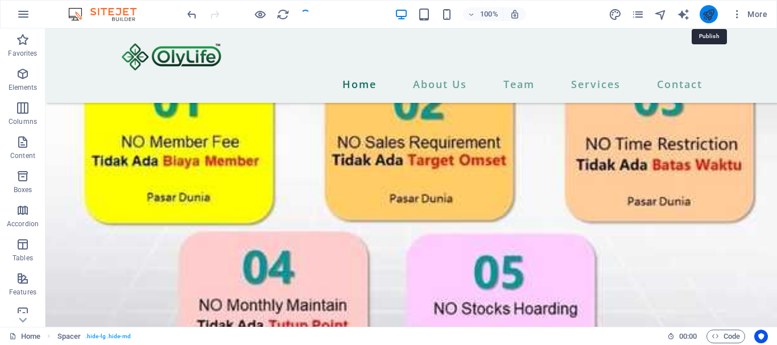
checkbox input "false"
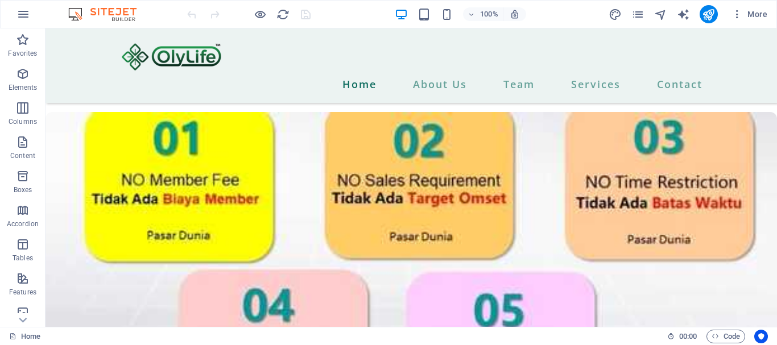
scroll to position [2819, 0]
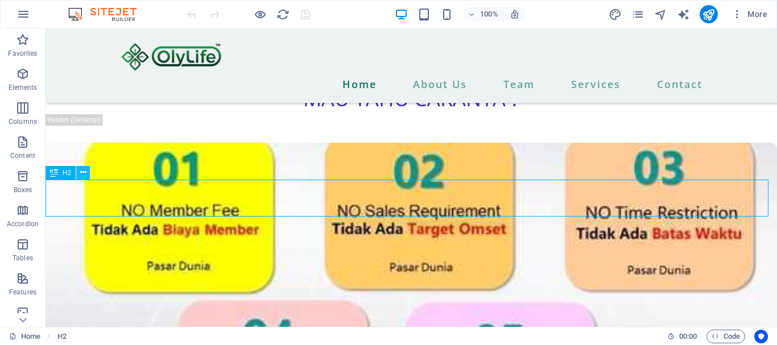
click at [83, 175] on icon at bounding box center [83, 173] width 6 height 12
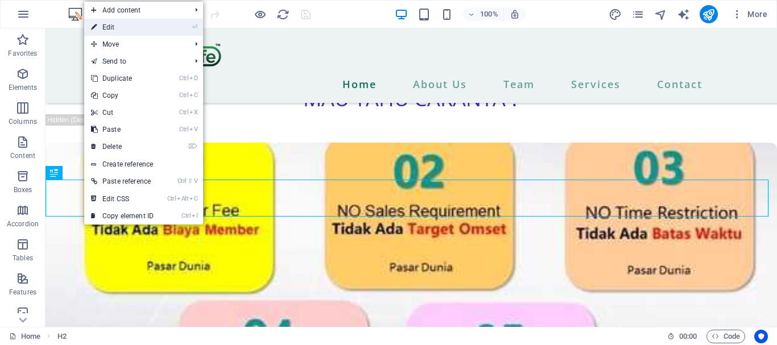
click at [116, 28] on link "⏎ Edit" at bounding box center [122, 27] width 76 height 17
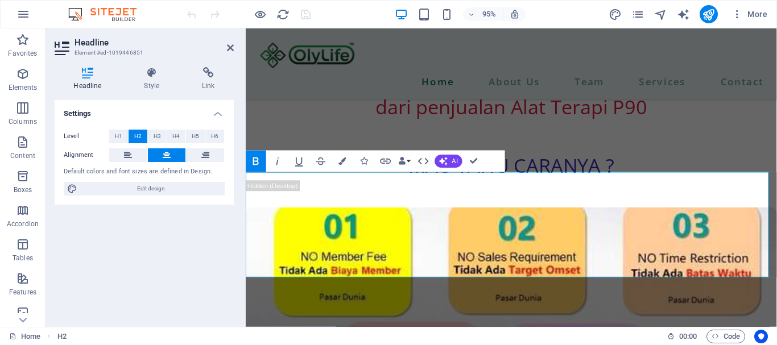
click at [712, 15] on icon "publish" at bounding box center [708, 14] width 13 height 13
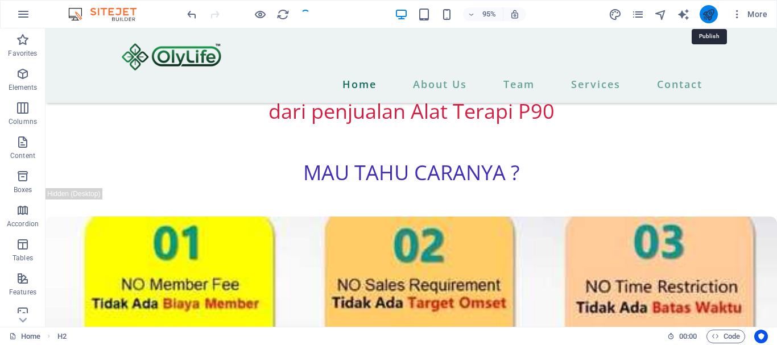
checkbox input "false"
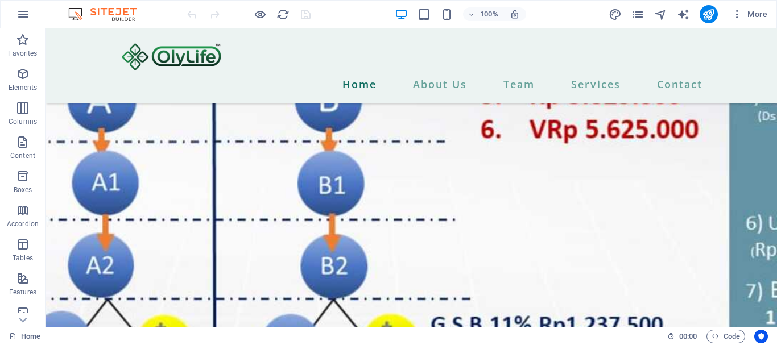
scroll to position [3849, 0]
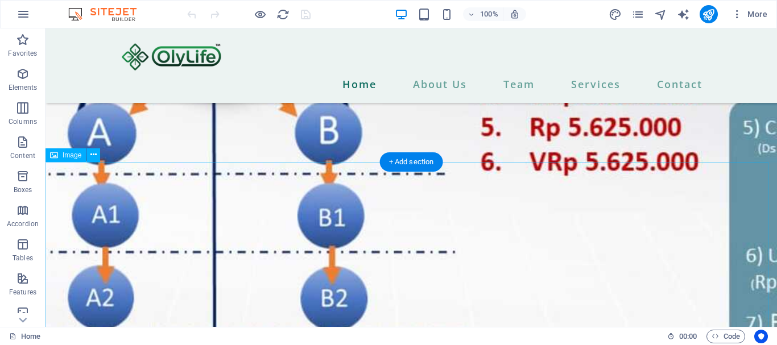
click at [623, 230] on figure at bounding box center [412, 300] width 732 height 732
click at [91, 156] on icon at bounding box center [93, 155] width 6 height 12
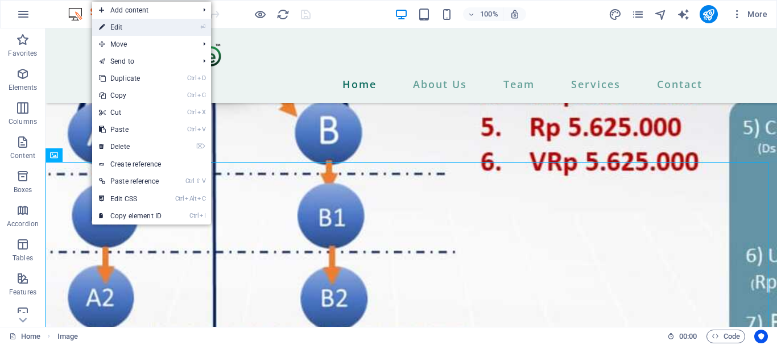
click at [112, 30] on link "⏎ Edit" at bounding box center [130, 27] width 76 height 17
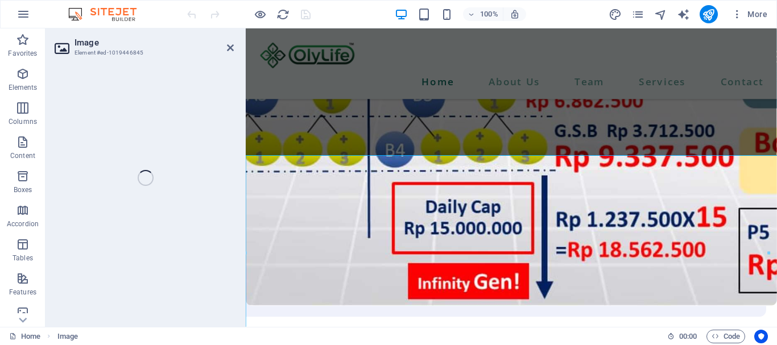
select select "%"
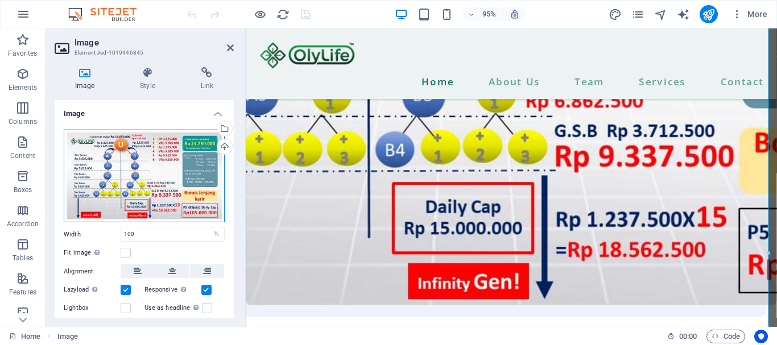
click at [199, 168] on div "Drag files here, click to choose files or select files from Files or our free s…" at bounding box center [144, 176] width 161 height 93
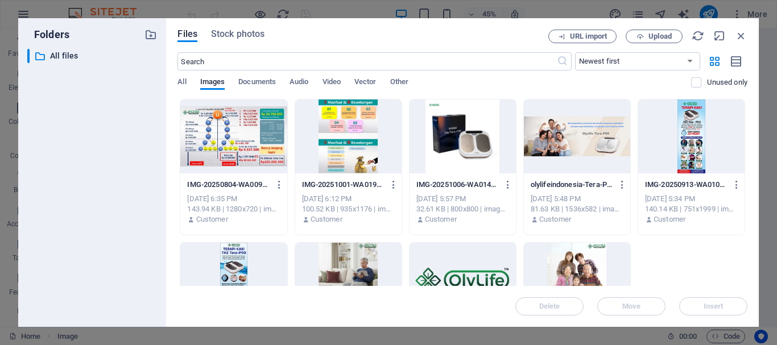
click at [250, 137] on div at bounding box center [233, 137] width 106 height 74
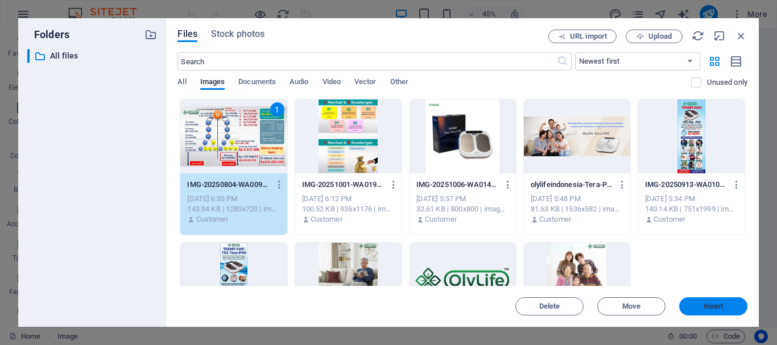
click at [704, 304] on span "Insert" at bounding box center [714, 306] width 20 height 7
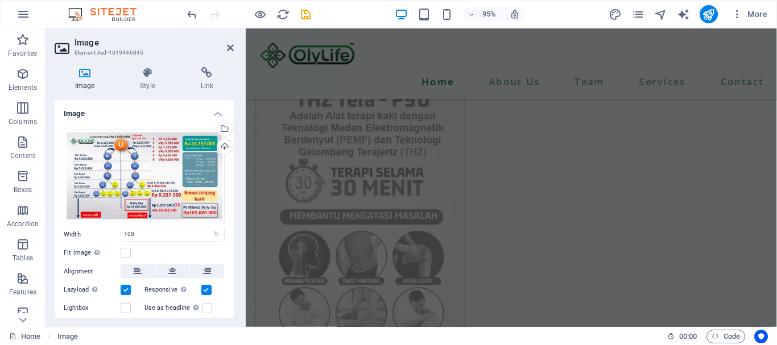
scroll to position [1921, 0]
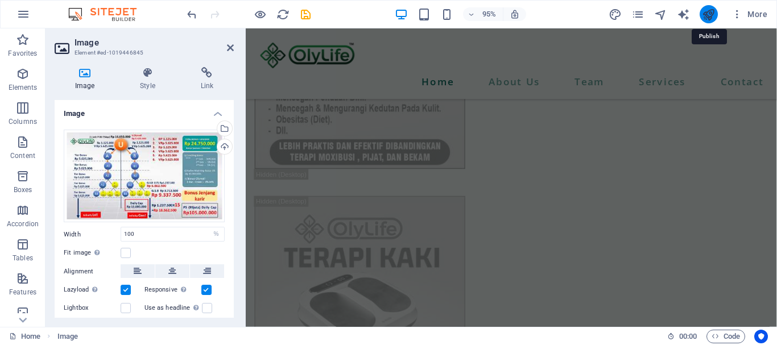
click at [706, 18] on icon "publish" at bounding box center [708, 14] width 13 height 13
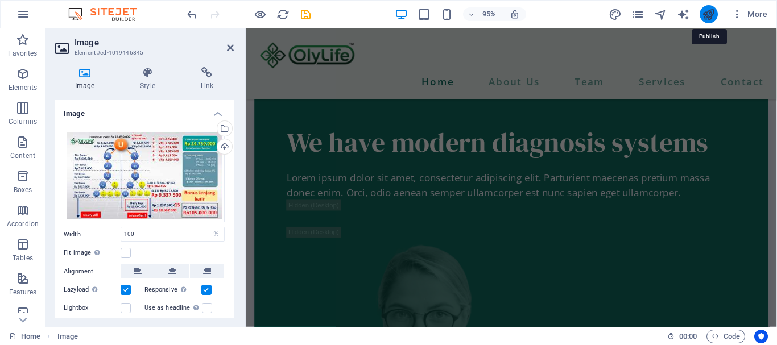
checkbox input "false"
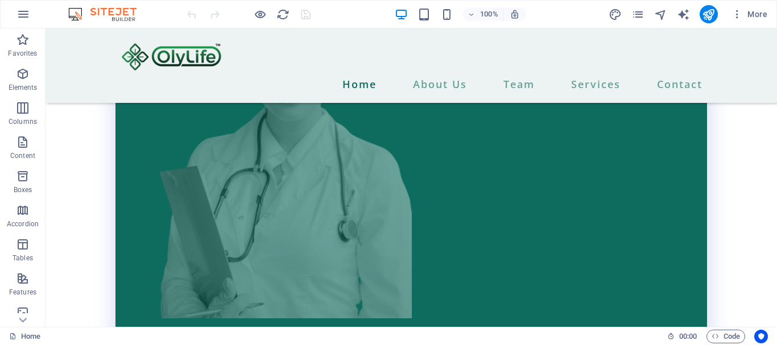
scroll to position [4564, 0]
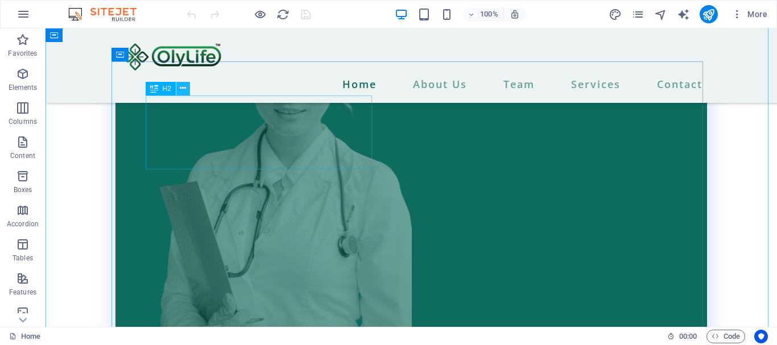
click at [179, 88] on button at bounding box center [183, 89] width 14 height 14
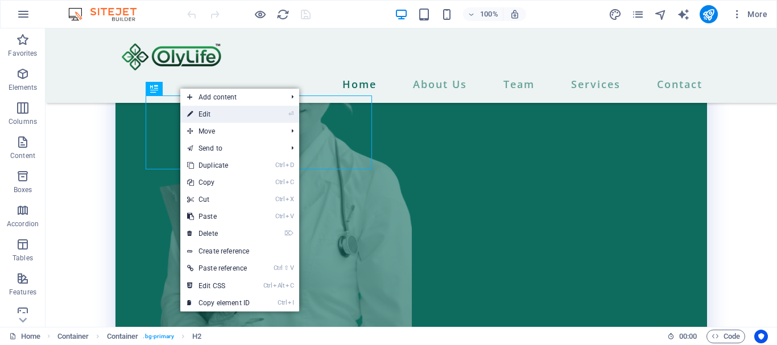
click at [203, 113] on link "⏎ Edit" at bounding box center [218, 114] width 76 height 17
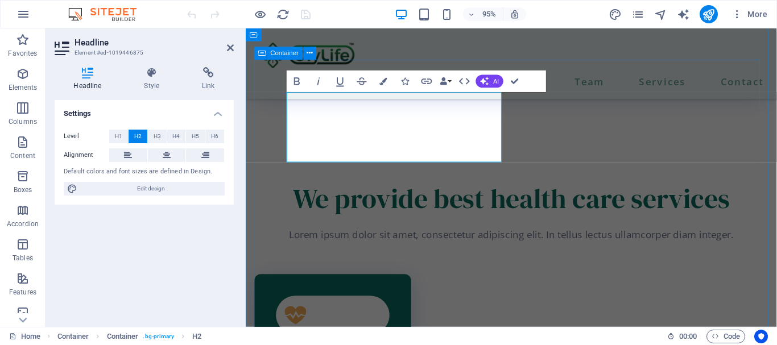
scroll to position [4294, 0]
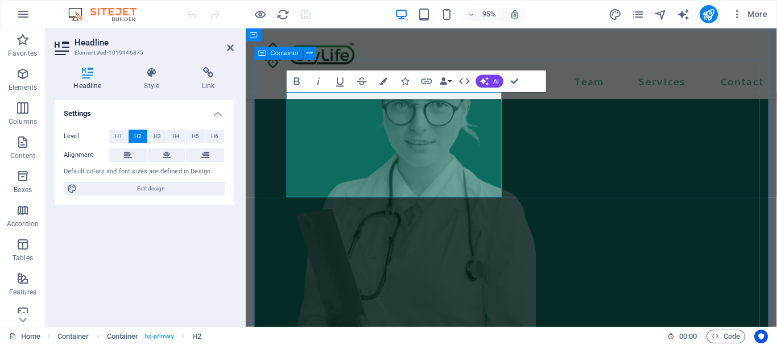
drag, startPoint x: 462, startPoint y: 160, endPoint x: 267, endPoint y: 156, distance: 194.7
click at [267, 156] on div "We have modern TECHNOLOGY systems Lorem ipsum dolor sit amet, consectetur adipi…" at bounding box center [525, 121] width 541 height 567
click at [447, 82] on button "Data Bindings" at bounding box center [445, 82] width 15 height 22
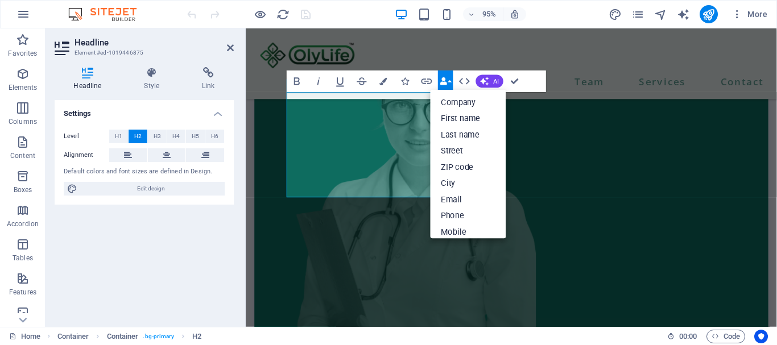
click at [444, 81] on icon "button" at bounding box center [443, 81] width 7 height 7
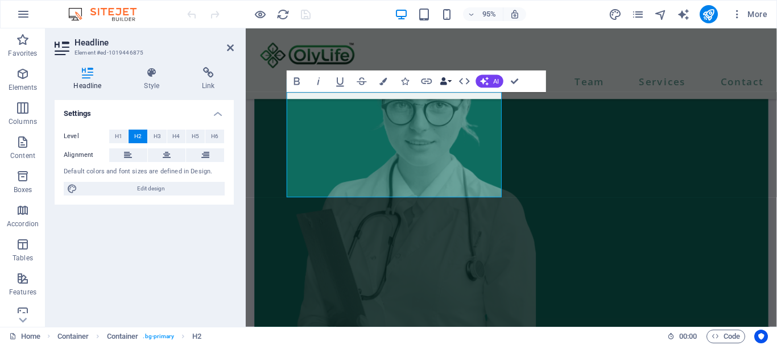
click at [444, 81] on icon "button" at bounding box center [443, 81] width 7 height 7
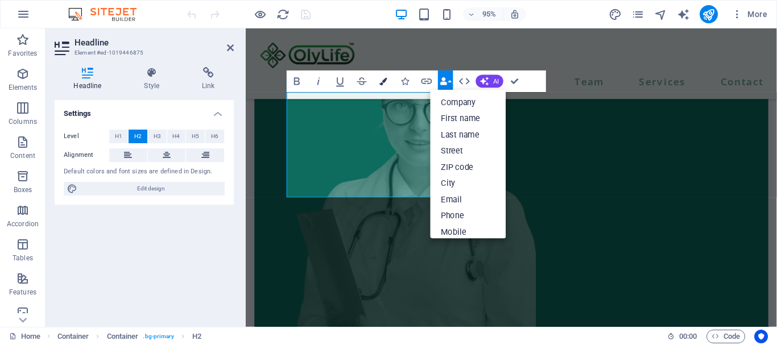
click at [385, 81] on icon "button" at bounding box center [383, 81] width 7 height 7
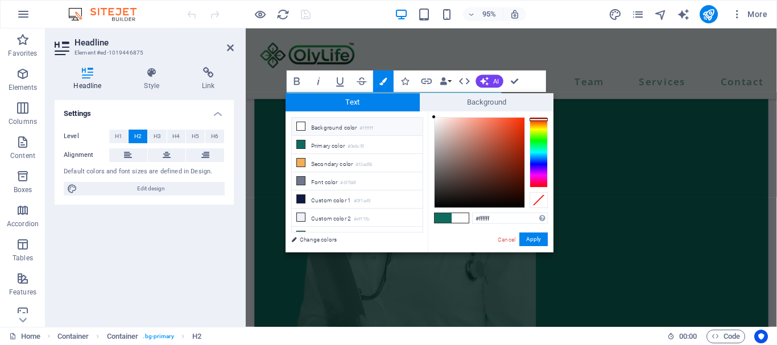
click at [542, 120] on div at bounding box center [539, 152] width 18 height 71
type input "#d54a2a"
click at [506, 132] on div at bounding box center [480, 163] width 90 height 90
click at [460, 220] on span at bounding box center [460, 218] width 17 height 10
click at [534, 238] on button "Apply" at bounding box center [534, 240] width 28 height 14
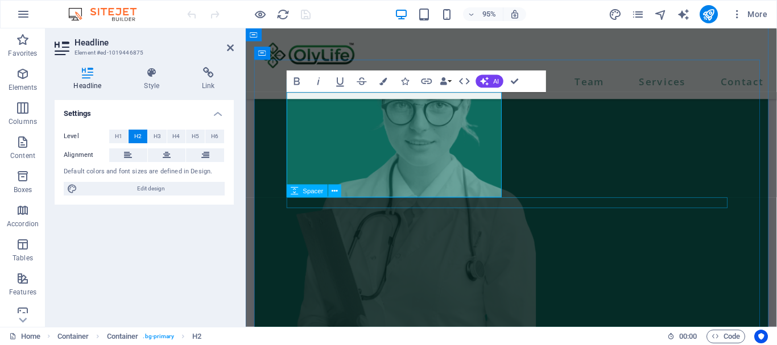
drag, startPoint x: 649, startPoint y: 211, endPoint x: 811, endPoint y: 199, distance: 163.2
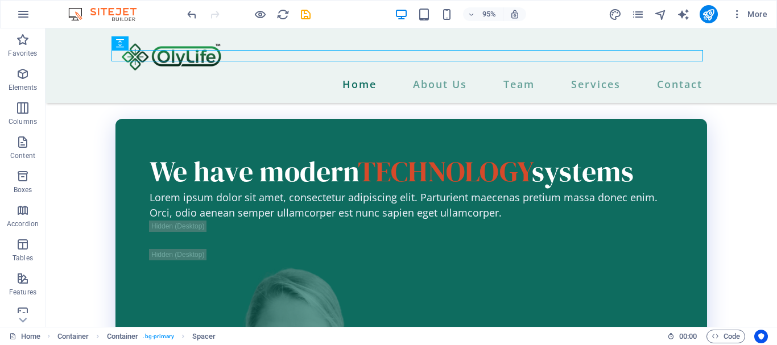
scroll to position [4575, 0]
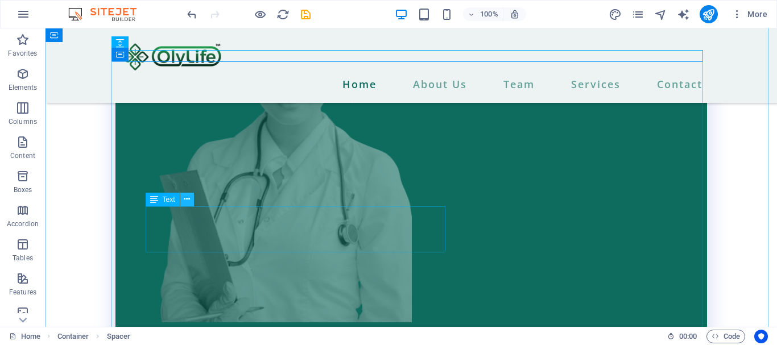
click at [188, 196] on icon at bounding box center [187, 199] width 6 height 12
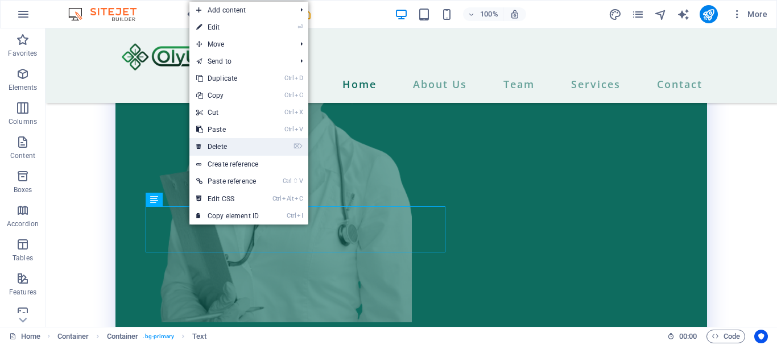
click at [222, 150] on link "⌦ Delete" at bounding box center [227, 146] width 76 height 17
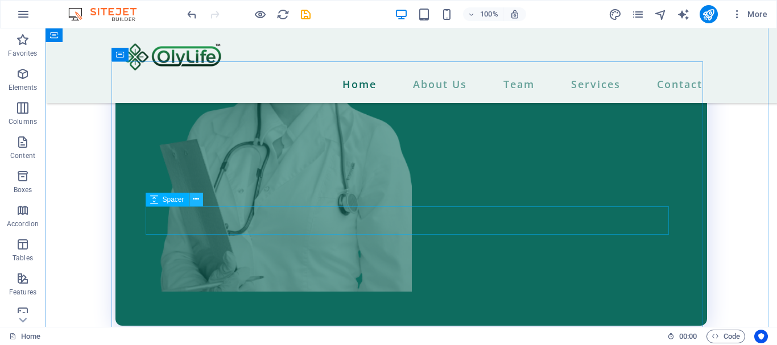
click at [195, 197] on icon at bounding box center [196, 199] width 6 height 12
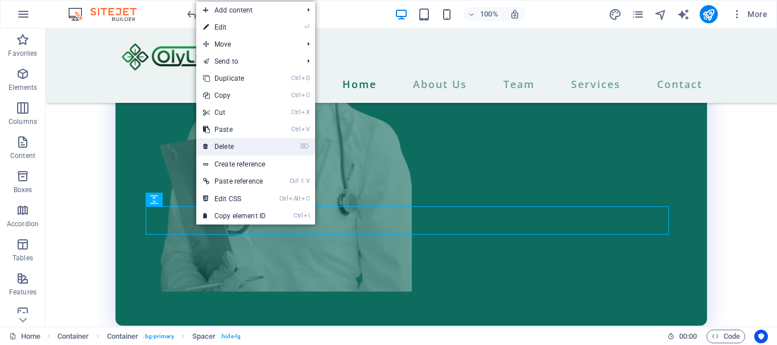
click at [232, 146] on link "⌦ Delete" at bounding box center [234, 146] width 76 height 17
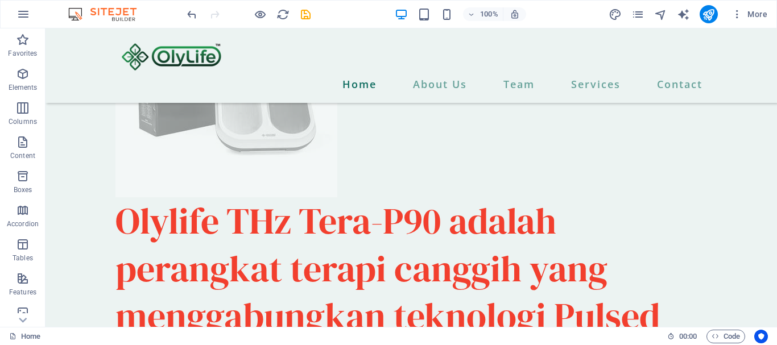
scroll to position [0, 0]
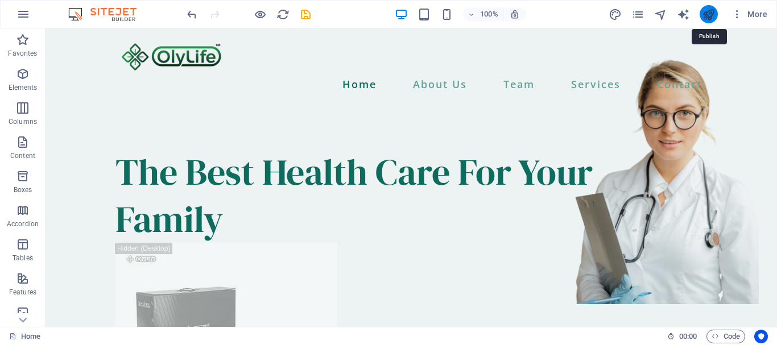
click at [706, 13] on icon "publish" at bounding box center [708, 14] width 13 height 13
checkbox input "false"
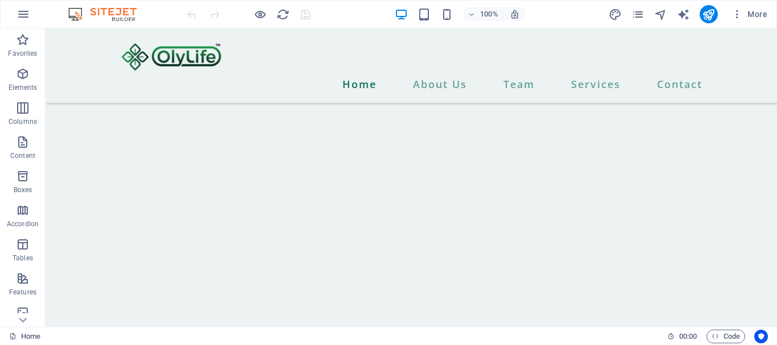
scroll to position [6954, 0]
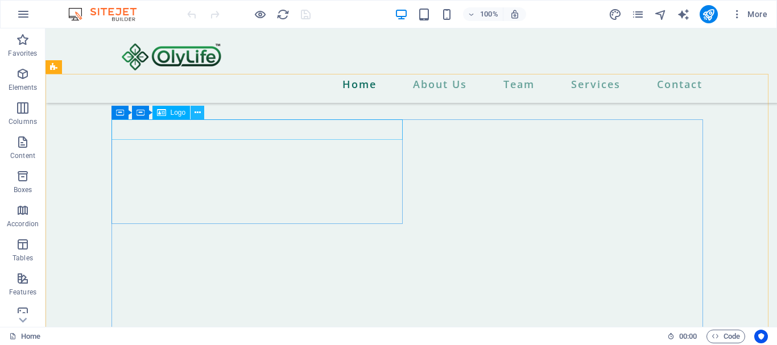
click at [196, 113] on icon at bounding box center [198, 113] width 6 height 12
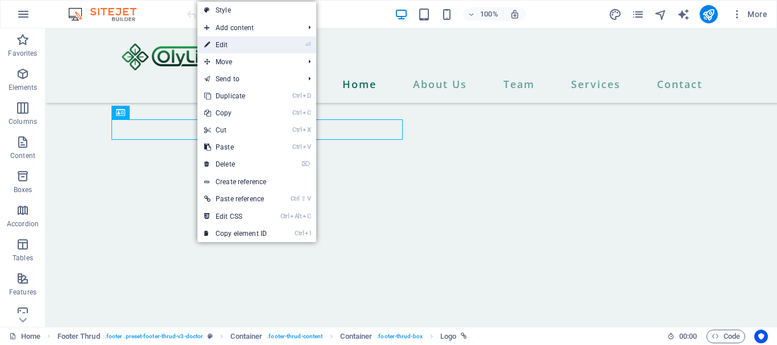
click at [224, 46] on link "⏎ Edit" at bounding box center [235, 44] width 76 height 17
select select "px"
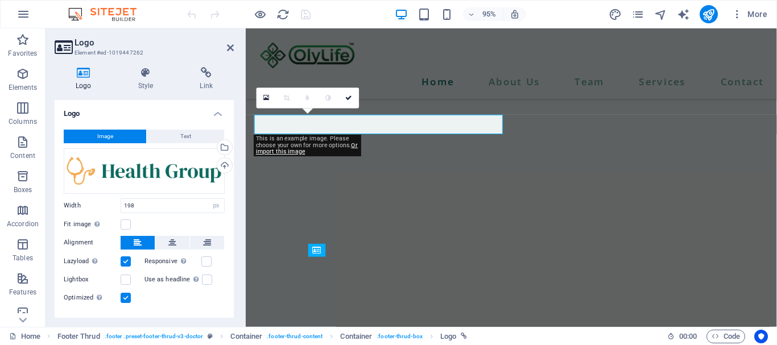
scroll to position [6804, 0]
click at [183, 178] on div "Drag files here, click to choose files or select files from Files or our free s…" at bounding box center [144, 172] width 161 height 46
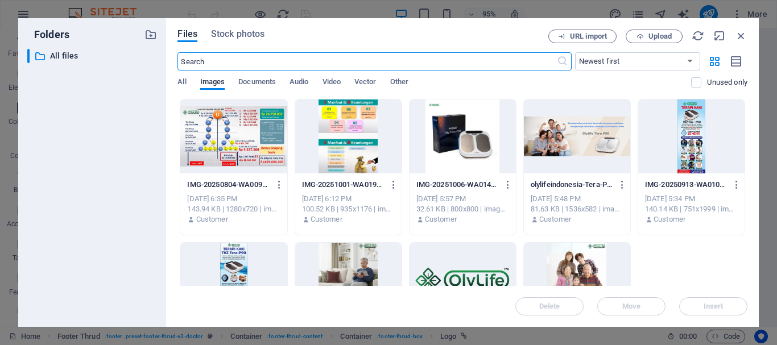
scroll to position [6610, 0]
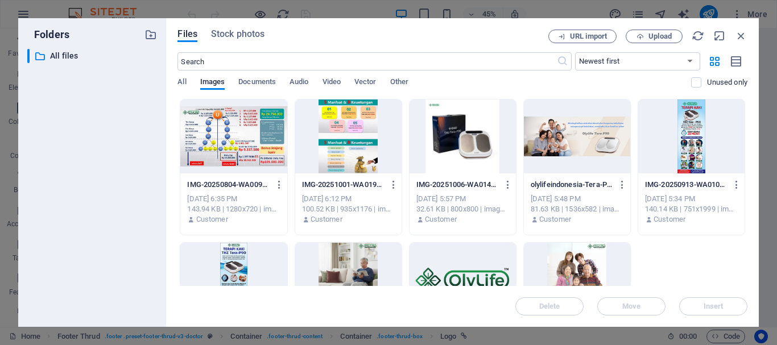
click at [439, 275] on div at bounding box center [463, 280] width 106 height 74
click at [724, 306] on span "Insert" at bounding box center [713, 306] width 59 height 7
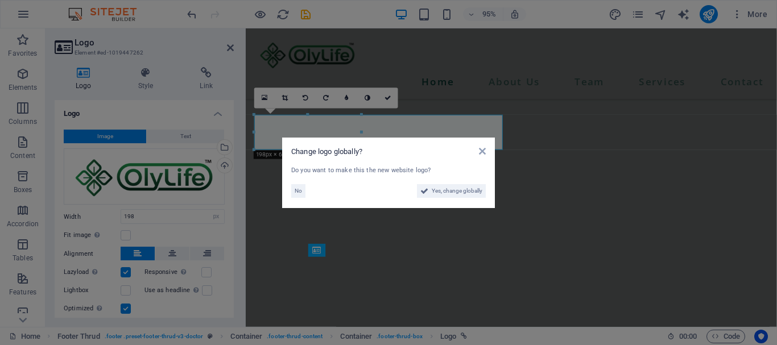
scroll to position [6804, 0]
click at [433, 191] on span "Yes, change globally" at bounding box center [457, 191] width 51 height 14
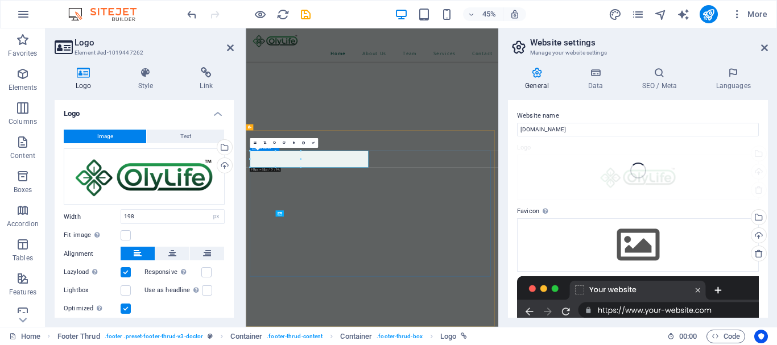
scroll to position [6626, 0]
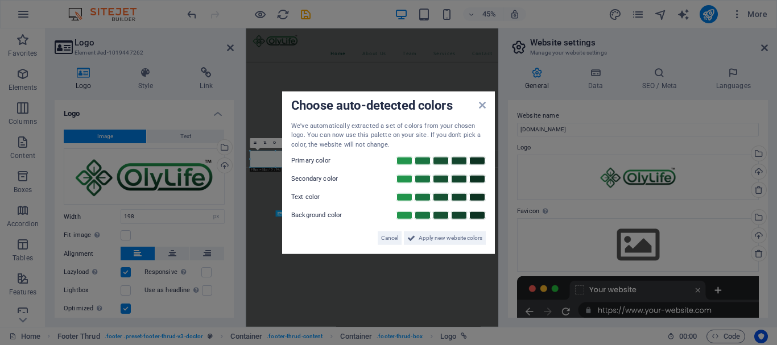
click at [716, 172] on aside "Choose auto-detected colors We've automatically extracted a set of colors from …" at bounding box center [388, 172] width 777 height 345
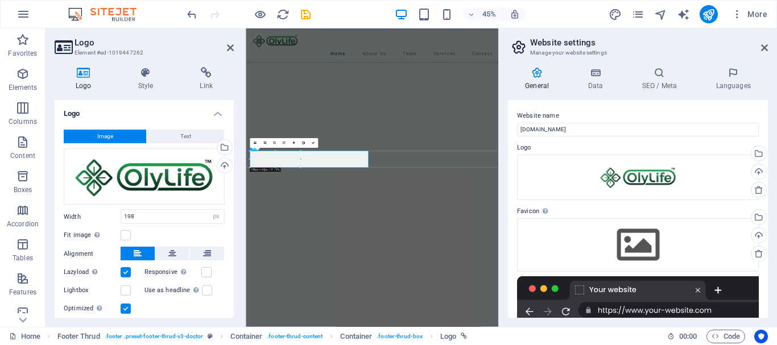
click at [191, 109] on h4 "Logo" at bounding box center [144, 110] width 179 height 20
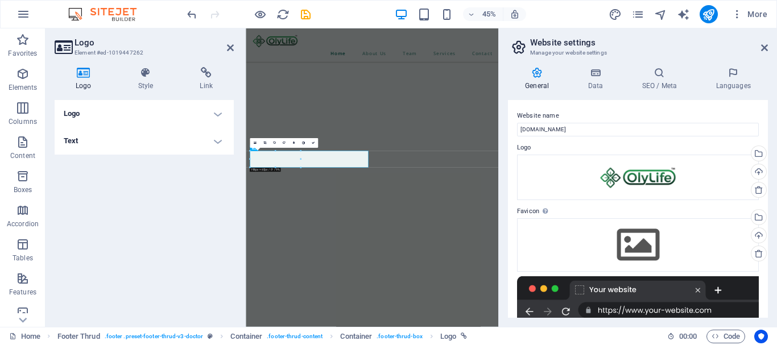
click at [715, 145] on label "Logo" at bounding box center [638, 148] width 242 height 14
click at [193, 62] on div "Logo Style Link Logo Image Text Drag files here, click to choose files or selec…" at bounding box center [144, 192] width 197 height 269
click at [229, 49] on icon at bounding box center [230, 47] width 7 height 9
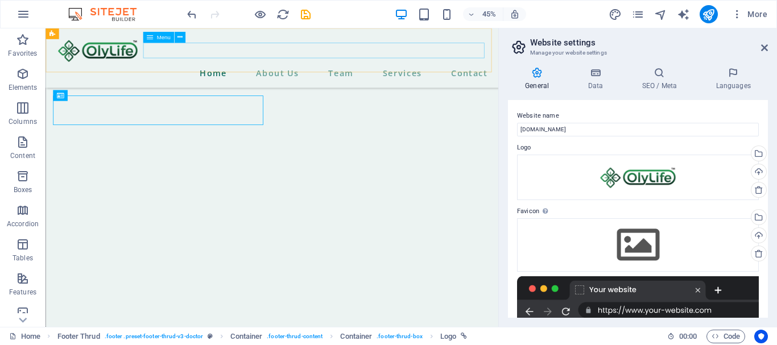
scroll to position [6799, 0]
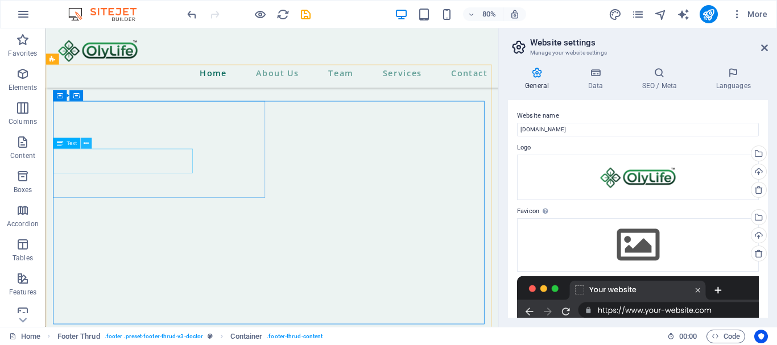
click at [86, 143] on icon at bounding box center [86, 144] width 5 height 10
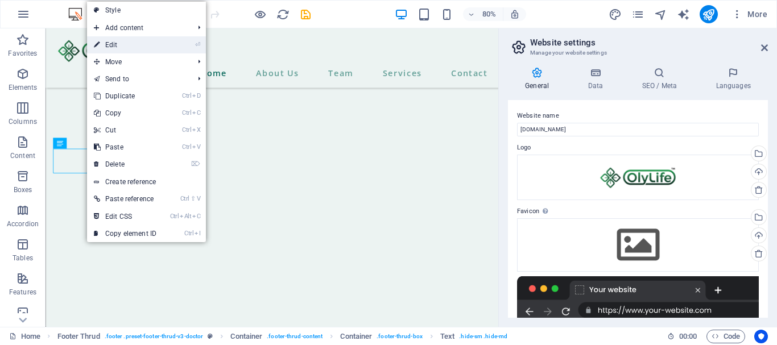
click at [110, 47] on link "⏎ Edit" at bounding box center [125, 44] width 76 height 17
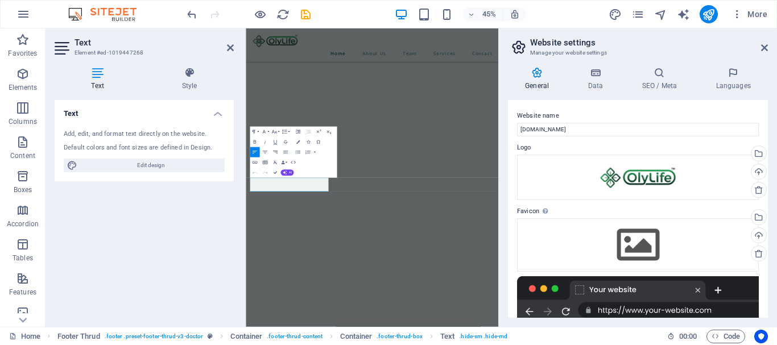
scroll to position [6626, 0]
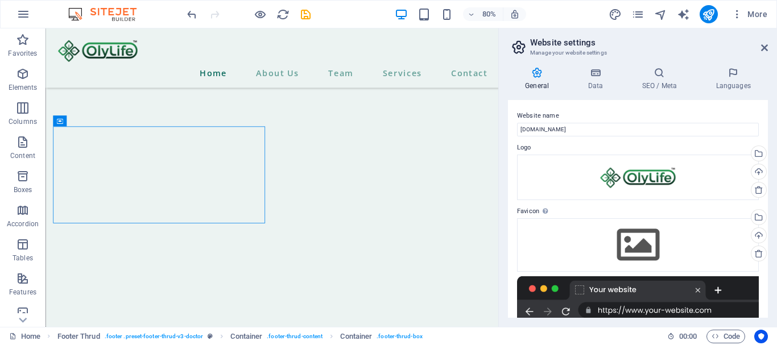
scroll to position [6767, 0]
click at [93, 150] on icon at bounding box center [93, 151] width 5 height 10
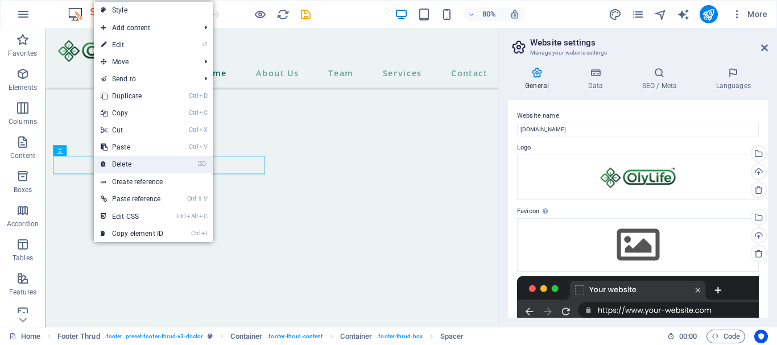
click at [133, 166] on link "⌦ Delete" at bounding box center [132, 164] width 76 height 17
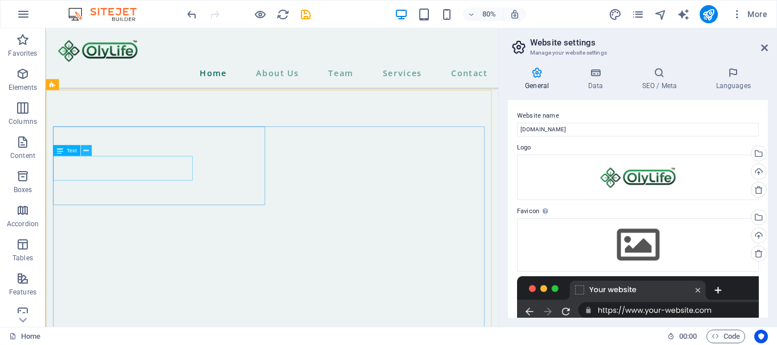
click at [86, 150] on icon at bounding box center [86, 151] width 5 height 10
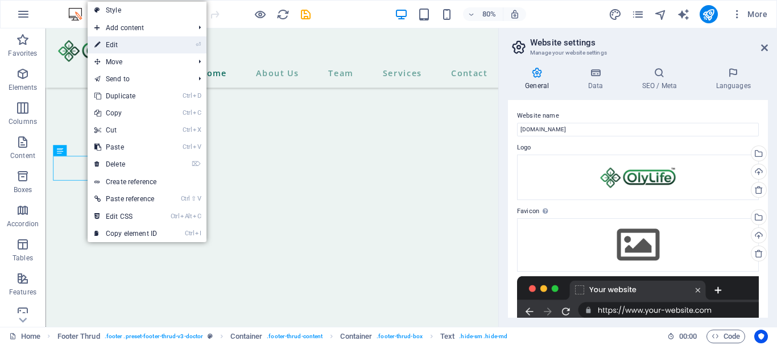
click at [114, 47] on link "⏎ Edit" at bounding box center [126, 44] width 76 height 17
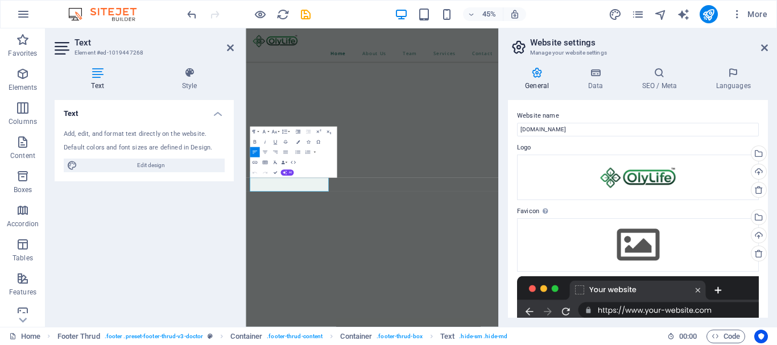
click at [168, 222] on div "Text Add, edit, and format text directly on the website. Default colors and fon…" at bounding box center [144, 209] width 179 height 218
click at [568, 233] on div "Drag files here, click to choose files or select files from Files or our free s…" at bounding box center [638, 245] width 242 height 53
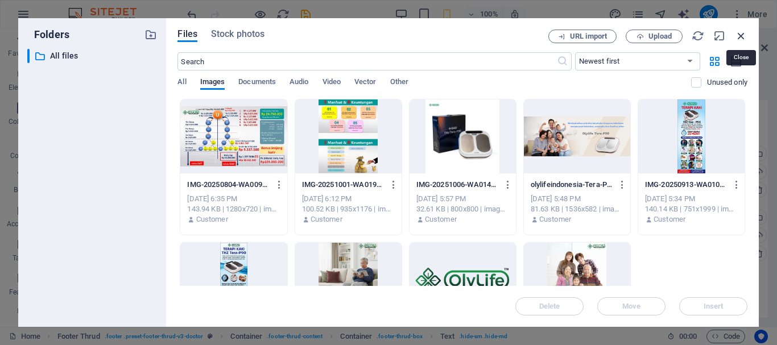
click at [744, 34] on icon "button" at bounding box center [741, 36] width 13 height 13
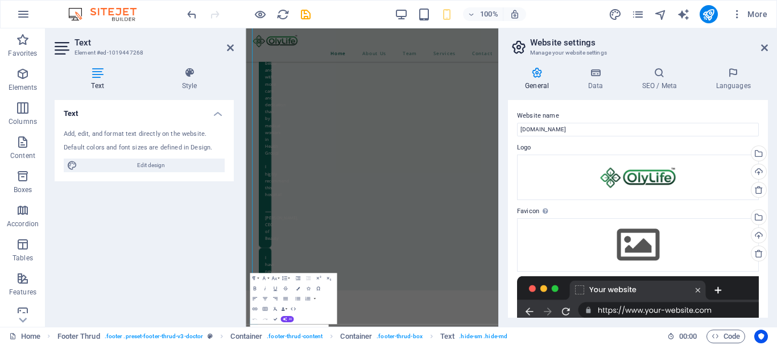
scroll to position [6277, 0]
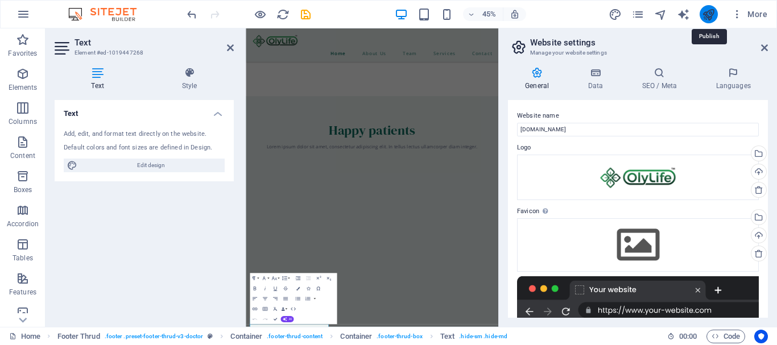
click at [711, 13] on icon "publish" at bounding box center [708, 14] width 13 height 13
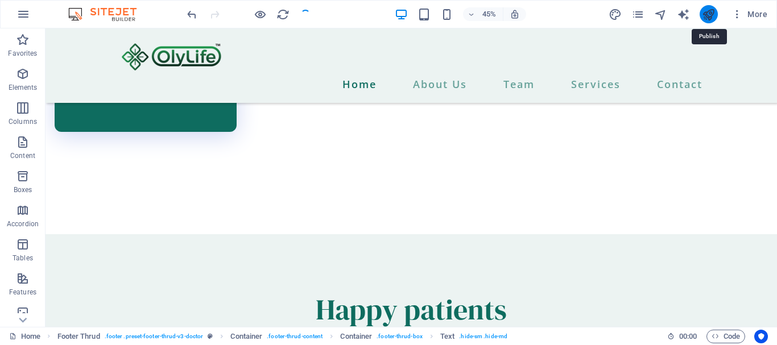
checkbox input "false"
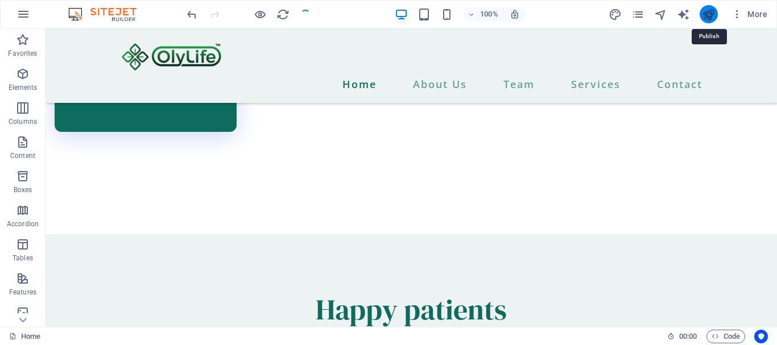
scroll to position [6911, 0]
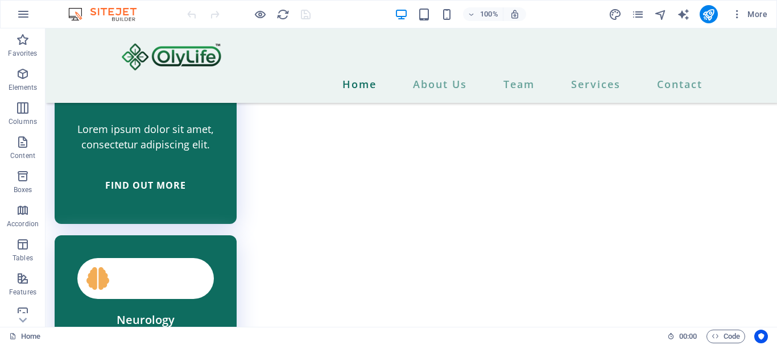
scroll to position [5295, 0]
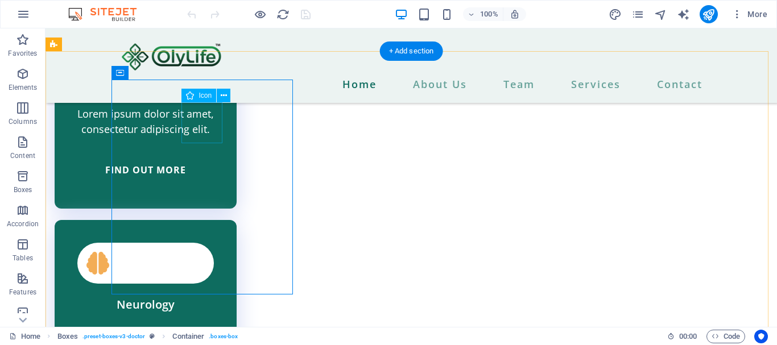
click at [221, 96] on icon at bounding box center [224, 96] width 6 height 12
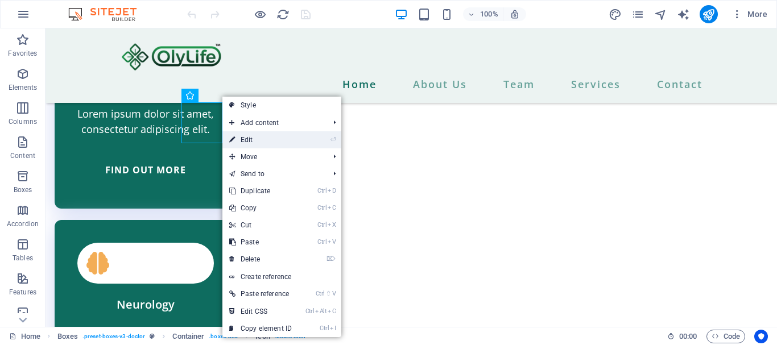
click at [244, 136] on link "⏎ Edit" at bounding box center [261, 139] width 76 height 17
select select "xMidYMid"
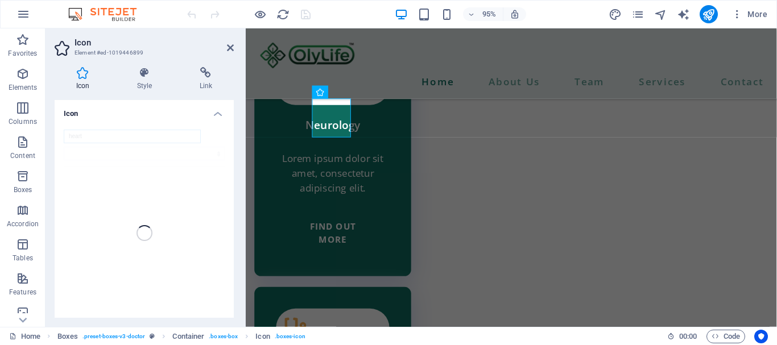
scroll to position [5025, 0]
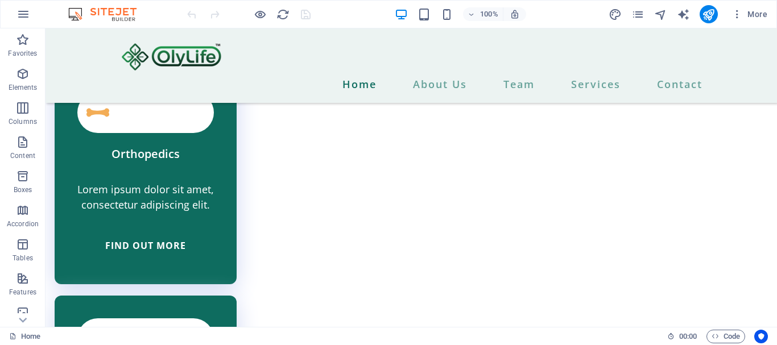
scroll to position [5234, 0]
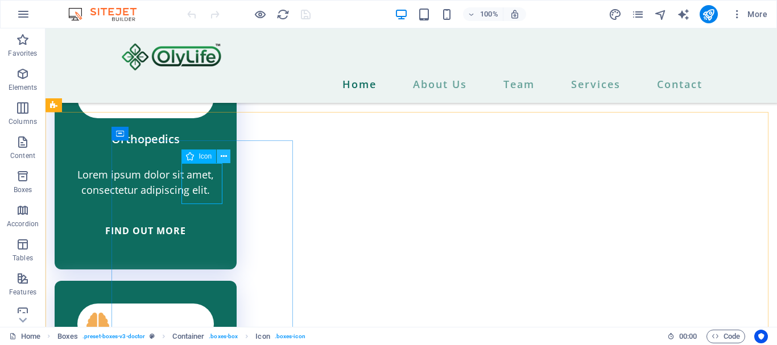
click at [217, 154] on button at bounding box center [224, 157] width 14 height 14
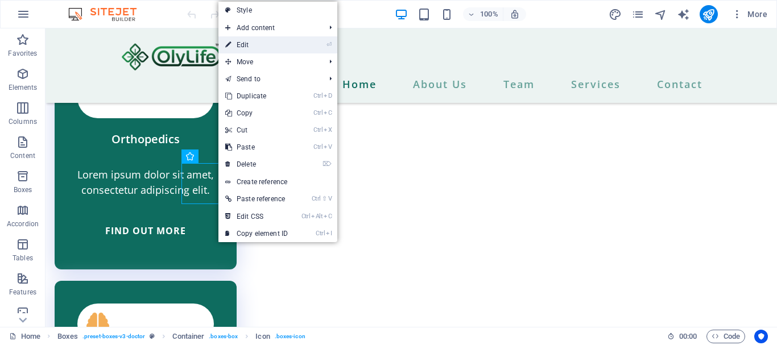
click at [250, 45] on link "⏎ Edit" at bounding box center [257, 44] width 76 height 17
select select "xMidYMid"
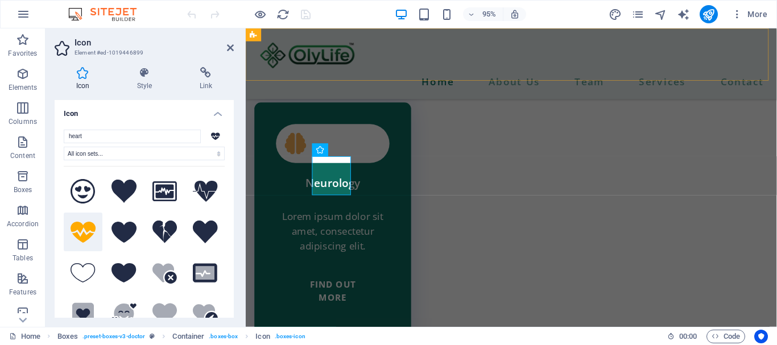
scroll to position [4965, 0]
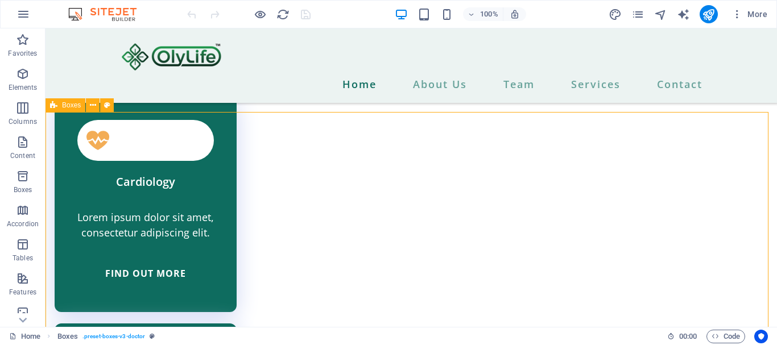
scroll to position [5234, 0]
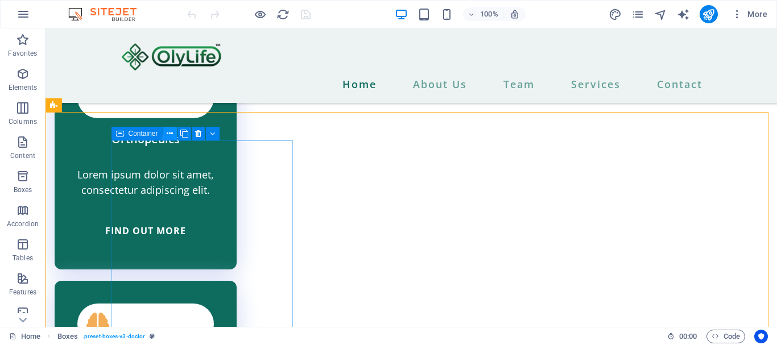
click at [167, 131] on icon at bounding box center [170, 134] width 6 height 12
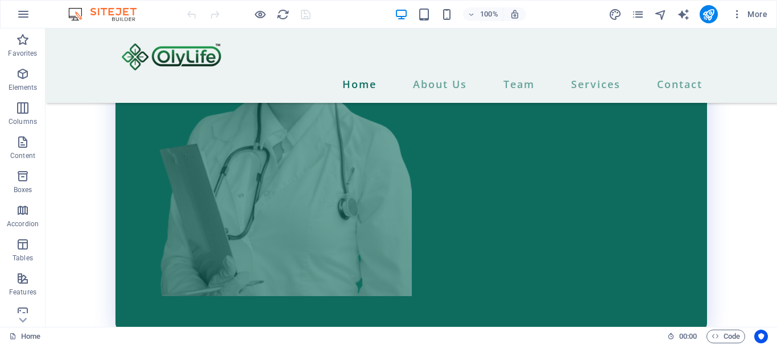
scroll to position [4519, 0]
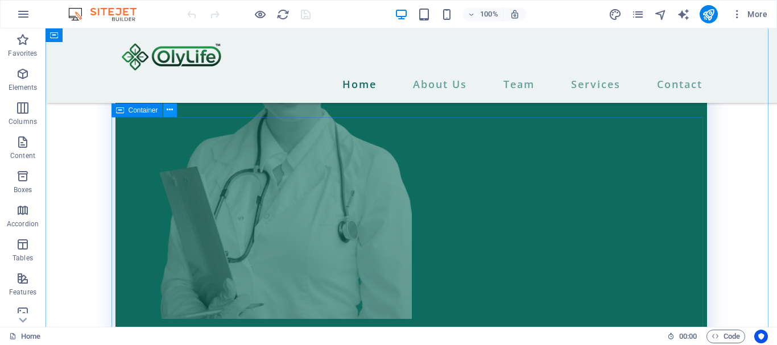
click at [172, 108] on icon at bounding box center [170, 110] width 6 height 12
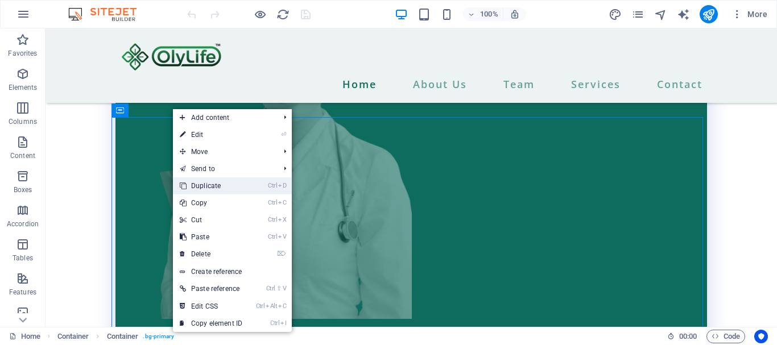
click at [219, 183] on link "Ctrl D Duplicate" at bounding box center [211, 186] width 76 height 17
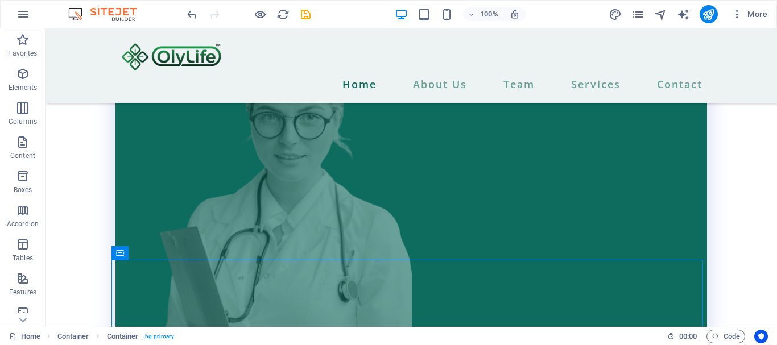
scroll to position [4909, 0]
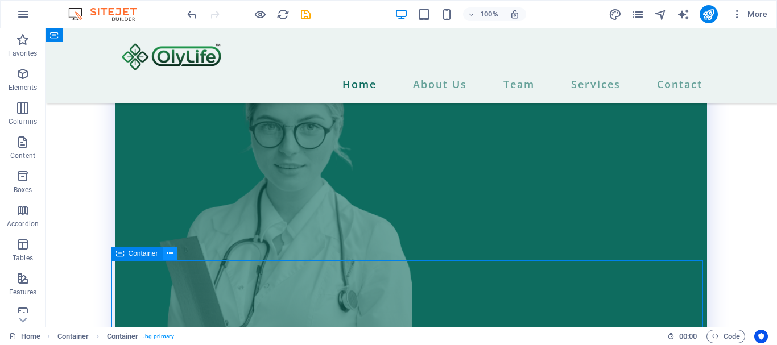
click at [168, 255] on icon at bounding box center [170, 254] width 6 height 12
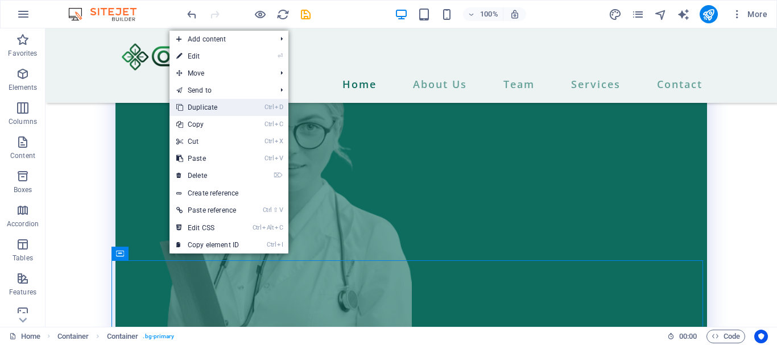
drag, startPoint x: 208, startPoint y: 110, endPoint x: 163, endPoint y: 81, distance: 54.0
click at [208, 109] on link "Ctrl D Duplicate" at bounding box center [208, 107] width 76 height 17
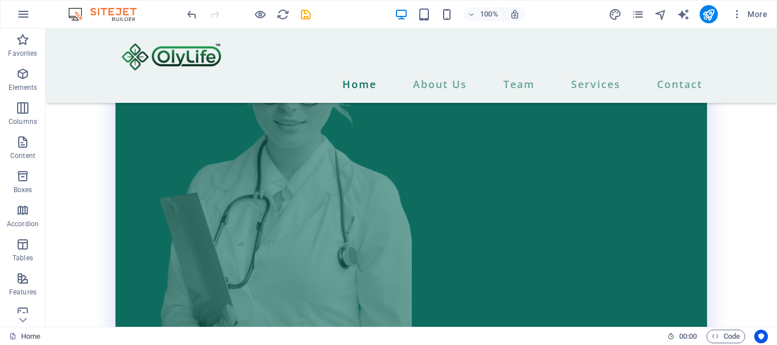
scroll to position [4516, 0]
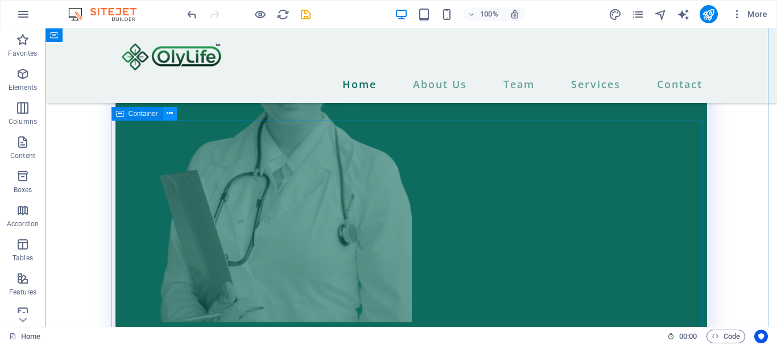
click at [168, 113] on icon at bounding box center [170, 114] width 6 height 12
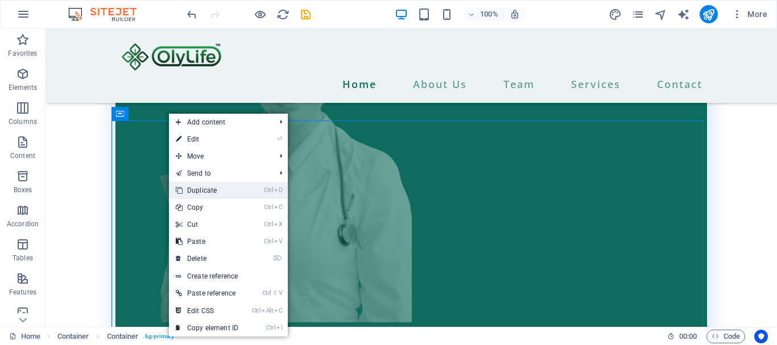
click at [215, 188] on link "Ctrl D Duplicate" at bounding box center [207, 190] width 76 height 17
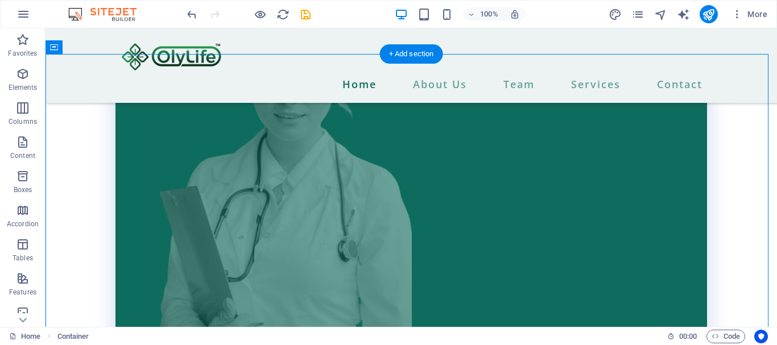
scroll to position [4504, 0]
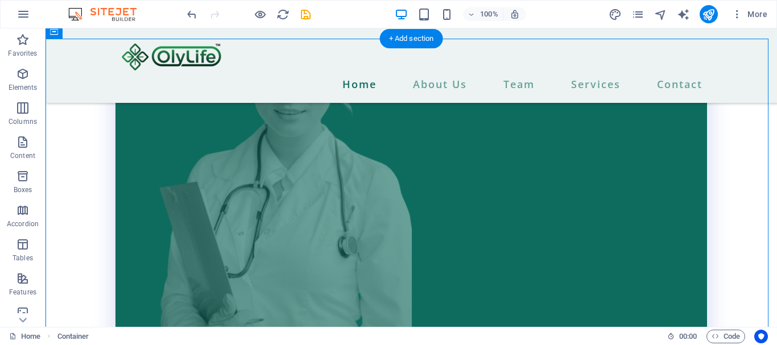
drag, startPoint x: 167, startPoint y: 125, endPoint x: 759, endPoint y: 264, distance: 608.0
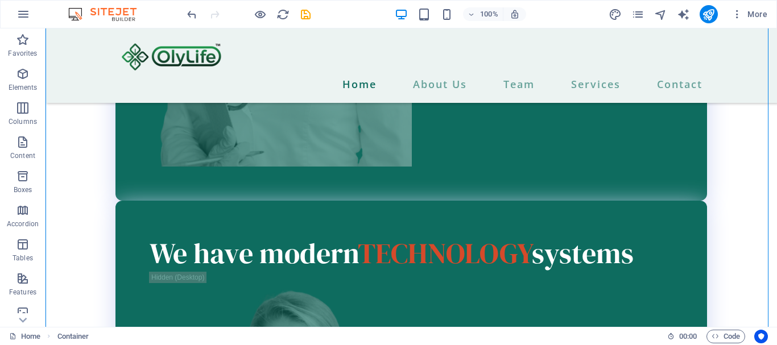
scroll to position [4709, 0]
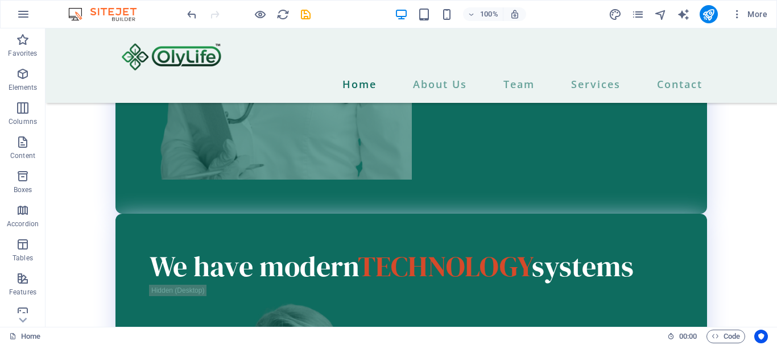
scroll to position [5050, 0]
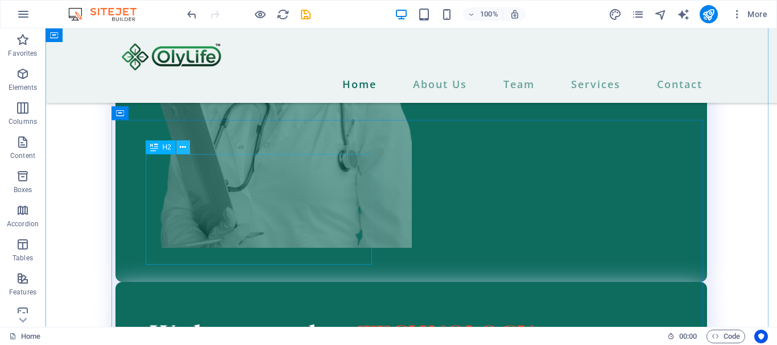
click at [184, 147] on icon at bounding box center [183, 148] width 6 height 12
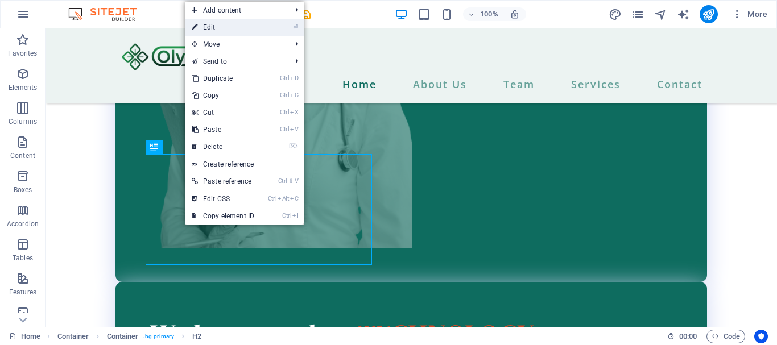
click at [207, 27] on link "⏎ Edit" at bounding box center [223, 27] width 76 height 17
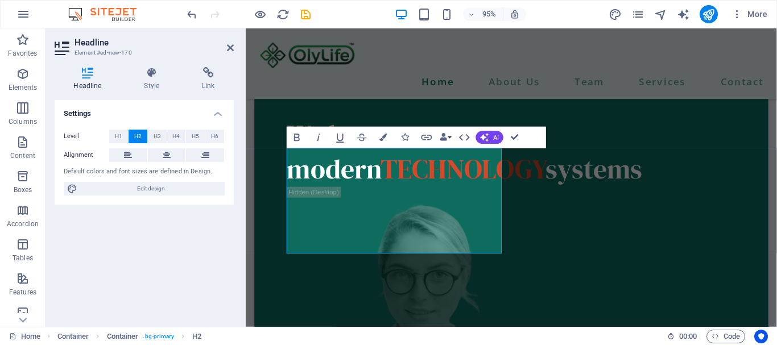
scroll to position [4780, 0]
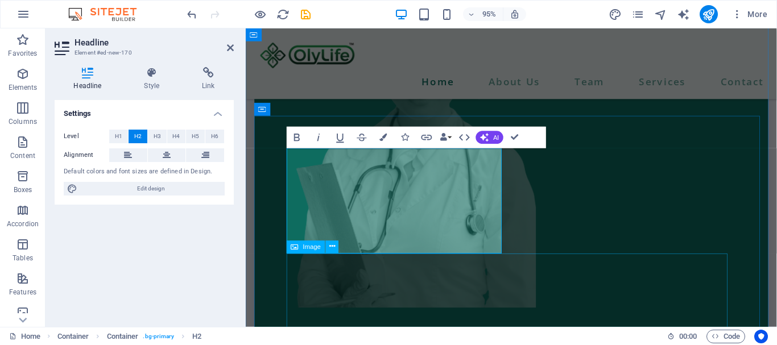
click at [462, 317] on figure at bounding box center [525, 145] width 473 height 355
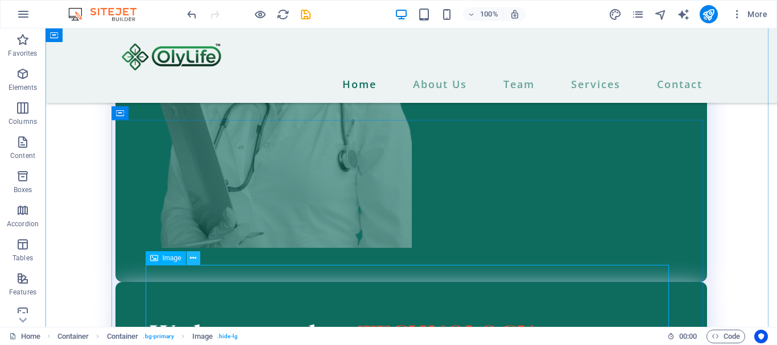
click at [192, 256] on icon at bounding box center [193, 259] width 6 height 12
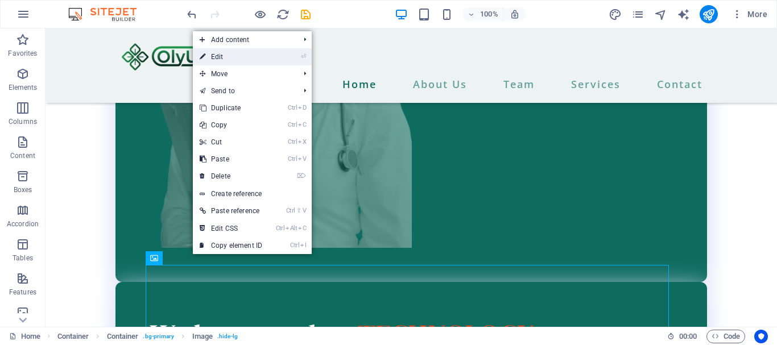
click at [221, 55] on link "⏎ Edit" at bounding box center [231, 56] width 76 height 17
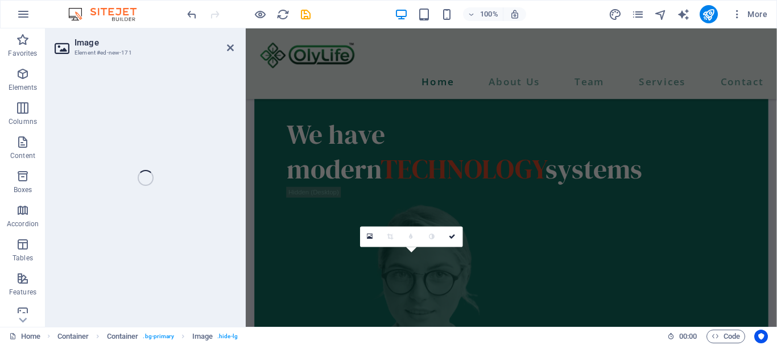
select select "px"
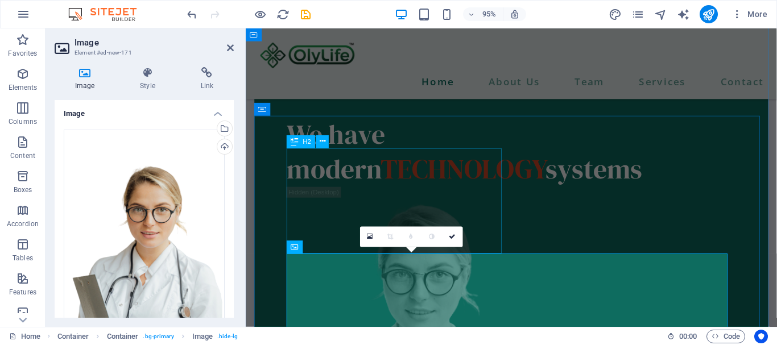
scroll to position [4780, 0]
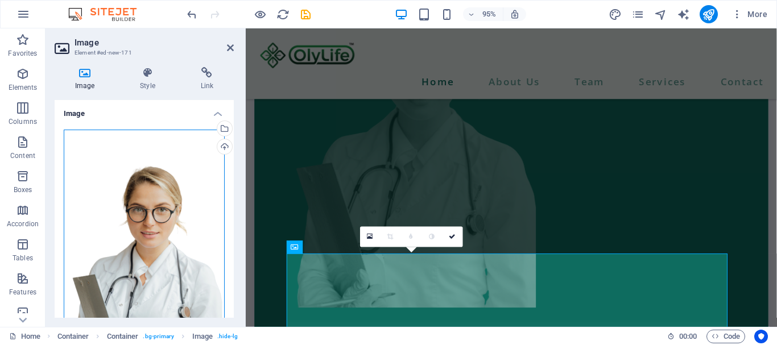
click at [144, 216] on div "Drag files here, click to choose files or select files from Files or our free s…" at bounding box center [144, 249] width 161 height 239
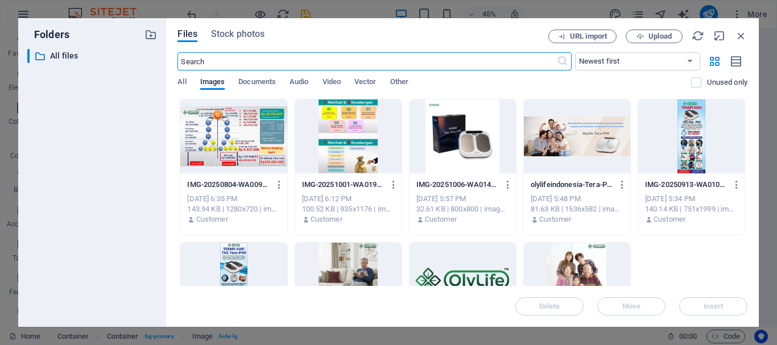
scroll to position [4784, 0]
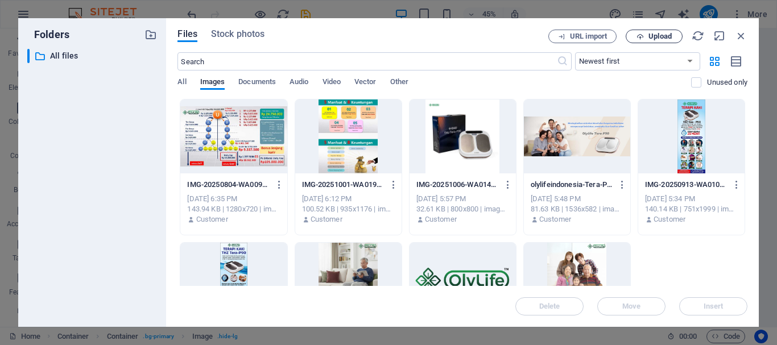
click at [653, 33] on span "Upload" at bounding box center [660, 36] width 23 height 7
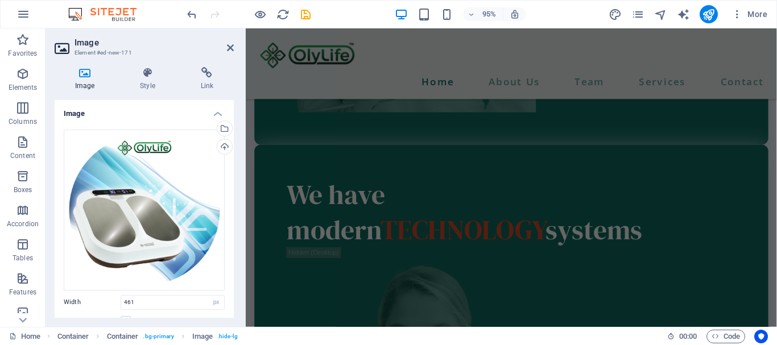
scroll to position [5552, 0]
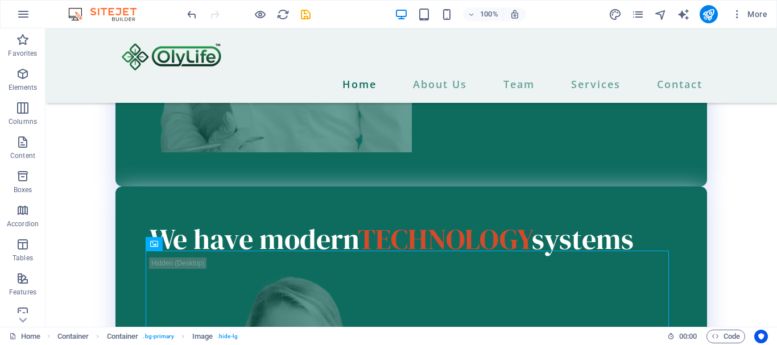
scroll to position [5593, 0]
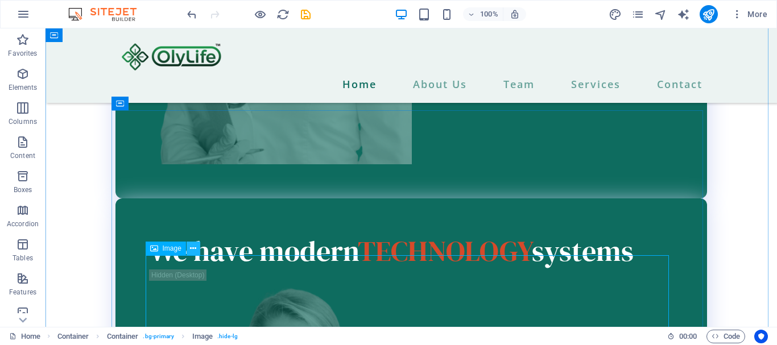
click at [191, 251] on icon at bounding box center [193, 249] width 6 height 12
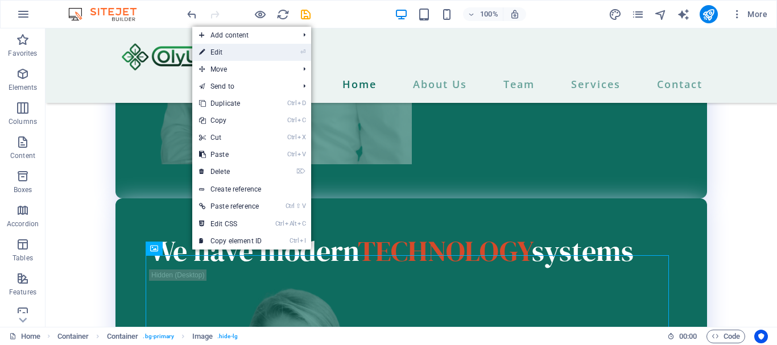
click at [219, 50] on link "⏎ Edit" at bounding box center [230, 52] width 76 height 17
select select "px"
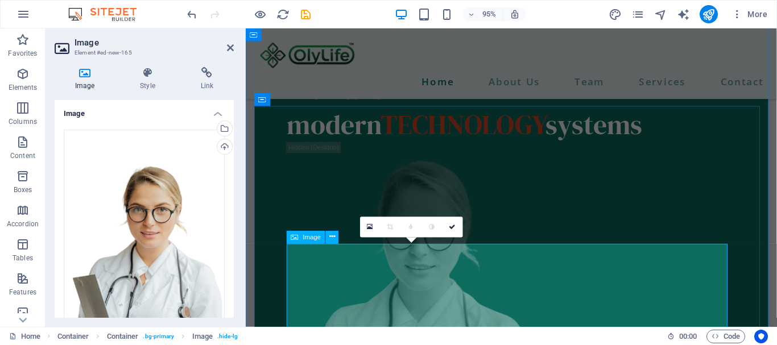
scroll to position [5324, 0]
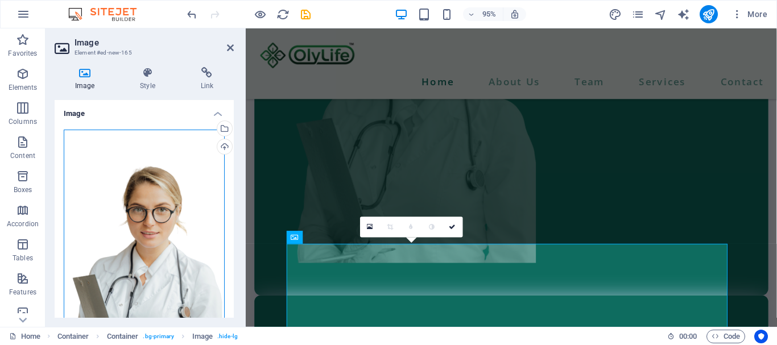
click at [128, 224] on div "Drag files here, click to choose files or select files from Files or our free s…" at bounding box center [144, 249] width 161 height 239
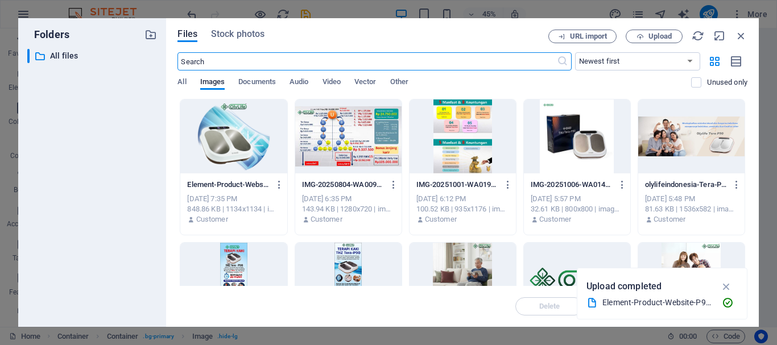
scroll to position [5328, 0]
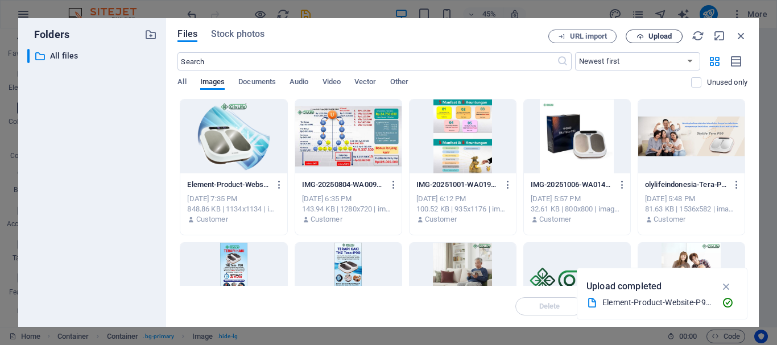
click at [660, 35] on span "Upload" at bounding box center [660, 36] width 23 height 7
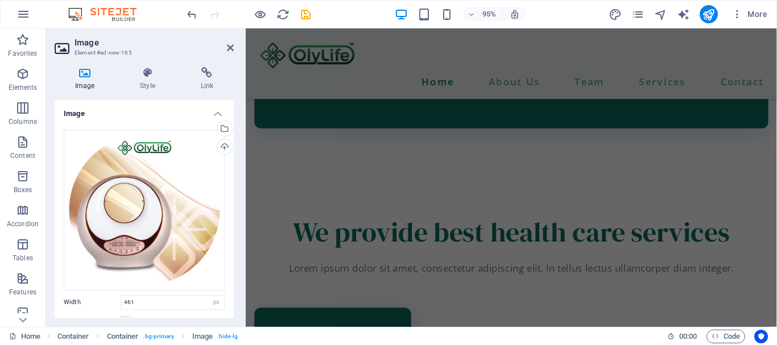
scroll to position [6100, 0]
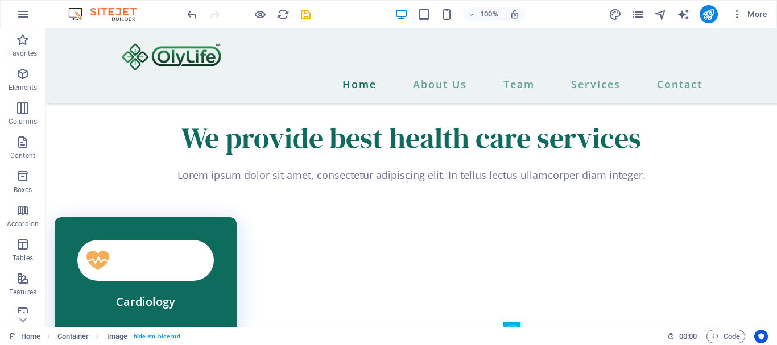
scroll to position [6149, 0]
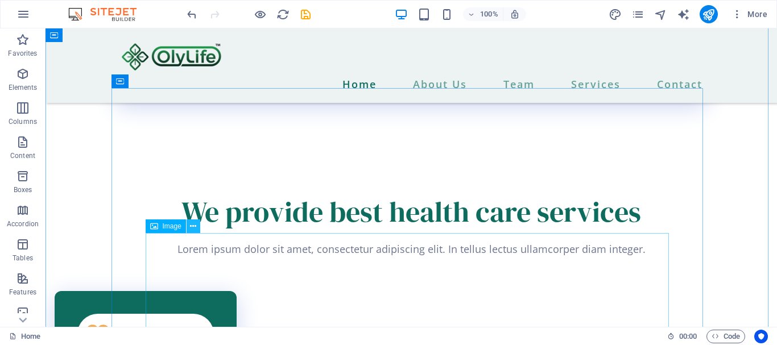
click at [192, 225] on icon at bounding box center [193, 227] width 6 height 12
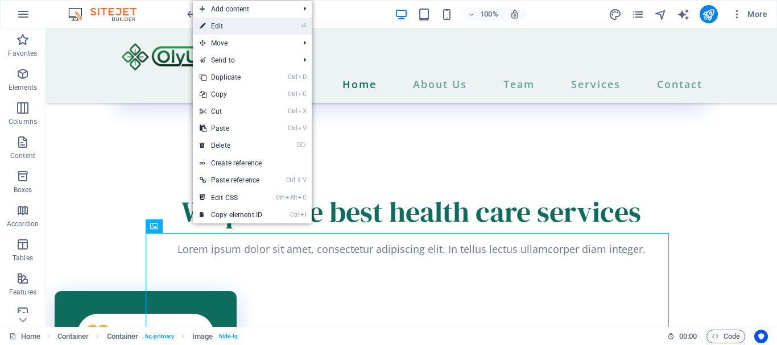
drag, startPoint x: 217, startPoint y: 27, endPoint x: 13, endPoint y: 33, distance: 205.0
click at [217, 27] on link "⏎ Edit" at bounding box center [231, 26] width 76 height 17
select select "px"
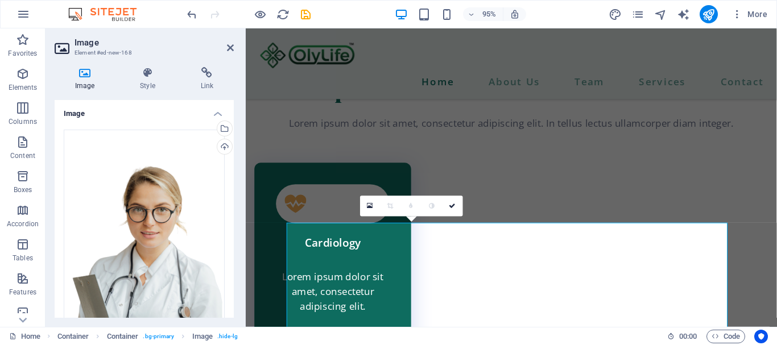
scroll to position [5880, 0]
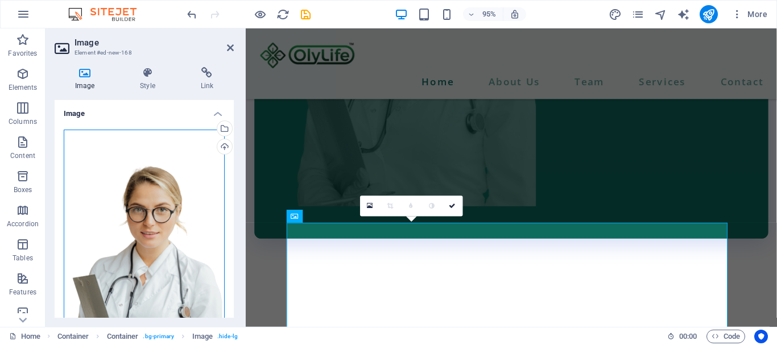
click at [176, 179] on div "Drag files here, click to choose files or select files from Files or our free s…" at bounding box center [144, 249] width 161 height 239
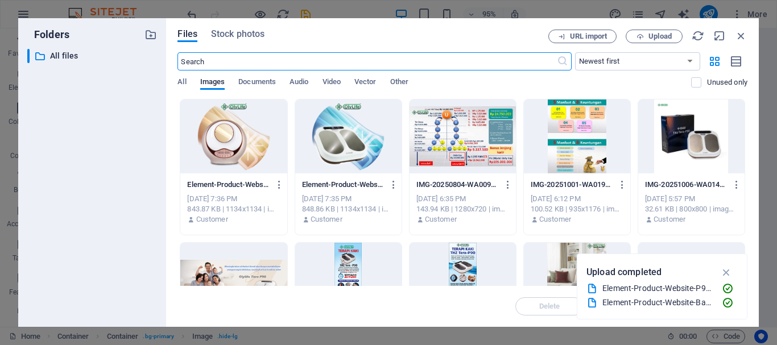
scroll to position [5884, 0]
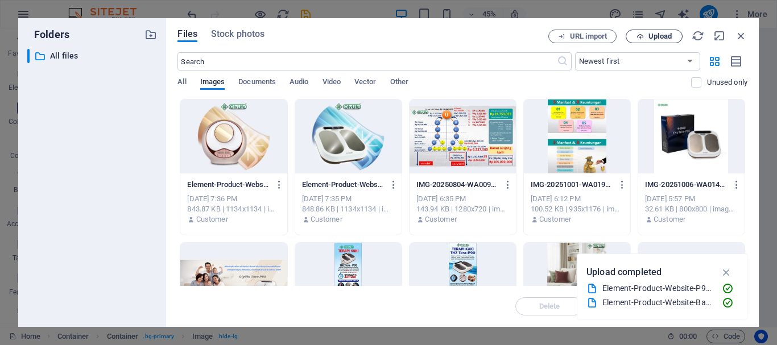
click at [641, 34] on icon "button" at bounding box center [640, 36] width 7 height 7
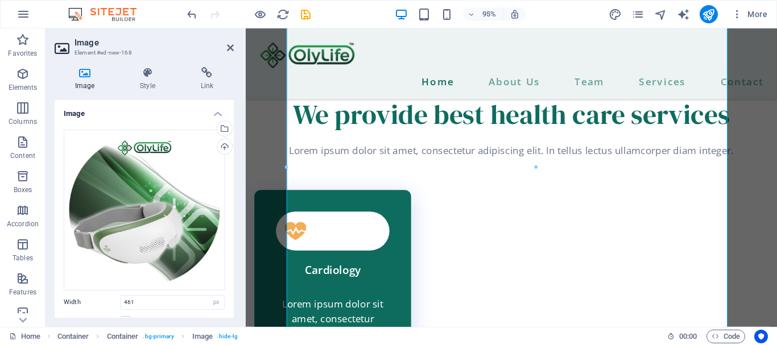
scroll to position [6055, 0]
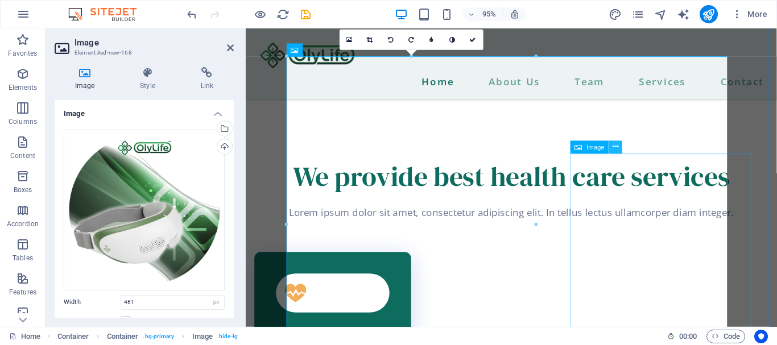
click at [613, 146] on icon at bounding box center [616, 147] width 6 height 11
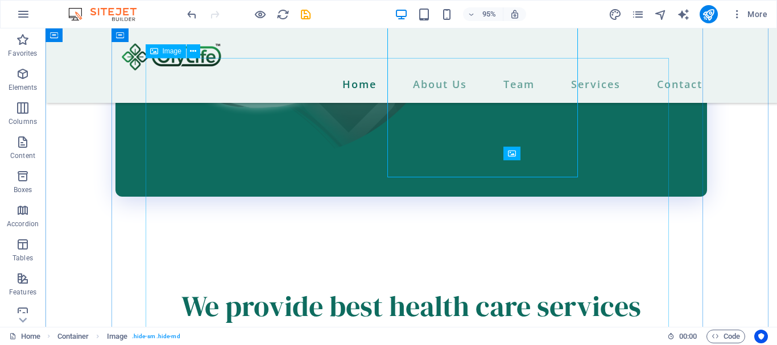
scroll to position [6325, 0]
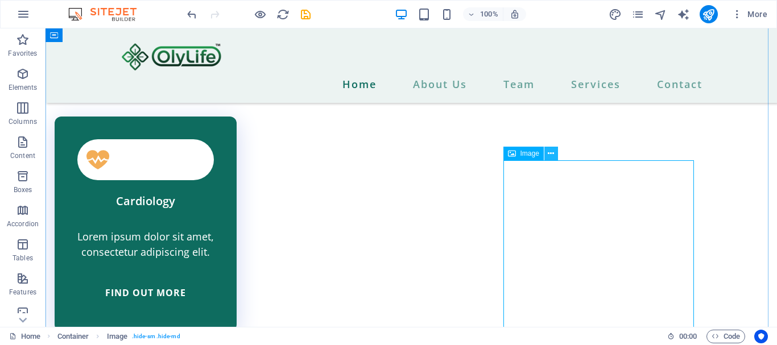
click at [553, 153] on icon at bounding box center [551, 154] width 6 height 12
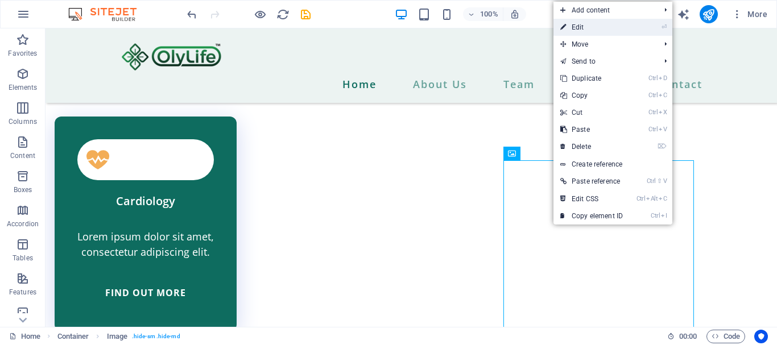
click at [582, 21] on link "⏎ Edit" at bounding box center [592, 27] width 76 height 17
select select "px"
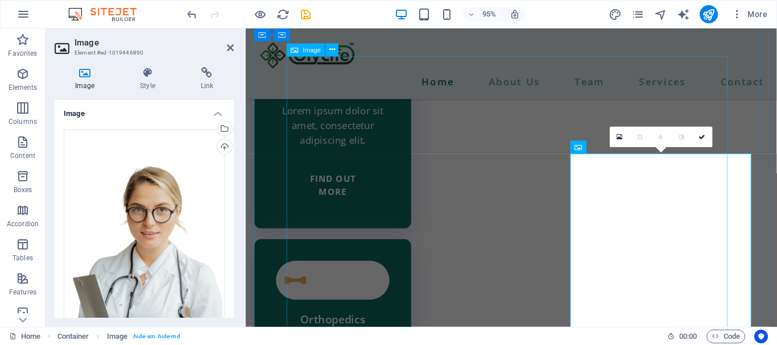
scroll to position [6055, 0]
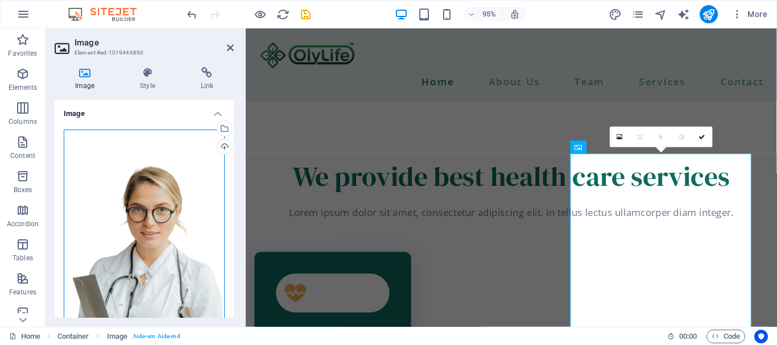
click at [133, 232] on div "Drag files here, click to choose files or select files from Files or our free s…" at bounding box center [144, 249] width 161 height 239
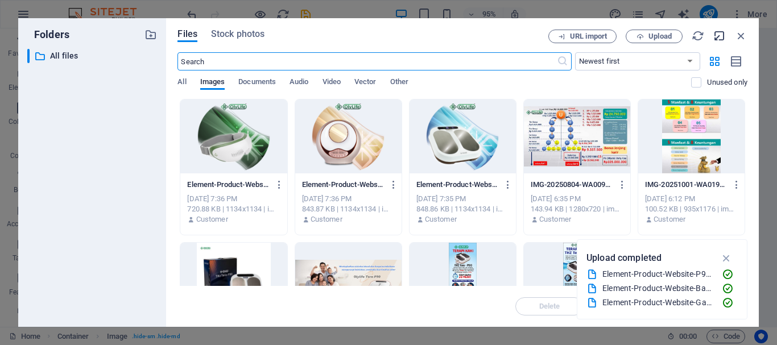
scroll to position [6059, 0]
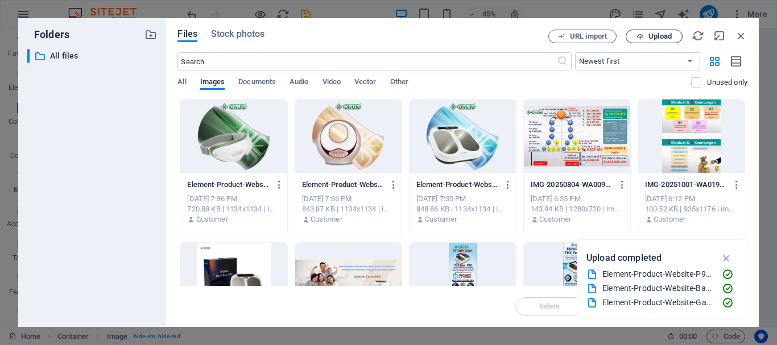
click at [659, 35] on span "Upload" at bounding box center [660, 36] width 23 height 7
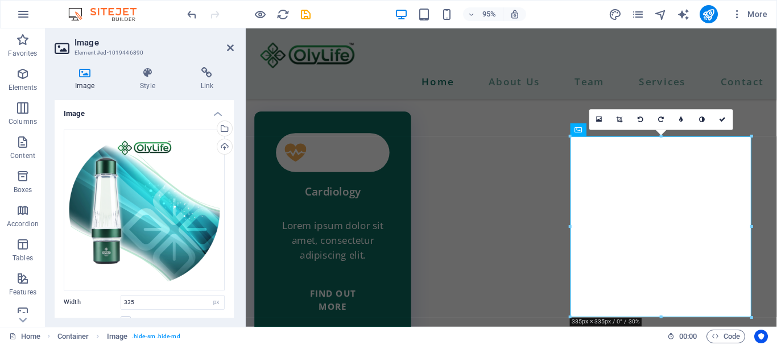
scroll to position [6169, 0]
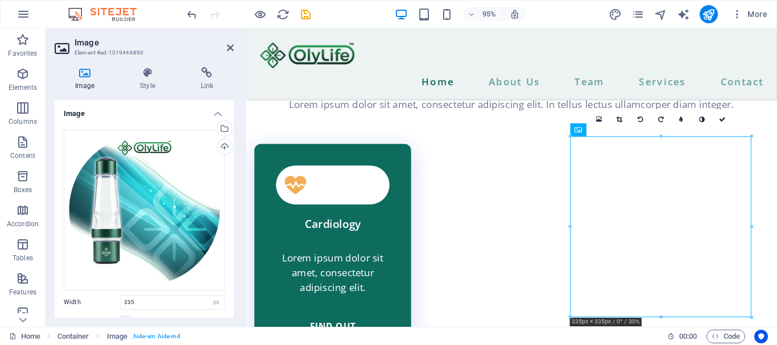
drag, startPoint x: 582, startPoint y: 132, endPoint x: 288, endPoint y: 329, distance: 353.9
click at [288, 327] on section "Favorites Elements Columns Content Boxes Accordion Tables Features Images Slide…" at bounding box center [388, 177] width 777 height 299
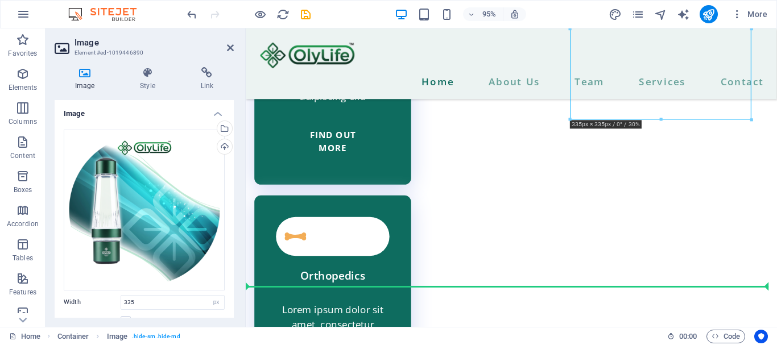
scroll to position [6377, 0]
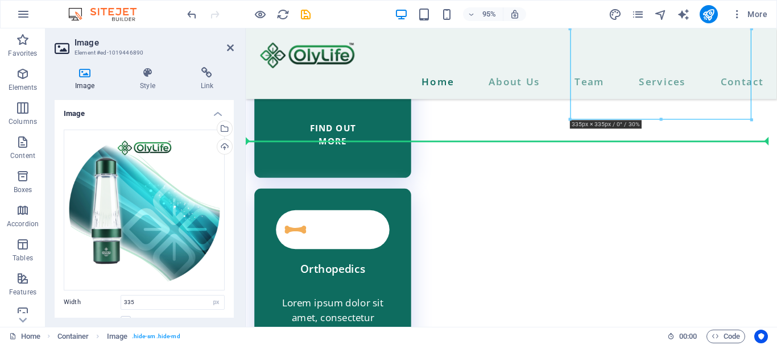
drag, startPoint x: 827, startPoint y: 157, endPoint x: 440, endPoint y: 163, distance: 387.0
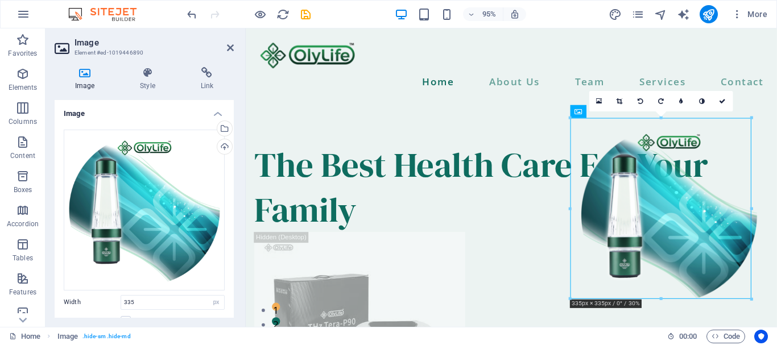
scroll to position [7, 0]
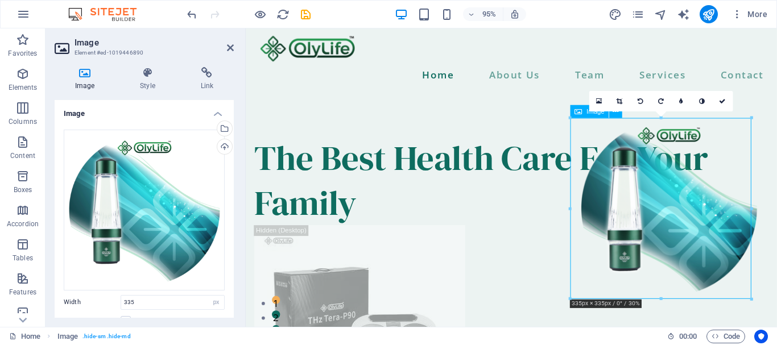
drag, startPoint x: 830, startPoint y: 144, endPoint x: 759, endPoint y: 244, distance: 122.8
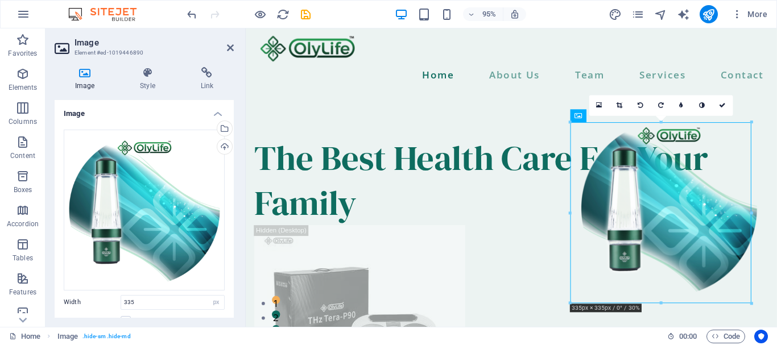
scroll to position [0, 0]
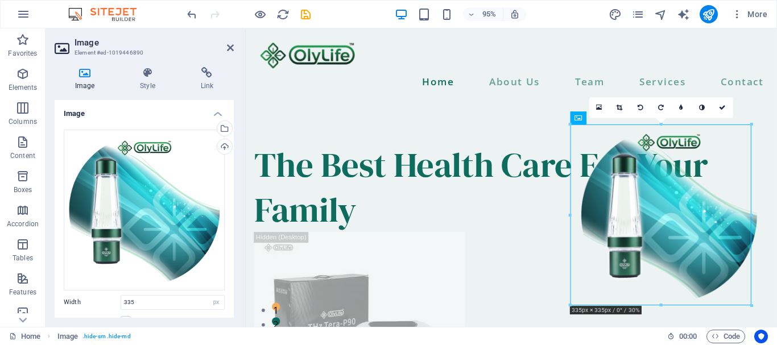
drag, startPoint x: 800, startPoint y: 41, endPoint x: 1020, endPoint y: 52, distance: 221.1
click at [614, 118] on div "16:10 16:9 4:3 1:1 1:2 0" at bounding box center [662, 108] width 144 height 20
click at [615, 118] on div "16:10 16:9 4:3 1:1 1:2 0" at bounding box center [662, 108] width 144 height 20
click at [708, 100] on link at bounding box center [702, 108] width 20 height 20
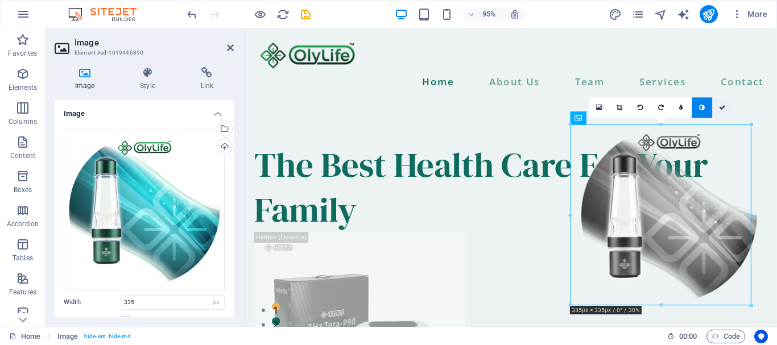
click at [720, 111] on icon at bounding box center [723, 108] width 7 height 6
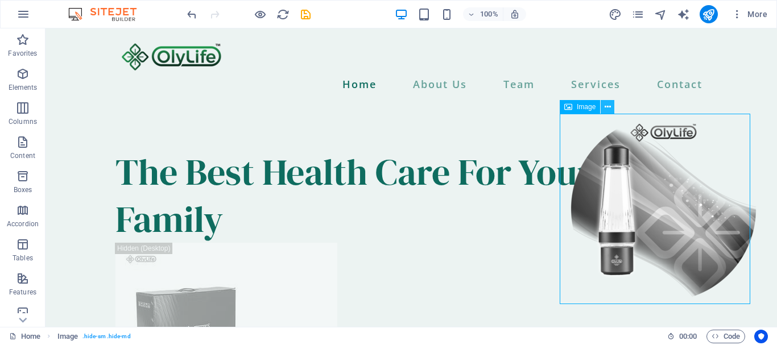
click at [605, 108] on icon at bounding box center [608, 107] width 6 height 12
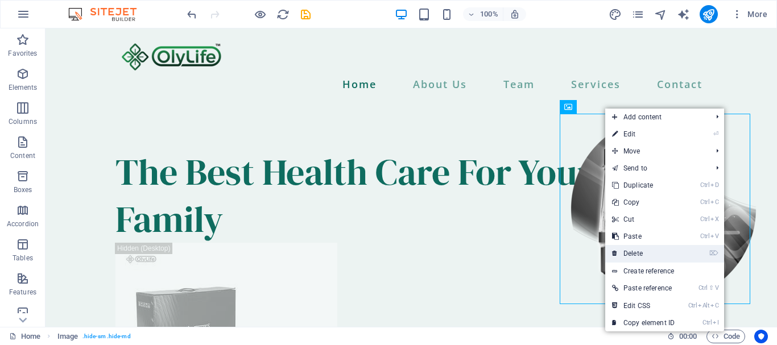
click at [631, 254] on link "⌦ Delete" at bounding box center [643, 253] width 76 height 17
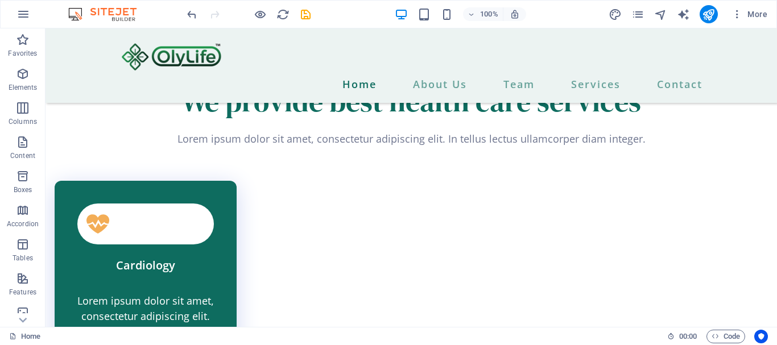
scroll to position [6278, 0]
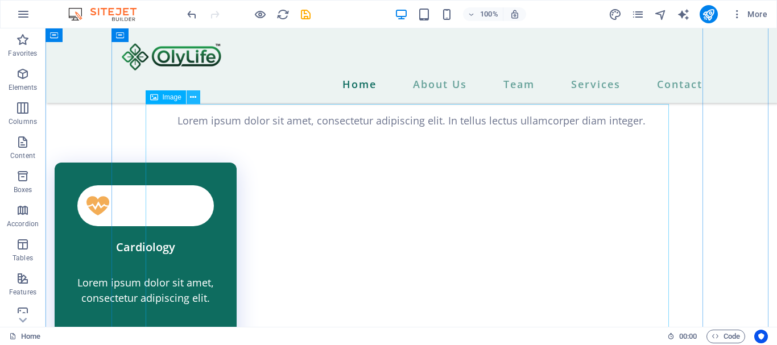
click at [190, 97] on icon at bounding box center [193, 98] width 6 height 12
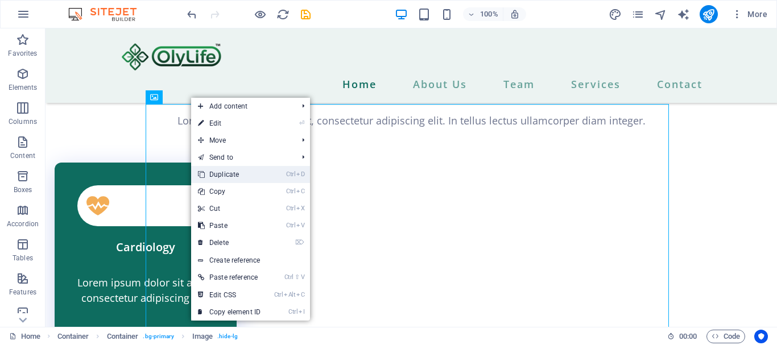
click at [228, 175] on link "Ctrl D Duplicate" at bounding box center [229, 174] width 76 height 17
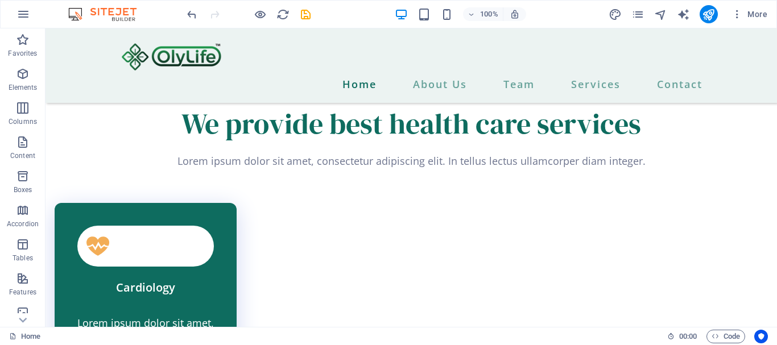
scroll to position [6570, 0]
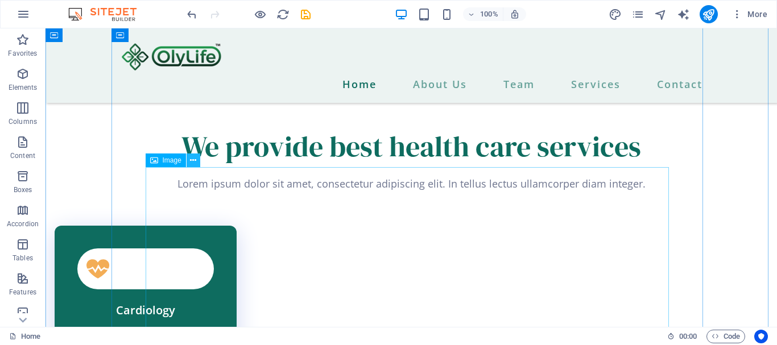
click at [191, 158] on icon at bounding box center [193, 161] width 6 height 12
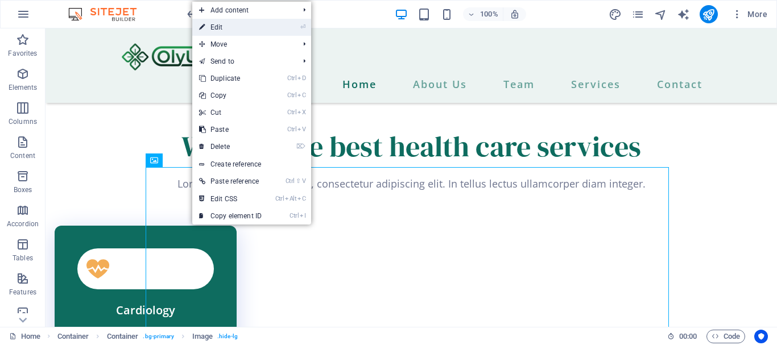
click at [224, 30] on link "⏎ Edit" at bounding box center [230, 27] width 76 height 17
select select "px"
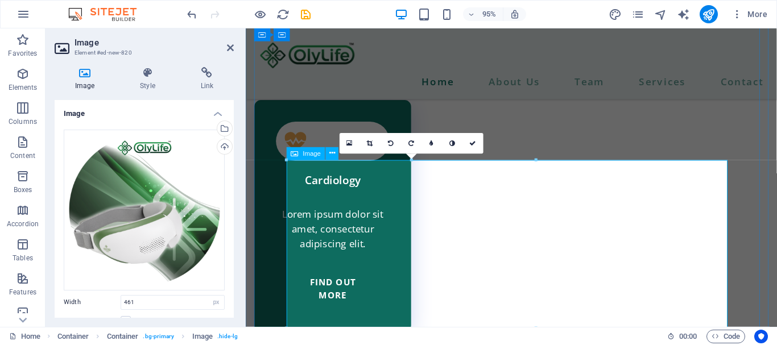
scroll to position [6301, 0]
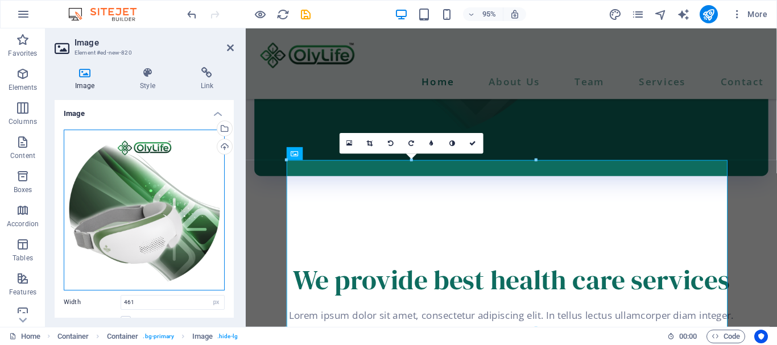
click at [108, 191] on div "Drag files here, click to choose files or select files from Files or our free s…" at bounding box center [144, 210] width 161 height 161
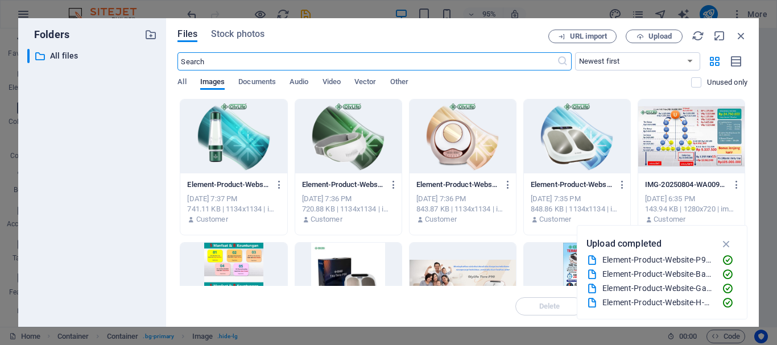
scroll to position [6304, 0]
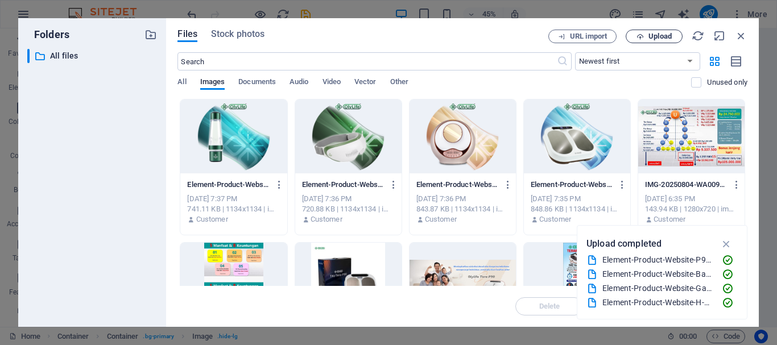
click at [653, 38] on span "Upload" at bounding box center [660, 36] width 23 height 7
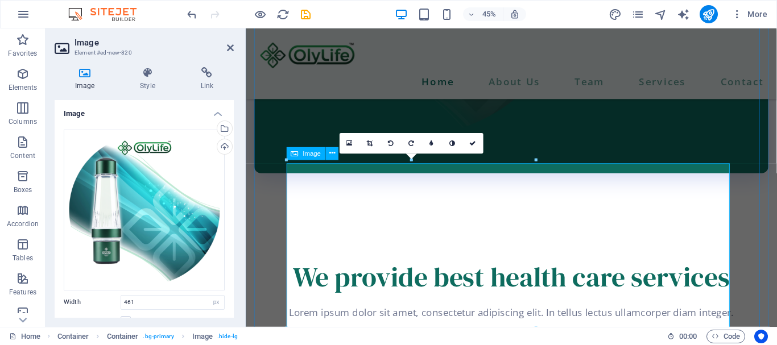
scroll to position [6301, 0]
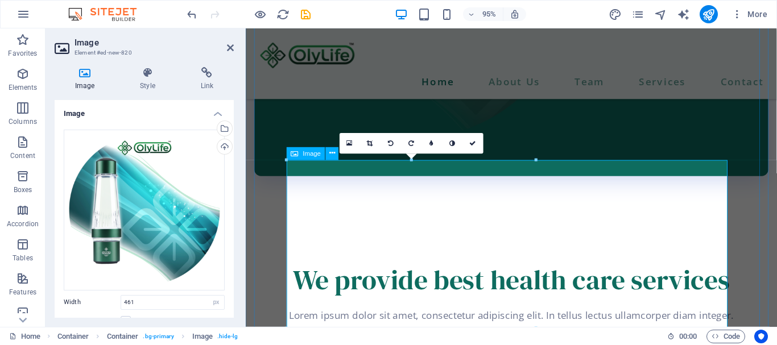
drag, startPoint x: 339, startPoint y: 161, endPoint x: 580, endPoint y: 188, distance: 242.8
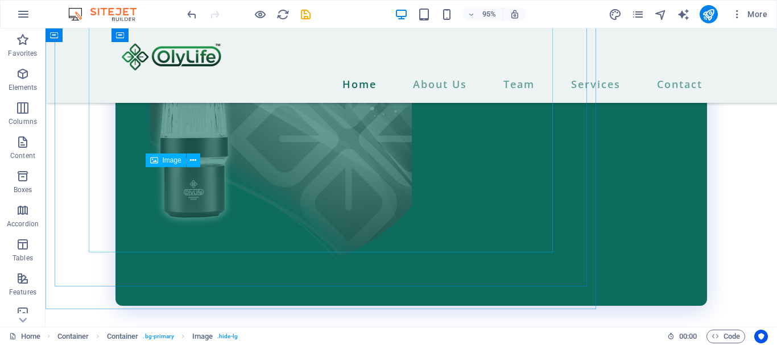
scroll to position [6570, 0]
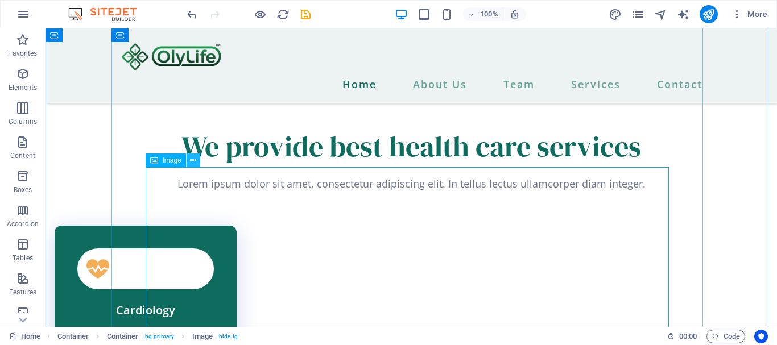
click at [191, 162] on icon at bounding box center [193, 161] width 6 height 12
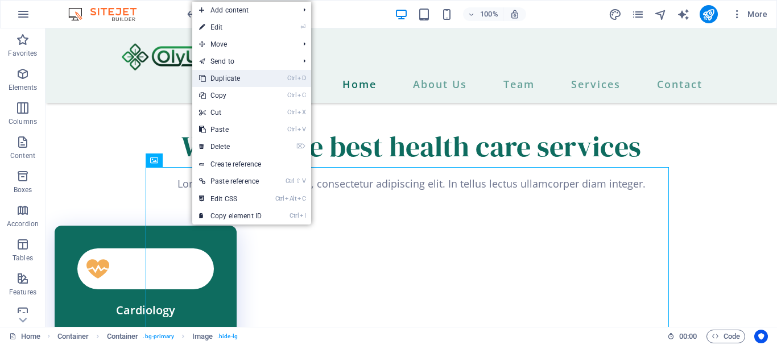
click at [232, 79] on link "Ctrl D Duplicate" at bounding box center [230, 78] width 76 height 17
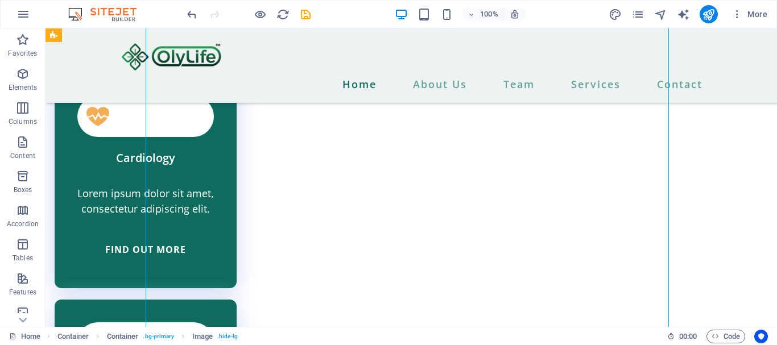
scroll to position [7091, 0]
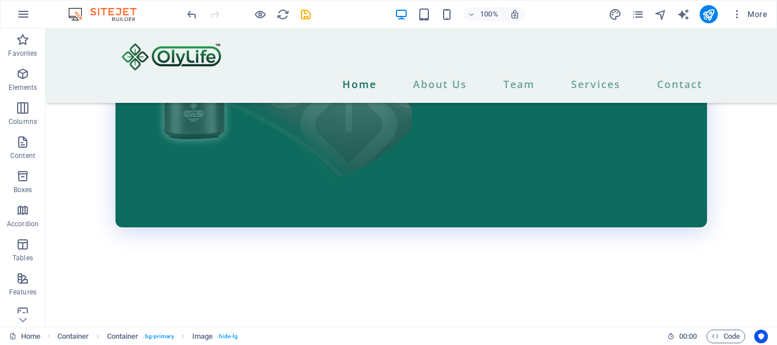
scroll to position [6704, 0]
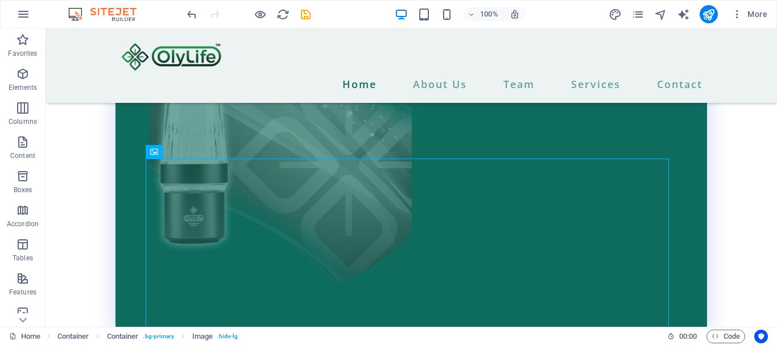
scroll to position [6544, 0]
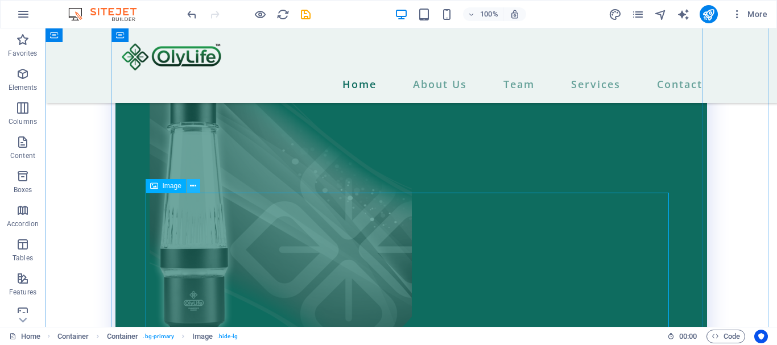
click at [190, 180] on icon at bounding box center [193, 186] width 6 height 12
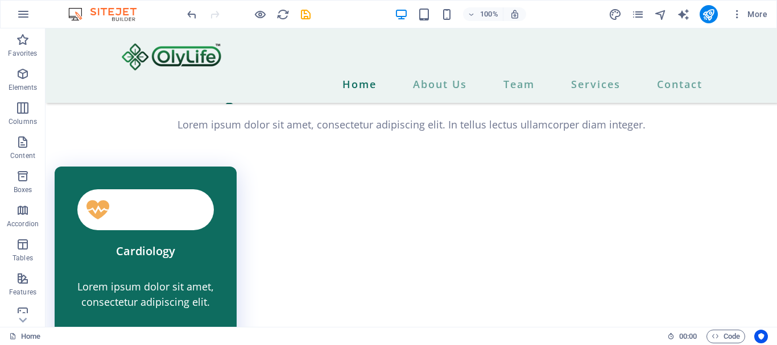
scroll to position [6869, 0]
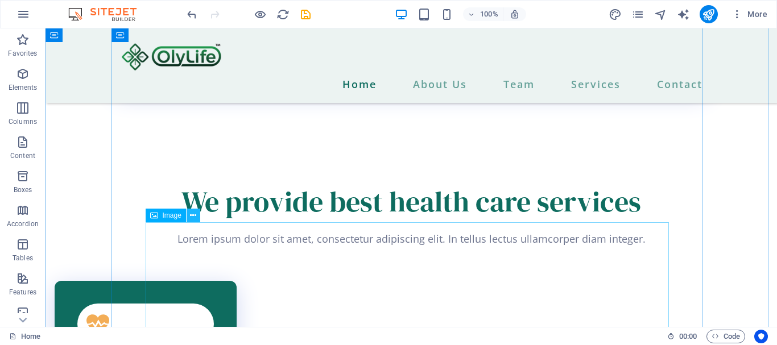
click at [193, 211] on icon at bounding box center [193, 216] width 6 height 12
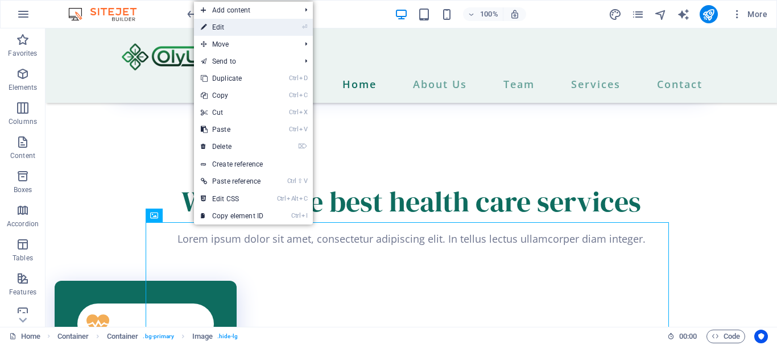
click at [222, 27] on link "⏎ Edit" at bounding box center [232, 27] width 76 height 17
select select "px"
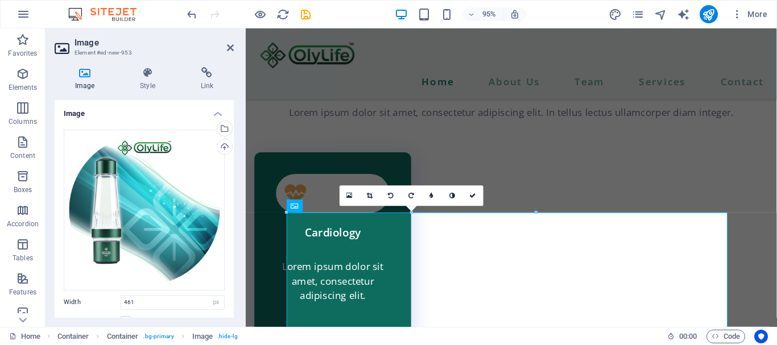
scroll to position [6600, 0]
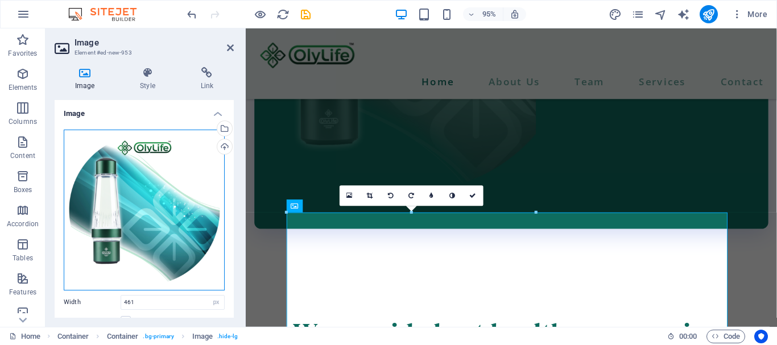
click at [155, 201] on div "Drag files here, click to choose files or select files from Files or our free s…" at bounding box center [144, 210] width 161 height 161
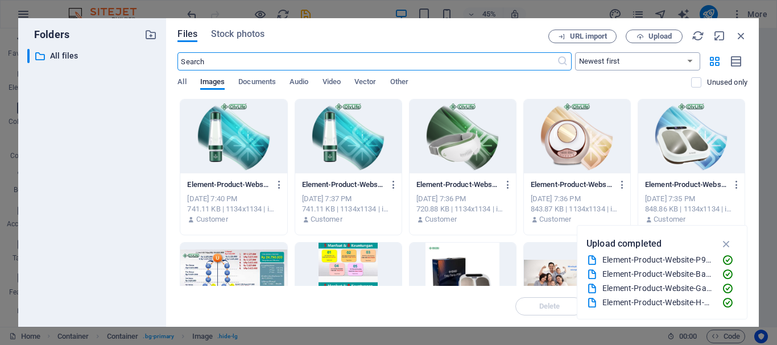
scroll to position [6603, 0]
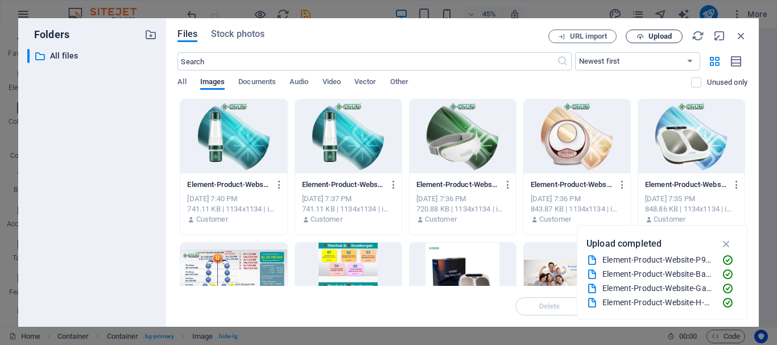
click at [666, 35] on span "Upload" at bounding box center [660, 36] width 23 height 7
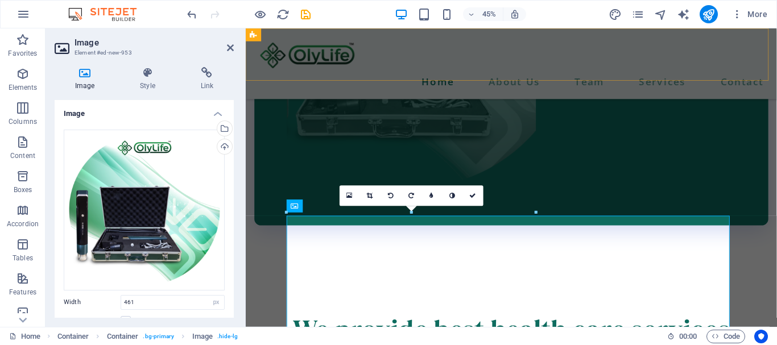
scroll to position [6600, 0]
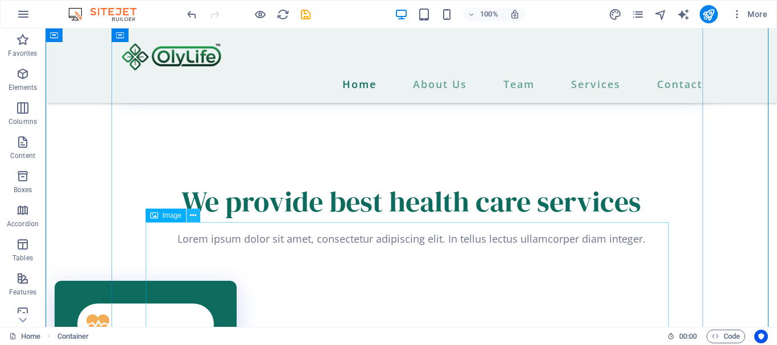
click at [189, 214] on button at bounding box center [194, 216] width 14 height 14
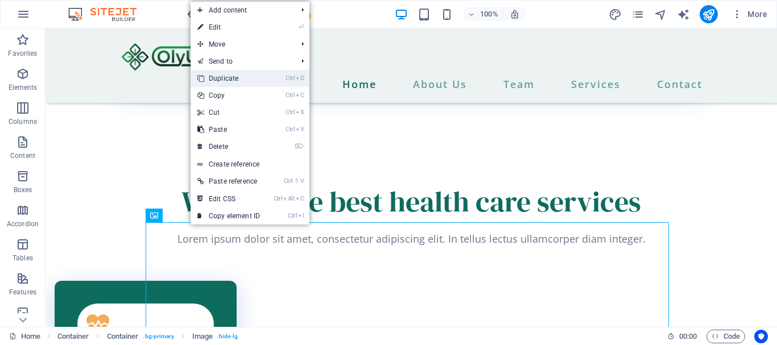
click at [242, 79] on link "Ctrl D Duplicate" at bounding box center [229, 78] width 76 height 17
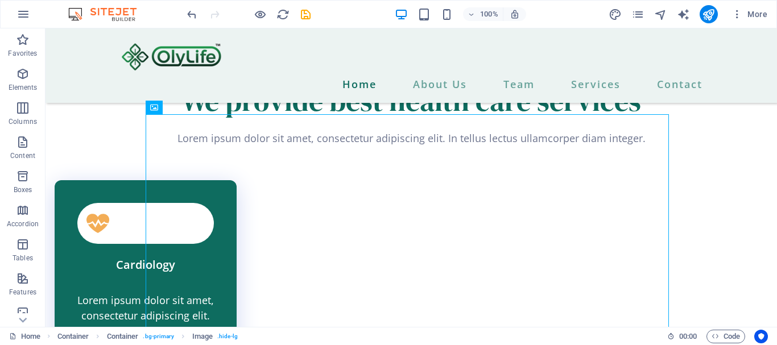
scroll to position [7294, 0]
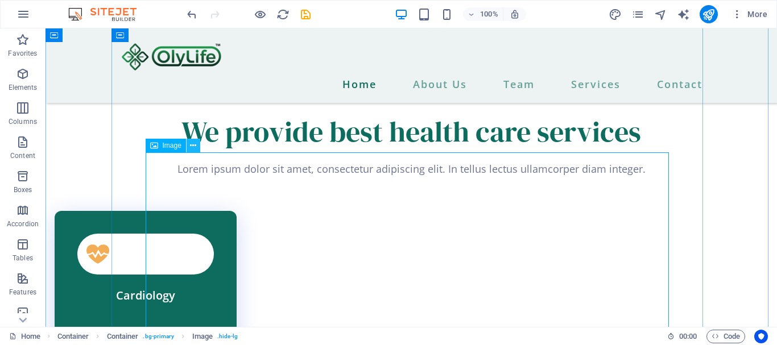
click at [199, 141] on button at bounding box center [194, 146] width 14 height 14
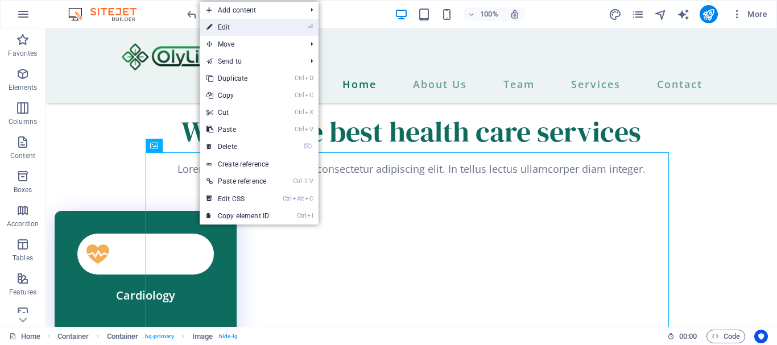
click at [234, 28] on link "⏎ Edit" at bounding box center [238, 27] width 76 height 17
select select "px"
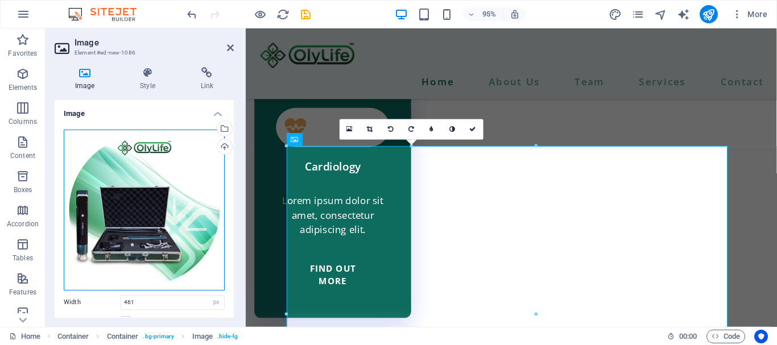
click at [161, 224] on div "Drag files here, click to choose files or select files from Files or our free s…" at bounding box center [144, 210] width 161 height 161
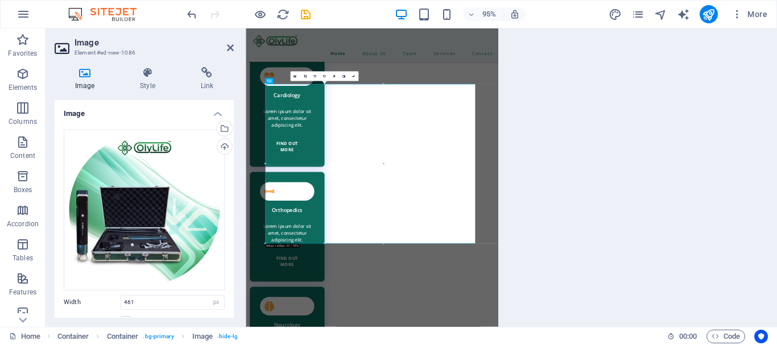
scroll to position [7028, 0]
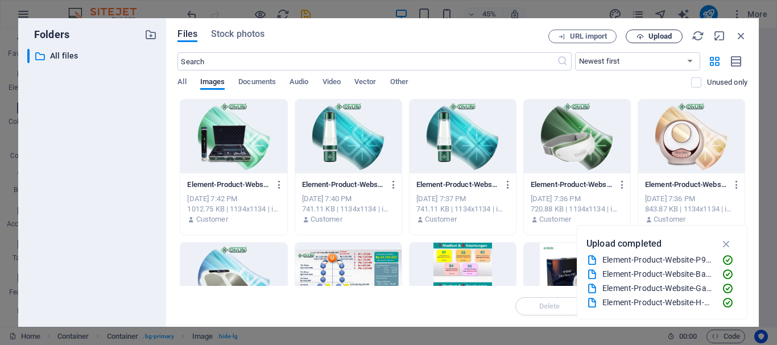
click at [644, 35] on icon "button" at bounding box center [640, 36] width 7 height 7
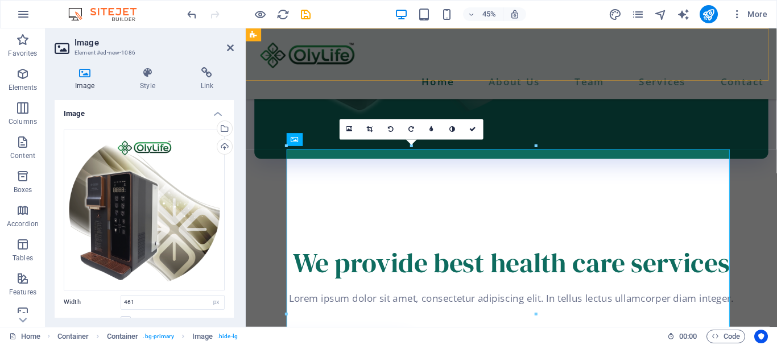
scroll to position [7025, 0]
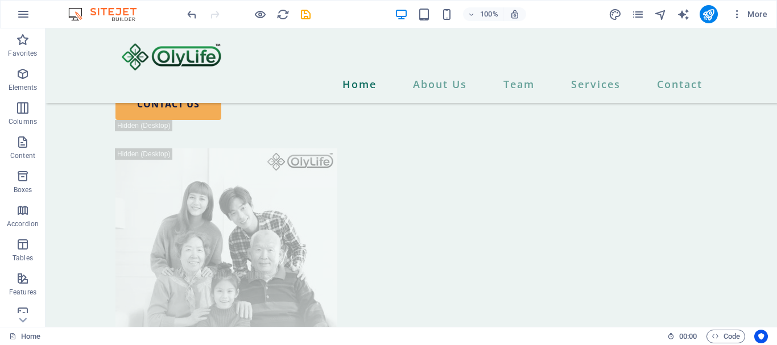
scroll to position [0, 0]
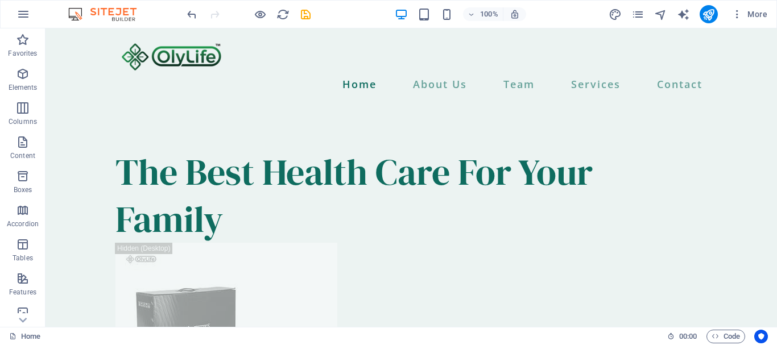
drag, startPoint x: 774, startPoint y: 246, endPoint x: 822, endPoint y: 36, distance: 215.5
click at [711, 14] on icon "publish" at bounding box center [708, 14] width 13 height 13
checkbox input "false"
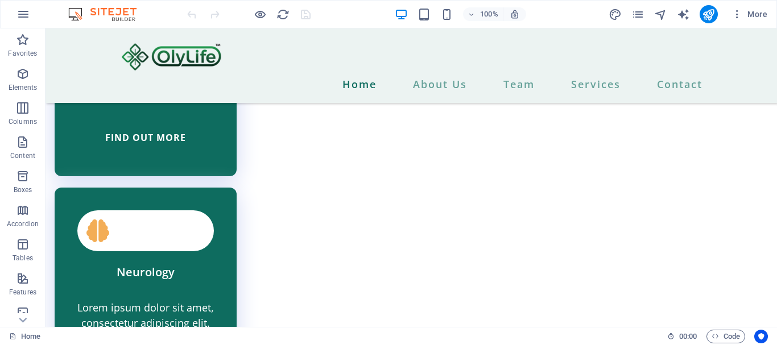
scroll to position [7791, 0]
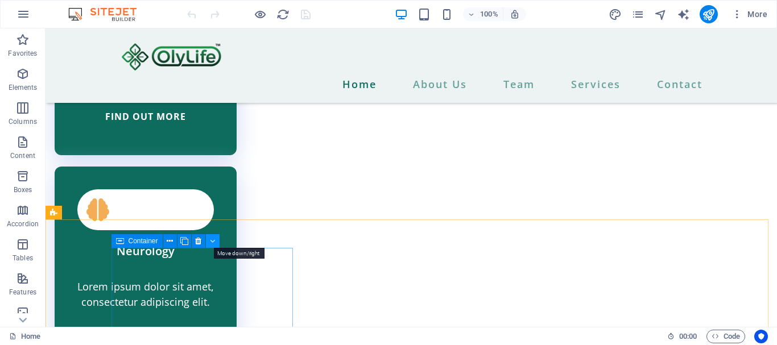
click at [209, 239] on button at bounding box center [213, 241] width 14 height 14
click at [227, 241] on icon at bounding box center [226, 242] width 5 height 12
click at [171, 242] on icon at bounding box center [170, 242] width 6 height 12
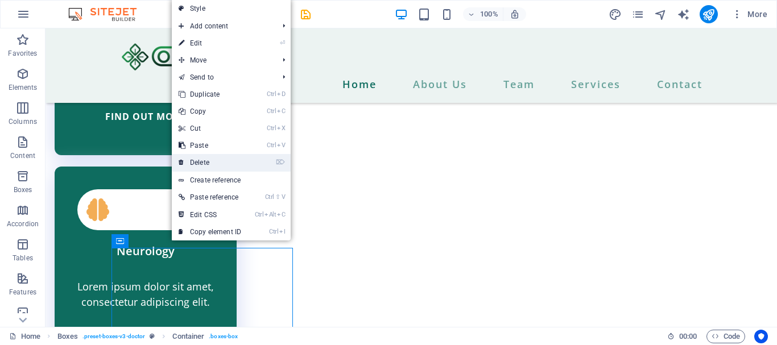
click at [204, 161] on link "⌦ Delete" at bounding box center [210, 162] width 76 height 17
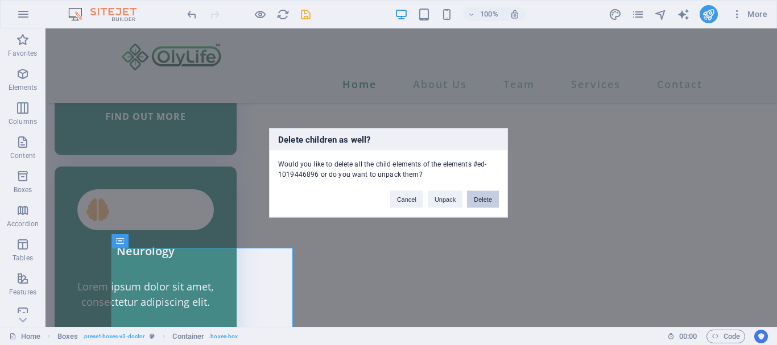
click at [484, 199] on button "Delete" at bounding box center [483, 199] width 32 height 17
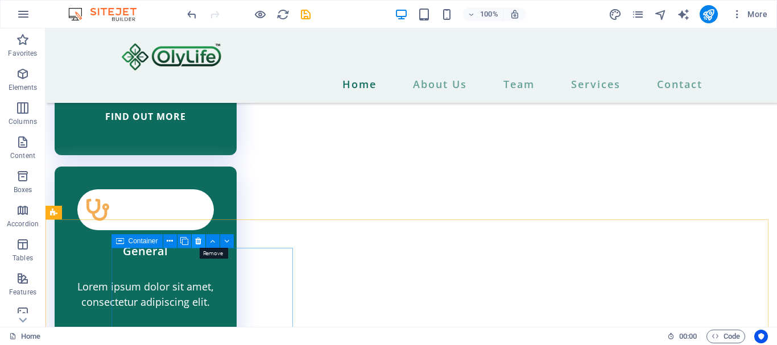
click at [198, 240] on icon at bounding box center [198, 242] width 6 height 12
click at [199, 239] on icon at bounding box center [198, 242] width 6 height 12
click at [200, 238] on icon at bounding box center [198, 242] width 6 height 12
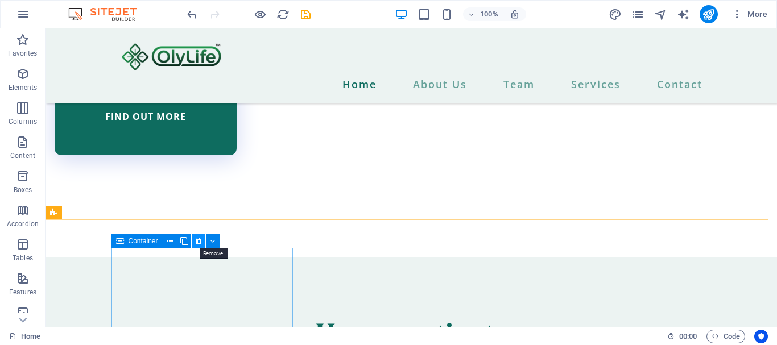
click at [200, 241] on icon at bounding box center [198, 242] width 6 height 12
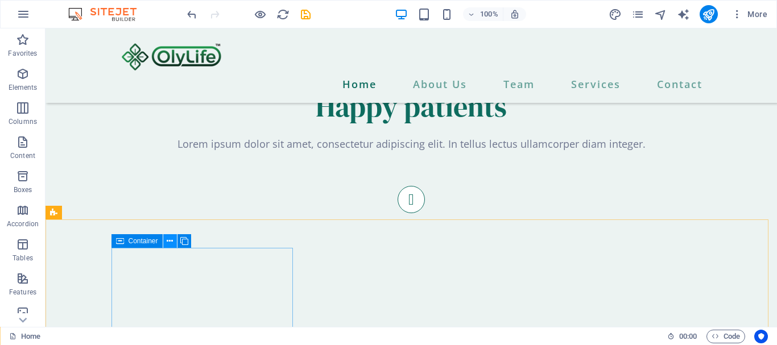
click at [167, 241] on icon at bounding box center [170, 242] width 6 height 12
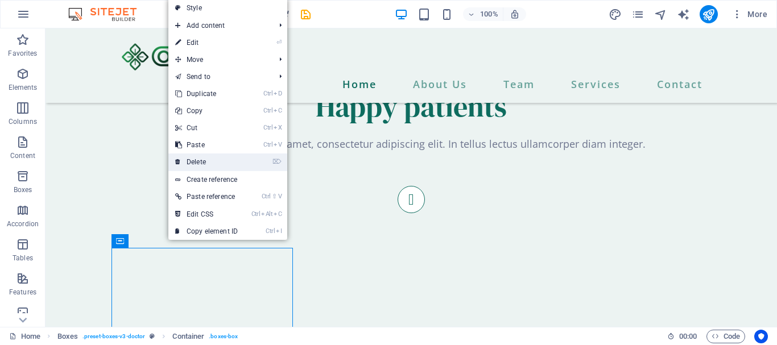
click at [198, 162] on link "⌦ Delete" at bounding box center [206, 162] width 76 height 17
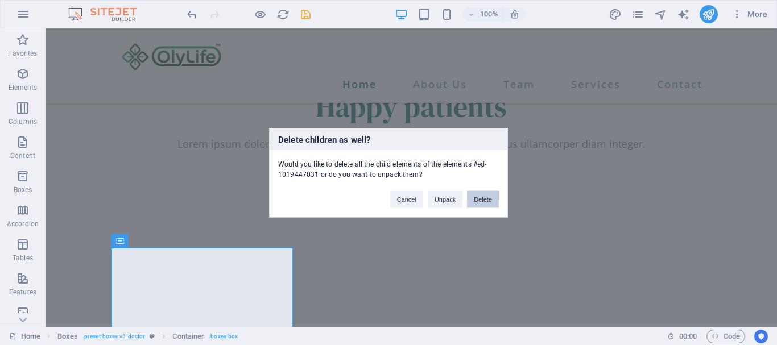
click at [478, 200] on button "Delete" at bounding box center [483, 199] width 32 height 17
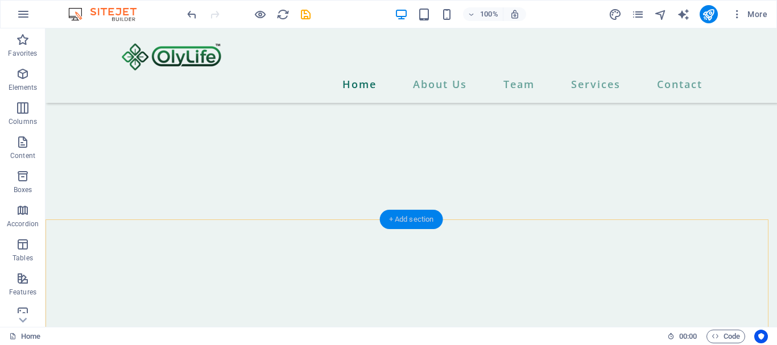
drag, startPoint x: 410, startPoint y: 218, endPoint x: 549, endPoint y: 200, distance: 140.6
click at [410, 218] on div "+ Add section" at bounding box center [411, 219] width 63 height 19
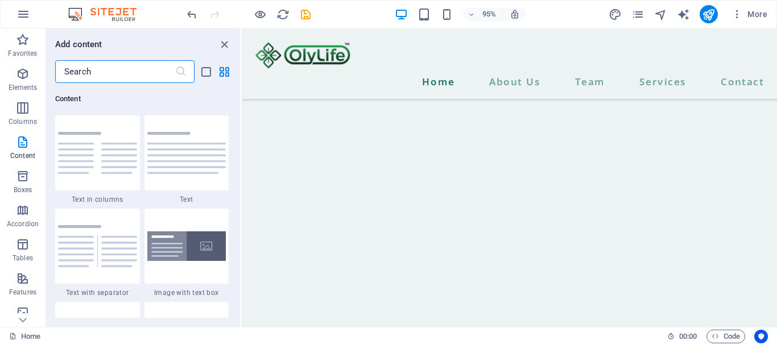
scroll to position [8388, 0]
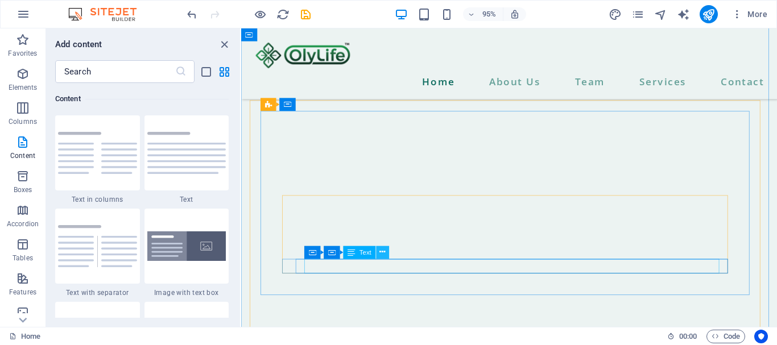
click at [380, 250] on icon at bounding box center [383, 252] width 6 height 11
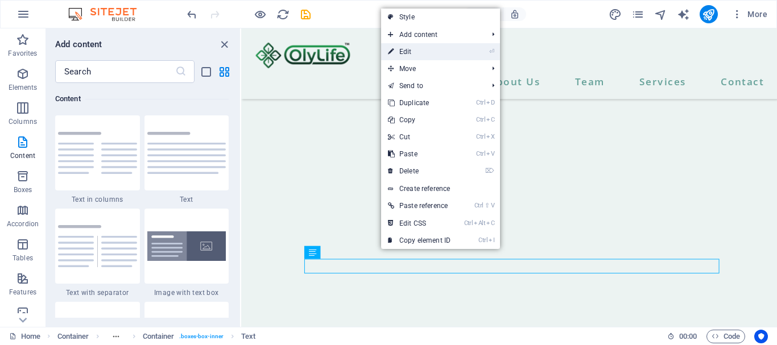
drag, startPoint x: 410, startPoint y: 50, endPoint x: 171, endPoint y: 21, distance: 240.8
click at [410, 50] on link "⏎ Edit" at bounding box center [419, 51] width 76 height 17
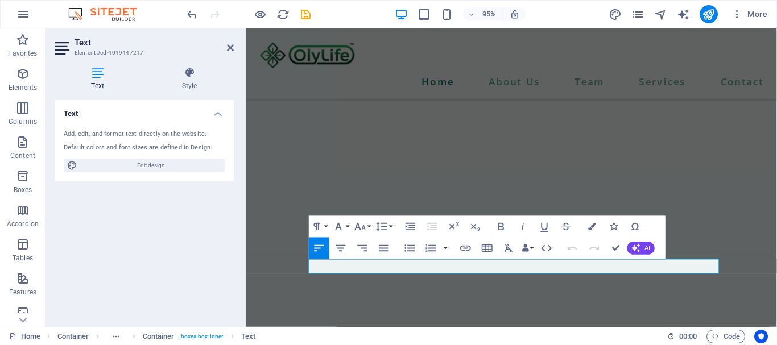
scroll to position [8395, 0]
drag, startPoint x: 774, startPoint y: 236, endPoint x: 942, endPoint y: 225, distance: 168.2
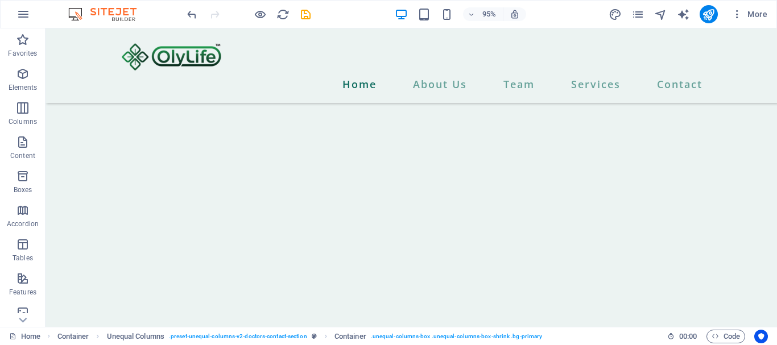
scroll to position [8524, 0]
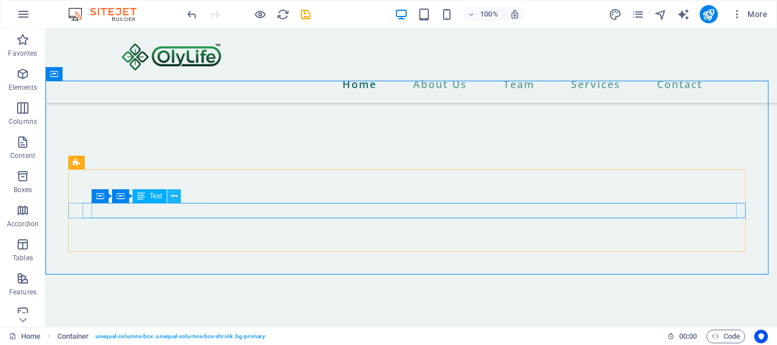
click at [176, 194] on icon at bounding box center [174, 197] width 6 height 12
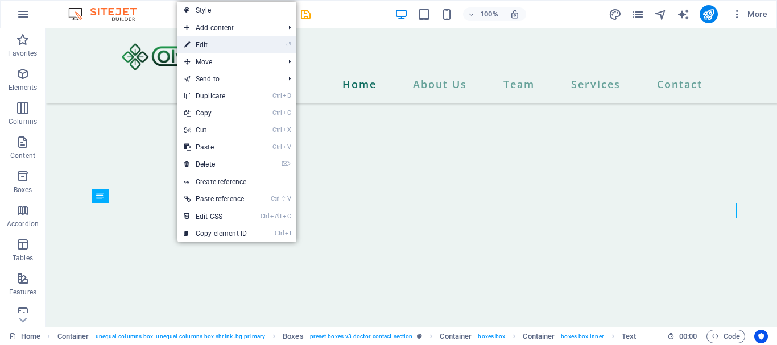
click at [201, 42] on link "⏎ Edit" at bounding box center [216, 44] width 76 height 17
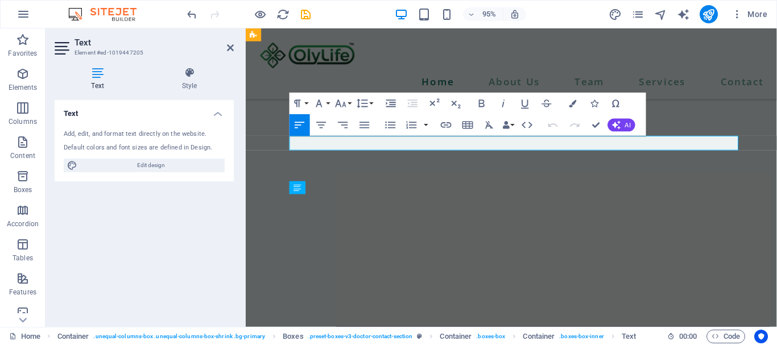
scroll to position [8316, 0]
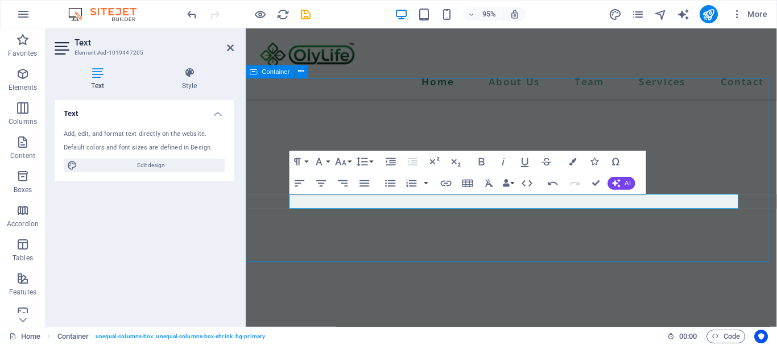
scroll to position [8585, 0]
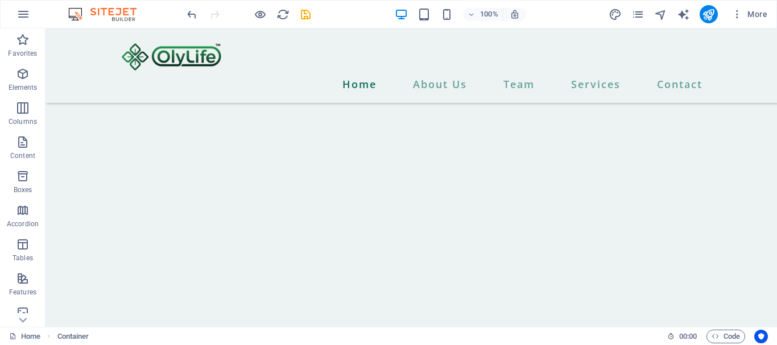
scroll to position [8381, 0]
click at [106, 215] on icon at bounding box center [104, 218] width 6 height 12
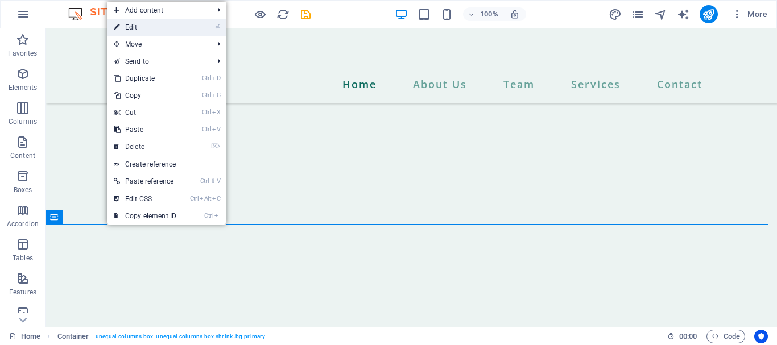
drag, startPoint x: 136, startPoint y: 26, endPoint x: 57, endPoint y: 57, distance: 84.8
click at [136, 26] on link "⏎ Edit" at bounding box center [145, 27] width 76 height 17
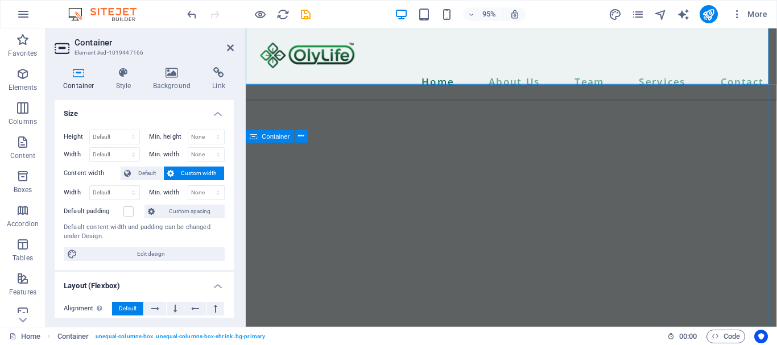
scroll to position [8442, 0]
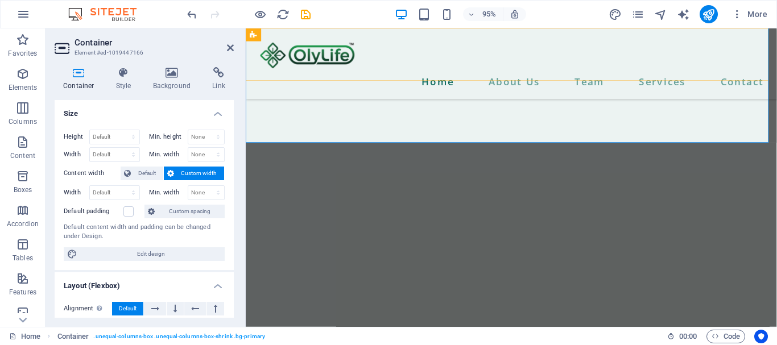
click at [637, 77] on div "Home About Us Team Services Contact Menu" at bounding box center [525, 65] width 559 height 75
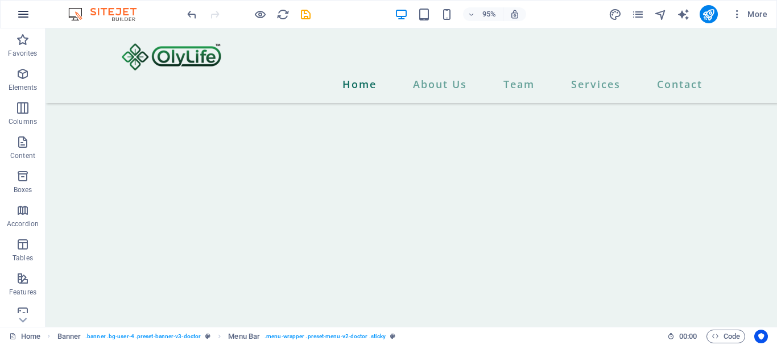
scroll to position [8650, 0]
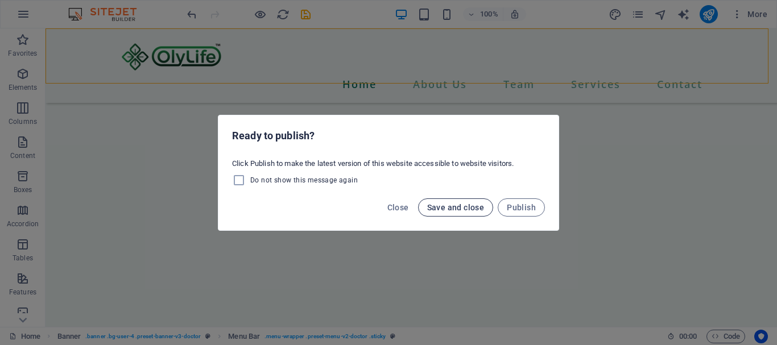
click at [481, 210] on span "Save and close" at bounding box center [455, 207] width 57 height 9
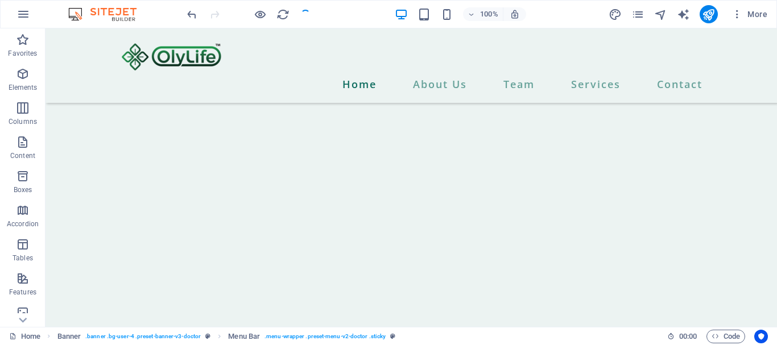
checkbox input "false"
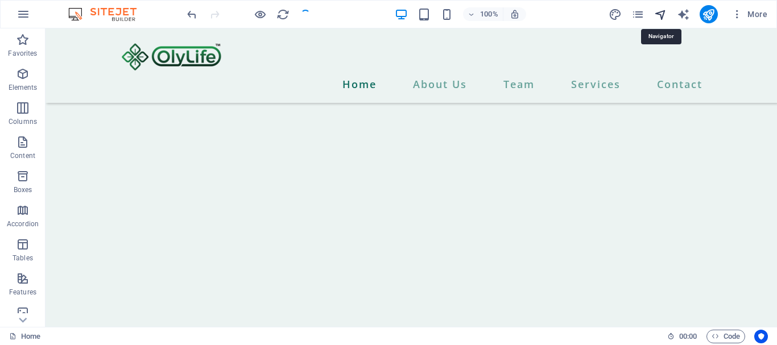
click at [657, 13] on icon "navigator" at bounding box center [660, 14] width 13 height 13
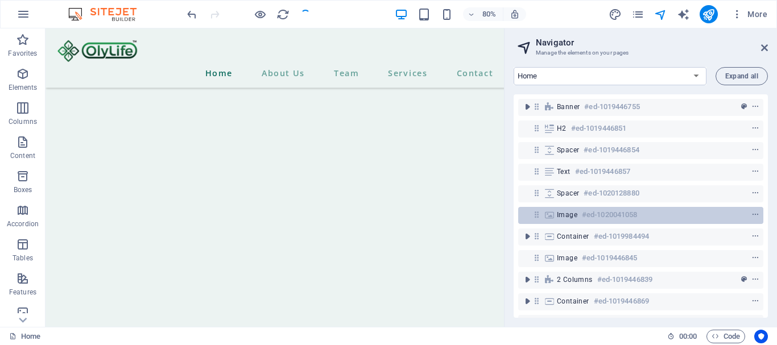
scroll to position [8449, 0]
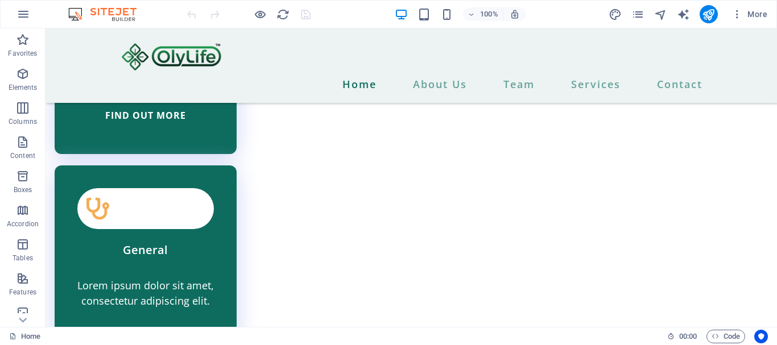
scroll to position [7853, 0]
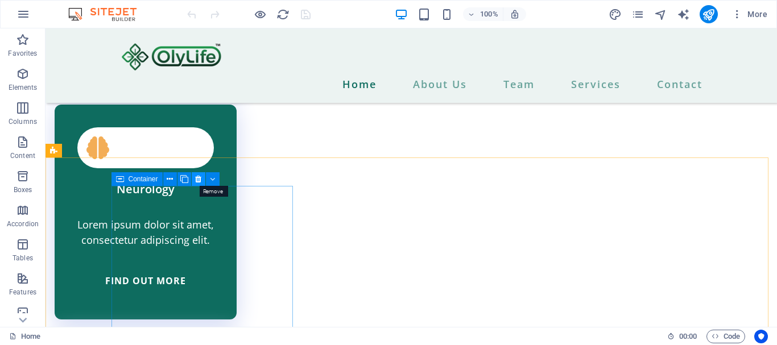
click at [199, 180] on icon at bounding box center [198, 180] width 6 height 12
drag, startPoint x: 197, startPoint y: 178, endPoint x: 153, endPoint y: 150, distance: 53.2
click at [198, 178] on icon at bounding box center [198, 180] width 6 height 12
drag, startPoint x: 198, startPoint y: 180, endPoint x: 153, endPoint y: 151, distance: 54.0
click at [198, 179] on icon at bounding box center [198, 180] width 6 height 12
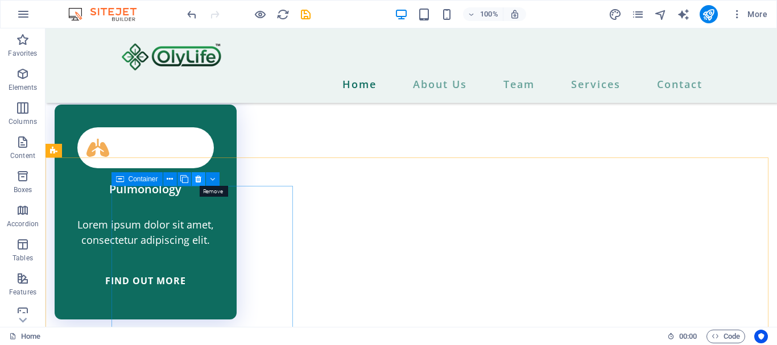
click at [198, 178] on icon at bounding box center [198, 180] width 6 height 12
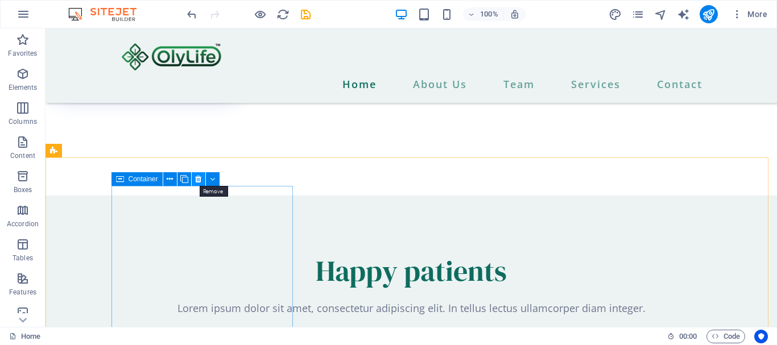
click at [197, 179] on icon at bounding box center [198, 180] width 6 height 12
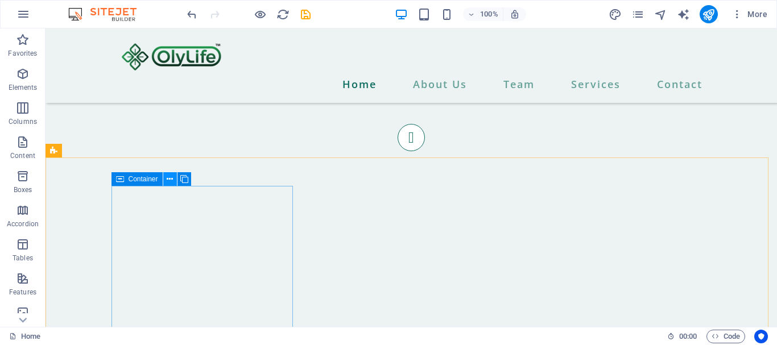
click at [167, 178] on icon at bounding box center [170, 180] width 6 height 12
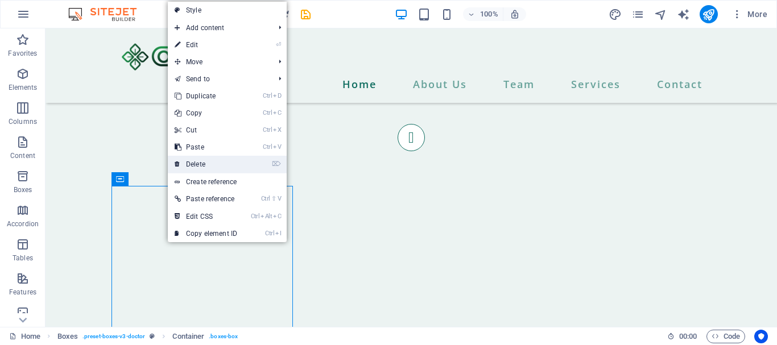
click at [203, 167] on link "⌦ Delete" at bounding box center [206, 164] width 76 height 17
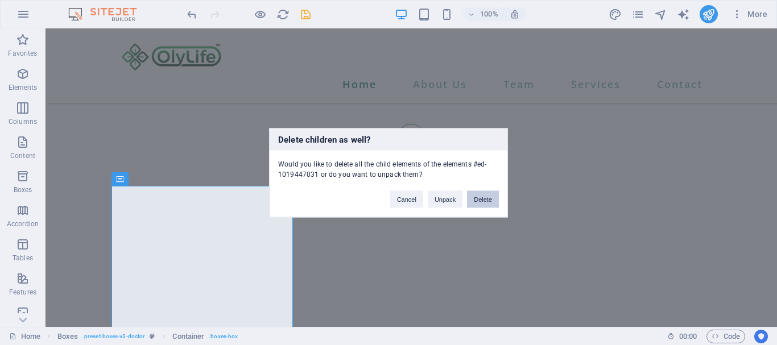
click at [481, 197] on button "Delete" at bounding box center [483, 199] width 32 height 17
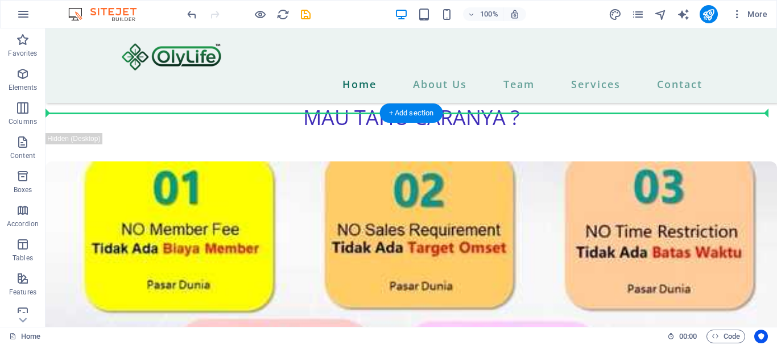
scroll to position [2872, 0]
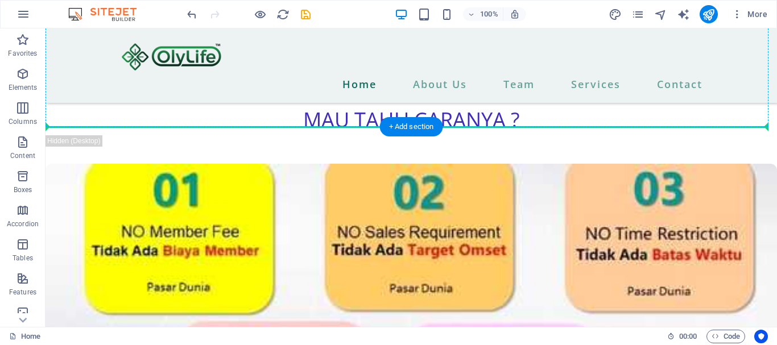
drag, startPoint x: 179, startPoint y: 235, endPoint x: 255, endPoint y: 122, distance: 136.2
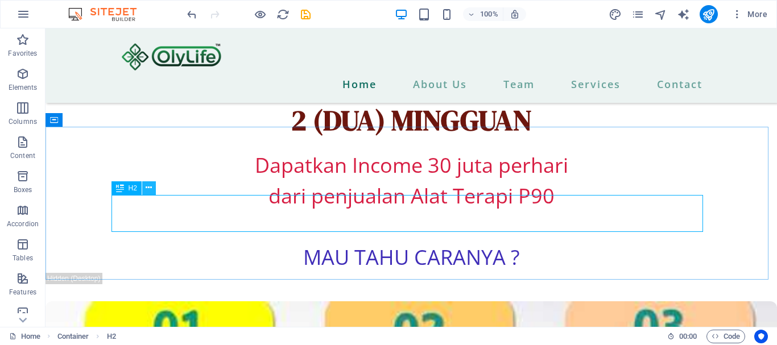
click at [147, 184] on icon at bounding box center [149, 188] width 6 height 12
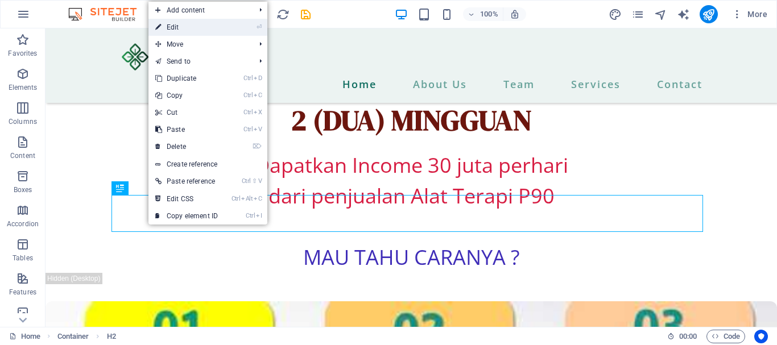
click at [176, 31] on link "⏎ Edit" at bounding box center [187, 27] width 76 height 17
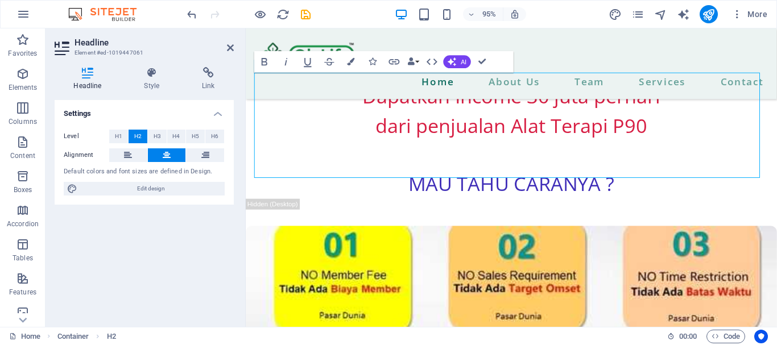
scroll to position [2993, 0]
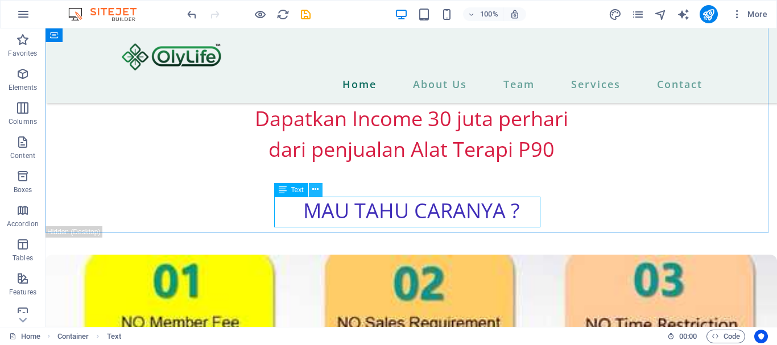
click at [312, 187] on icon at bounding box center [315, 190] width 6 height 12
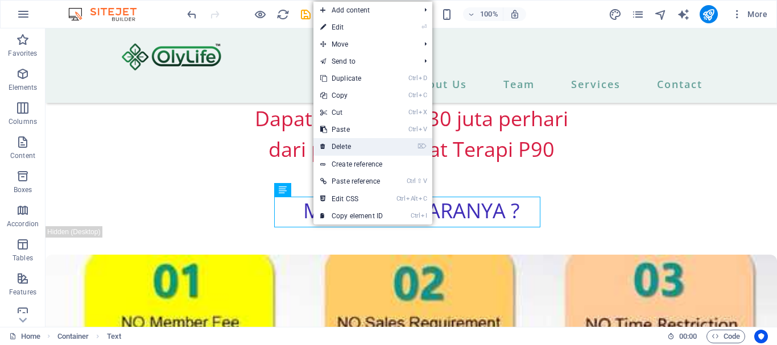
click at [349, 146] on link "⌦ Delete" at bounding box center [352, 146] width 76 height 17
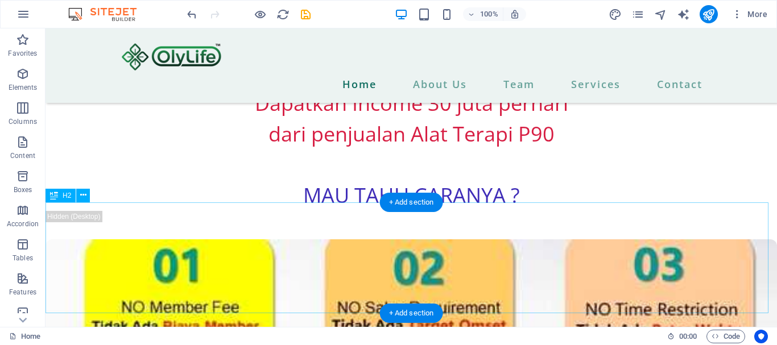
click at [517, 77] on div "PELUANG BANGUN INCOME HARIAN DIBAYAR 2 (DUA) MINGGUAN" at bounding box center [412, 21] width 732 height 111
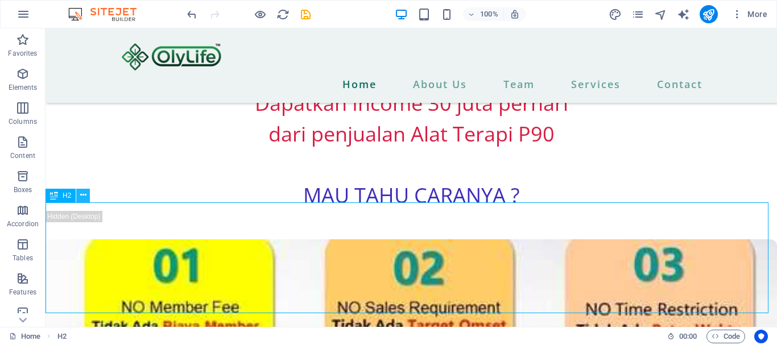
click at [82, 197] on icon at bounding box center [83, 195] width 6 height 12
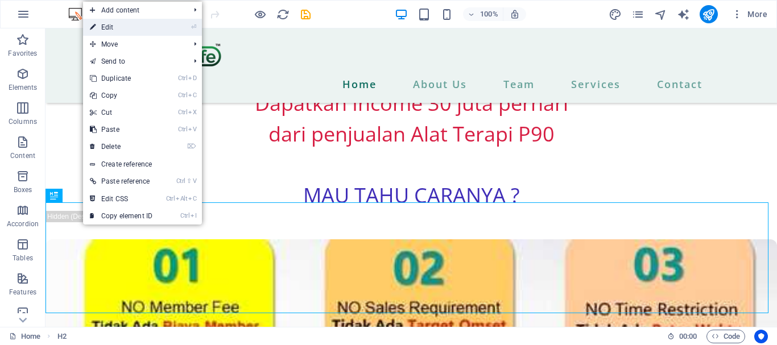
click at [113, 27] on link "⏎ Edit" at bounding box center [121, 27] width 76 height 17
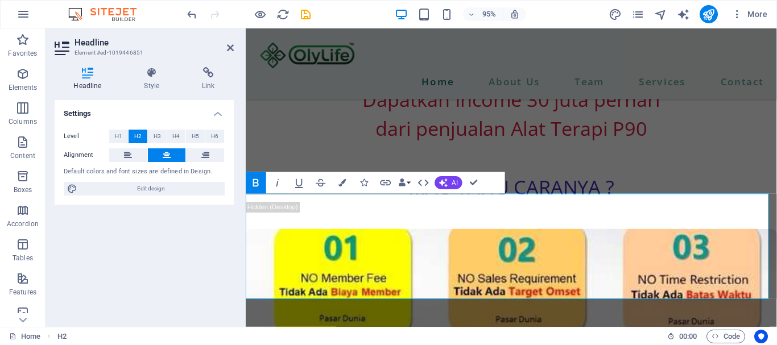
click at [631, 78] on strong "PELUANG BANGUN INCOME HARIAN DIBAYAR 2 (DUA) MINGGUAN" at bounding box center [526, 21] width 326 height 113
drag, startPoint x: 631, startPoint y: 216, endPoint x: 402, endPoint y: 224, distance: 229.5
click at [402, 77] on h2 "PELUANG BANGUN INCOME HARIAN DIBAYAR 2 (DUA) MINGGUAN" at bounding box center [525, 21] width 559 height 111
click at [364, 78] on strong "INCOME HARIAN DIBAYAR 2 (DUA) MINGGUAN" at bounding box center [526, 40] width 326 height 76
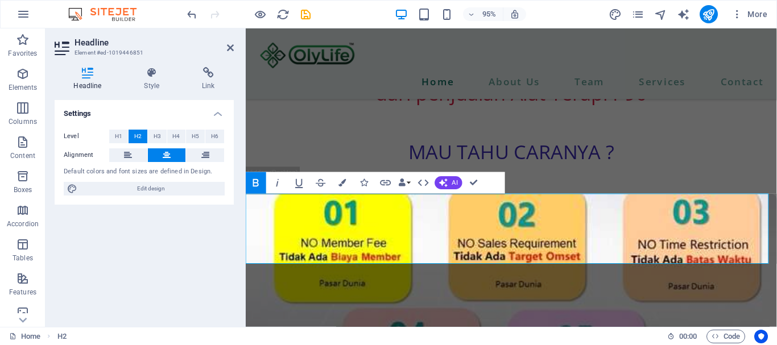
click at [710, 40] on h2 "INCOME HARIAN DIBAYAR 2 (DUA) MINGGUAN" at bounding box center [525, 3] width 559 height 74
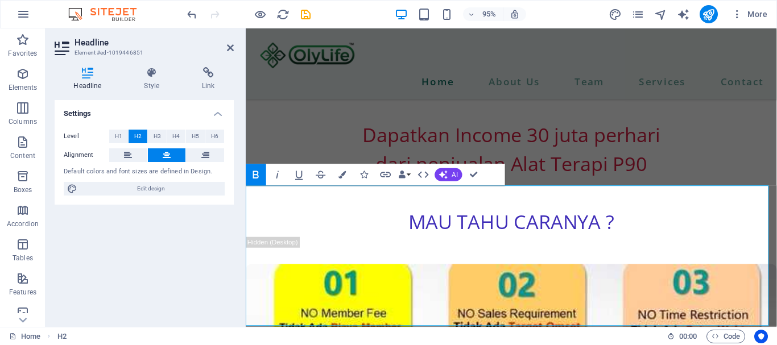
scroll to position [3001, 0]
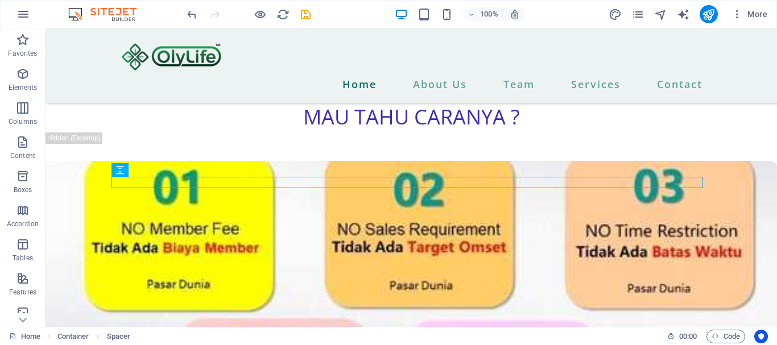
scroll to position [3188, 0]
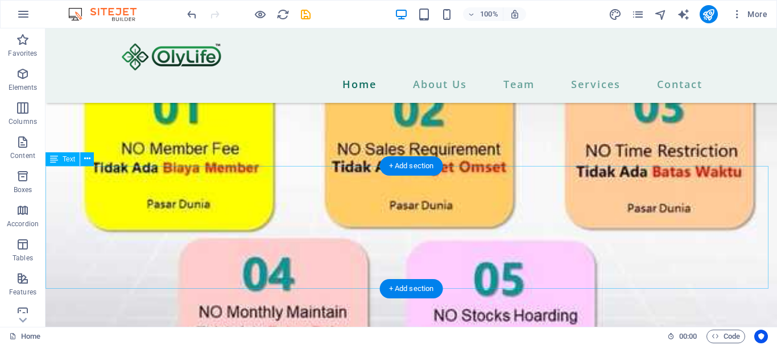
drag, startPoint x: 138, startPoint y: 177, endPoint x: 96, endPoint y: 178, distance: 42.1
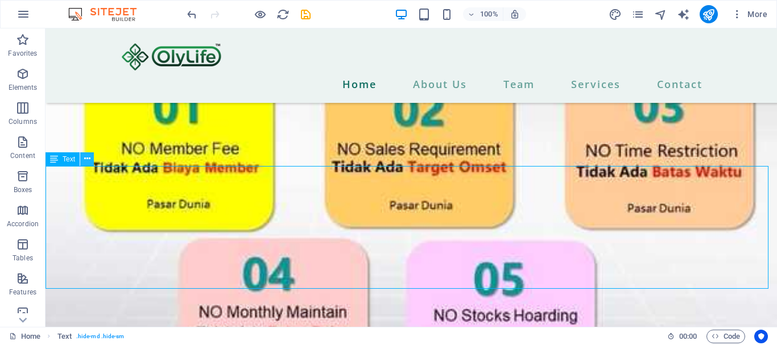
click at [85, 158] on icon at bounding box center [87, 159] width 6 height 12
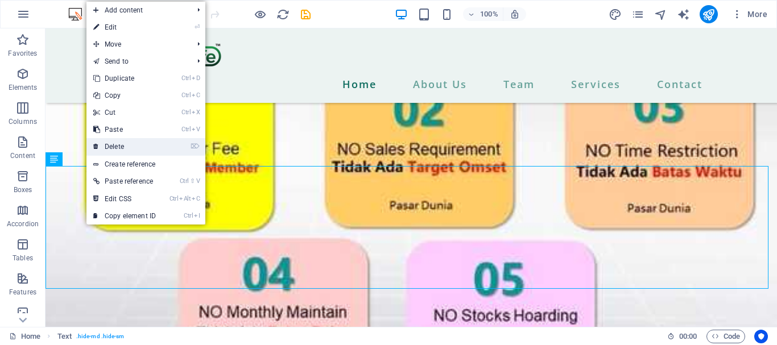
click at [120, 150] on link "⌦ Delete" at bounding box center [124, 146] width 76 height 17
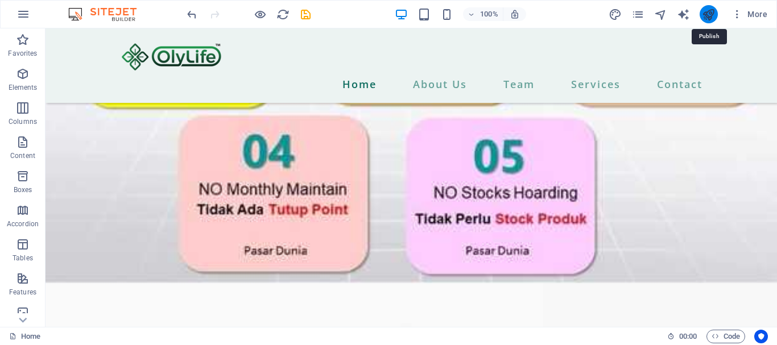
click at [707, 12] on icon "publish" at bounding box center [708, 14] width 13 height 13
checkbox input "false"
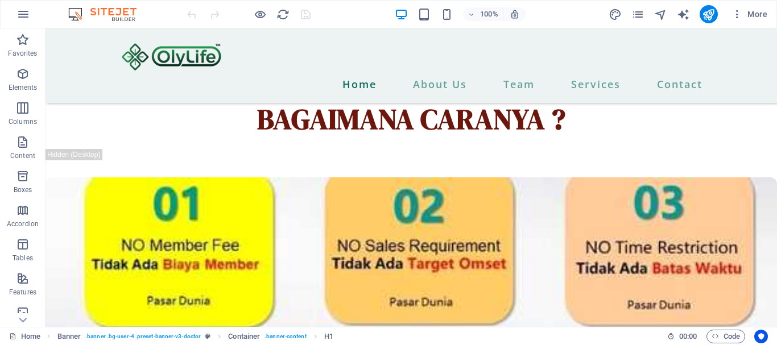
scroll to position [2930, 0]
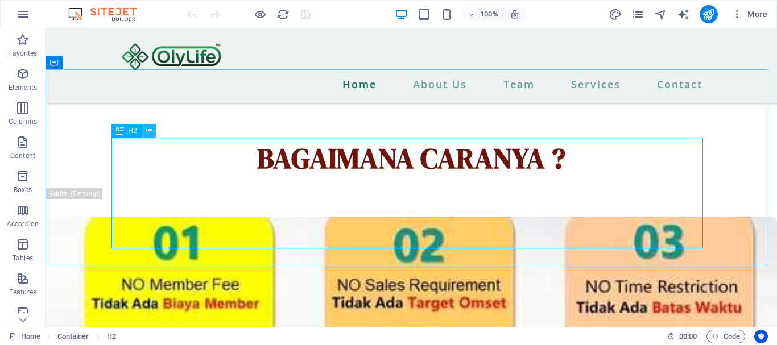
click at [153, 130] on button at bounding box center [149, 131] width 14 height 14
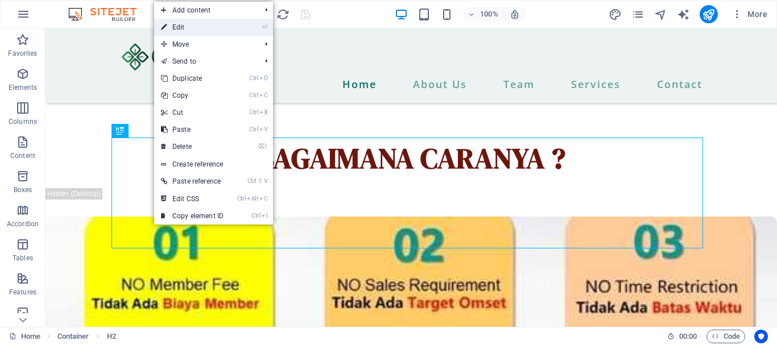
click at [186, 27] on link "⏎ Edit" at bounding box center [192, 27] width 76 height 17
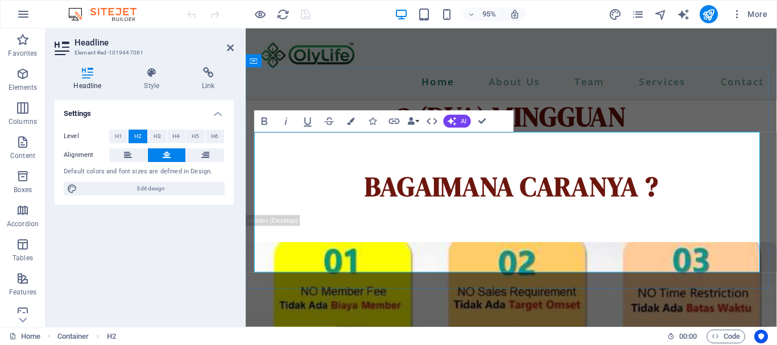
drag, startPoint x: 407, startPoint y: 196, endPoint x: 639, endPoint y: 184, distance: 232.5
click at [355, 117] on button "Colors" at bounding box center [351, 121] width 20 height 22
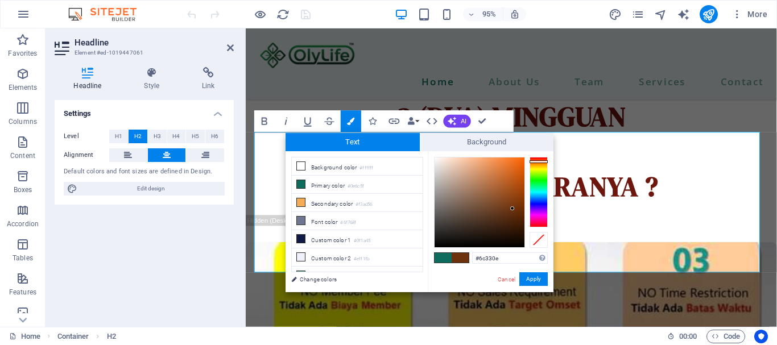
click at [539, 162] on div at bounding box center [539, 192] width 18 height 71
click at [538, 155] on div "#6c330e Supported formats #0852ed rgb(8, 82, 237) rgba(8, 82, 237, 90%) hsv(221…" at bounding box center [491, 304] width 126 height 306
click at [538, 156] on div "#6c330e Supported formats #0852ed rgb(8, 82, 237) rgba(8, 82, 237, 90%) hsv(221…" at bounding box center [491, 304] width 126 height 306
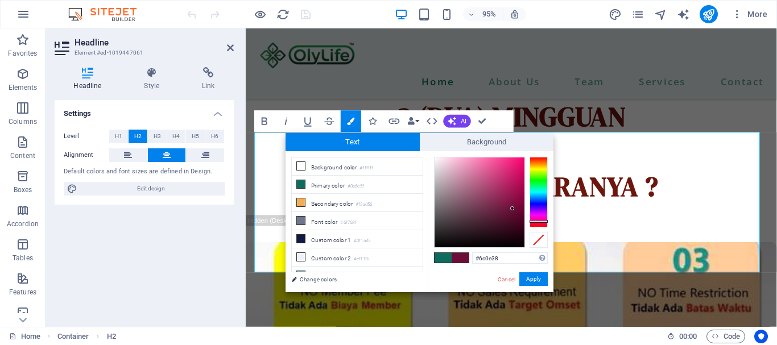
click at [535, 221] on div at bounding box center [539, 192] width 18 height 71
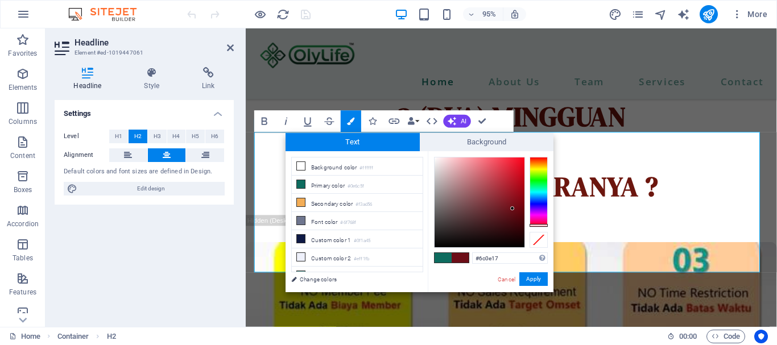
click at [541, 225] on div at bounding box center [539, 192] width 18 height 71
click at [516, 181] on div at bounding box center [480, 203] width 90 height 90
click at [508, 176] on div at bounding box center [480, 203] width 90 height 90
click at [509, 162] on div at bounding box center [480, 203] width 90 height 90
click at [511, 183] on div at bounding box center [480, 203] width 90 height 90
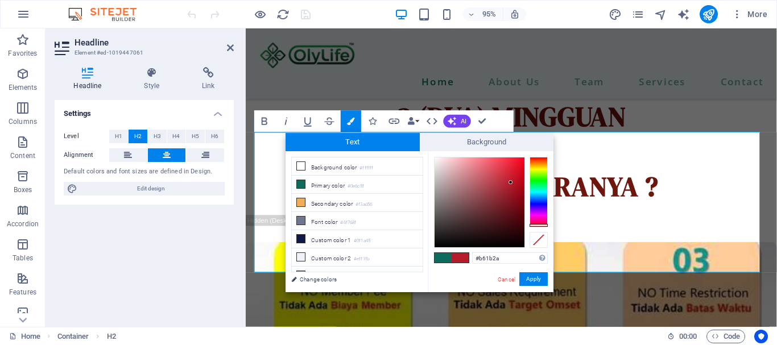
type input "#e81c31"
click at [513, 165] on div at bounding box center [480, 203] width 90 height 90
click at [462, 256] on span at bounding box center [460, 258] width 17 height 10
click at [534, 276] on button "Apply" at bounding box center [534, 280] width 28 height 14
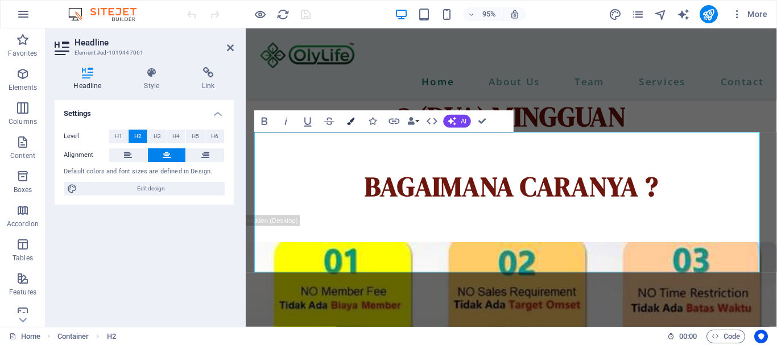
click at [349, 123] on icon "button" at bounding box center [351, 120] width 7 height 7
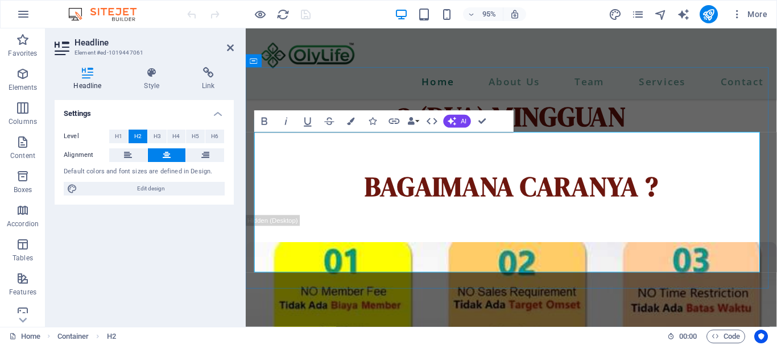
click at [232, 91] on div "Headline Style Link Settings Level H1 H2 H3 H4 H5 H6 Alignment Default colors a…" at bounding box center [144, 192] width 179 height 251
click at [777, 214] on div "INCOME HARIAN DIBAYAR 2 (DUA) MINGGUAN BAGAIMANA CARANYA ?" at bounding box center [525, 140] width 559 height 148
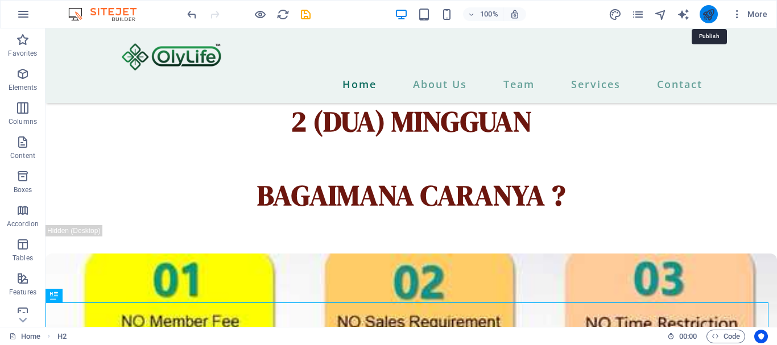
click at [708, 13] on icon "publish" at bounding box center [708, 14] width 13 height 13
checkbox input "false"
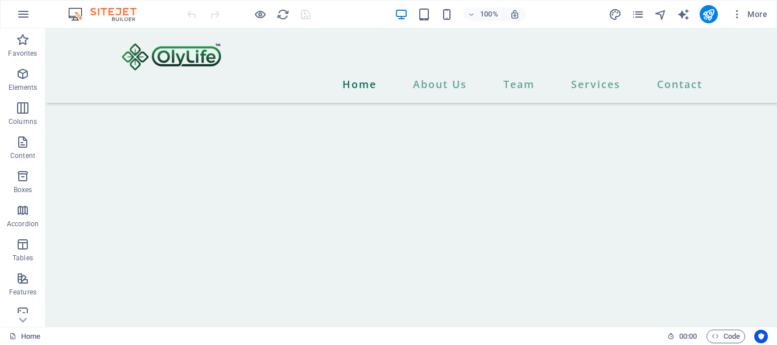
scroll to position [9260, 0]
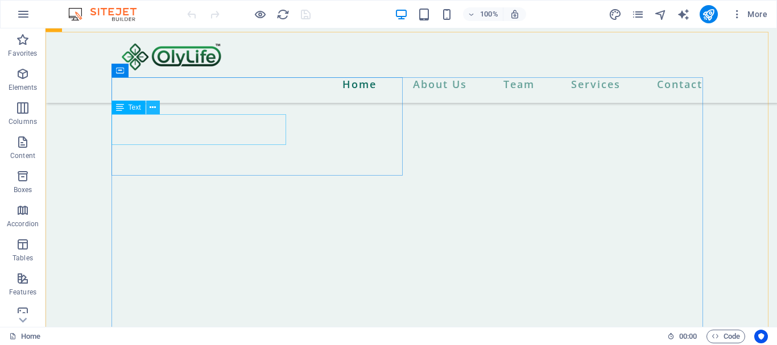
click at [153, 108] on icon at bounding box center [153, 108] width 6 height 12
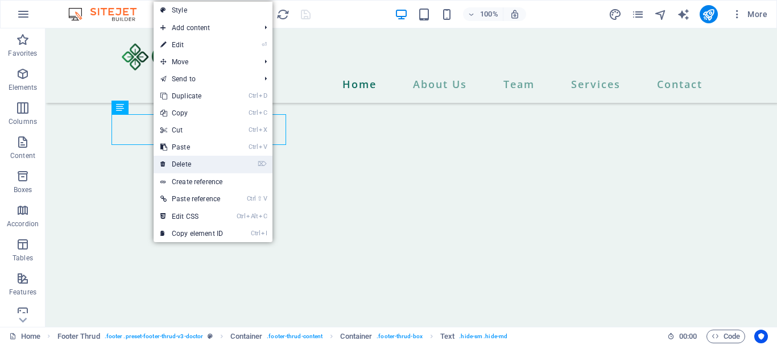
click at [201, 164] on link "⌦ Delete" at bounding box center [192, 164] width 76 height 17
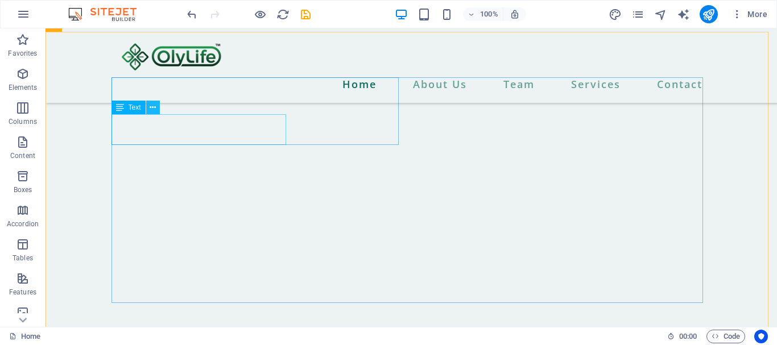
click at [151, 102] on icon at bounding box center [153, 108] width 6 height 12
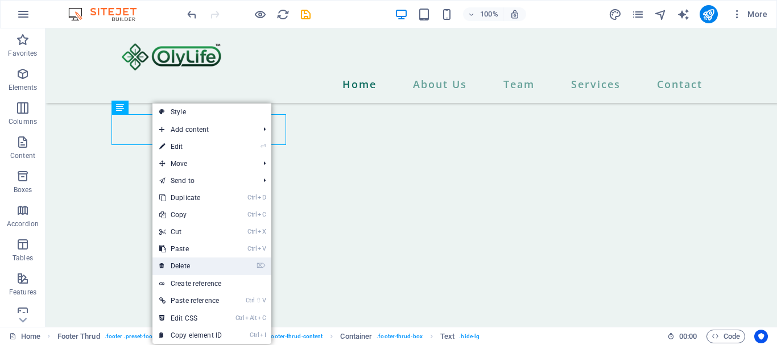
click at [189, 265] on link "⌦ Delete" at bounding box center [191, 266] width 76 height 17
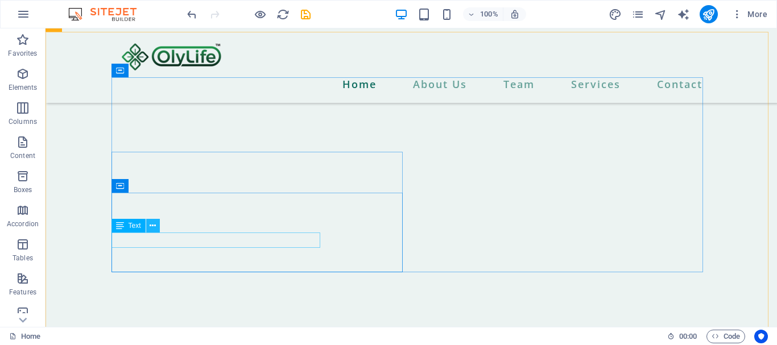
click at [150, 228] on icon at bounding box center [153, 226] width 6 height 12
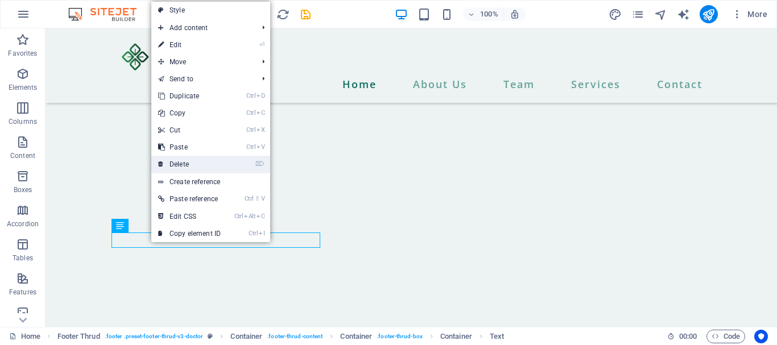
click at [189, 166] on link "⌦ Delete" at bounding box center [189, 164] width 76 height 17
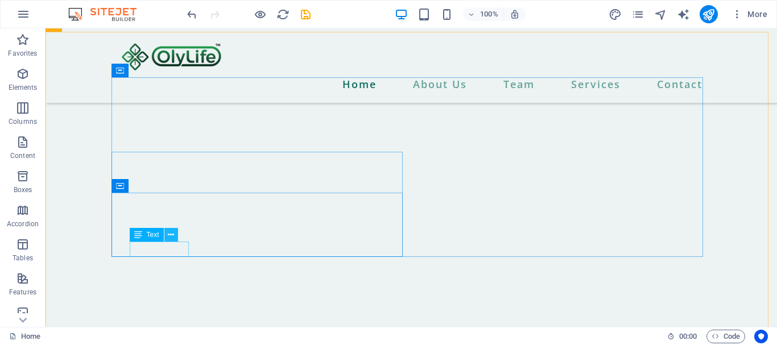
click at [170, 233] on icon at bounding box center [171, 235] width 6 height 12
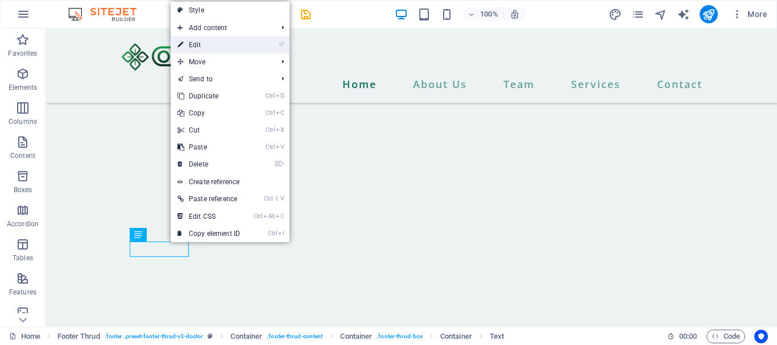
click at [201, 46] on link "⏎ Edit" at bounding box center [209, 44] width 76 height 17
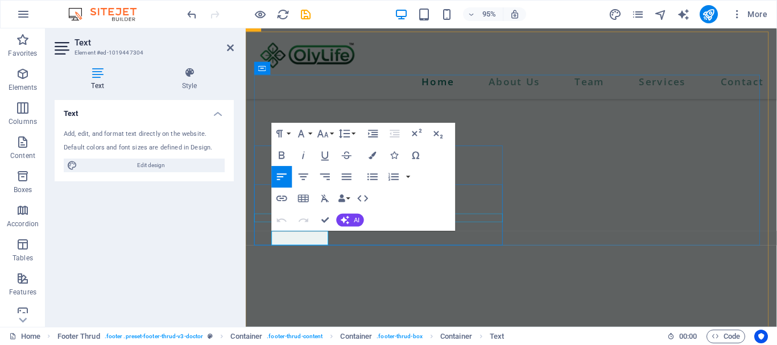
scroll to position [9053, 0]
drag, startPoint x: 404, startPoint y: 249, endPoint x: 748, endPoint y: 147, distance: 358.5
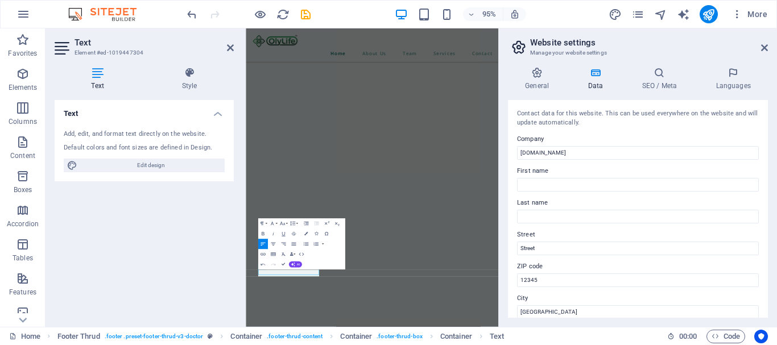
scroll to position [8733, 0]
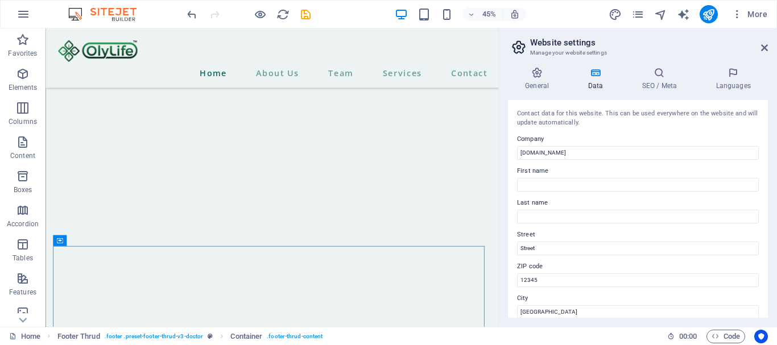
scroll to position [9015, 0]
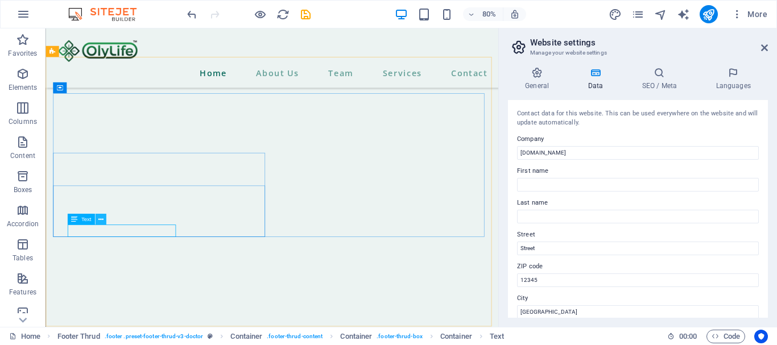
click at [99, 217] on icon at bounding box center [100, 220] width 5 height 10
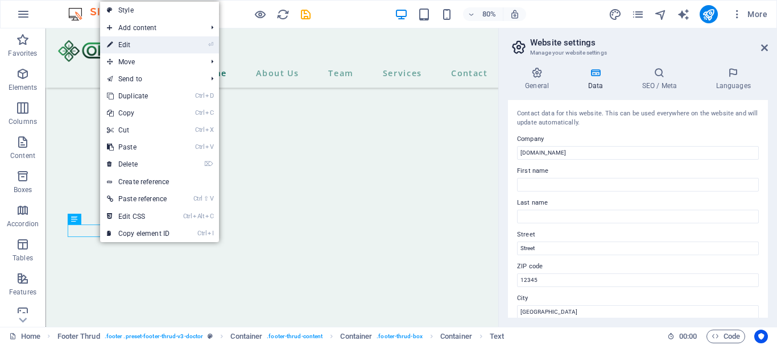
click at [131, 48] on link "⏎ Edit" at bounding box center [138, 44] width 76 height 17
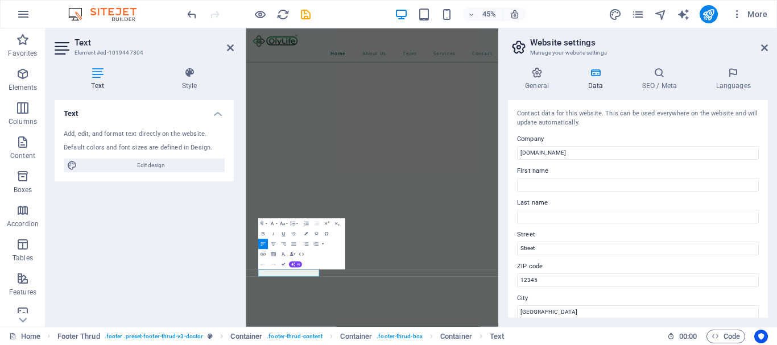
scroll to position [8733, 0]
drag, startPoint x: 426, startPoint y: 571, endPoint x: 596, endPoint y: 333, distance: 292.0
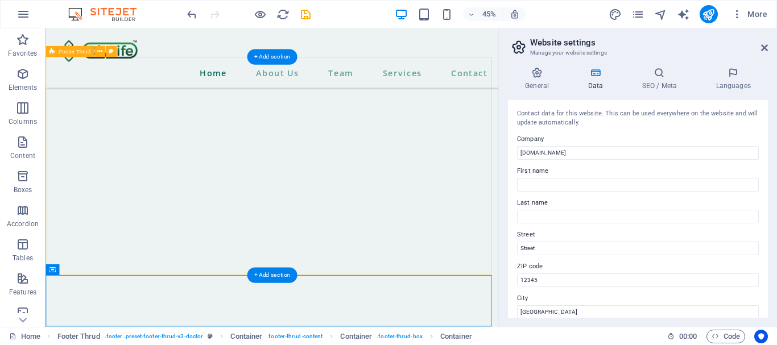
scroll to position [9015, 0]
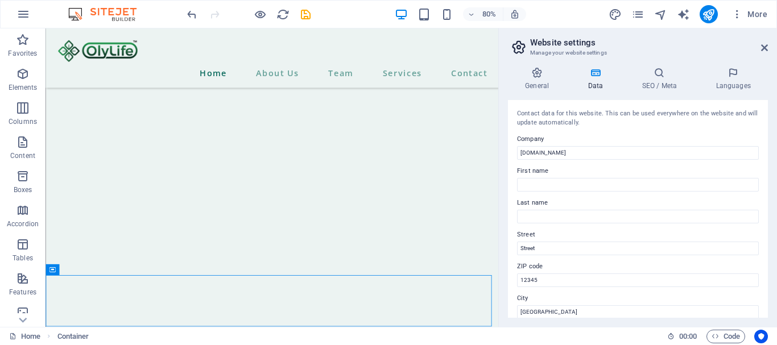
click at [615, 166] on label "First name" at bounding box center [638, 171] width 242 height 14
click at [615, 178] on input "First name" at bounding box center [638, 185] width 242 height 14
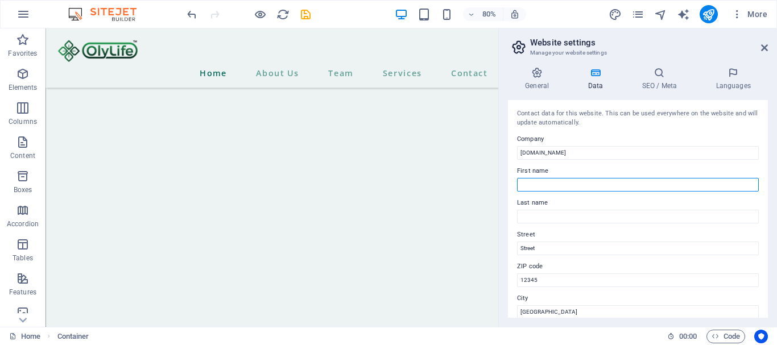
scroll to position [8958, 0]
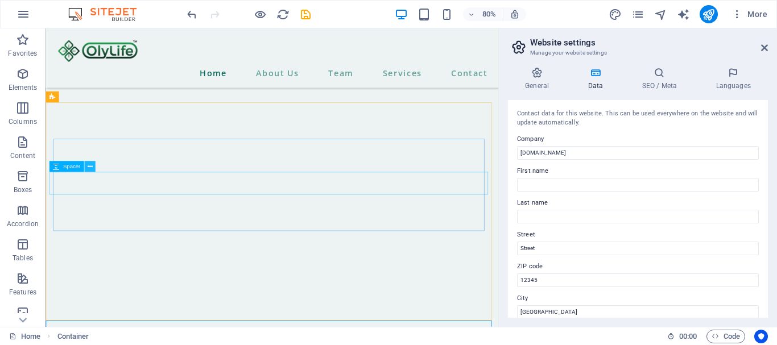
click at [92, 166] on icon at bounding box center [89, 167] width 5 height 10
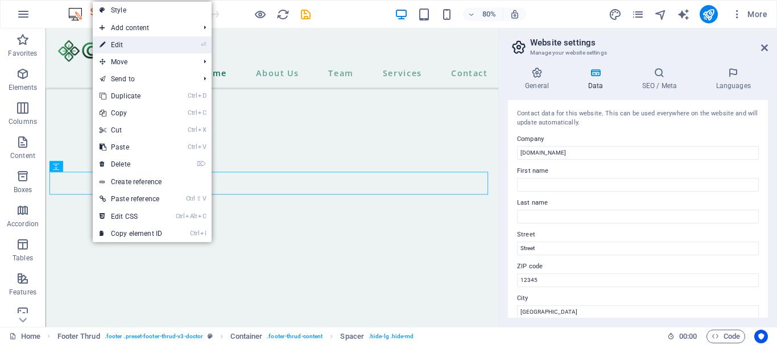
click at [129, 48] on link "⏎ Edit" at bounding box center [131, 44] width 76 height 17
select select "px"
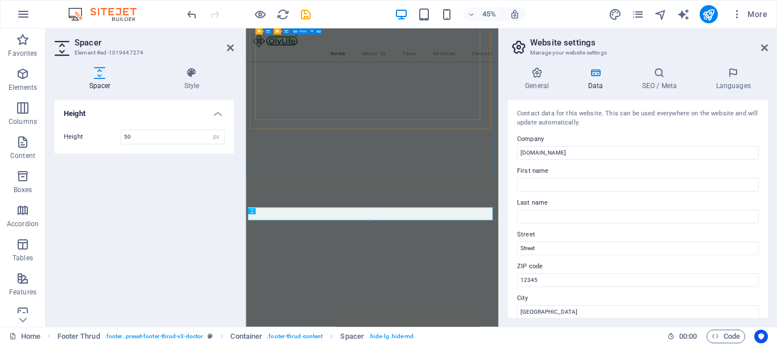
scroll to position [8733, 0]
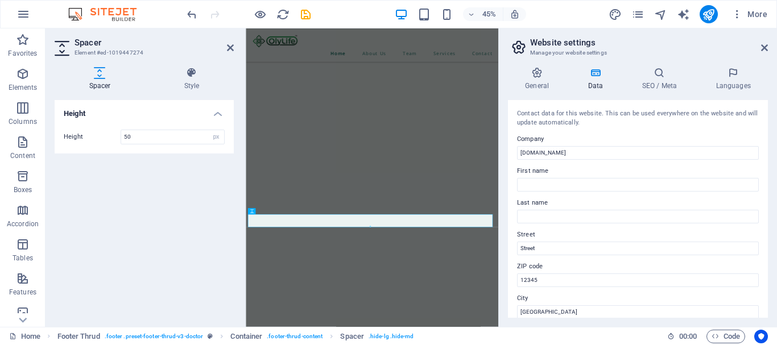
click at [168, 195] on div "Height Height 50 px rem vh vw" at bounding box center [144, 209] width 179 height 218
click at [175, 182] on div "Height Height 50 px rem vh vw" at bounding box center [144, 209] width 179 height 218
click at [763, 51] on icon at bounding box center [764, 47] width 7 height 9
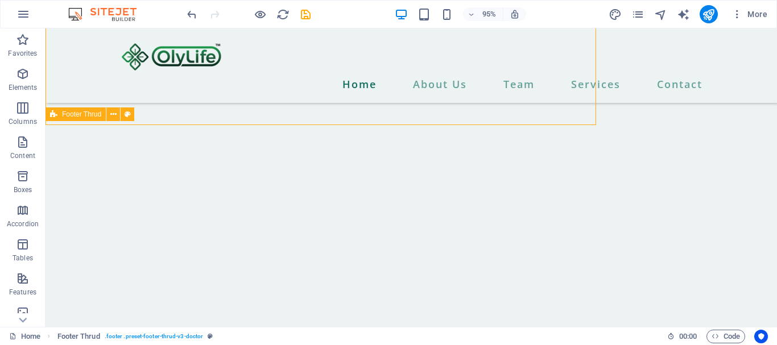
scroll to position [9171, 0]
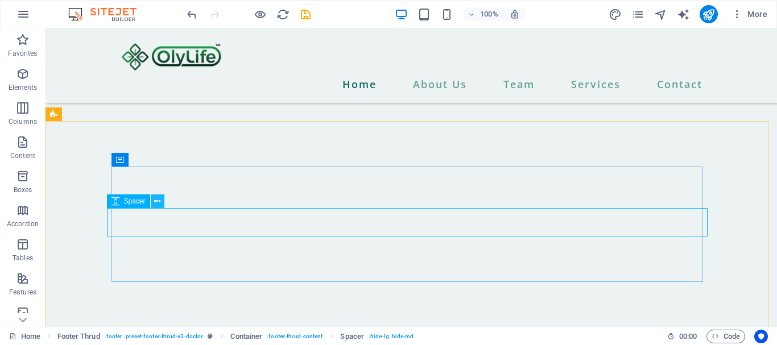
click at [156, 201] on icon at bounding box center [157, 202] width 6 height 12
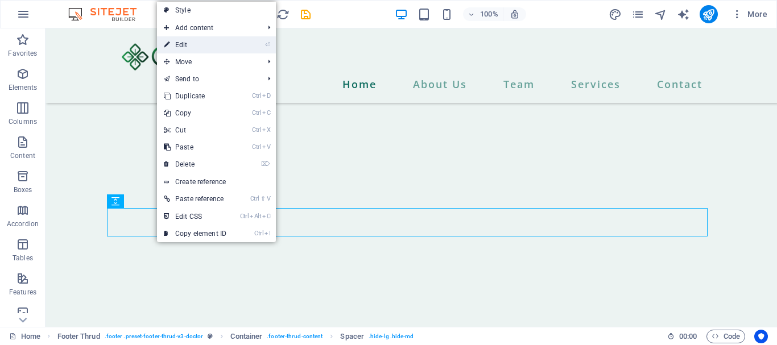
click at [187, 50] on link "⏎ Edit" at bounding box center [195, 44] width 76 height 17
select select "px"
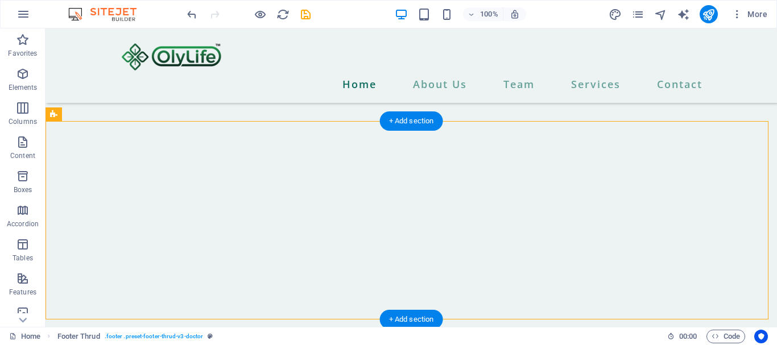
drag, startPoint x: 167, startPoint y: 192, endPoint x: 126, endPoint y: 164, distance: 49.6
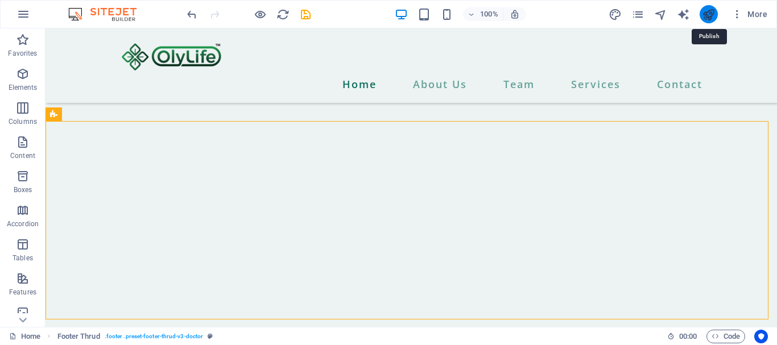
click at [708, 8] on icon "publish" at bounding box center [708, 14] width 13 height 13
checkbox input "false"
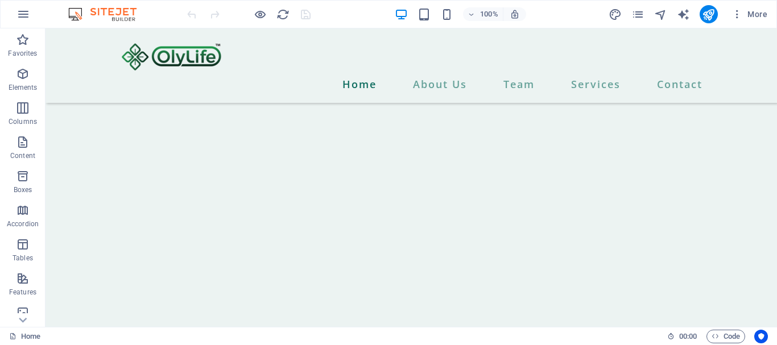
scroll to position [9150, 0]
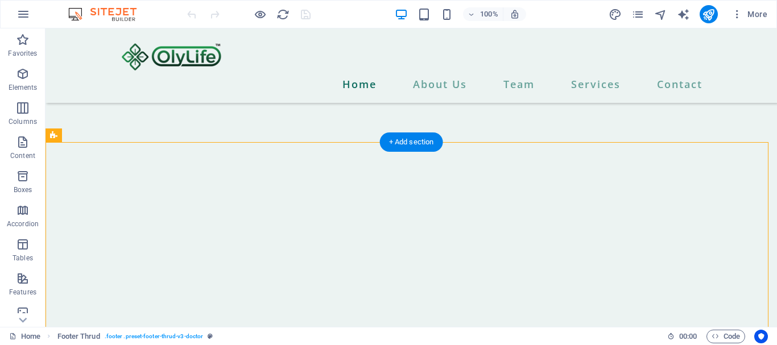
drag, startPoint x: 168, startPoint y: 211, endPoint x: 136, endPoint y: 205, distance: 32.4
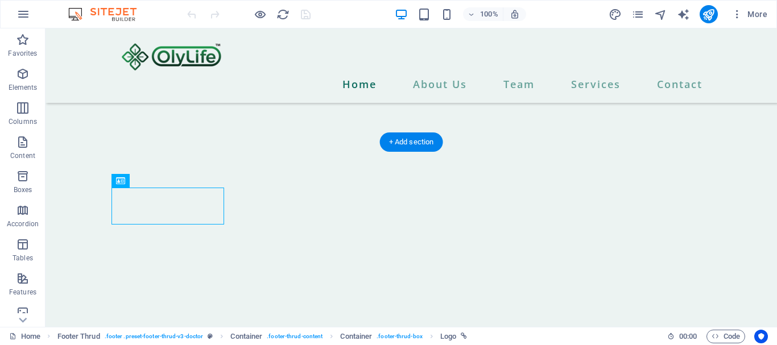
drag, startPoint x: 136, startPoint y: 205, endPoint x: 148, endPoint y: 191, distance: 18.6
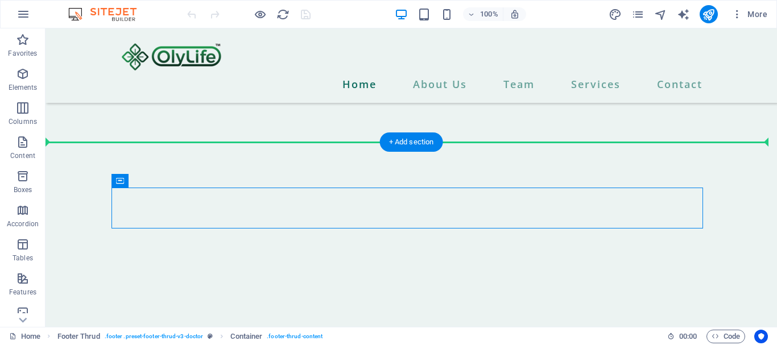
drag, startPoint x: 166, startPoint y: 212, endPoint x: 337, endPoint y: 174, distance: 174.9
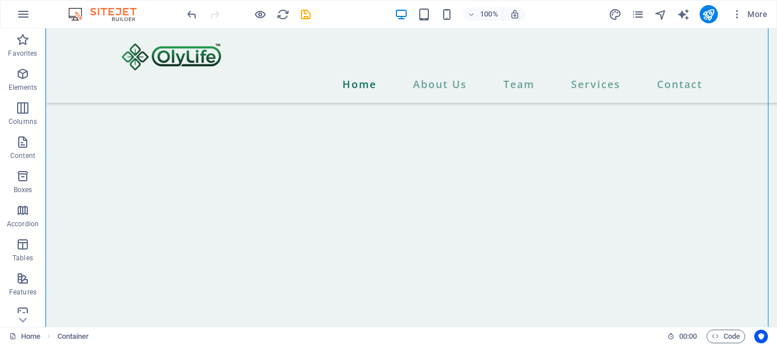
scroll to position [8564, 0]
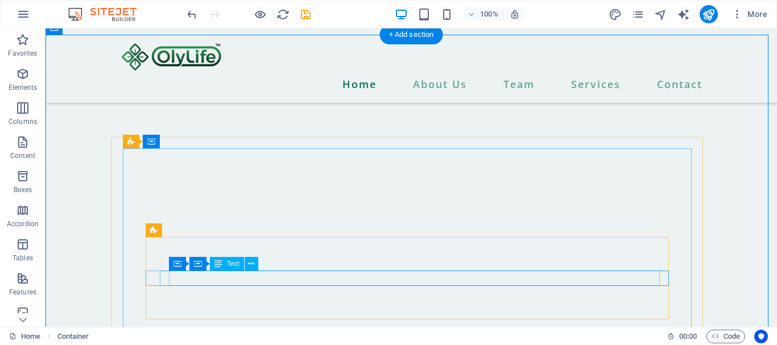
click at [252, 264] on icon at bounding box center [251, 264] width 6 height 12
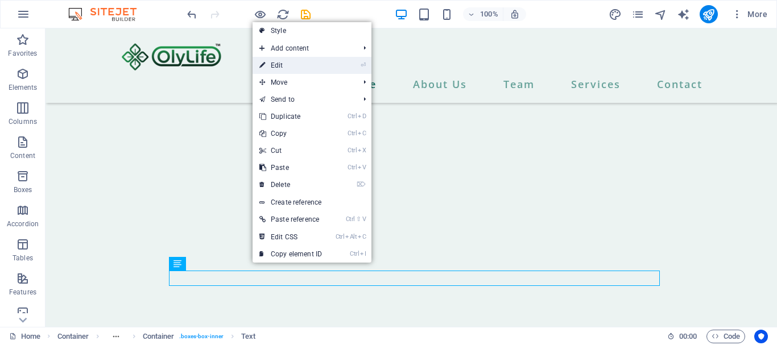
click at [285, 65] on link "⏎ Edit" at bounding box center [291, 65] width 76 height 17
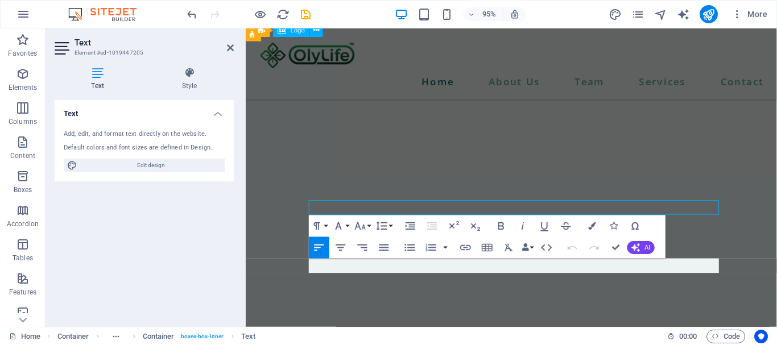
scroll to position [8357, 0]
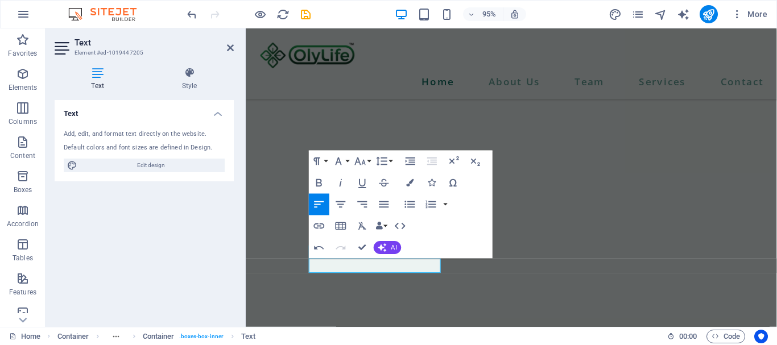
scroll to position [8402, 0]
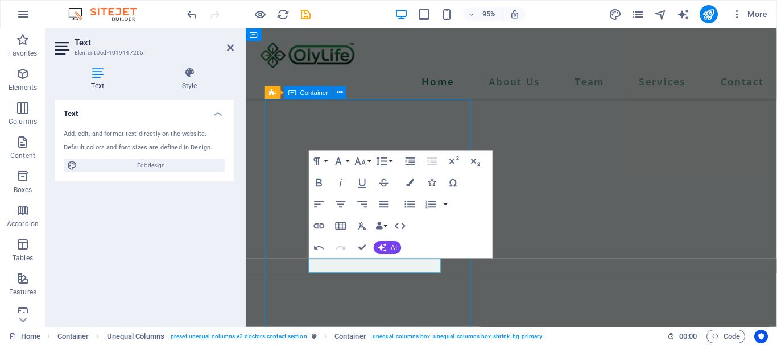
scroll to position [8618, 0]
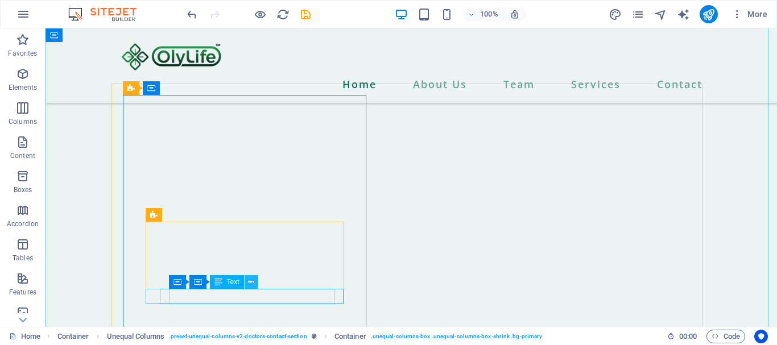
click at [249, 281] on icon at bounding box center [251, 283] width 6 height 12
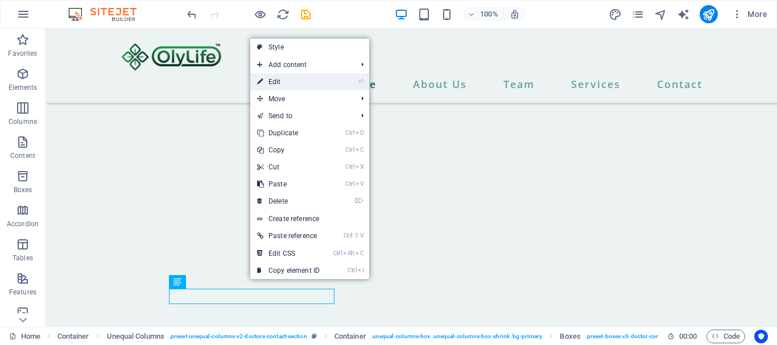
click at [285, 85] on link "⏎ Edit" at bounding box center [288, 81] width 76 height 17
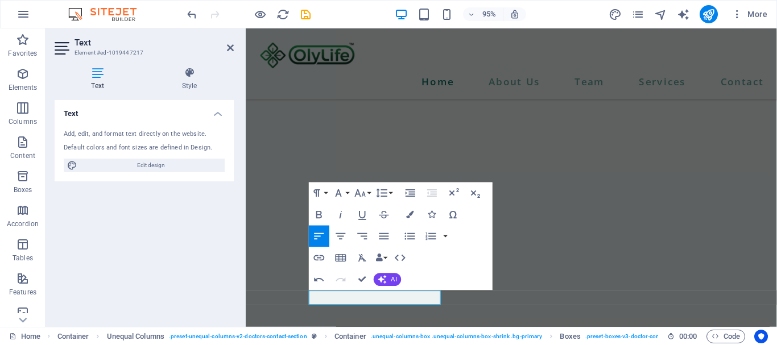
scroll to position [8395, 0]
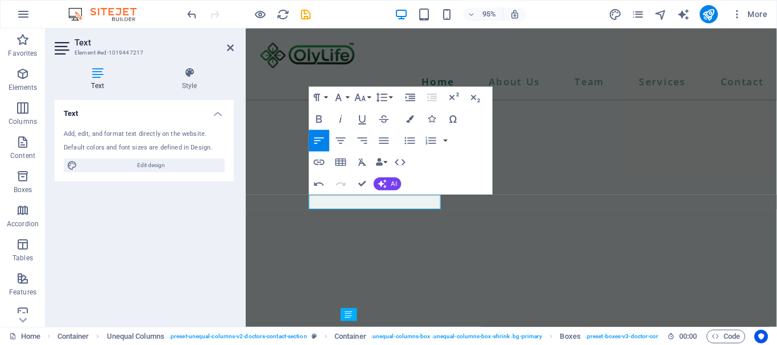
scroll to position [8522, 0]
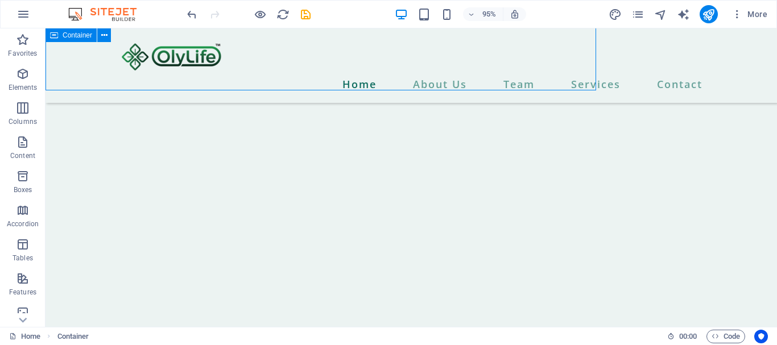
scroll to position [8737, 0]
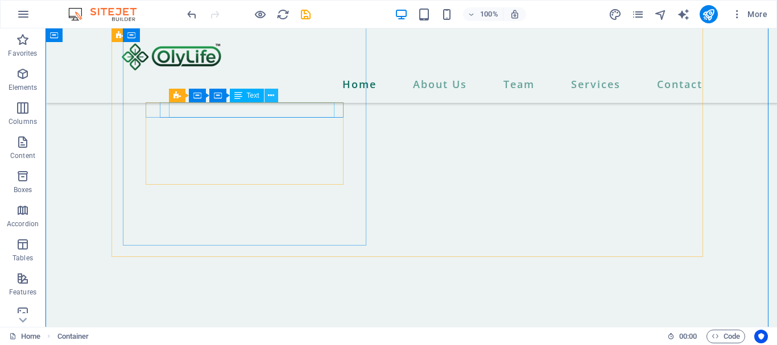
click at [269, 91] on icon at bounding box center [271, 96] width 6 height 12
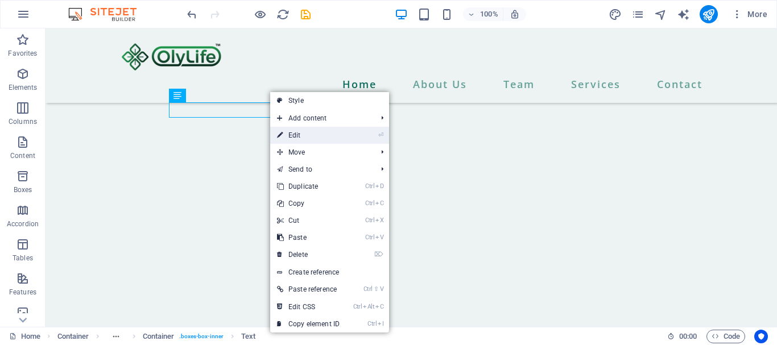
click at [290, 137] on link "⏎ Edit" at bounding box center [308, 135] width 76 height 17
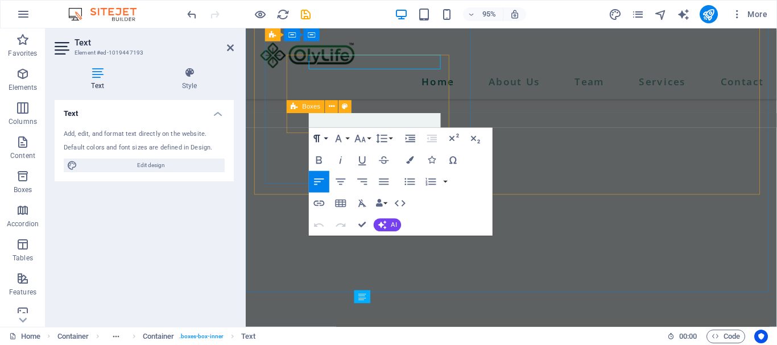
scroll to position [8522, 0]
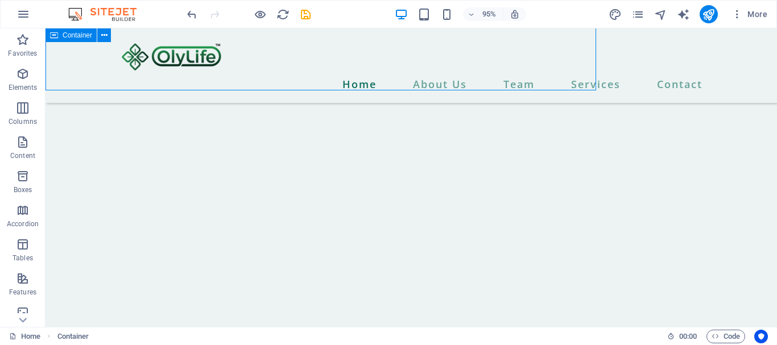
scroll to position [8737, 0]
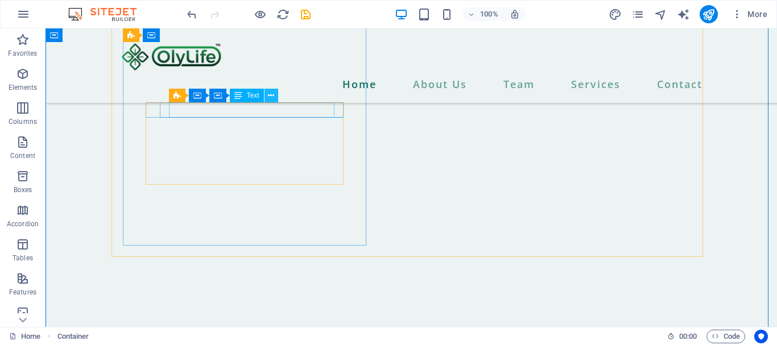
click at [271, 96] on icon at bounding box center [271, 96] width 6 height 12
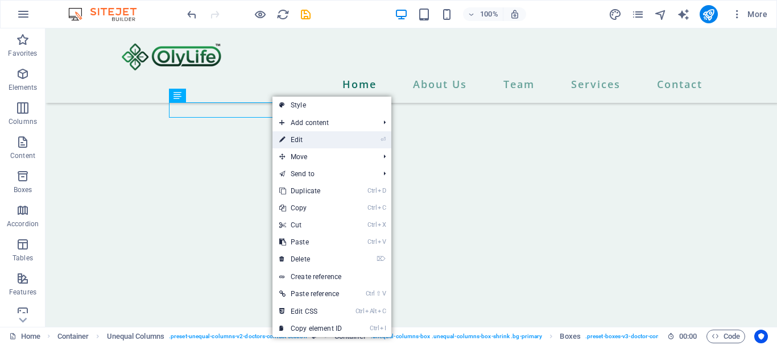
click at [299, 137] on link "⏎ Edit" at bounding box center [311, 139] width 76 height 17
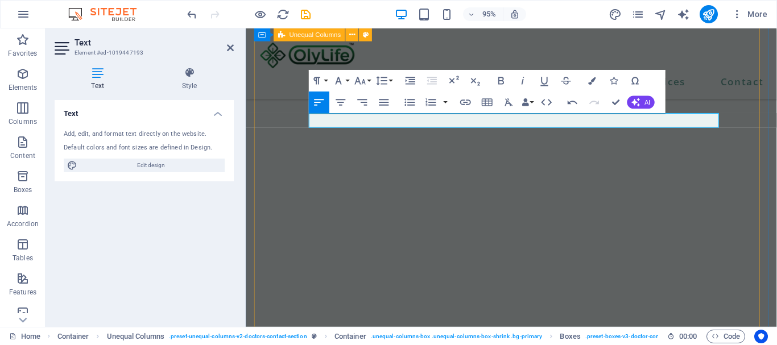
scroll to position [273, 5]
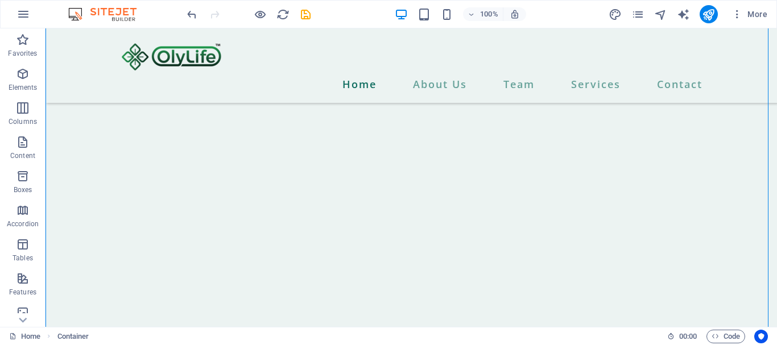
scroll to position [8593, 0]
click at [188, 161] on icon at bounding box center [187, 164] width 6 height 12
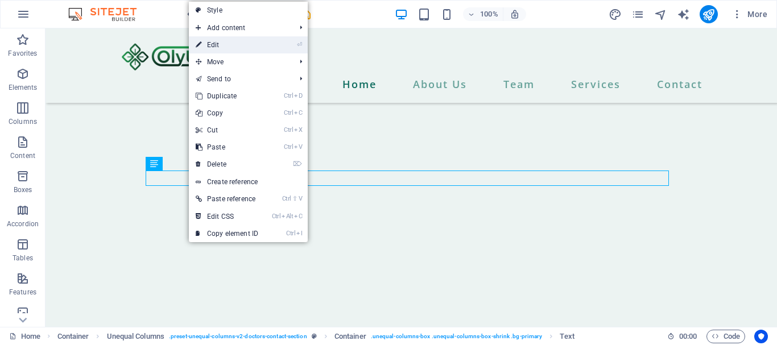
click at [211, 46] on link "⏎ Edit" at bounding box center [227, 44] width 76 height 17
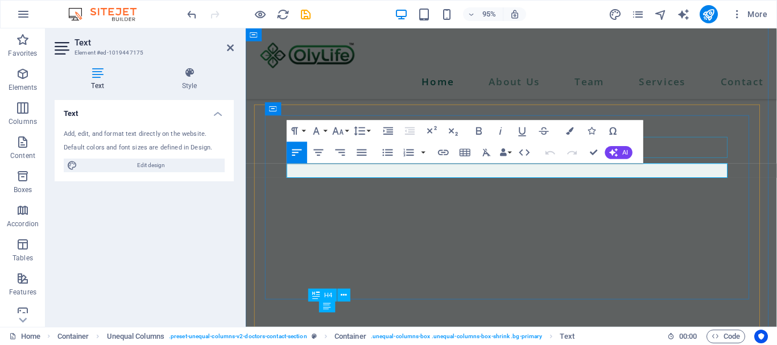
scroll to position [8385, 0]
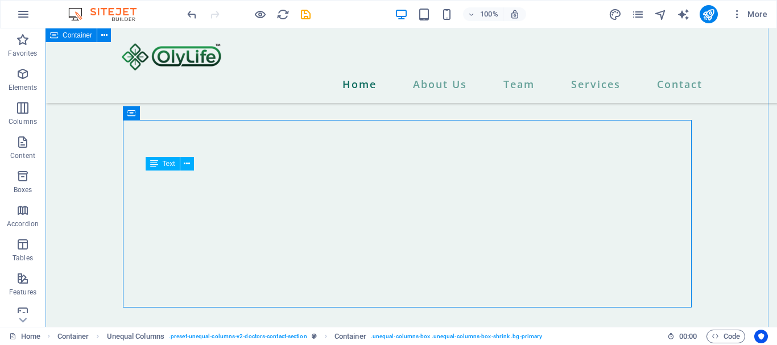
scroll to position [8593, 0]
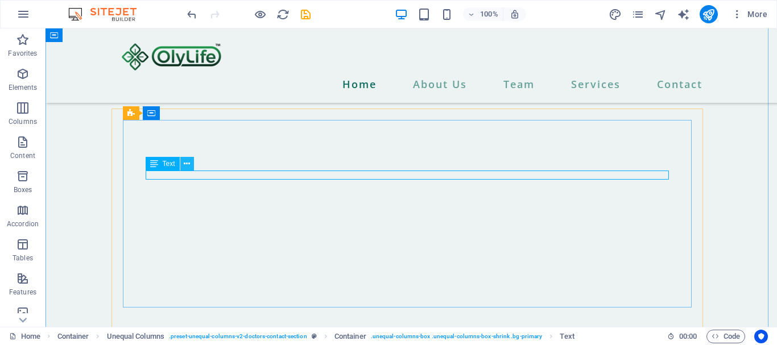
click at [190, 163] on icon at bounding box center [187, 164] width 6 height 12
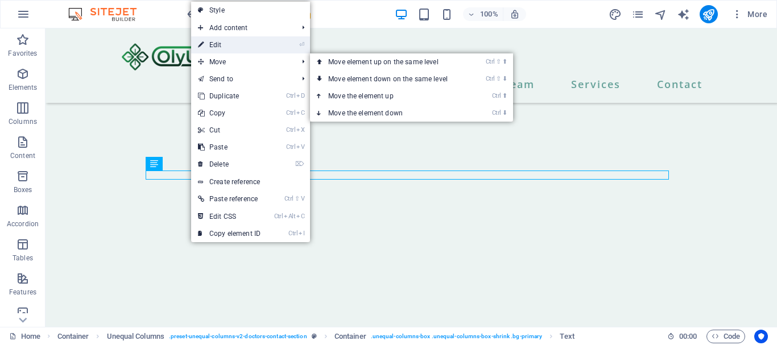
click at [217, 47] on link "⏎ Edit" at bounding box center [229, 44] width 76 height 17
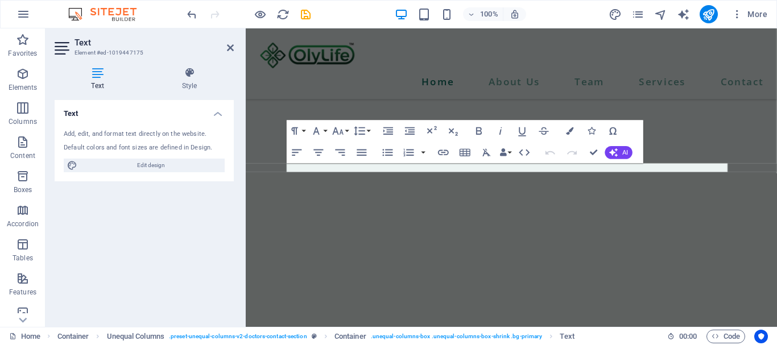
scroll to position [8385, 0]
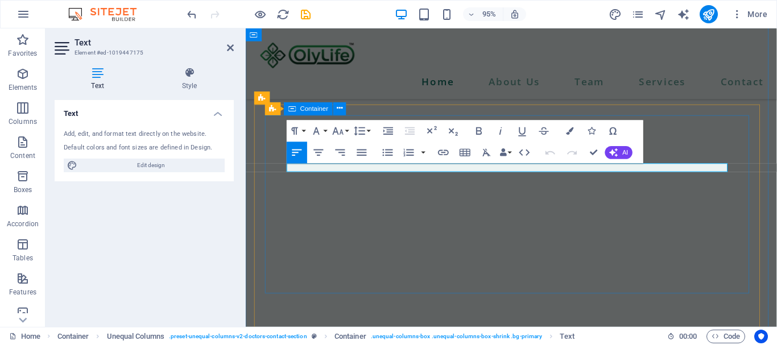
drag, startPoint x: 435, startPoint y: 176, endPoint x: 279, endPoint y: 174, distance: 156.5
click at [337, 129] on icon "button" at bounding box center [338, 131] width 13 height 13
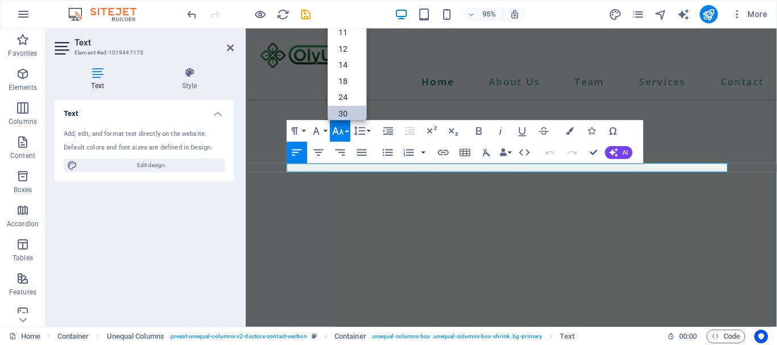
click at [350, 112] on link "30" at bounding box center [347, 114] width 39 height 17
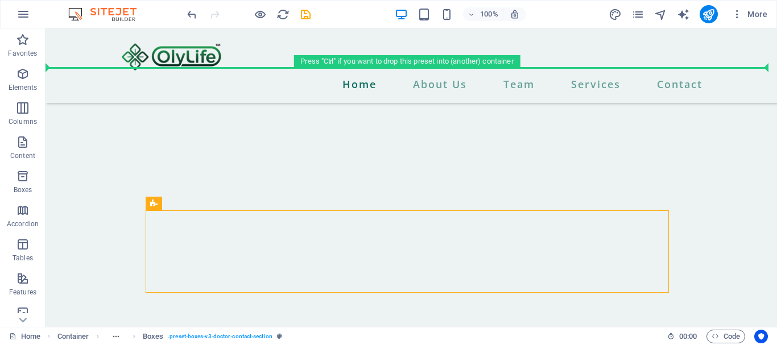
drag, startPoint x: 514, startPoint y: 232, endPoint x: 743, endPoint y: 203, distance: 231.1
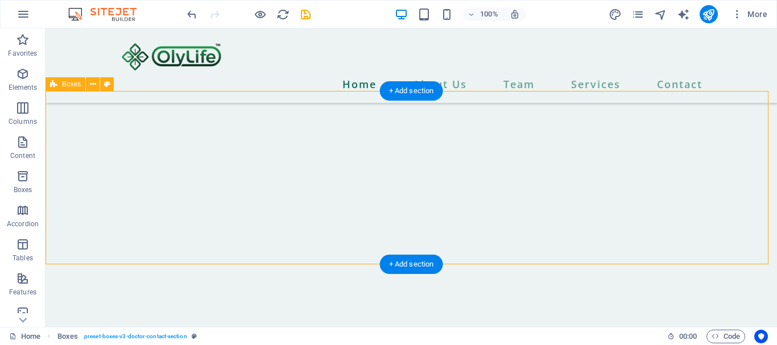
scroll to position [8508, 0]
drag, startPoint x: 738, startPoint y: 175, endPoint x: 748, endPoint y: 152, distance: 24.7
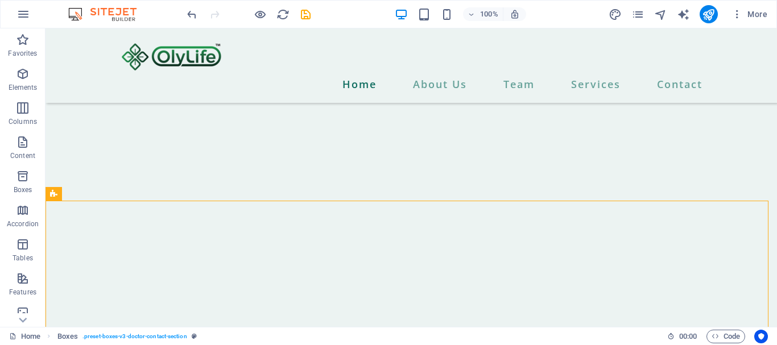
scroll to position [8418, 0]
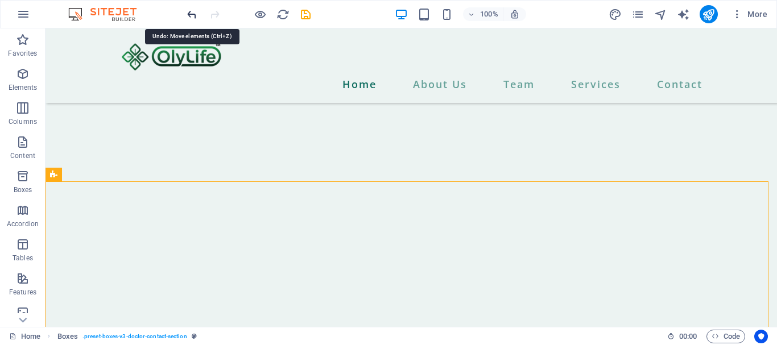
click at [193, 17] on icon "undo" at bounding box center [192, 14] width 13 height 13
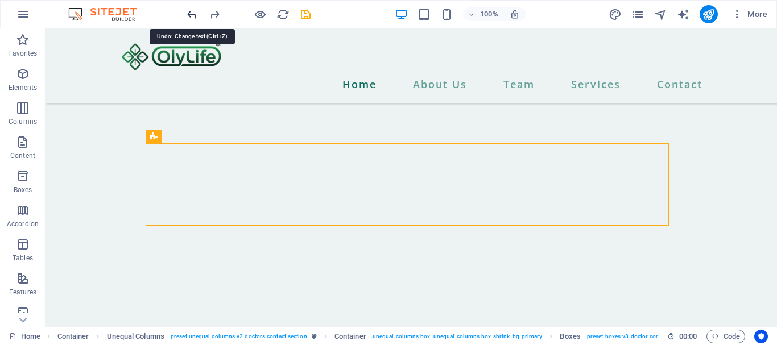
scroll to position [8667, 0]
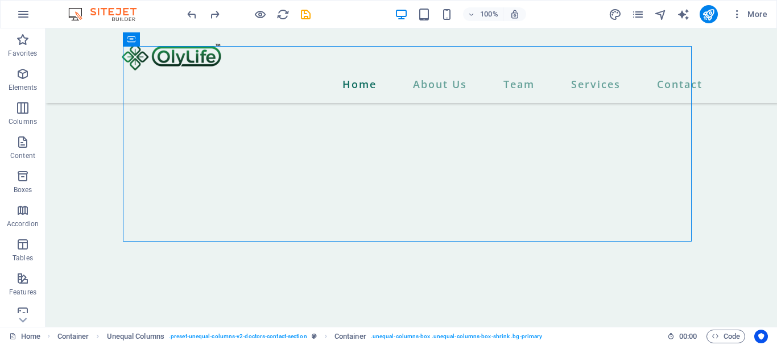
scroll to position [8597, 0]
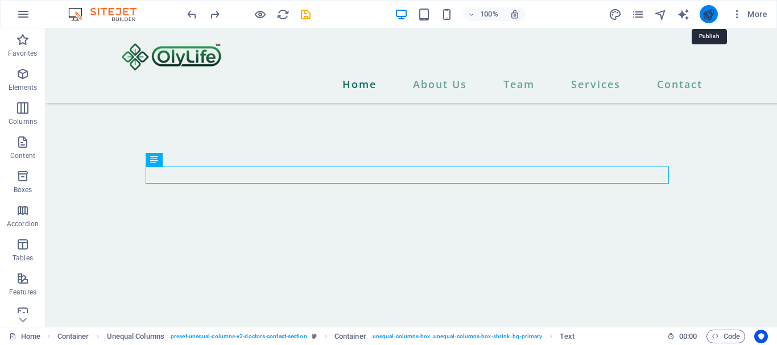
click at [706, 13] on icon "publish" at bounding box center [708, 14] width 13 height 13
checkbox input "false"
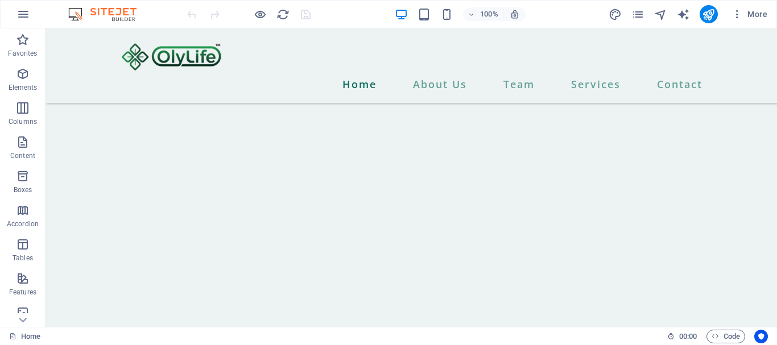
scroll to position [8558, 0]
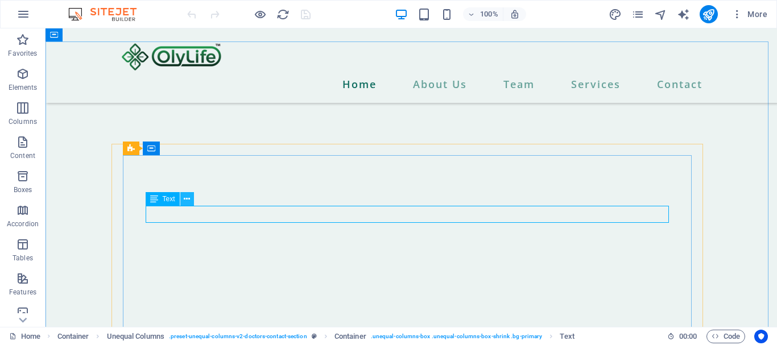
click at [182, 199] on button at bounding box center [187, 199] width 14 height 14
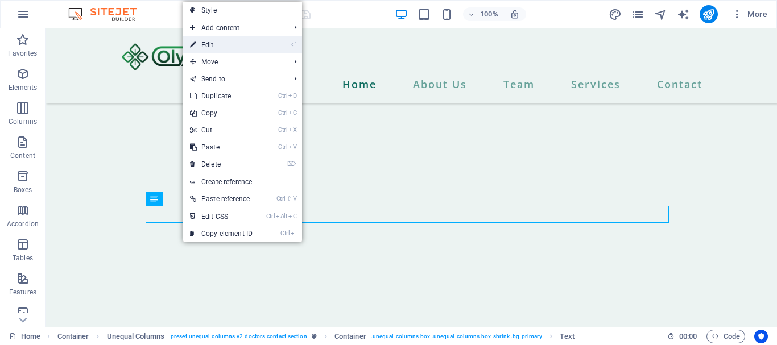
click at [204, 46] on link "⏎ Edit" at bounding box center [221, 44] width 76 height 17
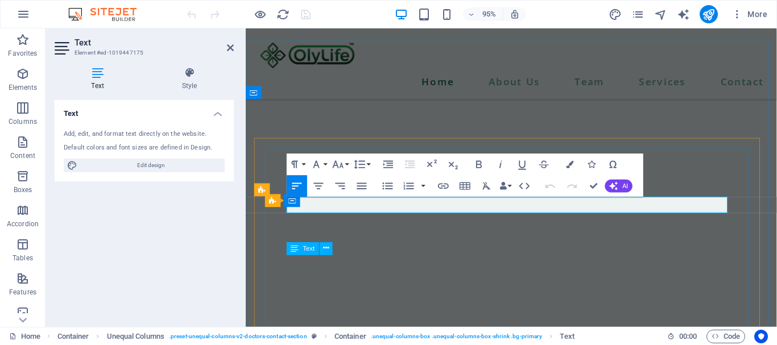
scroll to position [8350, 0]
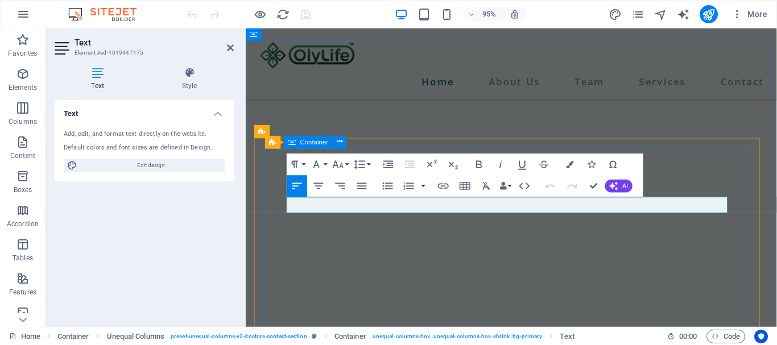
drag, startPoint x: 551, startPoint y: 220, endPoint x: 284, endPoint y: 216, distance: 266.9
click at [340, 164] on icon "button" at bounding box center [338, 164] width 13 height 13
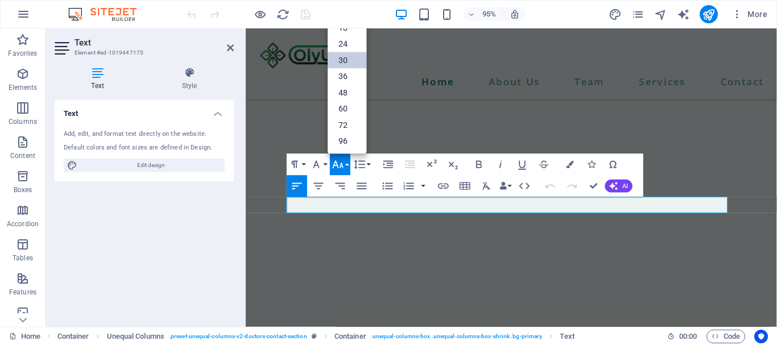
scroll to position [92, 0]
click at [345, 44] on link "24" at bounding box center [347, 44] width 39 height 17
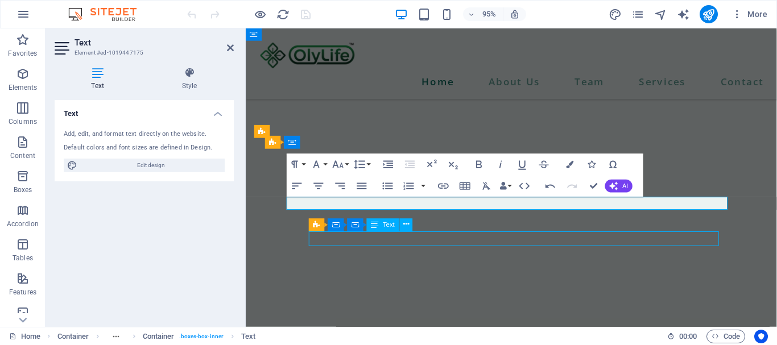
scroll to position [8619, 0]
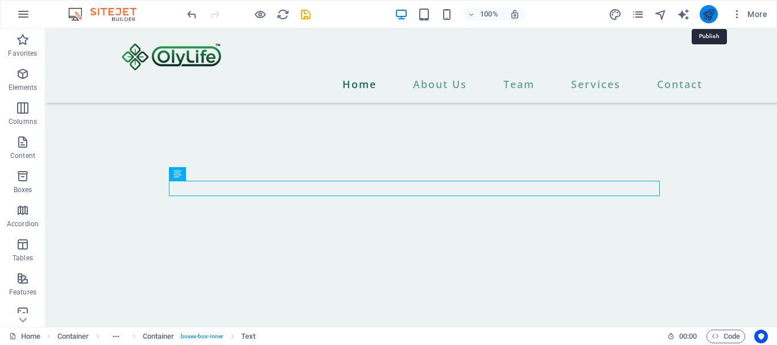
click at [711, 9] on icon "publish" at bounding box center [708, 14] width 13 height 13
checkbox input "false"
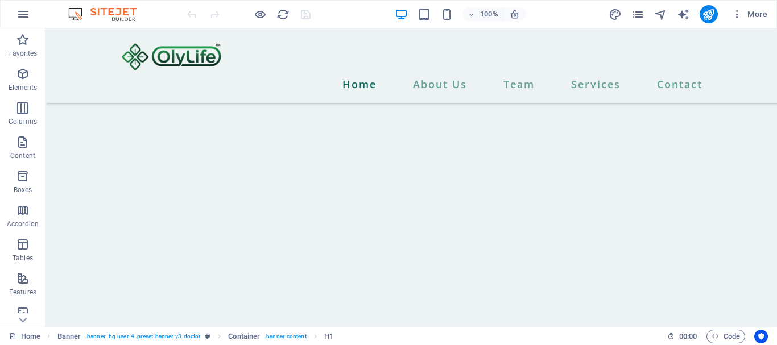
scroll to position [9325, 0]
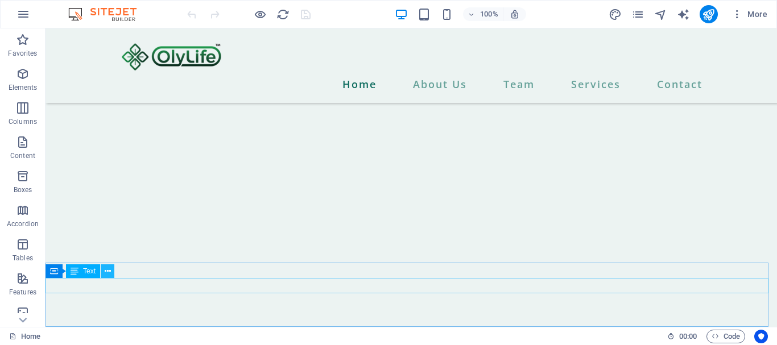
click at [106, 268] on icon at bounding box center [108, 272] width 6 height 12
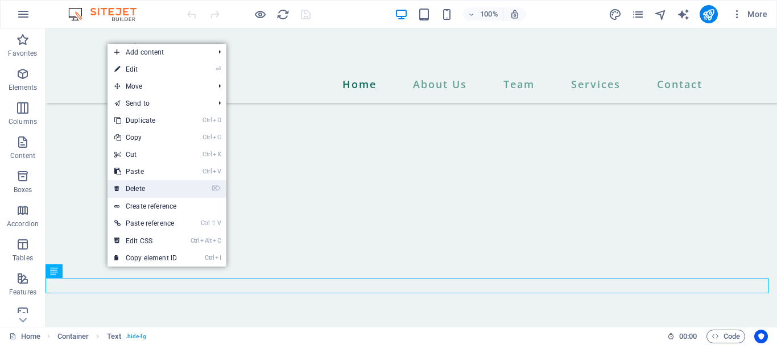
click at [137, 189] on link "⌦ Delete" at bounding box center [146, 188] width 76 height 17
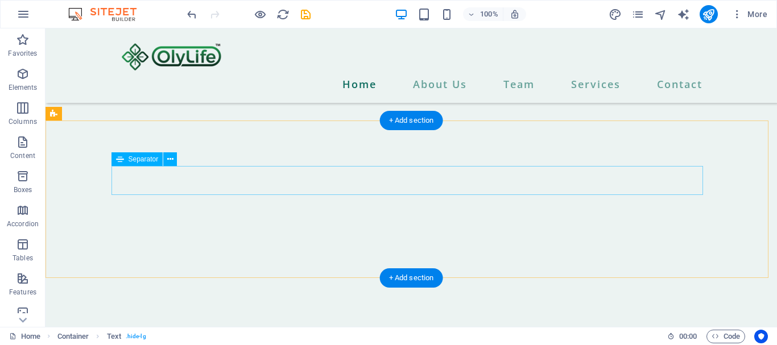
scroll to position [9309, 0]
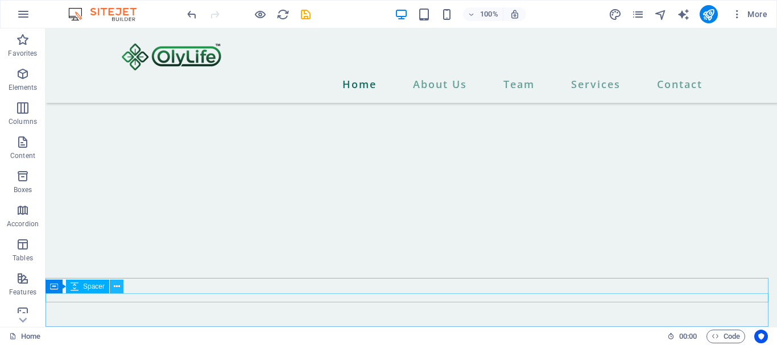
click at [115, 286] on icon at bounding box center [117, 287] width 6 height 12
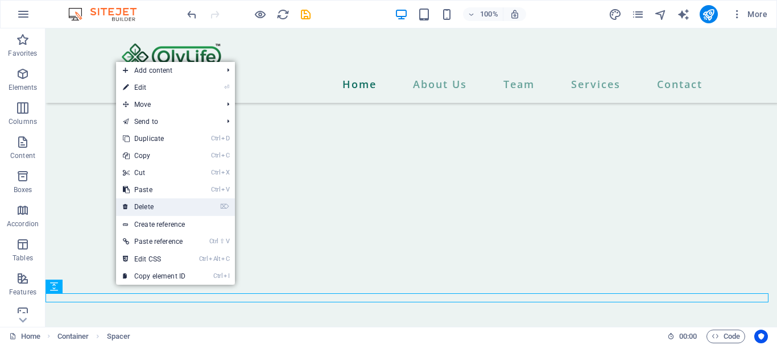
click at [147, 208] on link "⌦ Delete" at bounding box center [154, 207] width 76 height 17
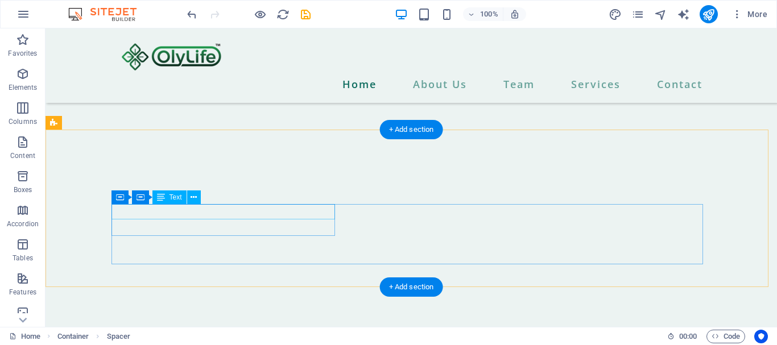
scroll to position [9300, 0]
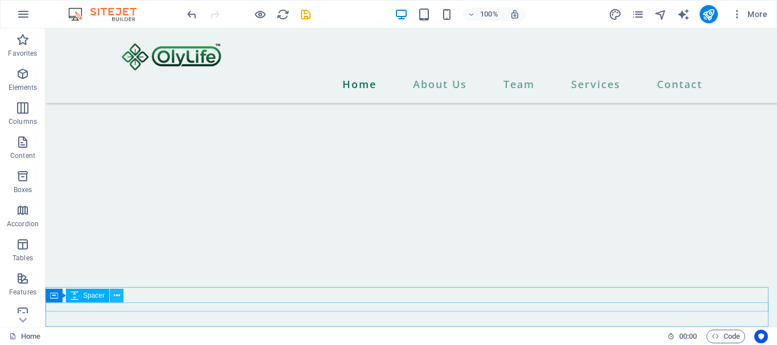
click at [120, 297] on button at bounding box center [117, 296] width 14 height 14
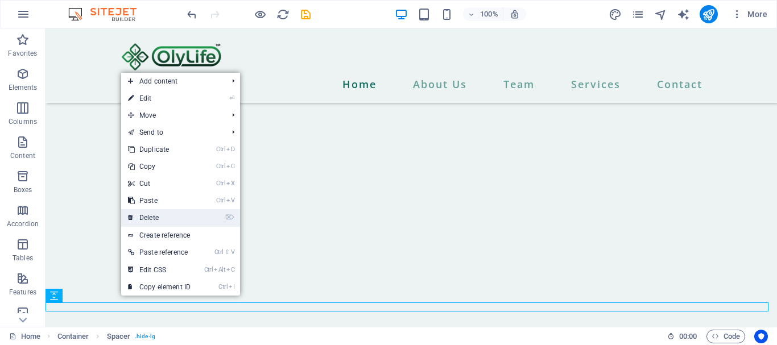
click at [147, 220] on link "⌦ Delete" at bounding box center [159, 217] width 76 height 17
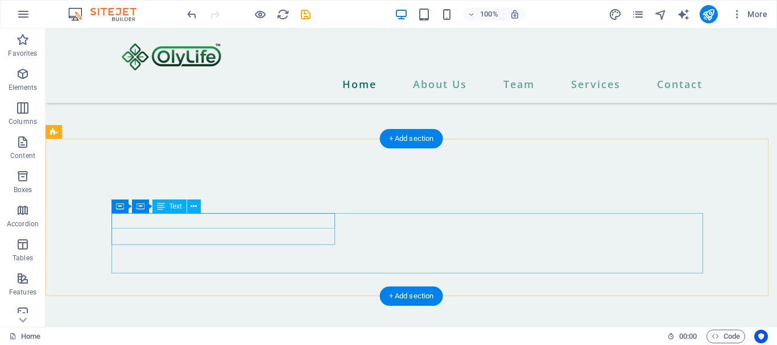
scroll to position [9291, 0]
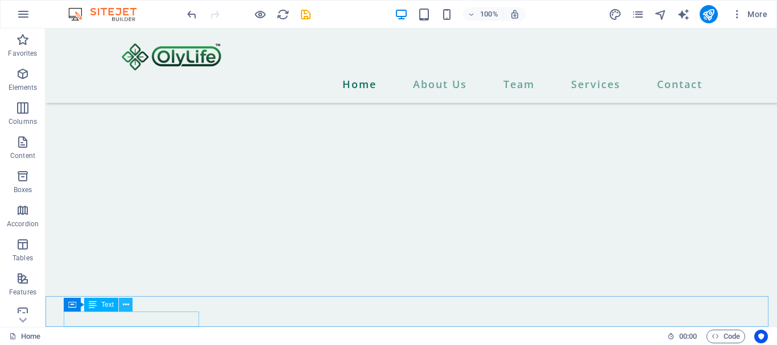
click at [125, 305] on icon at bounding box center [126, 305] width 6 height 12
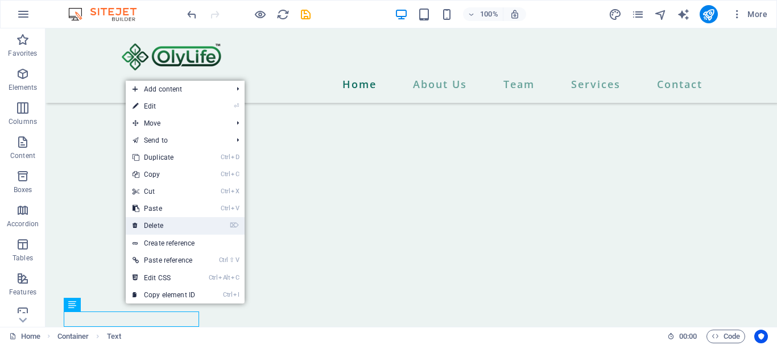
click at [149, 223] on link "⌦ Delete" at bounding box center [164, 225] width 76 height 17
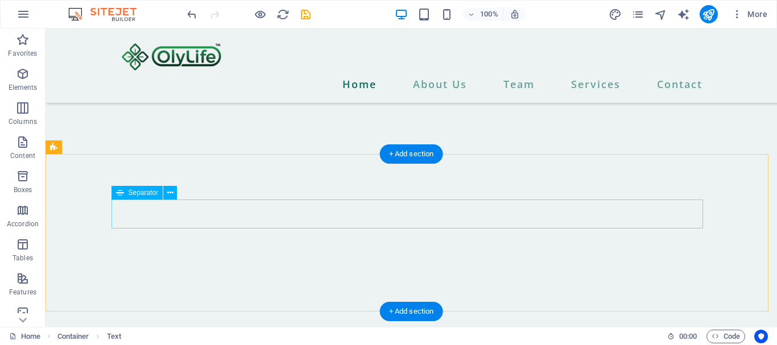
scroll to position [9276, 0]
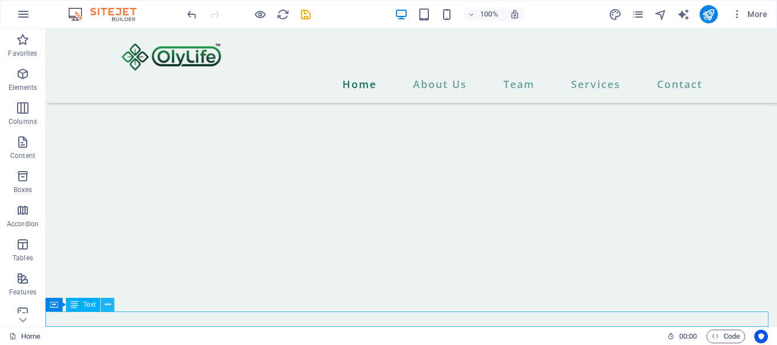
click at [109, 304] on icon at bounding box center [108, 305] width 6 height 12
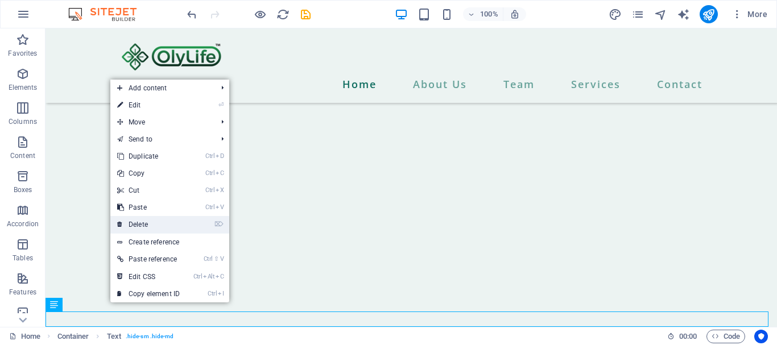
click at [141, 225] on link "⌦ Delete" at bounding box center [148, 224] width 76 height 17
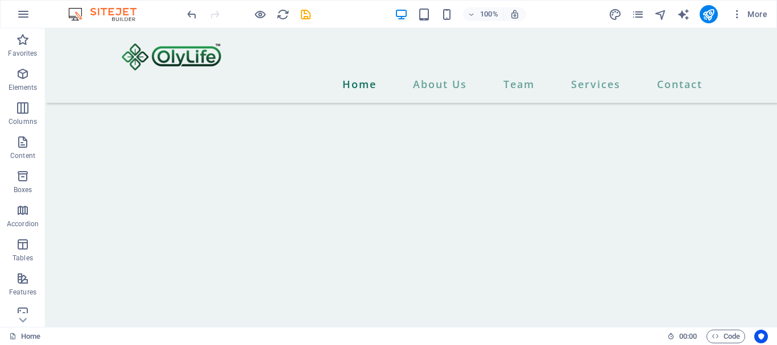
scroll to position [7758, 0]
click at [106, 240] on icon at bounding box center [107, 240] width 6 height 12
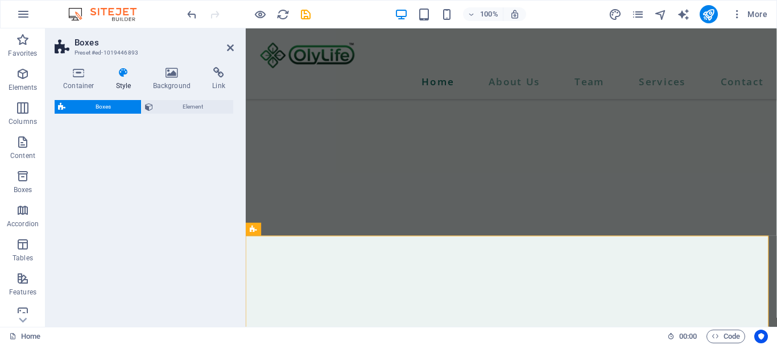
select select "px"
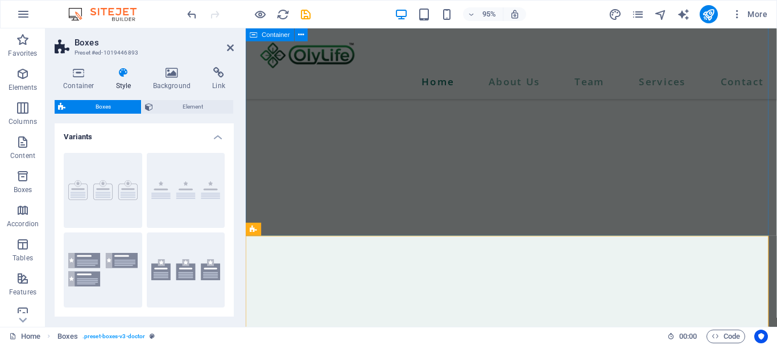
scroll to position [7489, 0]
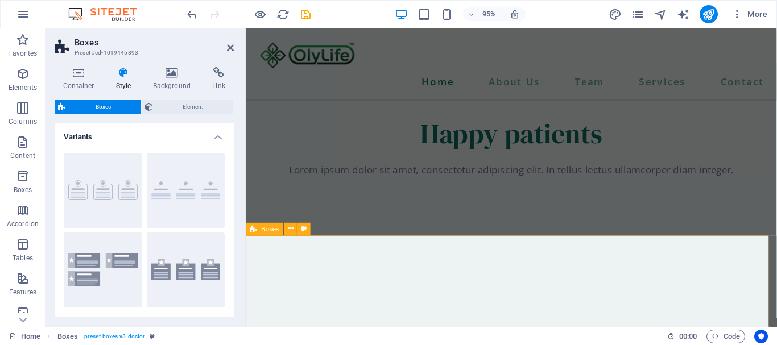
click at [228, 50] on icon at bounding box center [230, 47] width 7 height 9
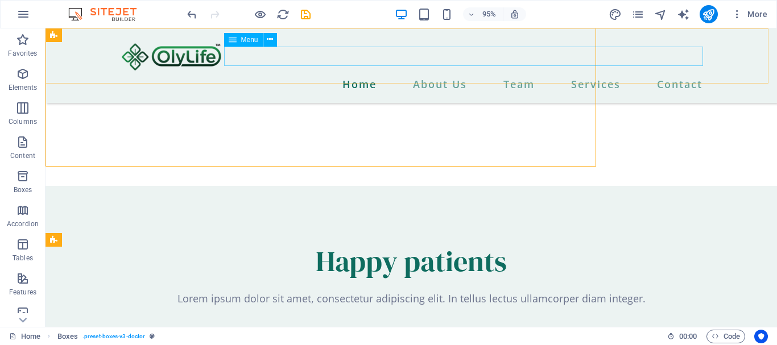
scroll to position [7758, 0]
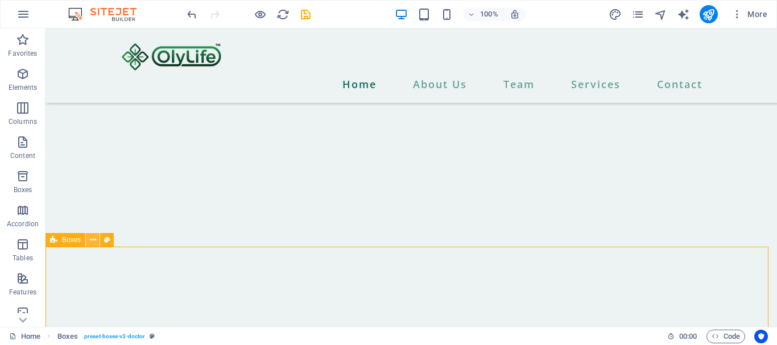
click at [92, 240] on icon at bounding box center [93, 240] width 6 height 12
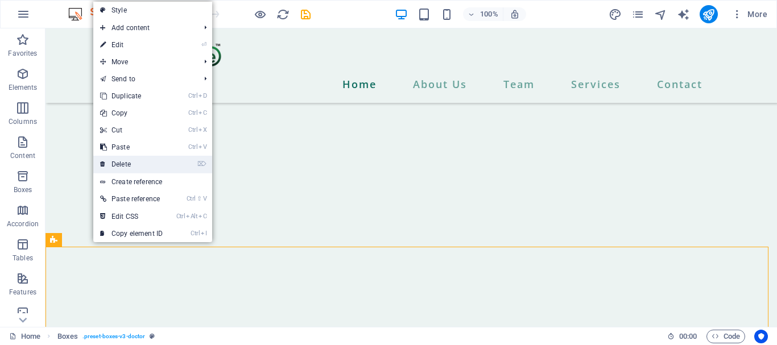
click at [120, 164] on link "⌦ Delete" at bounding box center [131, 164] width 76 height 17
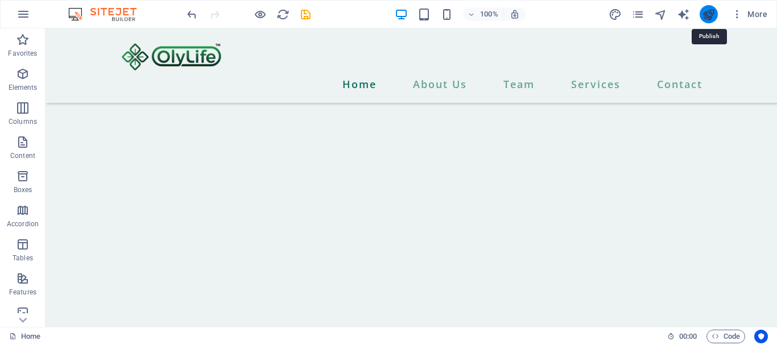
click at [712, 12] on icon "publish" at bounding box center [708, 14] width 13 height 13
checkbox input "false"
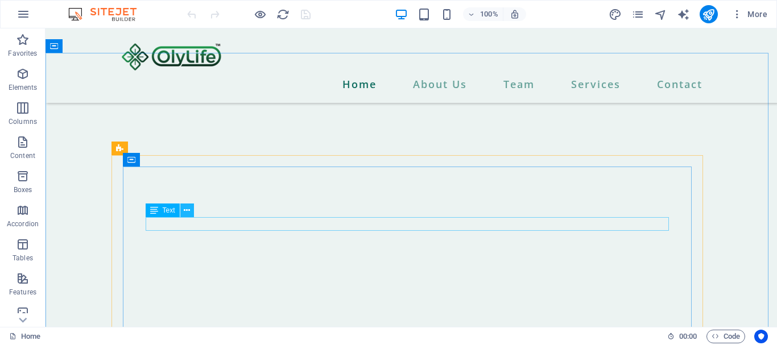
click at [186, 208] on icon at bounding box center [187, 211] width 6 height 12
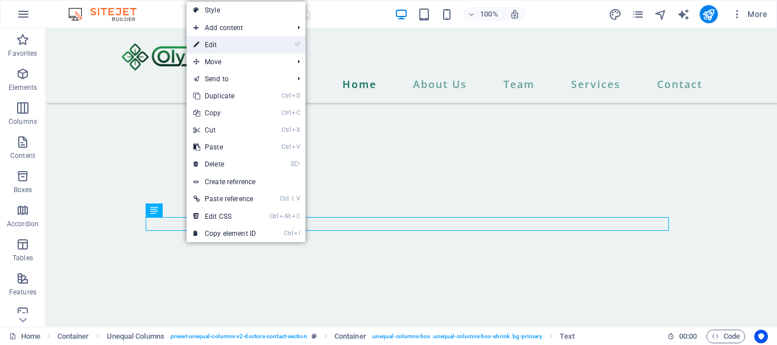
click at [209, 47] on link "⏎ Edit" at bounding box center [225, 44] width 76 height 17
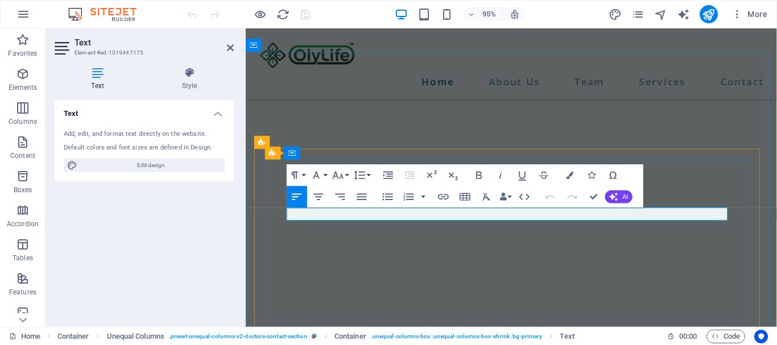
scroll to position [8150, 0]
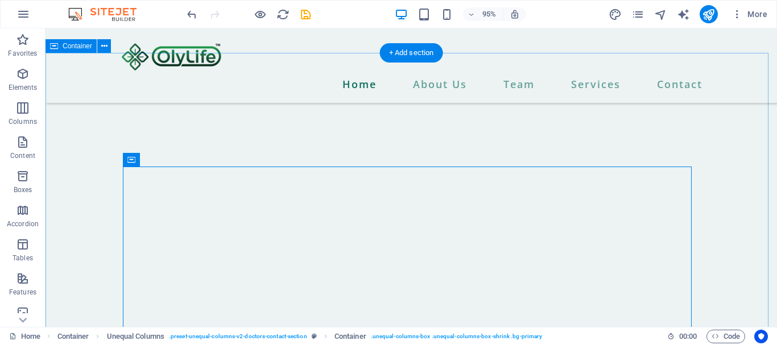
scroll to position [8419, 0]
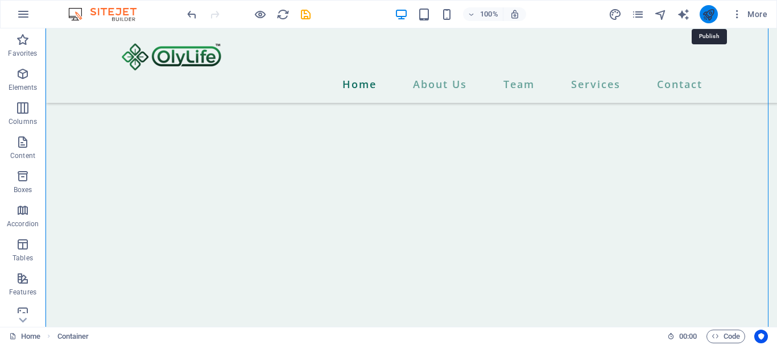
click at [710, 14] on icon "publish" at bounding box center [708, 14] width 13 height 13
checkbox input "false"
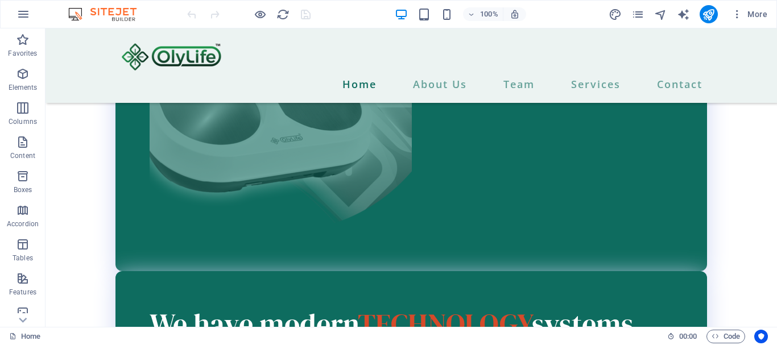
scroll to position [5189, 0]
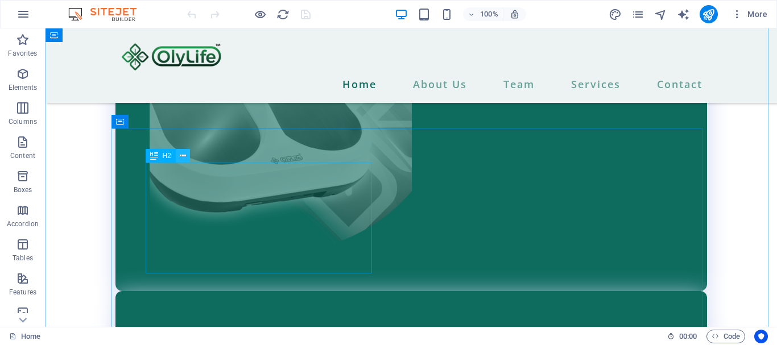
click at [182, 157] on icon at bounding box center [183, 156] width 6 height 12
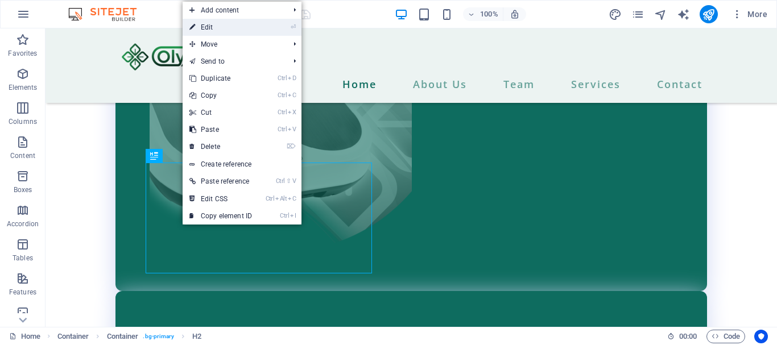
click at [207, 31] on link "⏎ Edit" at bounding box center [221, 27] width 76 height 17
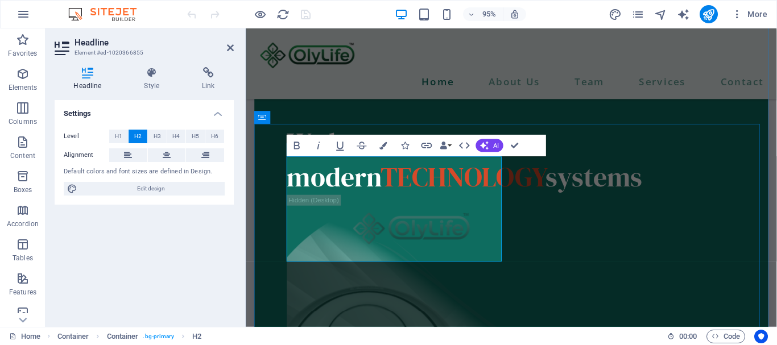
scroll to position [4919, 0]
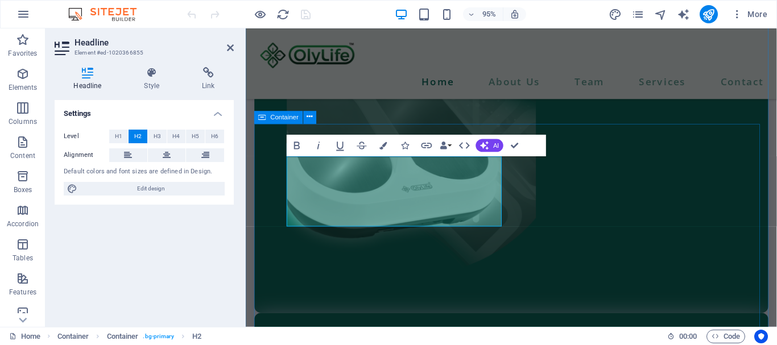
click at [604, 224] on div "OlyLife Thz P90750 PV" at bounding box center [525, 99] width 541 height 460
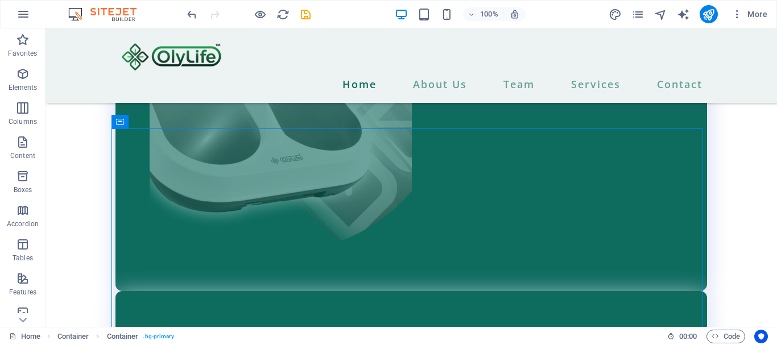
scroll to position [5207, 0]
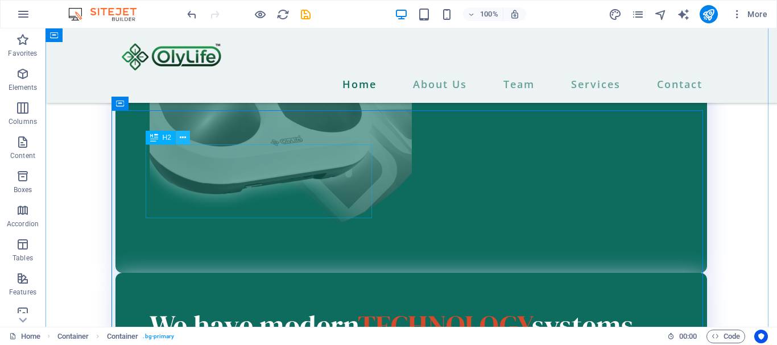
click at [187, 135] on button at bounding box center [183, 138] width 14 height 14
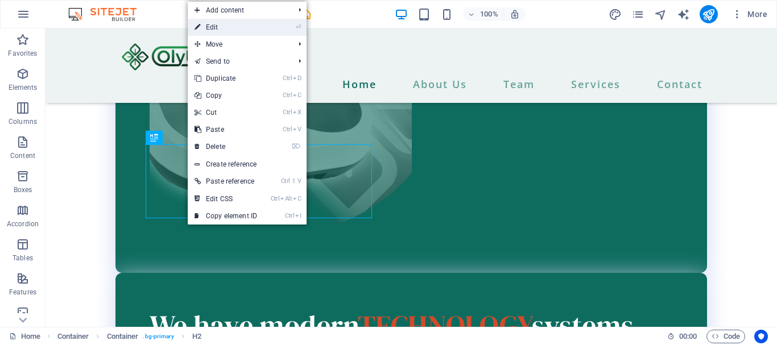
click at [215, 30] on link "⏎ Edit" at bounding box center [226, 27] width 76 height 17
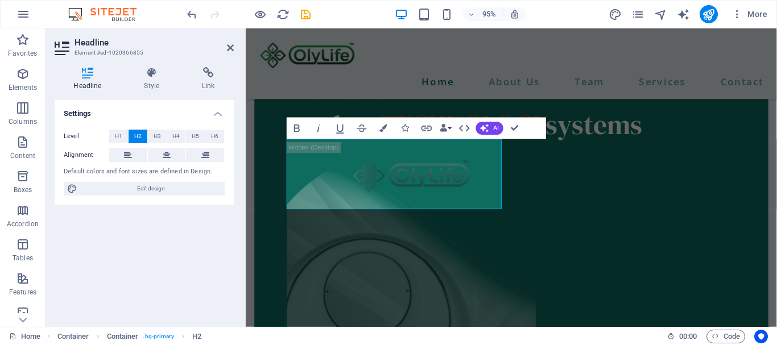
scroll to position [4937, 0]
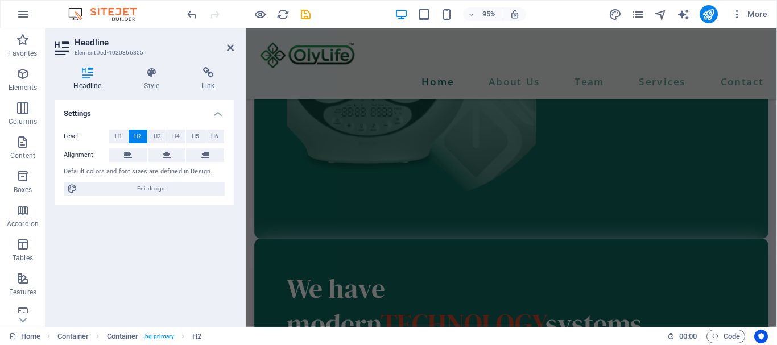
scroll to position [5476, 0]
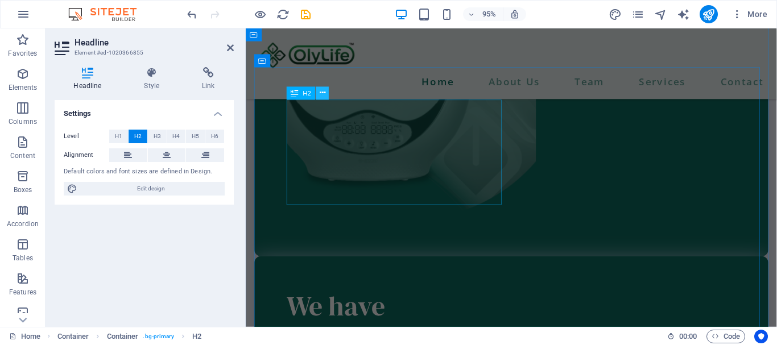
click at [322, 92] on icon at bounding box center [323, 93] width 6 height 11
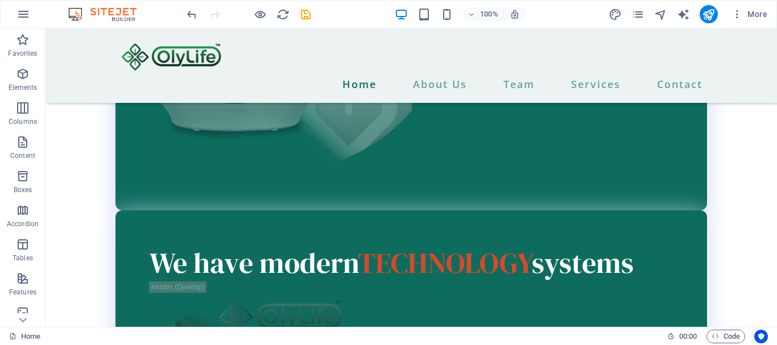
scroll to position [5710, 0]
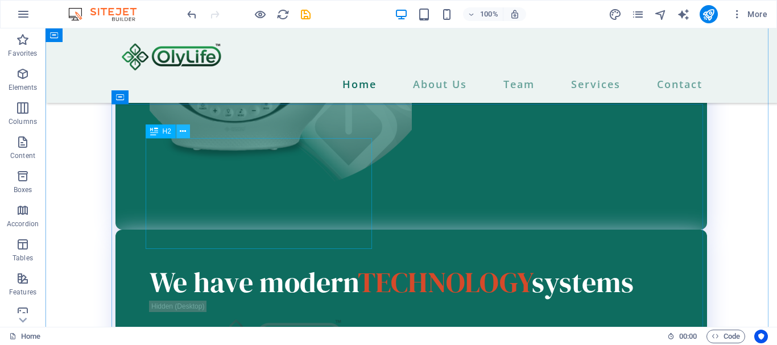
click at [181, 129] on icon at bounding box center [183, 132] width 6 height 12
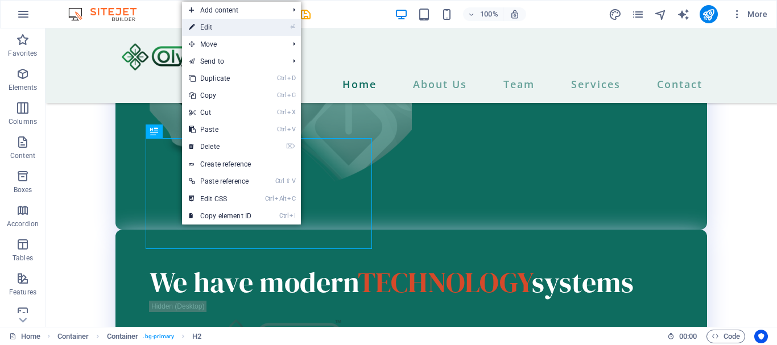
click at [203, 28] on link "⏎ Edit" at bounding box center [220, 27] width 76 height 17
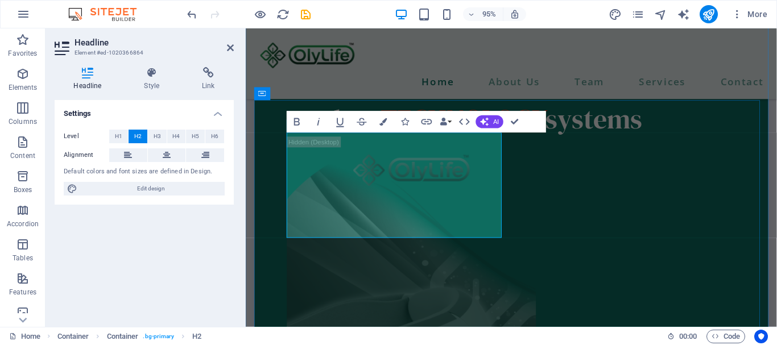
scroll to position [5441, 0]
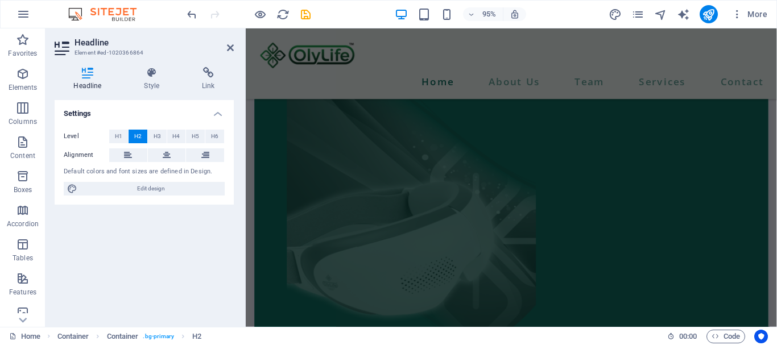
scroll to position [5933, 0]
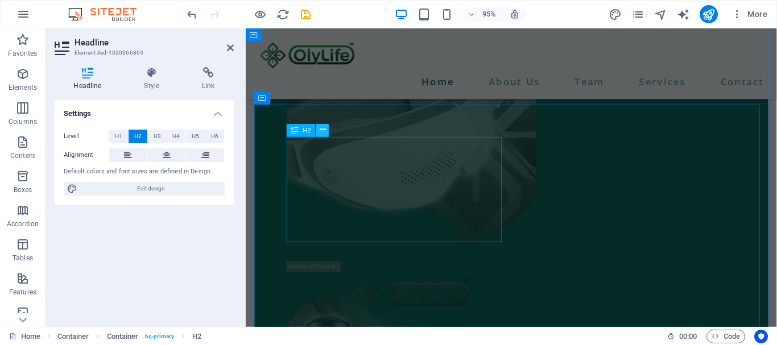
click at [324, 130] on icon at bounding box center [323, 130] width 6 height 11
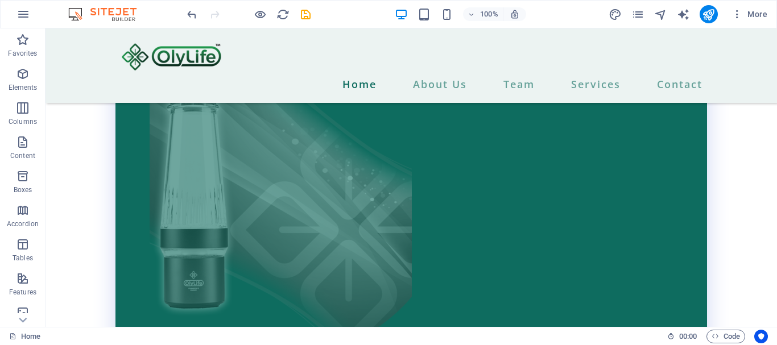
scroll to position [6163, 0]
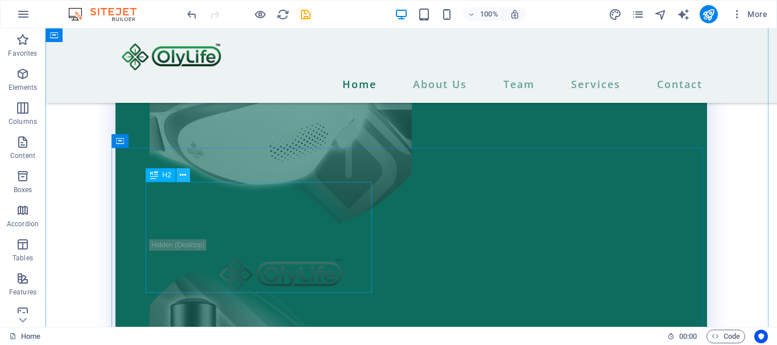
click at [181, 174] on icon at bounding box center [183, 176] width 6 height 12
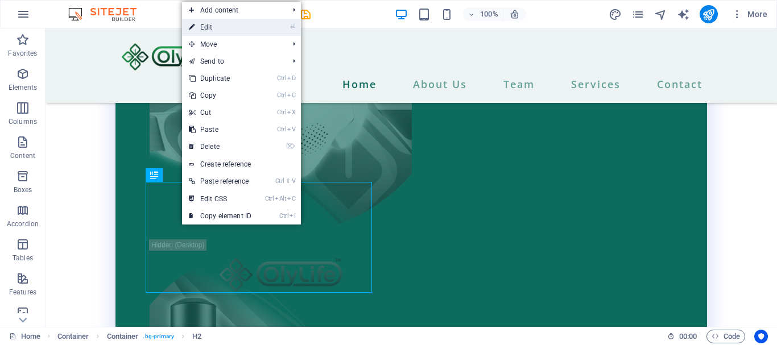
click at [202, 33] on link "⏎ Edit" at bounding box center [220, 27] width 76 height 17
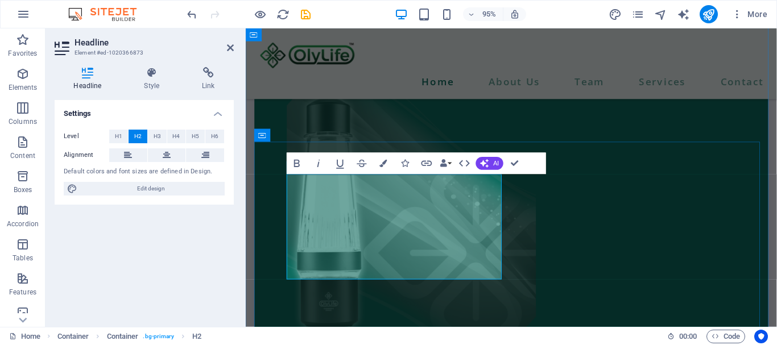
scroll to position [5894, 0]
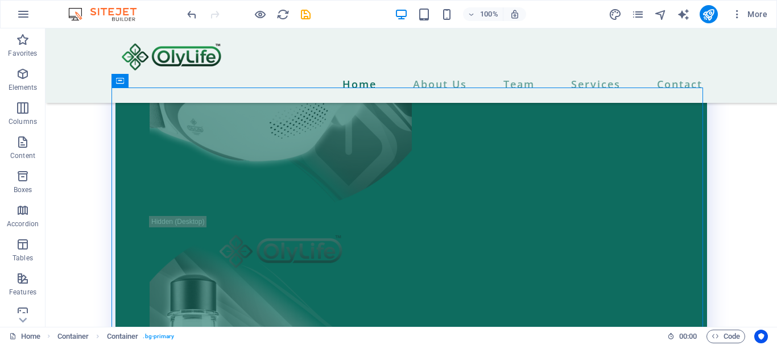
scroll to position [6300, 0]
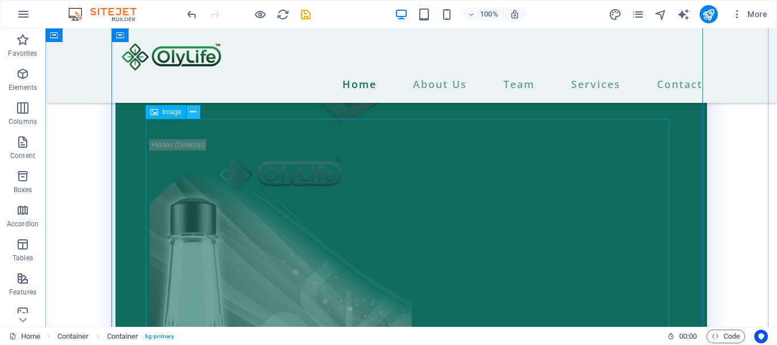
click at [191, 110] on icon at bounding box center [193, 112] width 6 height 12
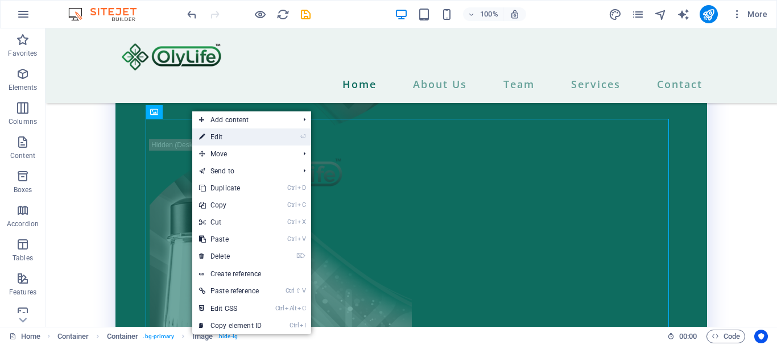
click at [218, 132] on link "⏎ Edit" at bounding box center [230, 137] width 76 height 17
select select "px"
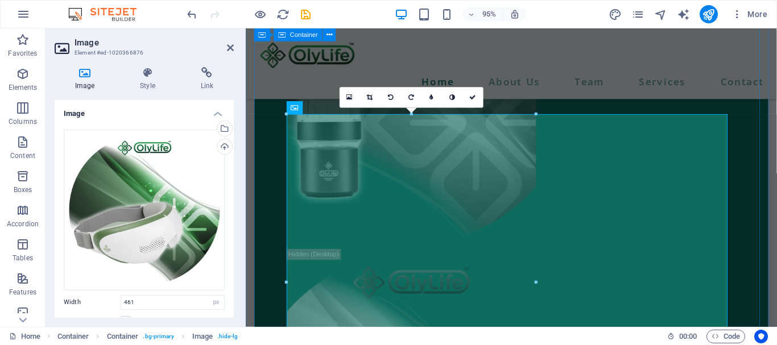
scroll to position [6031, 0]
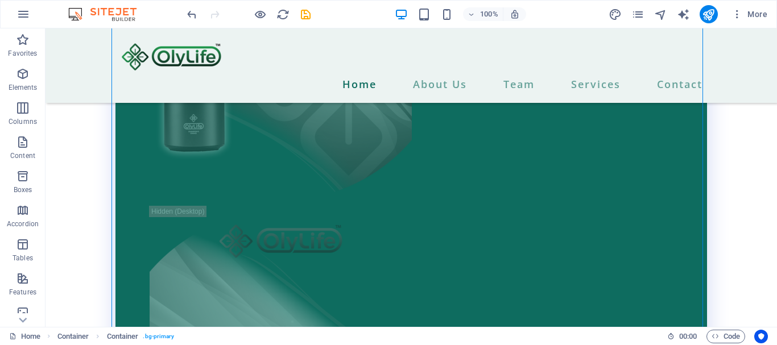
scroll to position [6569, 0]
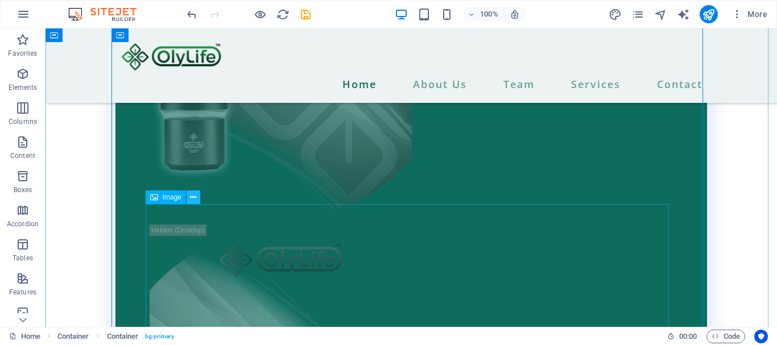
click at [196, 193] on icon at bounding box center [193, 198] width 6 height 12
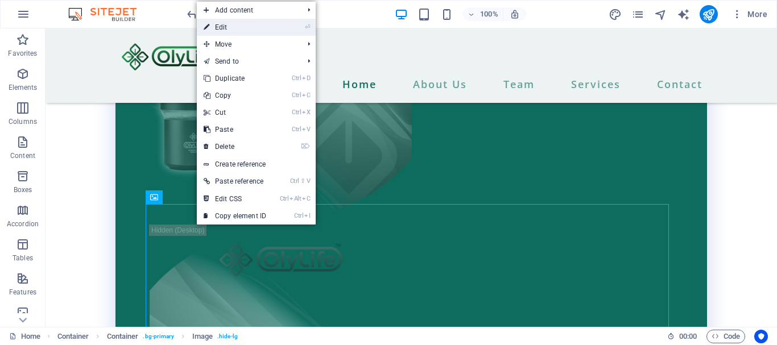
click at [226, 28] on link "⏎ Edit" at bounding box center [235, 27] width 76 height 17
select select "px"
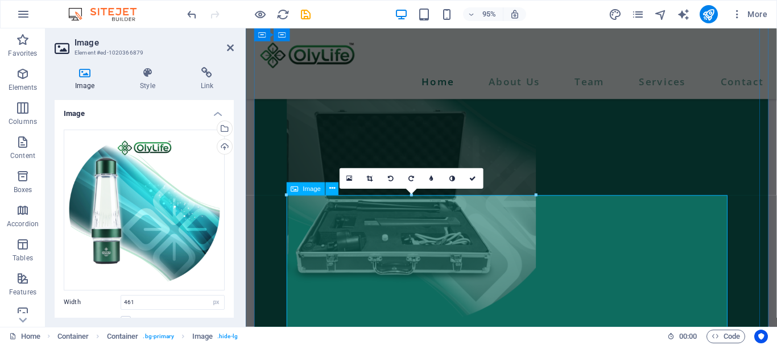
scroll to position [6300, 0]
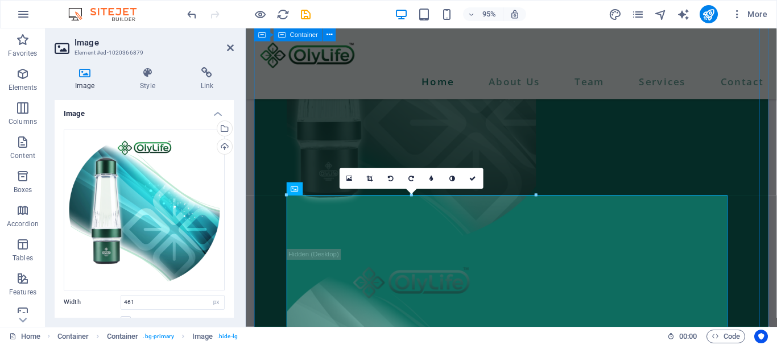
click at [777, 166] on div "Galaxy G-One 375 PV" at bounding box center [525, 224] width 541 height 1560
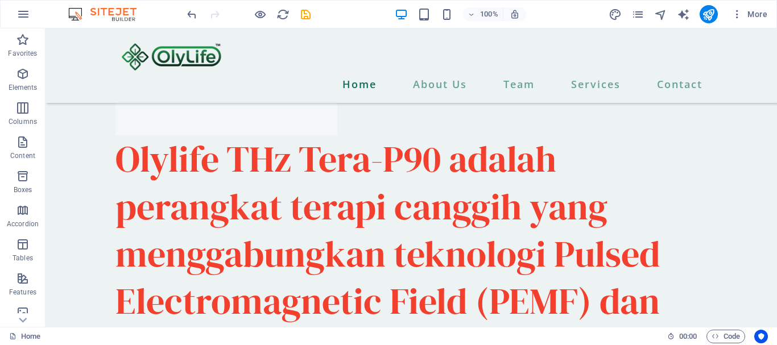
scroll to position [0, 0]
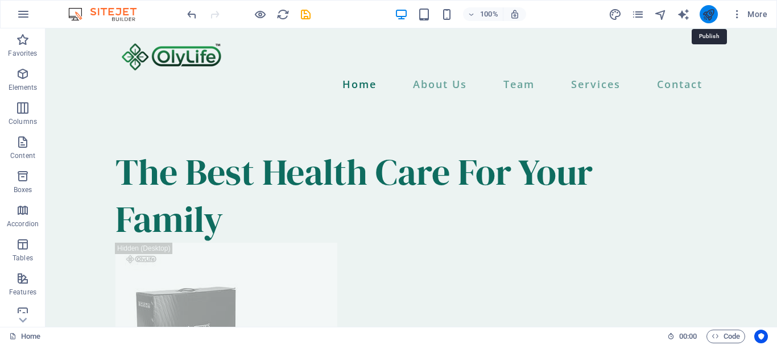
click at [707, 12] on icon "publish" at bounding box center [708, 14] width 13 height 13
checkbox input "false"
